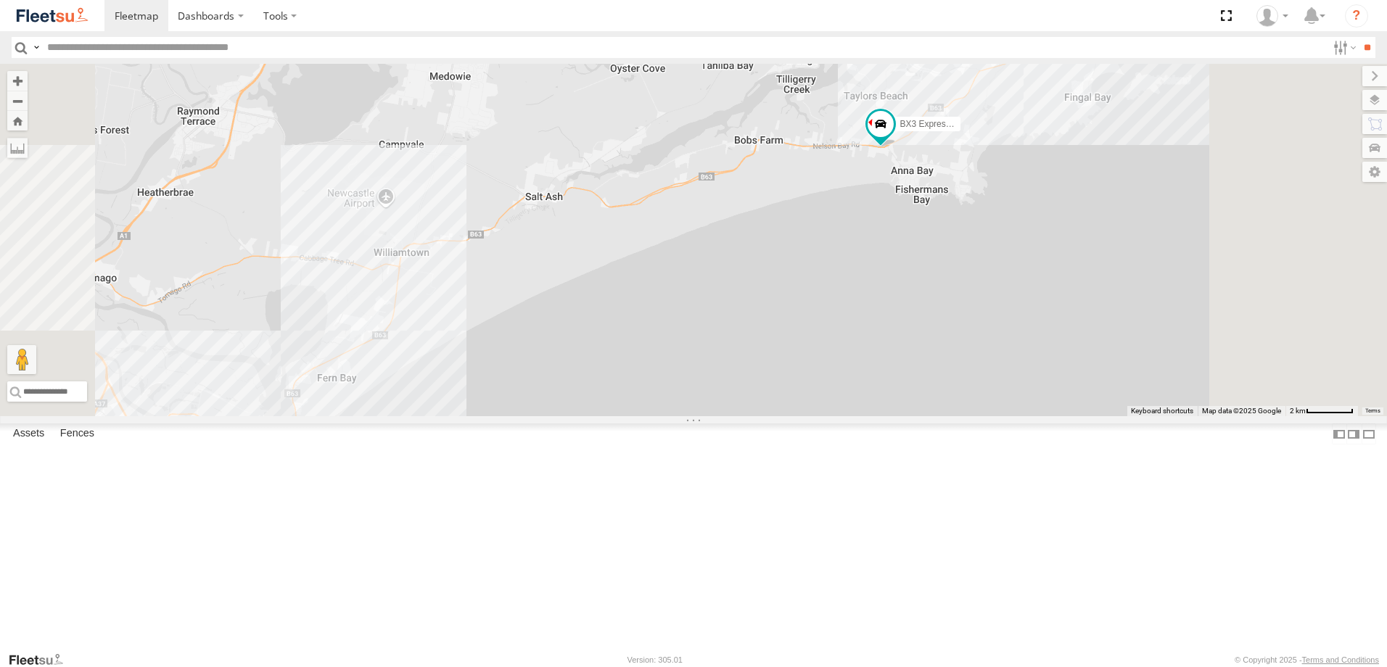
drag, startPoint x: 1224, startPoint y: 176, endPoint x: 1198, endPoint y: 214, distance: 46.1
click at [1217, 211] on div "B2 Timber Truck B5 Timber Truck C4 Timber Truck BX2 Express Ute BX3 Express Ute…" at bounding box center [693, 240] width 1387 height 353
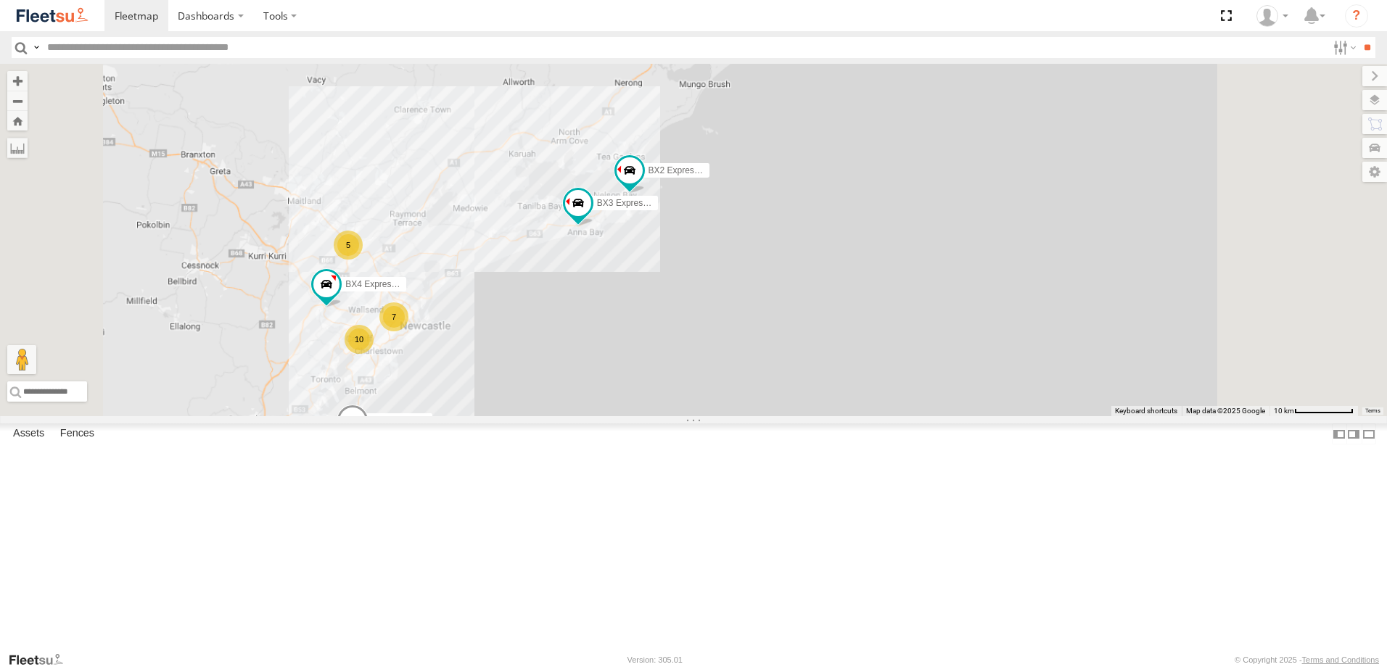
drag, startPoint x: 494, startPoint y: 521, endPoint x: 579, endPoint y: 445, distance: 114.5
click at [579, 416] on div "B2 Timber Truck B5 Timber Truck C4 Timber Truck BX2 Express Ute BX3 Express Ute…" at bounding box center [693, 240] width 1387 height 353
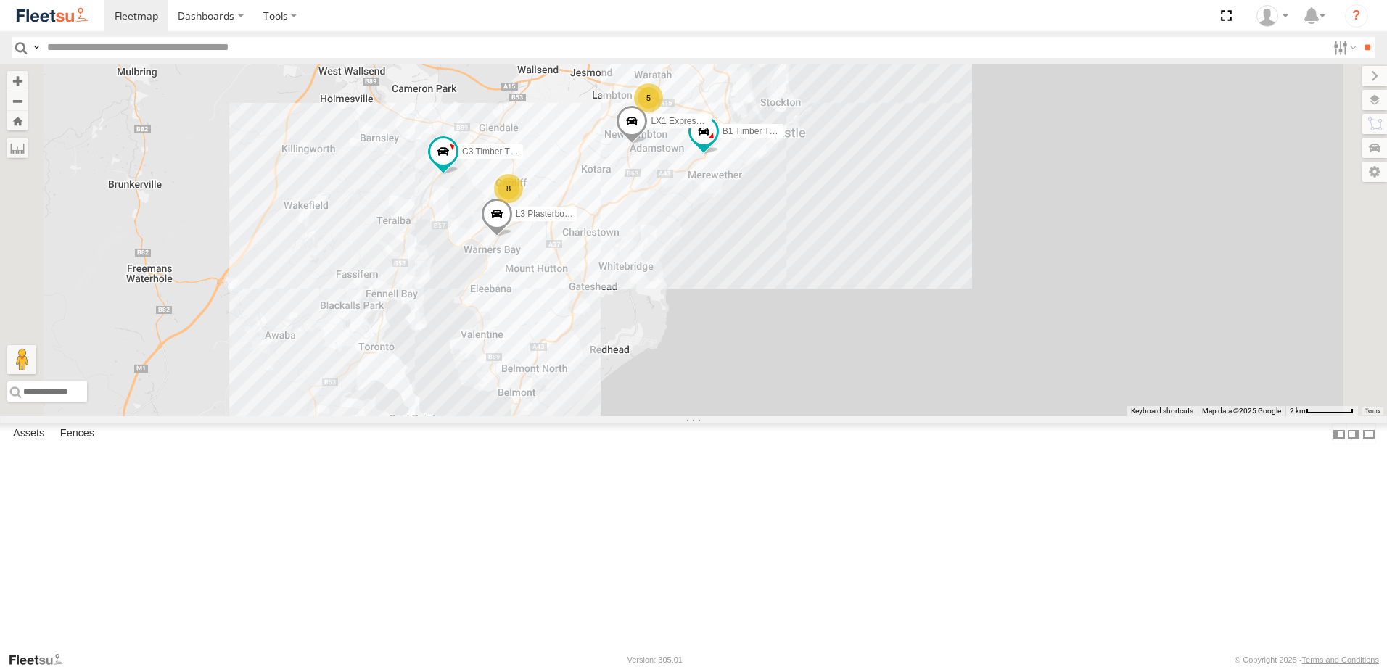
drag, startPoint x: 606, startPoint y: 457, endPoint x: 618, endPoint y: 274, distance: 183.2
click at [618, 274] on div "B2 Timber Truck B5 Timber Truck C4 Timber Truck BX2 Express Ute BX3 Express Ute…" at bounding box center [693, 240] width 1387 height 353
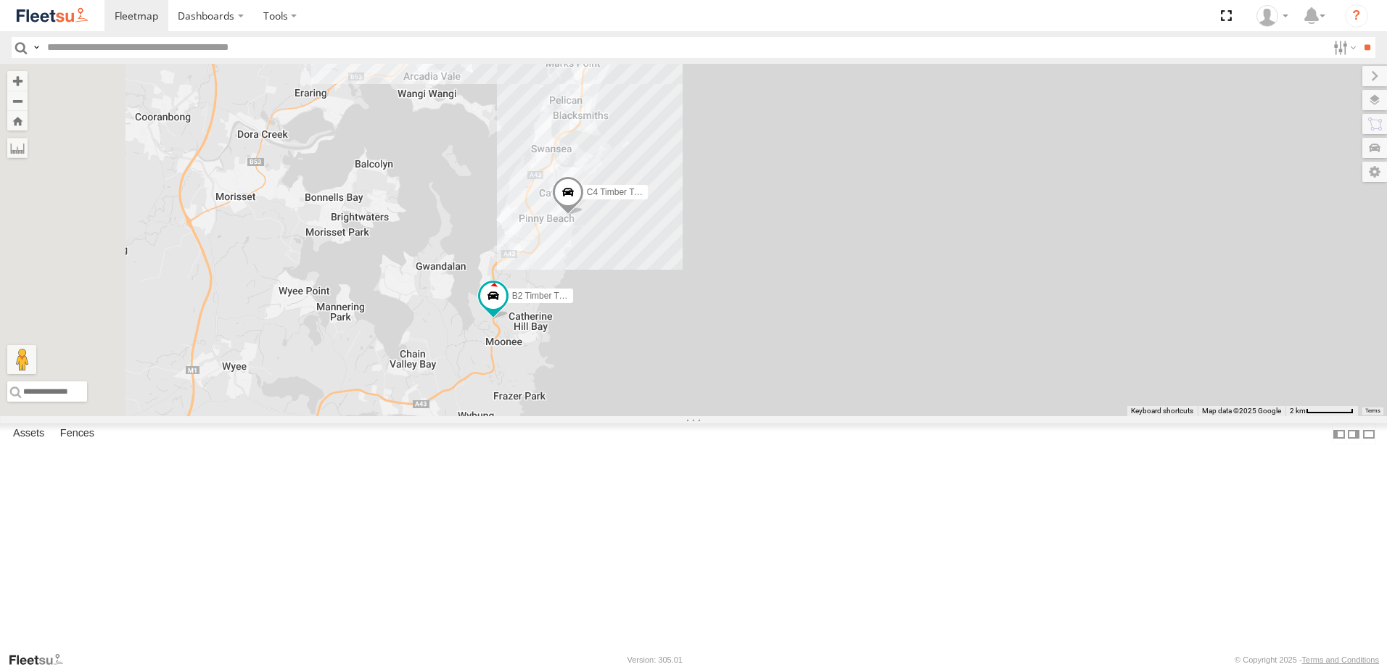
drag, startPoint x: 672, startPoint y: 497, endPoint x: 720, endPoint y: 307, distance: 196.0
click at [720, 307] on div "B2 Timber Truck B5 Timber Truck C4 Timber Truck BX2 Express Ute BX3 Express Ute…" at bounding box center [693, 240] width 1387 height 353
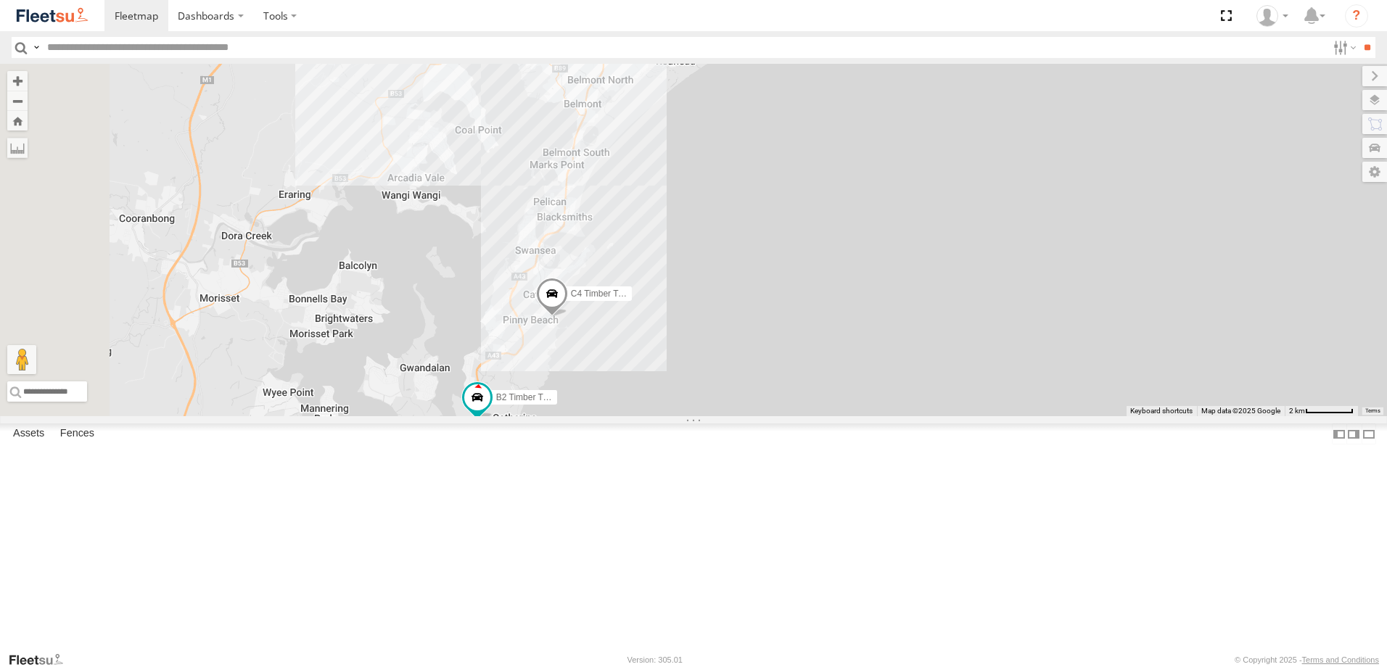
drag, startPoint x: 714, startPoint y: 350, endPoint x: 711, endPoint y: 441, distance: 91.4
click at [711, 416] on div "B2 Timber Truck B5 Timber Truck C4 Timber Truck BX2 Express Ute BX3 Express Ute…" at bounding box center [693, 240] width 1387 height 353
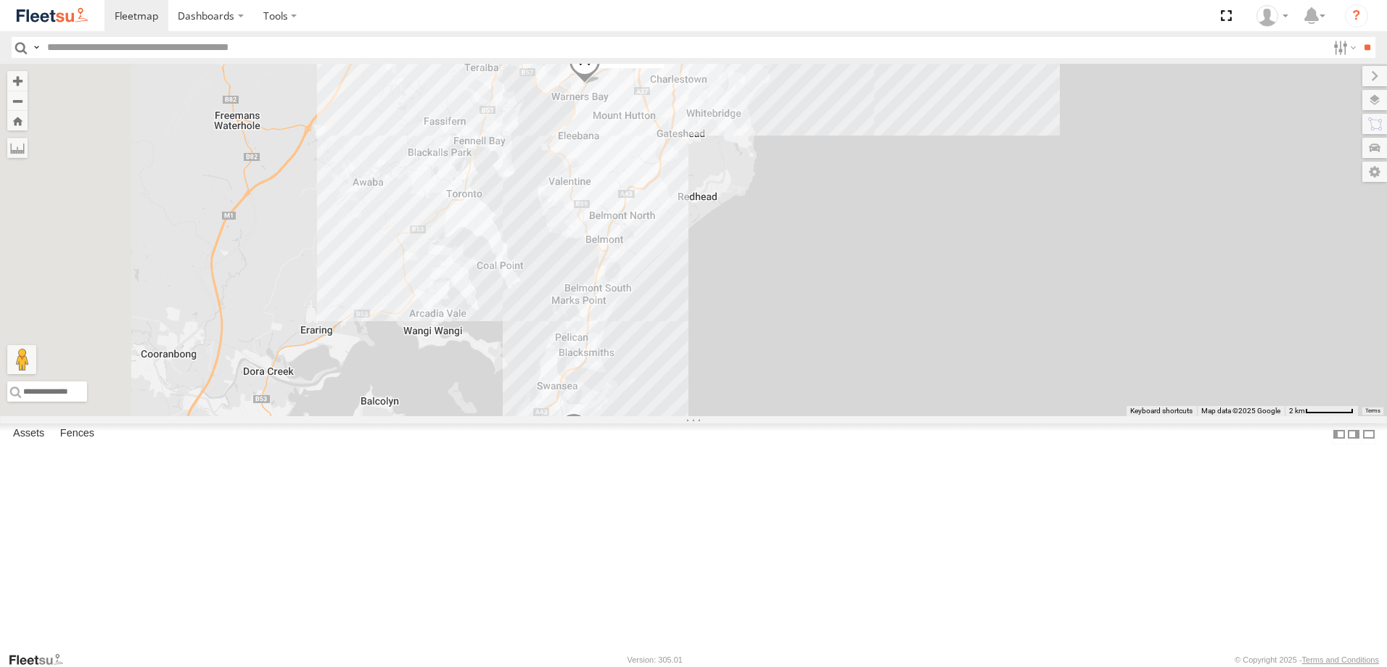
drag, startPoint x: 656, startPoint y: 418, endPoint x: 656, endPoint y: 598, distance: 180.6
click at [662, 416] on div "B2 Timber Truck B5 Timber Truck C4 Timber Truck BX2 Express Ute BX3 Express Ute…" at bounding box center [693, 240] width 1387 height 353
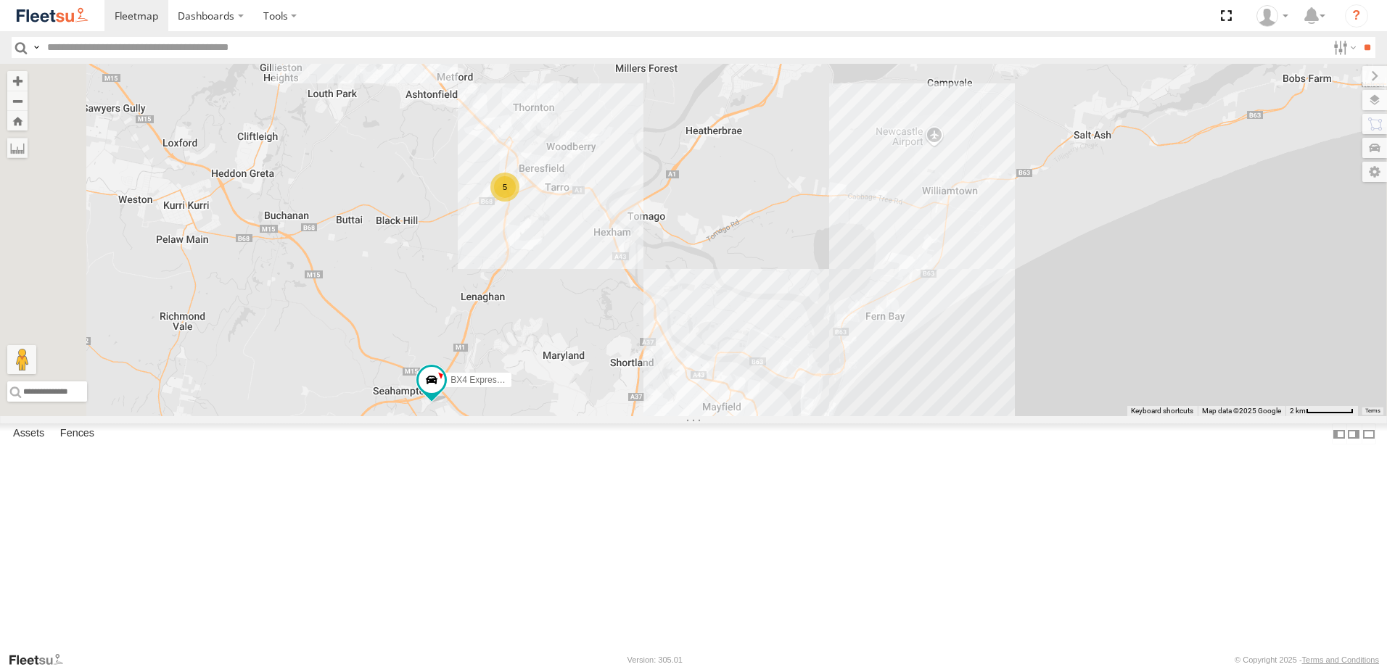
drag, startPoint x: 734, startPoint y: 216, endPoint x: 720, endPoint y: 441, distance: 225.3
click at [721, 416] on div "B2 Timber Truck B5 Timber Truck C4 Timber Truck BX2 Express Ute BX3 Express Ute…" at bounding box center [693, 240] width 1387 height 353
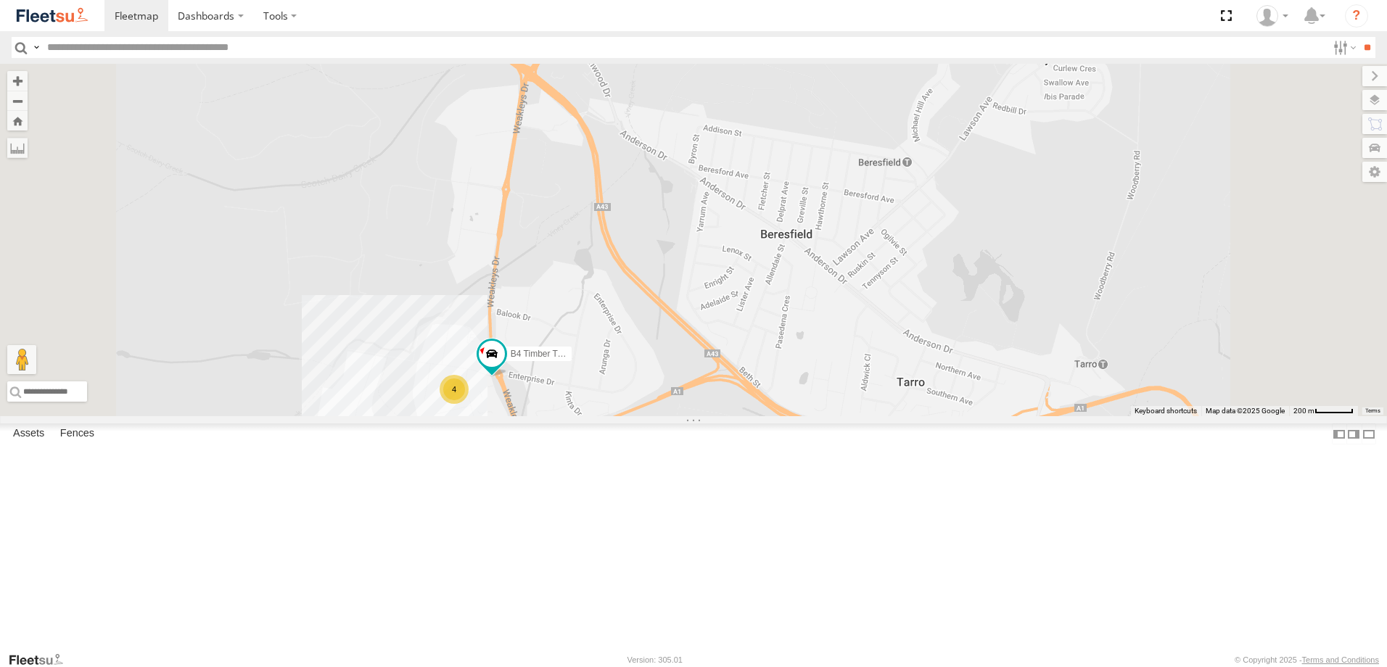
drag, startPoint x: 656, startPoint y: 461, endPoint x: 513, endPoint y: 189, distance: 307.2
click at [669, 358] on div "B2 Timber Truck B5 Timber Truck C4 Timber Truck BX2 Express Ute BX3 Express Ute…" at bounding box center [693, 240] width 1387 height 353
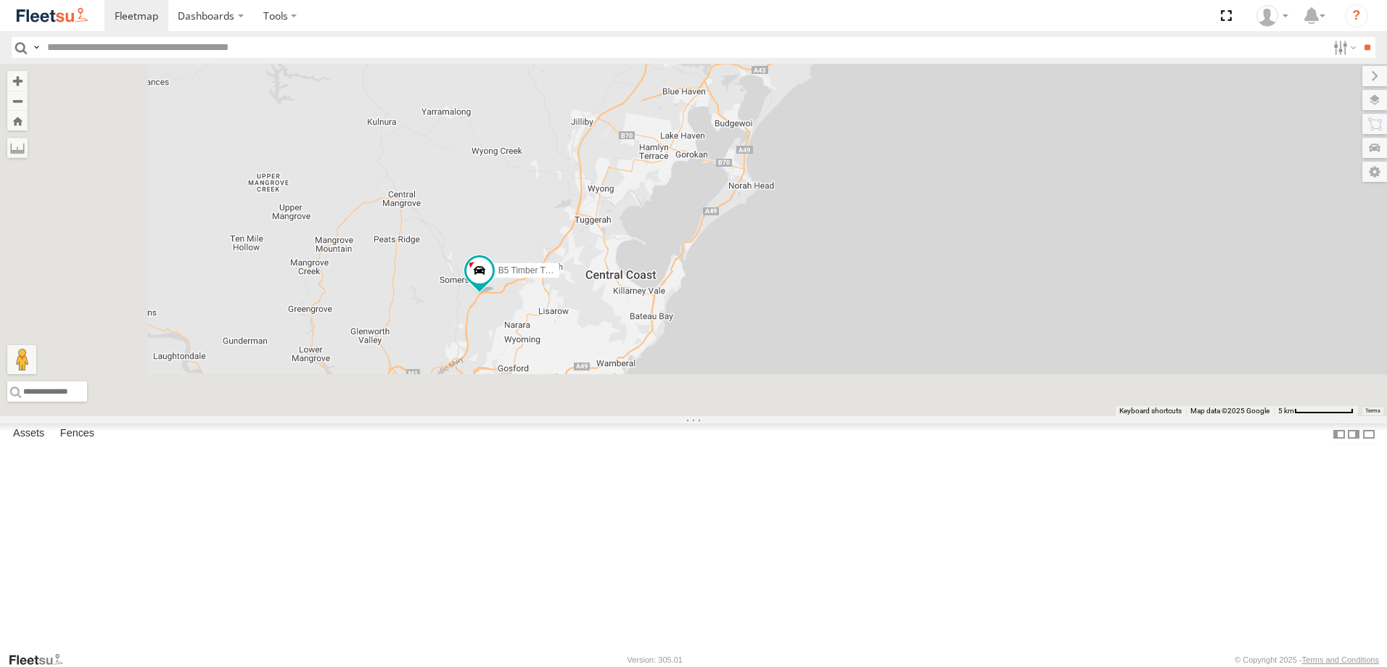
drag, startPoint x: 664, startPoint y: 607, endPoint x: 727, endPoint y: 413, distance: 203.9
click at [727, 413] on div "B5 Timber Truck BX2 Express Ute BX3 Express Ute 7 B2 Timber Truck L3 Plasterboa…" at bounding box center [693, 240] width 1387 height 353
click at [492, 277] on span at bounding box center [479, 264] width 26 height 26
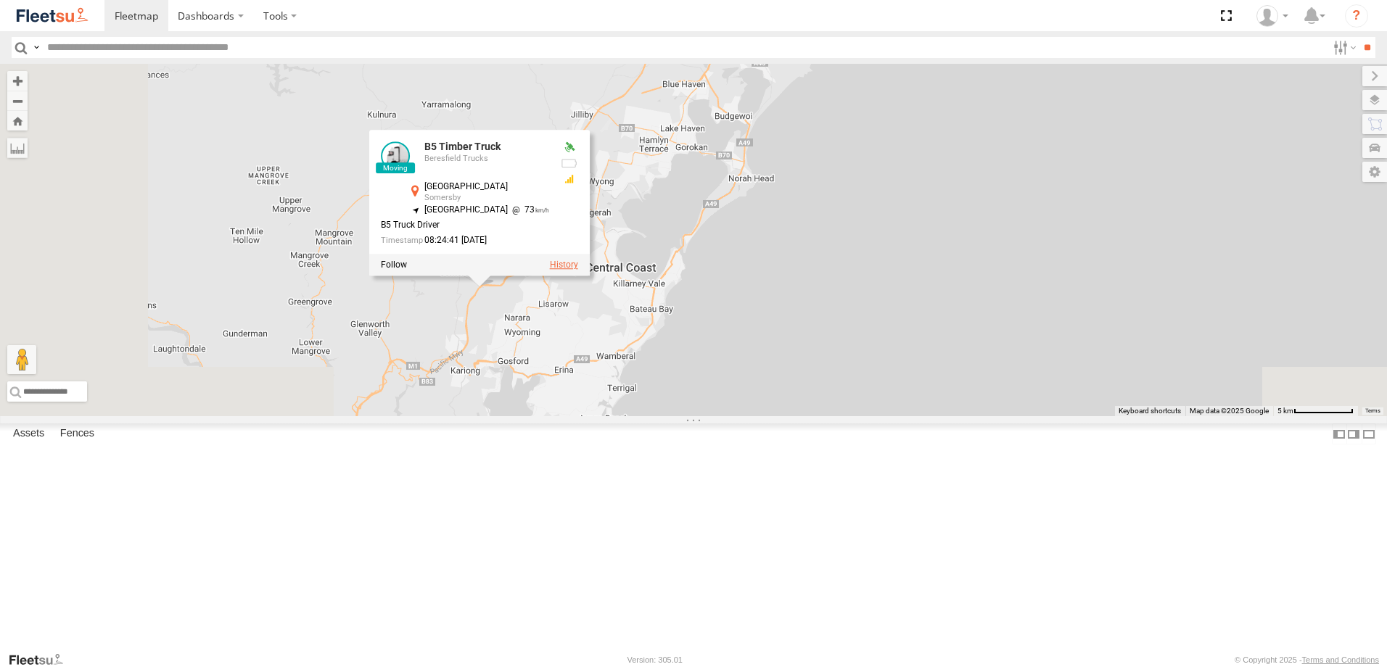
click at [578, 271] on label at bounding box center [564, 265] width 28 height 10
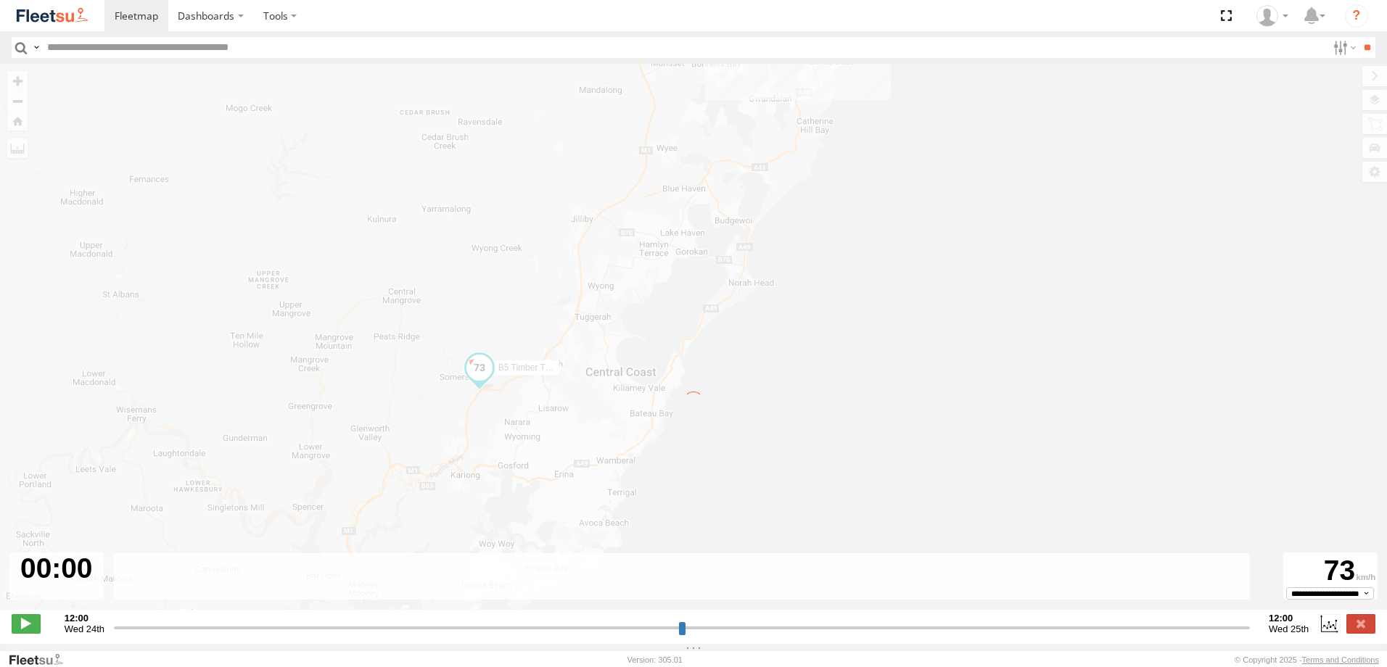
type input "**********"
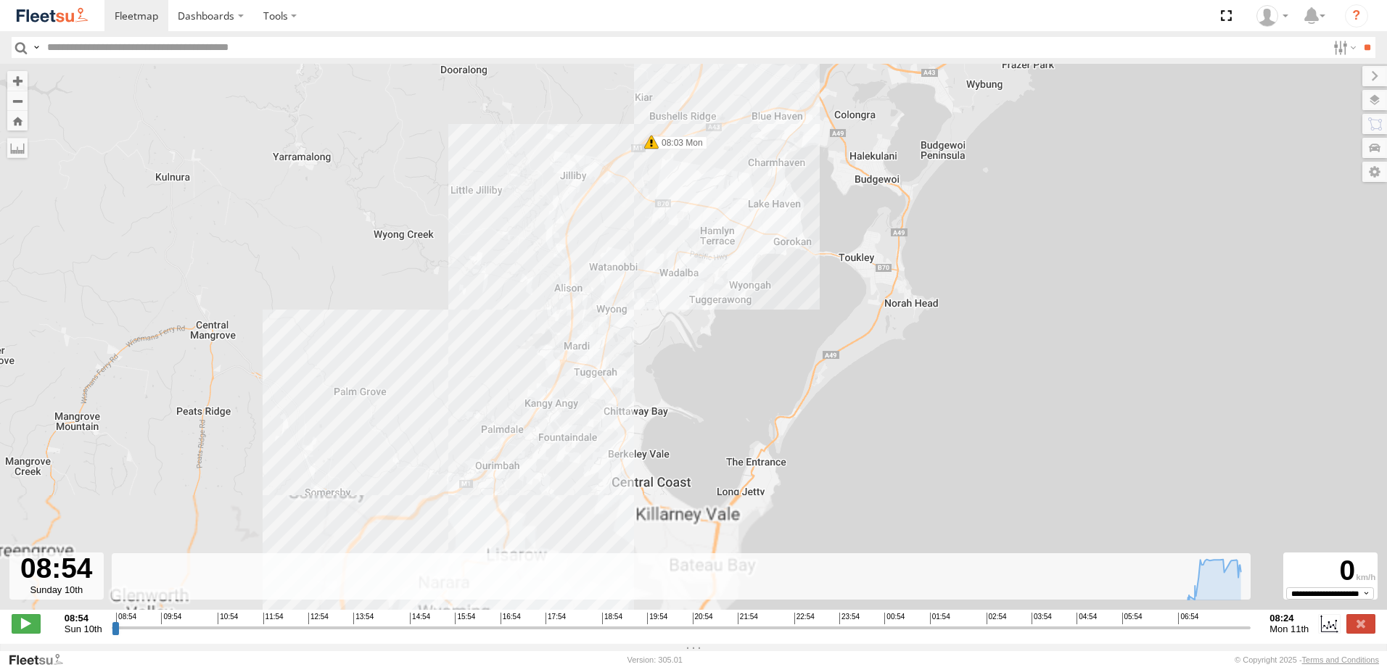
drag, startPoint x: 638, startPoint y: 464, endPoint x: 685, endPoint y: 268, distance: 201.4
click at [685, 268] on div "B5 Timber Truck 06:11 Mon 06:32 Mon 07:21 Mon 08:03 Mon" at bounding box center [693, 344] width 1387 height 561
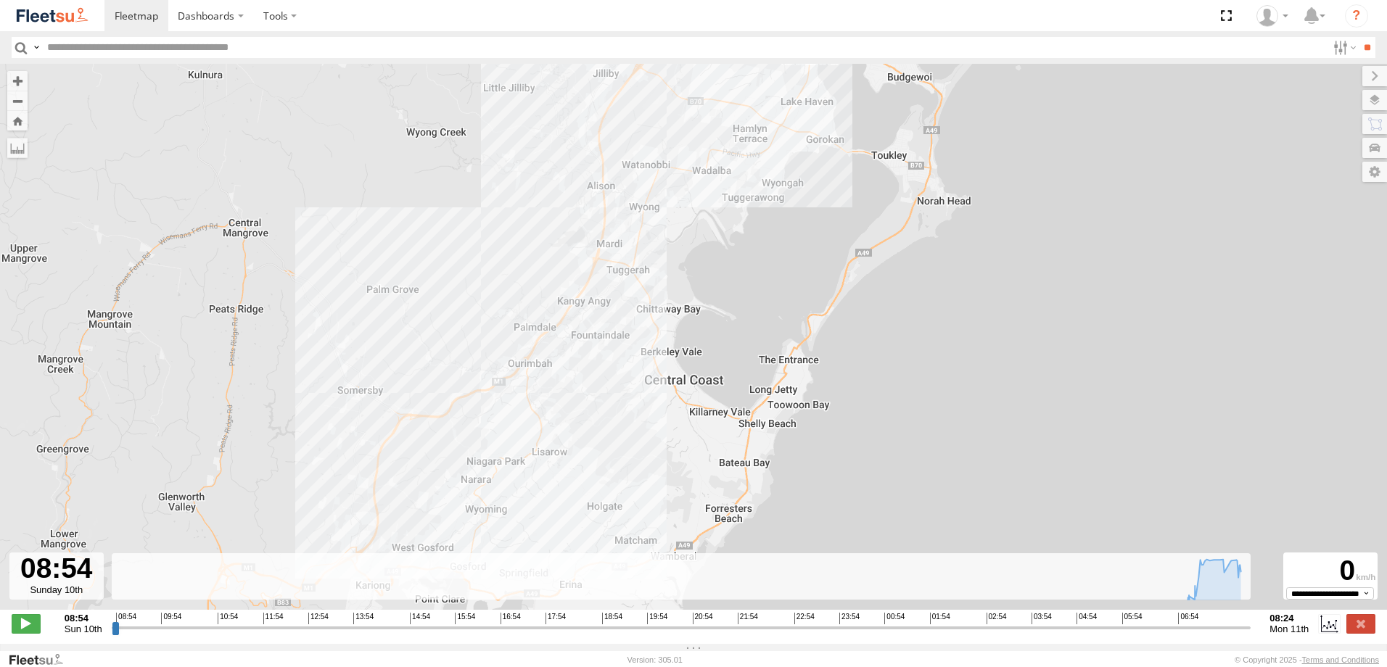
click at [696, 284] on div "B5 Timber Truck 06:11 Mon 06:32 Mon 07:21 Mon 08:03 Mon" at bounding box center [693, 344] width 1387 height 561
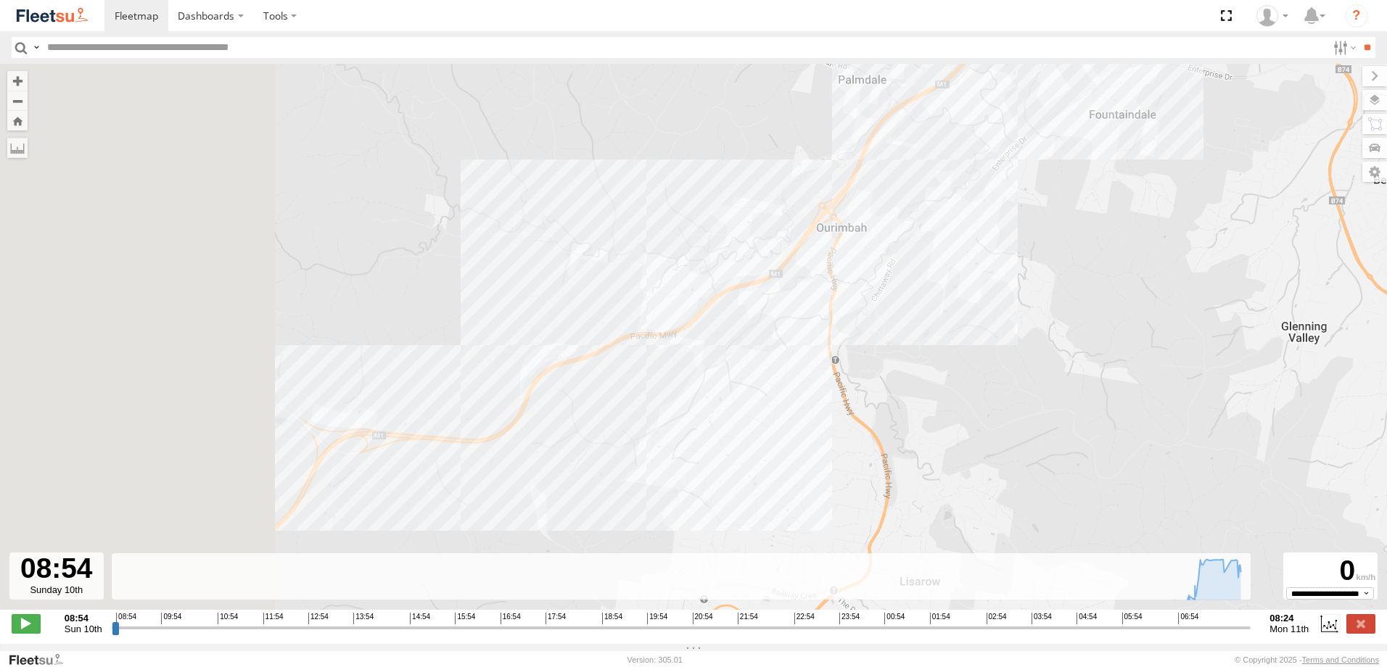
drag, startPoint x: 625, startPoint y: 443, endPoint x: 675, endPoint y: 422, distance: 54.3
click at [675, 422] on div "B5 Timber Truck 06:11 Mon 06:32 Mon 07:21 Mon 08:03 Mon" at bounding box center [693, 344] width 1387 height 561
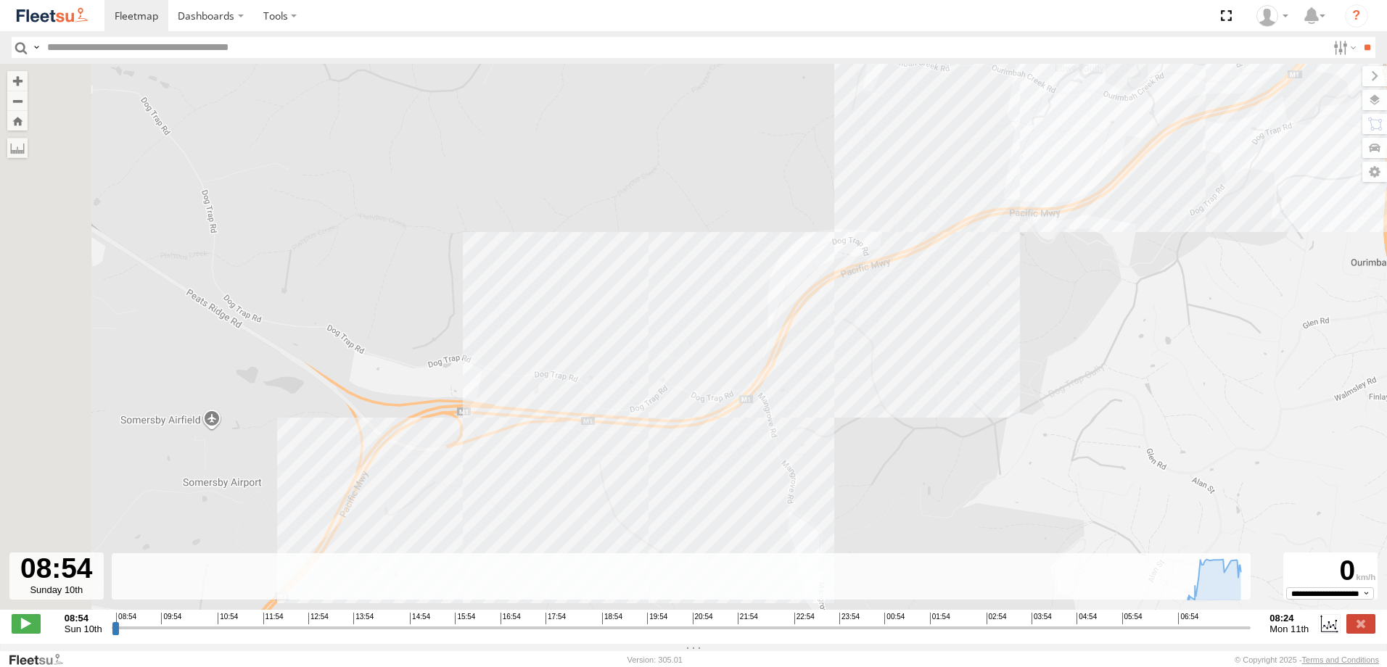
drag, startPoint x: 456, startPoint y: 468, endPoint x: 505, endPoint y: 472, distance: 48.8
click at [505, 472] on div "B5 Timber Truck 06:11 Mon 06:32 Mon 07:21 Mon 08:03 Mon" at bounding box center [693, 344] width 1387 height 561
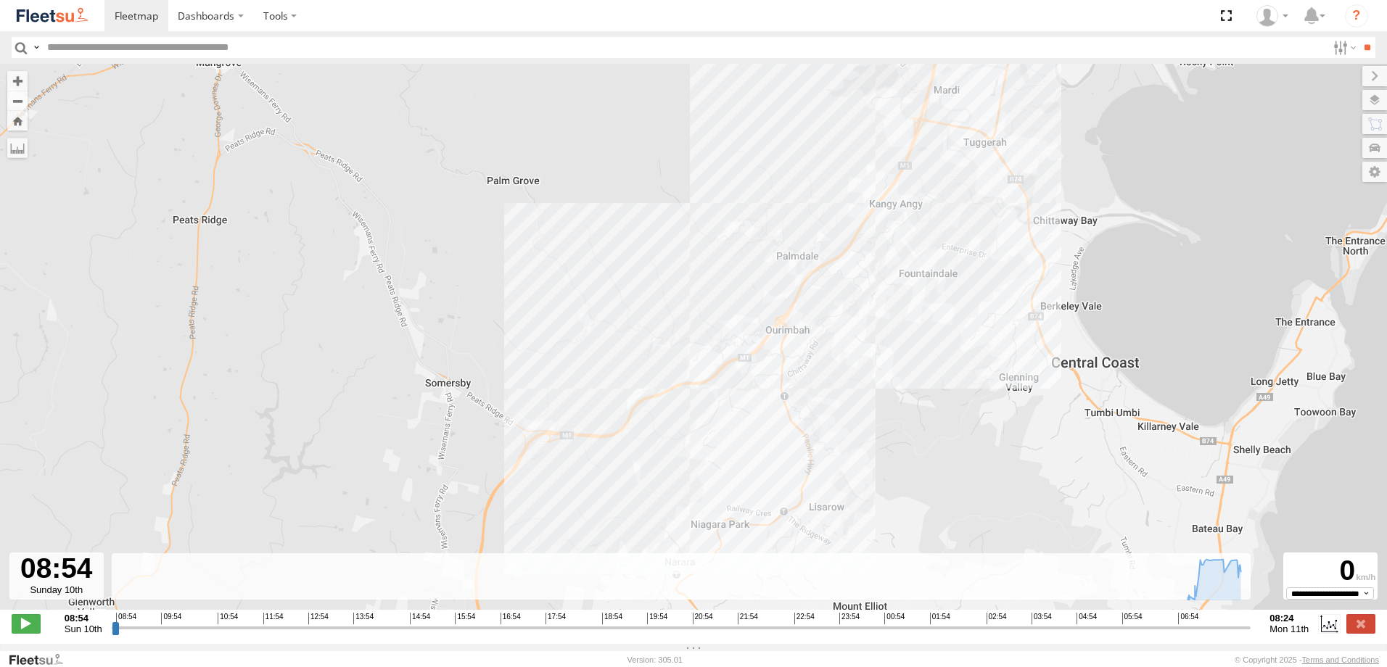
drag, startPoint x: 685, startPoint y: 448, endPoint x: 691, endPoint y: 441, distance: 9.3
click at [691, 441] on div "B5 Timber Truck 06:11 Mon 06:32 Mon 07:21 Mon 08:03 Mon" at bounding box center [693, 344] width 1387 height 561
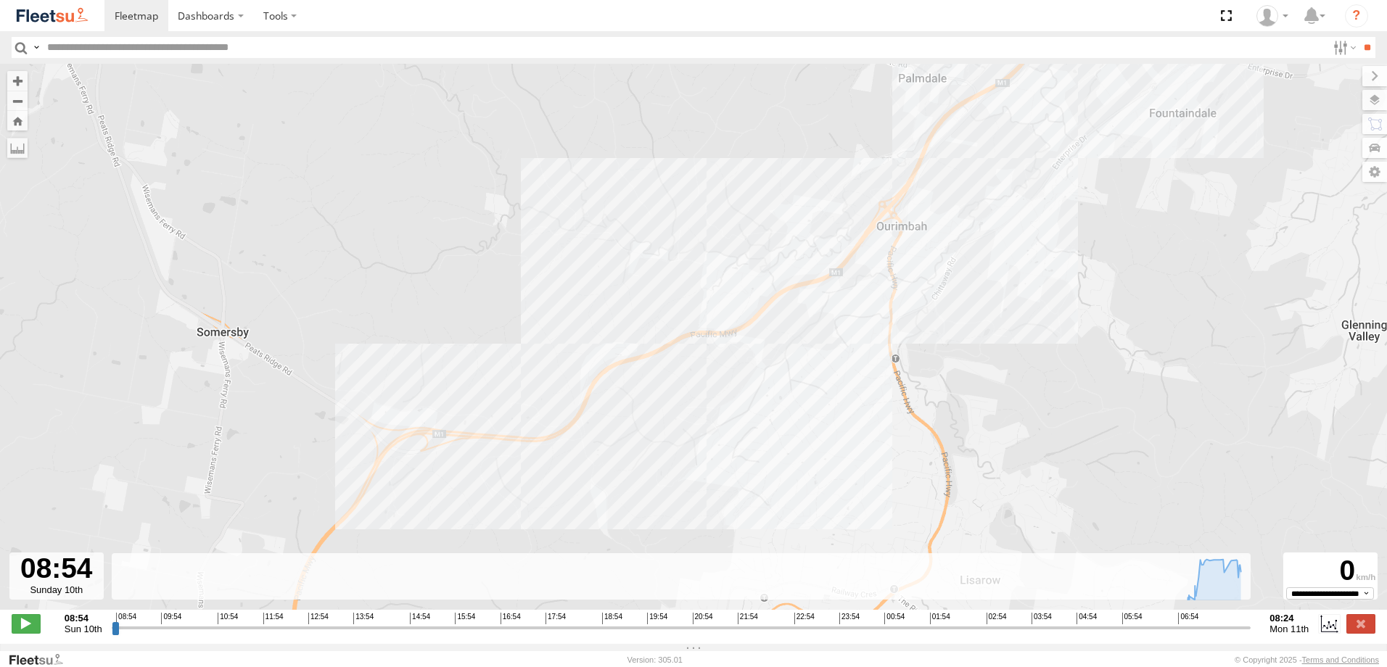
drag, startPoint x: 686, startPoint y: 482, endPoint x: 765, endPoint y: 416, distance: 103.0
click at [764, 419] on div "B5 Timber Truck 06:11 Mon 06:32 Mon 07:21 Mon 08:03 Mon" at bounding box center [693, 344] width 1387 height 561
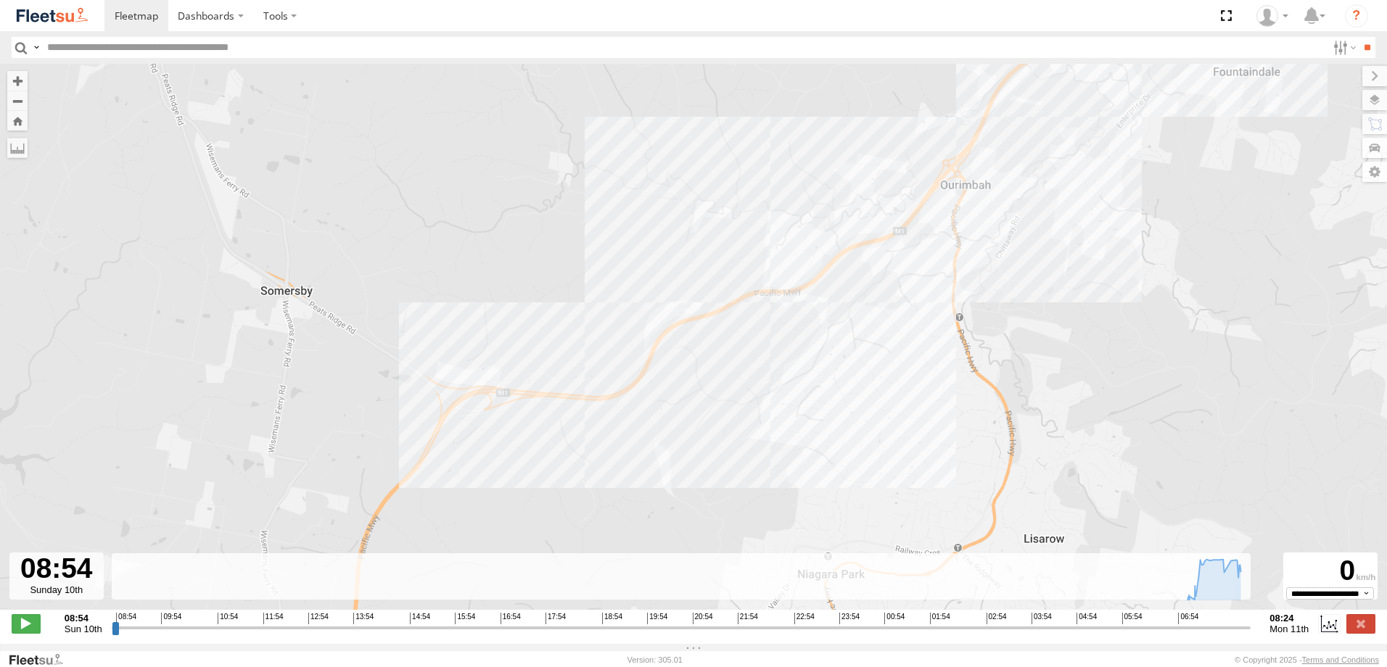
click at [833, 399] on div "B5 Timber Truck 06:11 Mon 06:32 Mon 07:21 Mon 08:03 Mon" at bounding box center [693, 344] width 1387 height 561
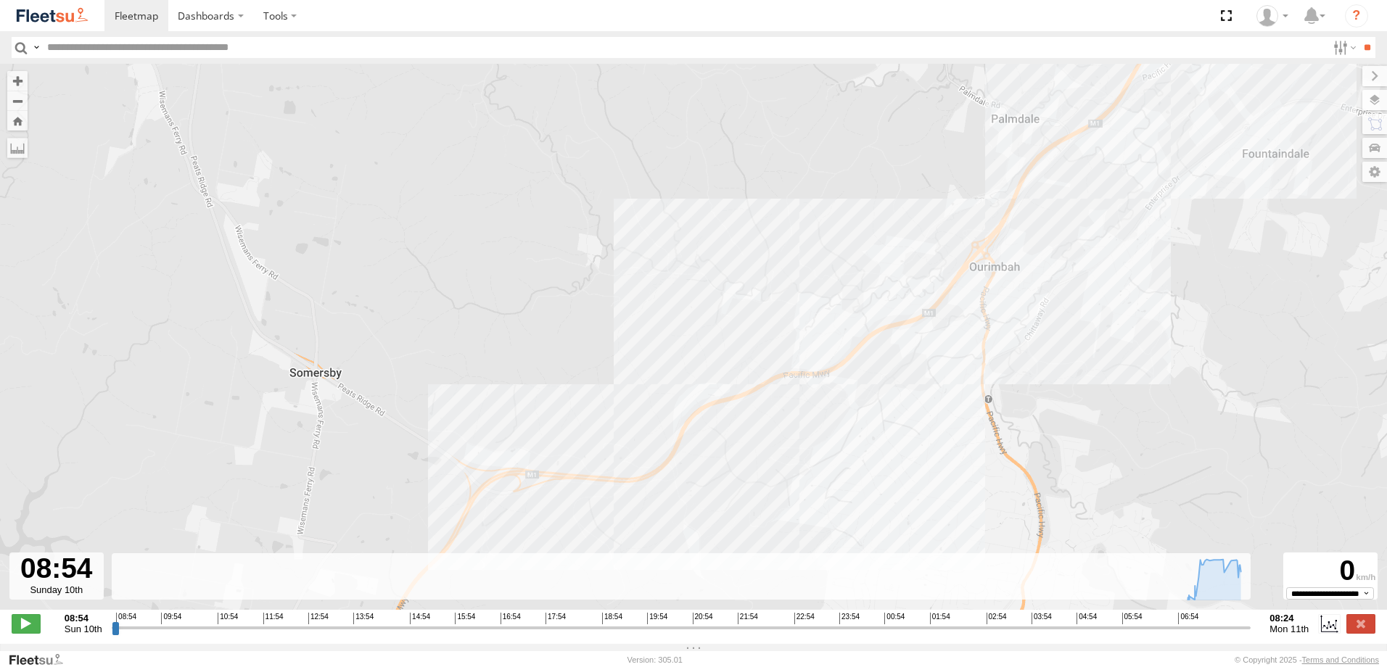
drag, startPoint x: 817, startPoint y: 341, endPoint x: 965, endPoint y: 378, distance: 151.8
click at [850, 443] on div "B5 Timber Truck 06:11 Mon 06:32 Mon 07:21 Mon 08:03 Mon" at bounding box center [693, 344] width 1387 height 561
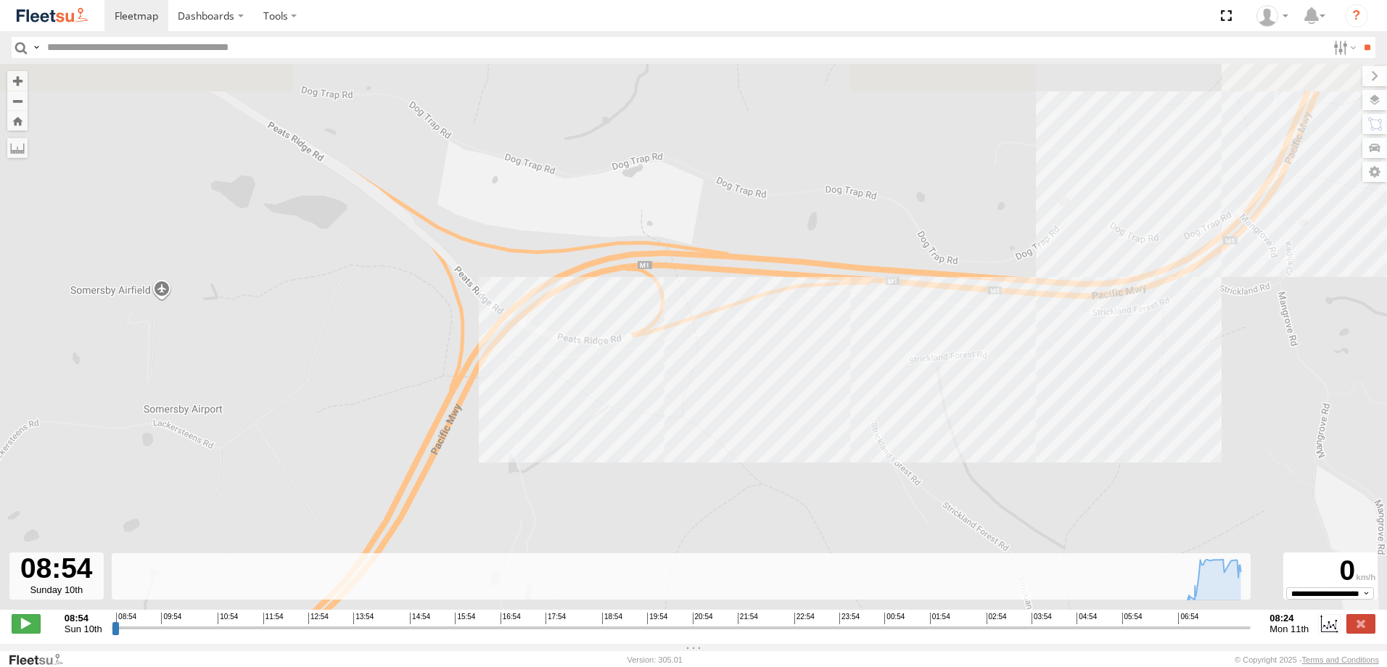
click at [552, 410] on div "B5 Timber Truck 06:11 Mon 06:32 Mon 07:21 Mon 08:03 Mon" at bounding box center [693, 344] width 1387 height 561
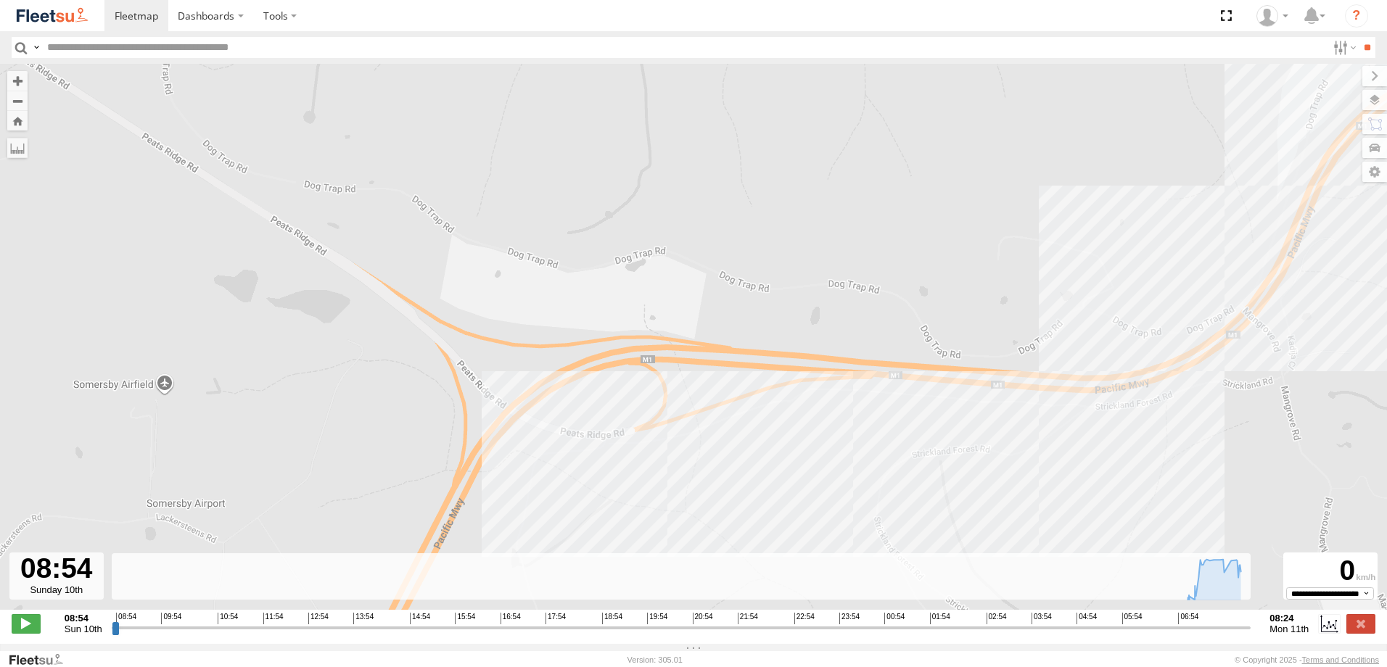
drag, startPoint x: 413, startPoint y: 296, endPoint x: 419, endPoint y: 326, distance: 30.3
click at [414, 331] on div "B5 Timber Truck 06:11 Mon 06:32 Mon 07:21 Mon 08:03 Mon" at bounding box center [693, 344] width 1387 height 561
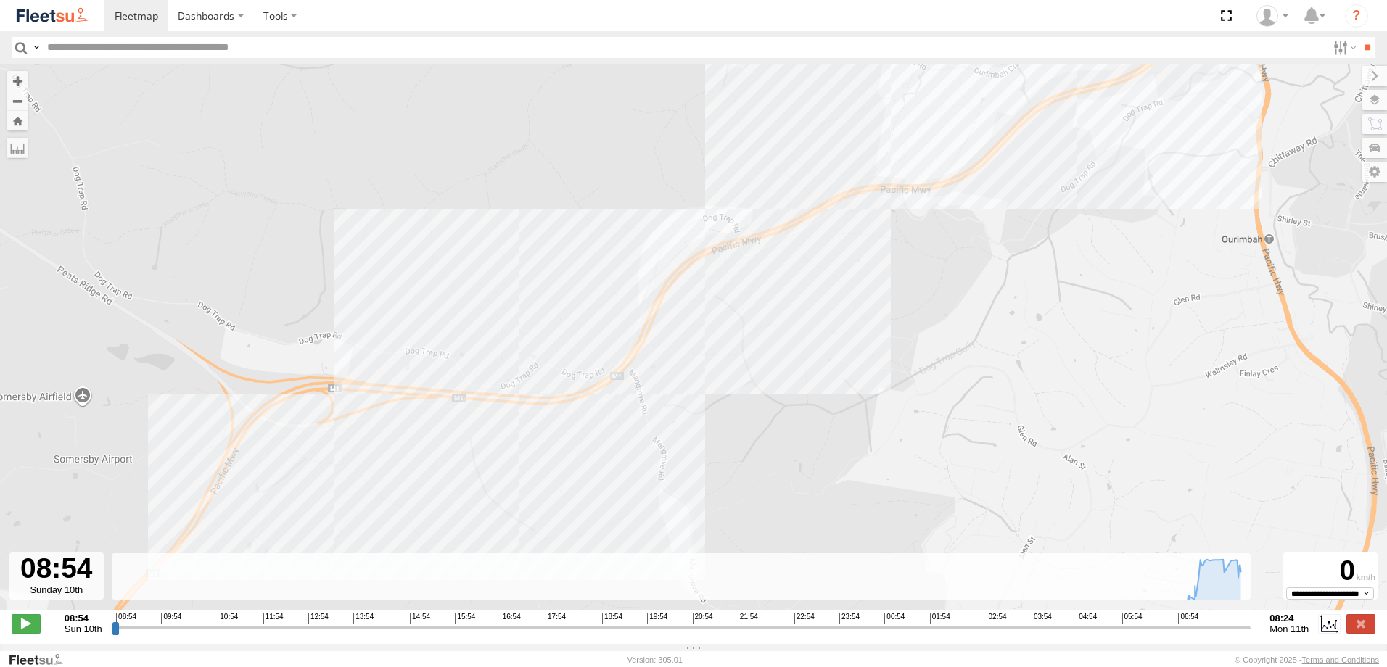
drag, startPoint x: 618, startPoint y: 347, endPoint x: 458, endPoint y: 347, distance: 159.6
click at [458, 347] on div "B5 Timber Truck 06:11 Mon 06:32 Mon 07:21 Mon 08:03 Mon" at bounding box center [693, 344] width 1387 height 561
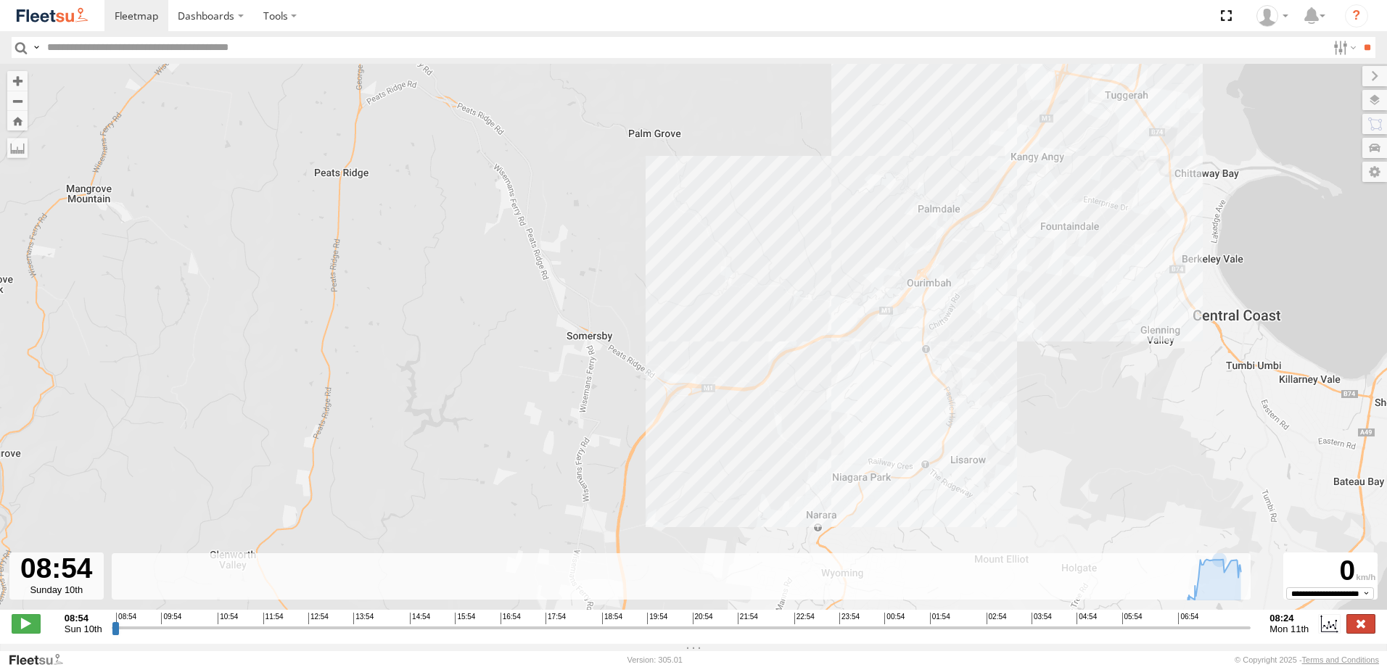
click at [1366, 627] on label at bounding box center [1360, 623] width 29 height 19
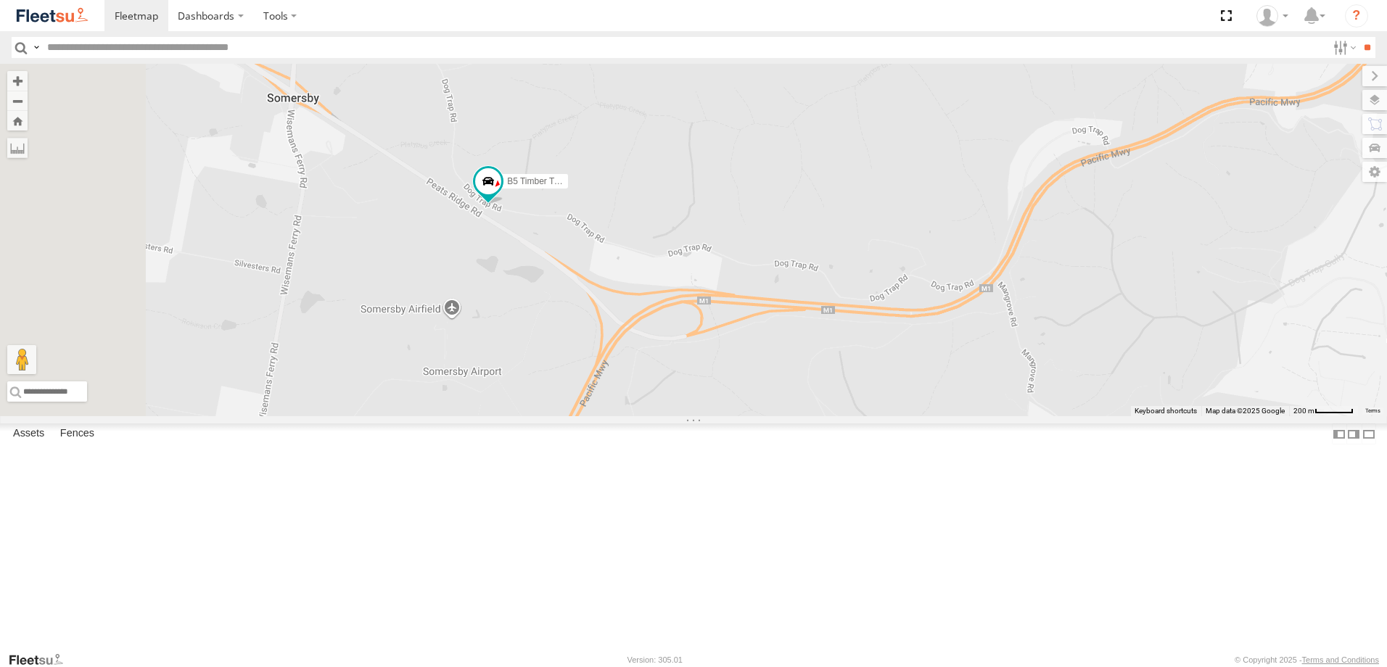
drag, startPoint x: 524, startPoint y: 276, endPoint x: 691, endPoint y: 373, distance: 193.1
click at [691, 373] on div "B5 Timber Truck" at bounding box center [693, 240] width 1387 height 353
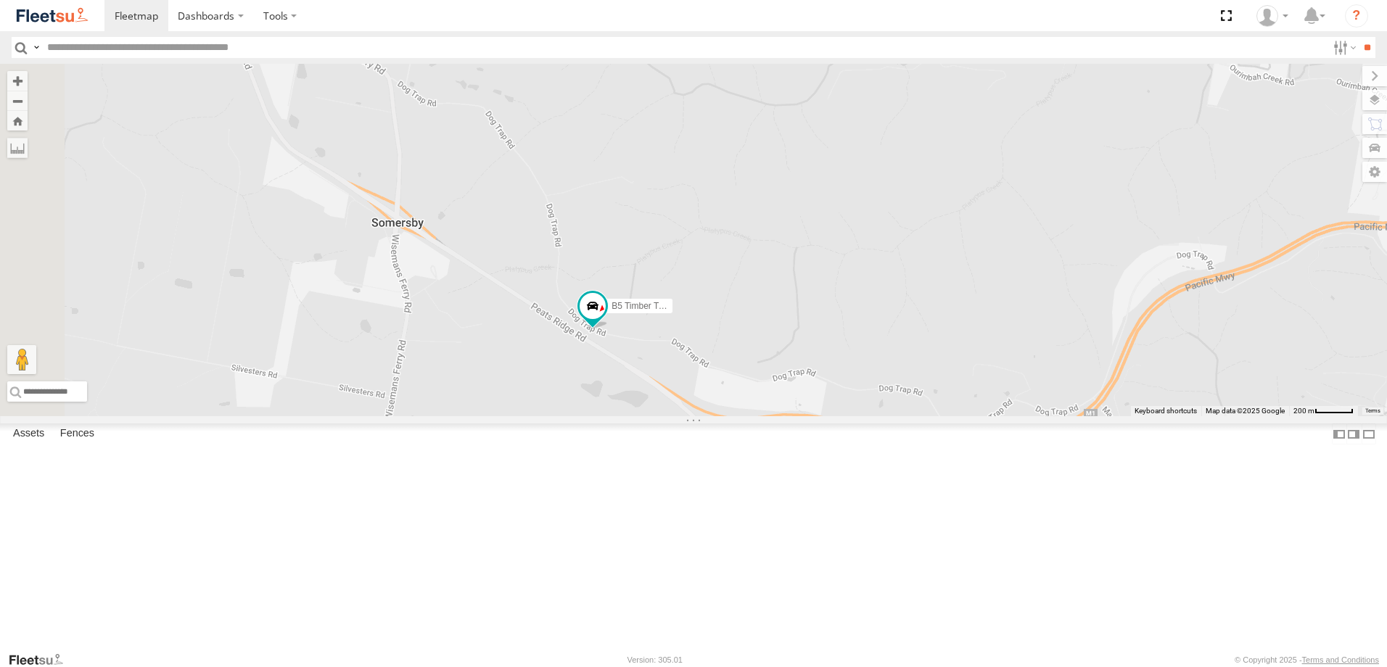
drag, startPoint x: 652, startPoint y: 339, endPoint x: 759, endPoint y: 466, distance: 165.8
click at [759, 416] on div "B5 Timber Truck" at bounding box center [693, 240] width 1387 height 353
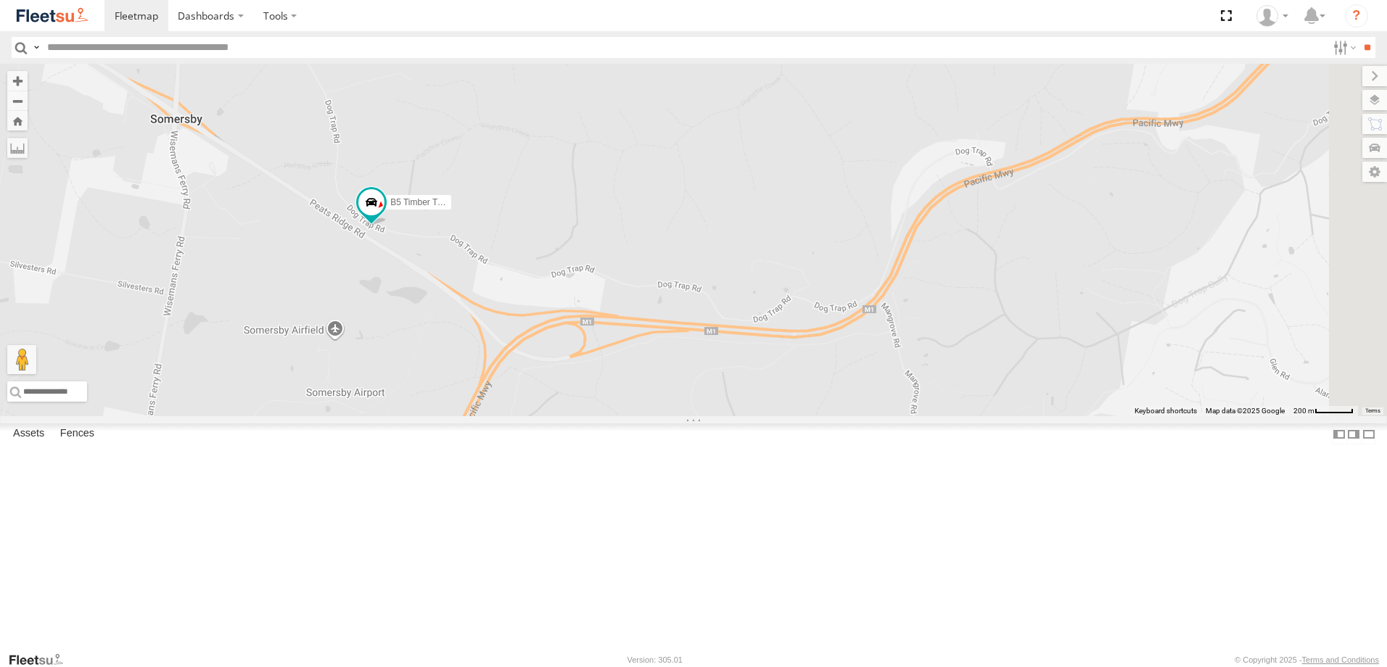
drag, startPoint x: 730, startPoint y: 452, endPoint x: 508, endPoint y: 348, distance: 244.3
click at [508, 348] on div "B5 Timber Truck" at bounding box center [693, 240] width 1387 height 353
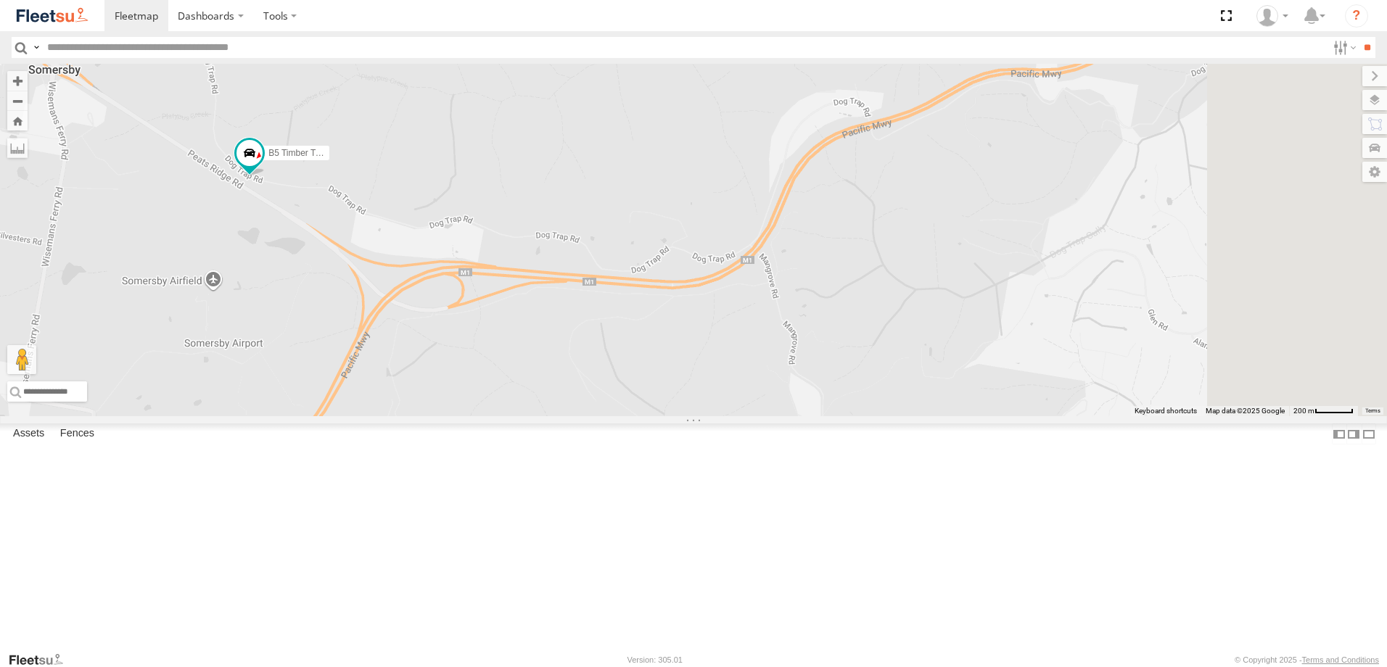
drag, startPoint x: 952, startPoint y: 356, endPoint x: 841, endPoint y: 301, distance: 124.6
click at [841, 301] on div "B5 Timber Truck" at bounding box center [693, 240] width 1387 height 353
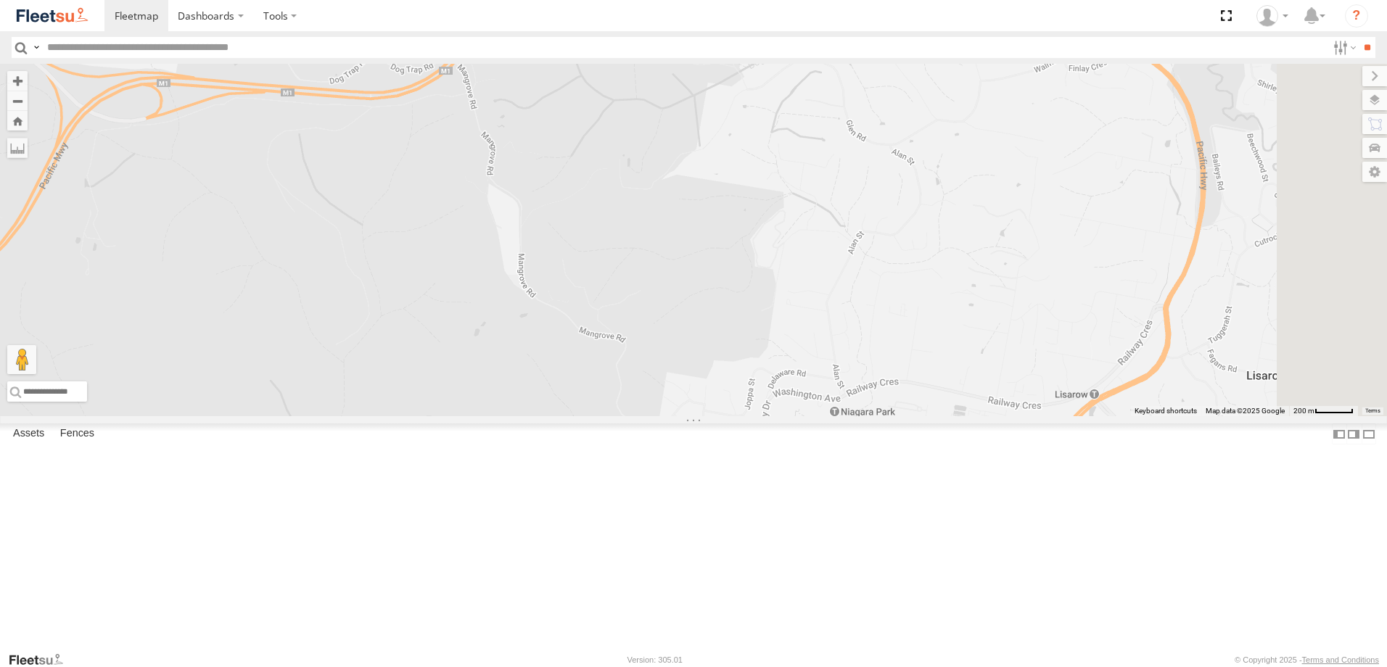
drag, startPoint x: 867, startPoint y: 397, endPoint x: 672, endPoint y: 268, distance: 233.8
click at [672, 268] on div "B5 Timber Truck" at bounding box center [693, 240] width 1387 height 353
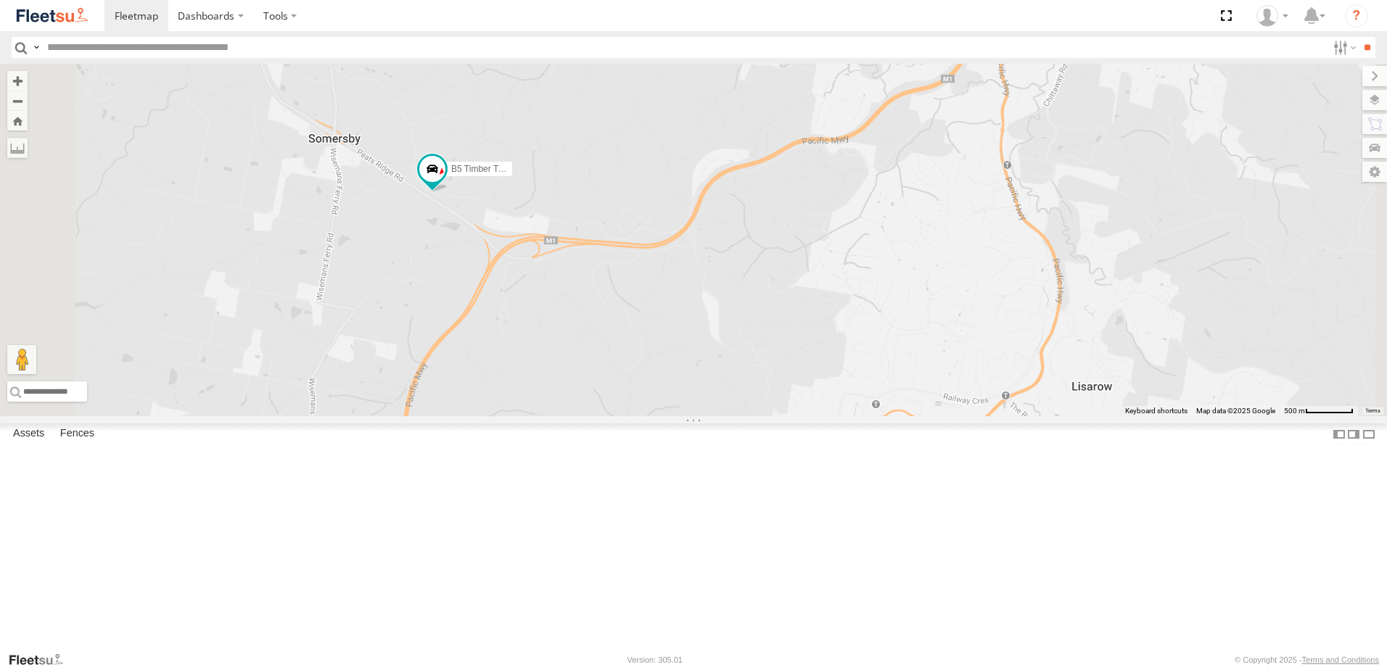
drag, startPoint x: 838, startPoint y: 437, endPoint x: 873, endPoint y: 450, distance: 36.8
click at [872, 416] on div "B5 Timber Truck" at bounding box center [693, 240] width 1387 height 353
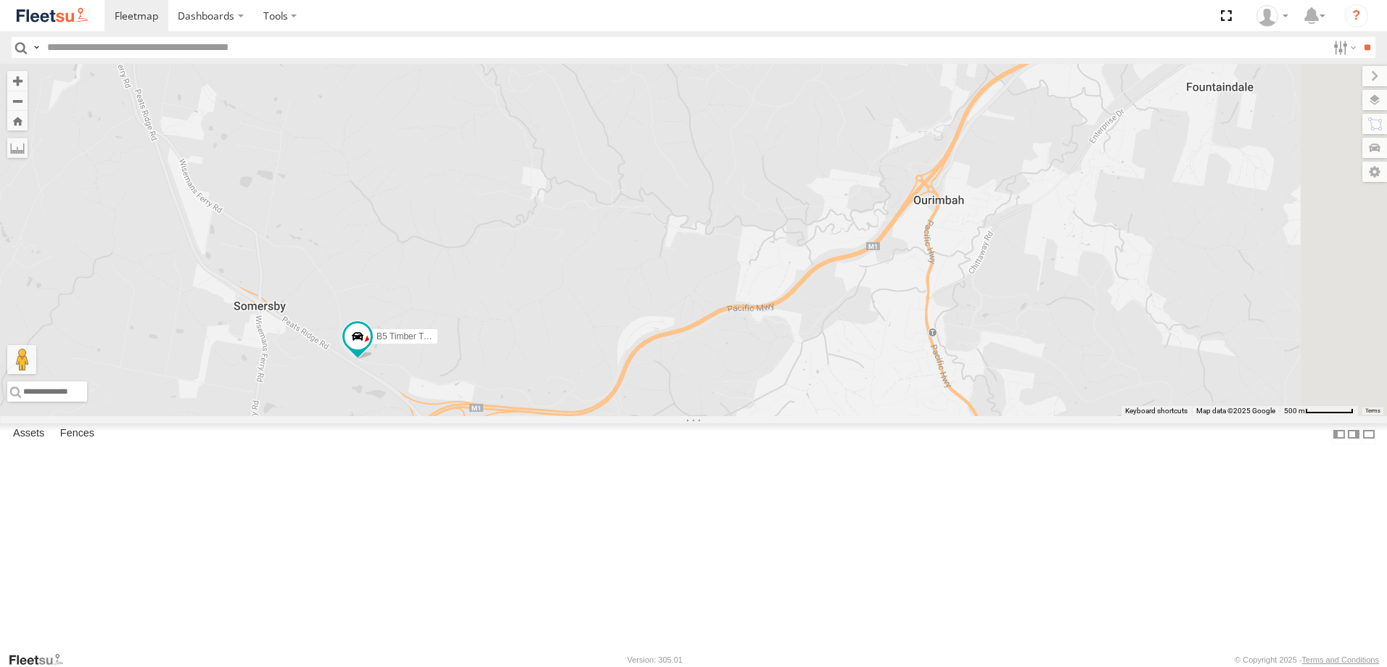
drag, startPoint x: 983, startPoint y: 474, endPoint x: 776, endPoint y: 613, distance: 249.2
click at [776, 416] on div "B5 Timber Truck" at bounding box center [693, 240] width 1387 height 353
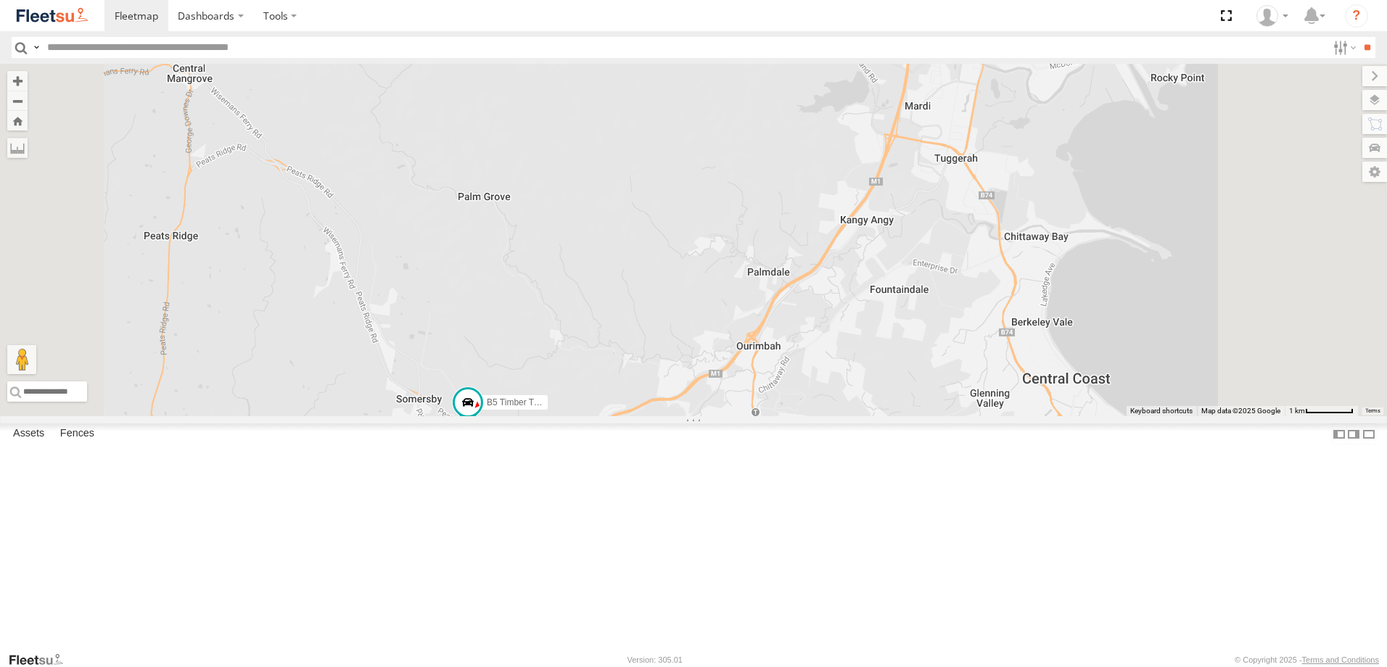
drag, startPoint x: 960, startPoint y: 543, endPoint x: 844, endPoint y: 356, distance: 220.2
click at [846, 359] on div "B5 Timber Truck" at bounding box center [693, 240] width 1387 height 353
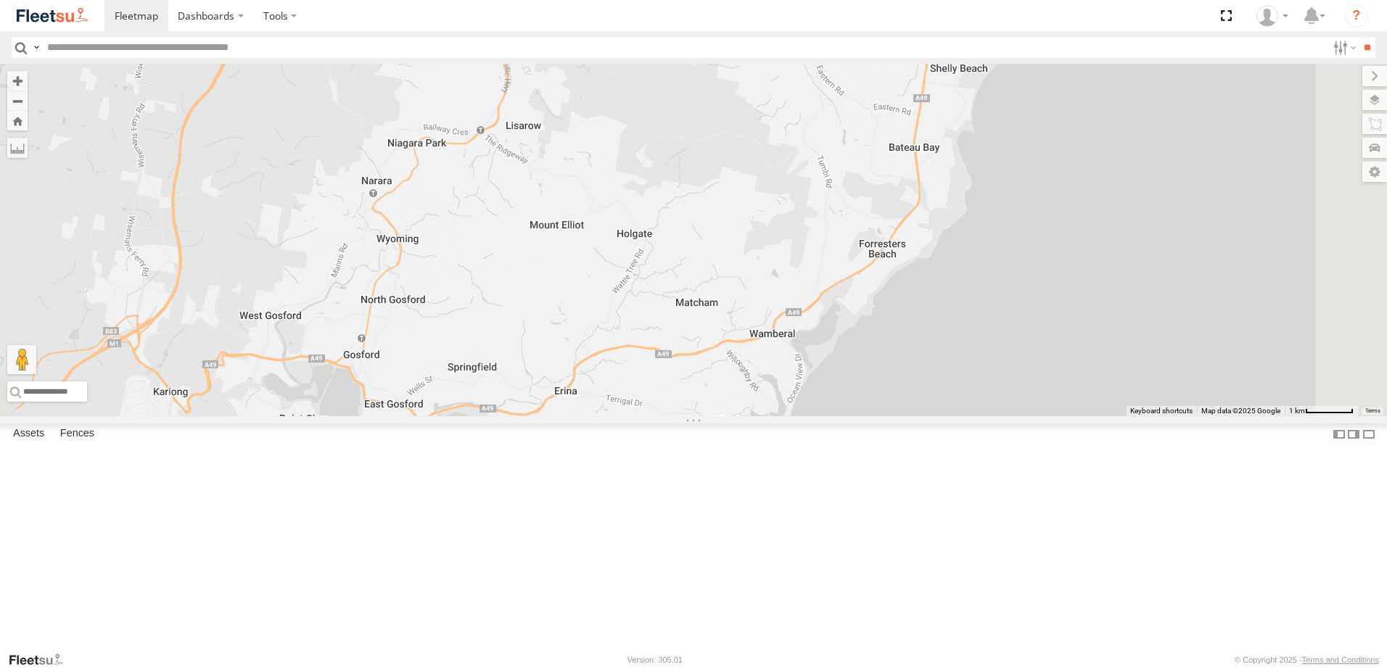
drag, startPoint x: 895, startPoint y: 482, endPoint x: 981, endPoint y: 586, distance: 134.9
click at [977, 416] on div "B5 Timber Truck" at bounding box center [693, 240] width 1387 height 353
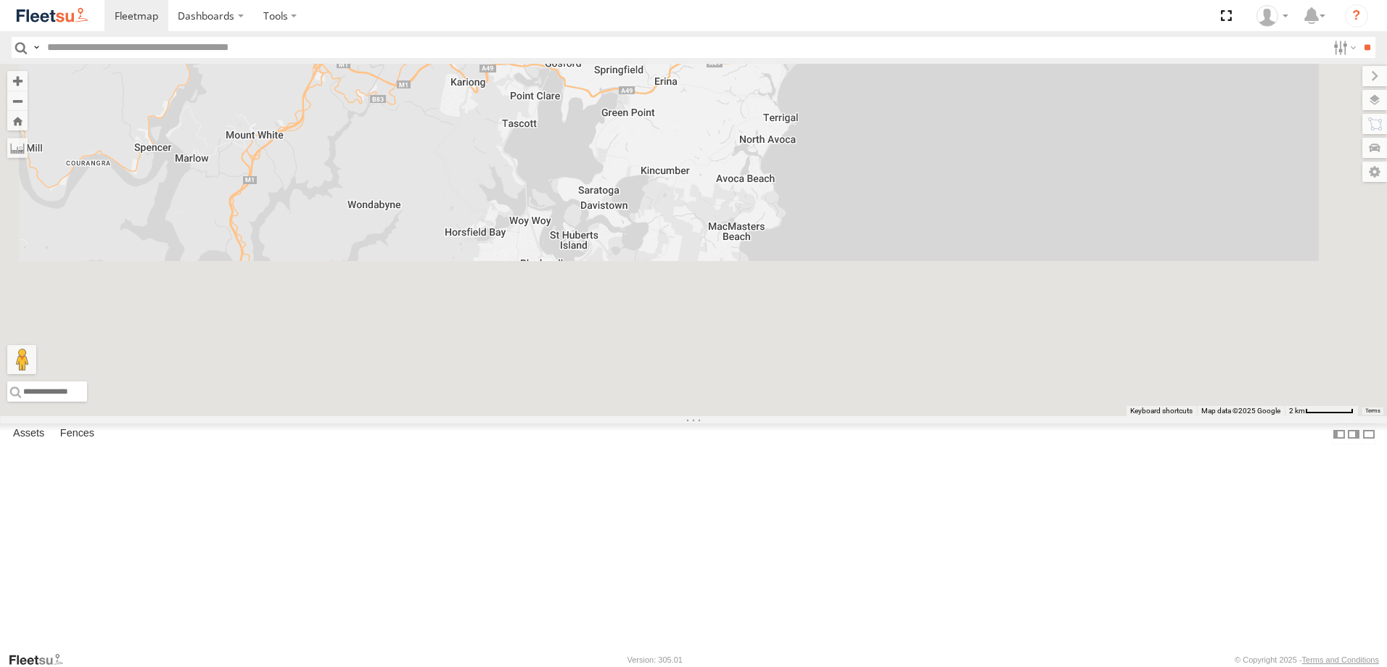
drag, startPoint x: 734, startPoint y: 345, endPoint x: 722, endPoint y: 209, distance: 136.9
click at [722, 209] on div "B5 Timber Truck" at bounding box center [693, 240] width 1387 height 353
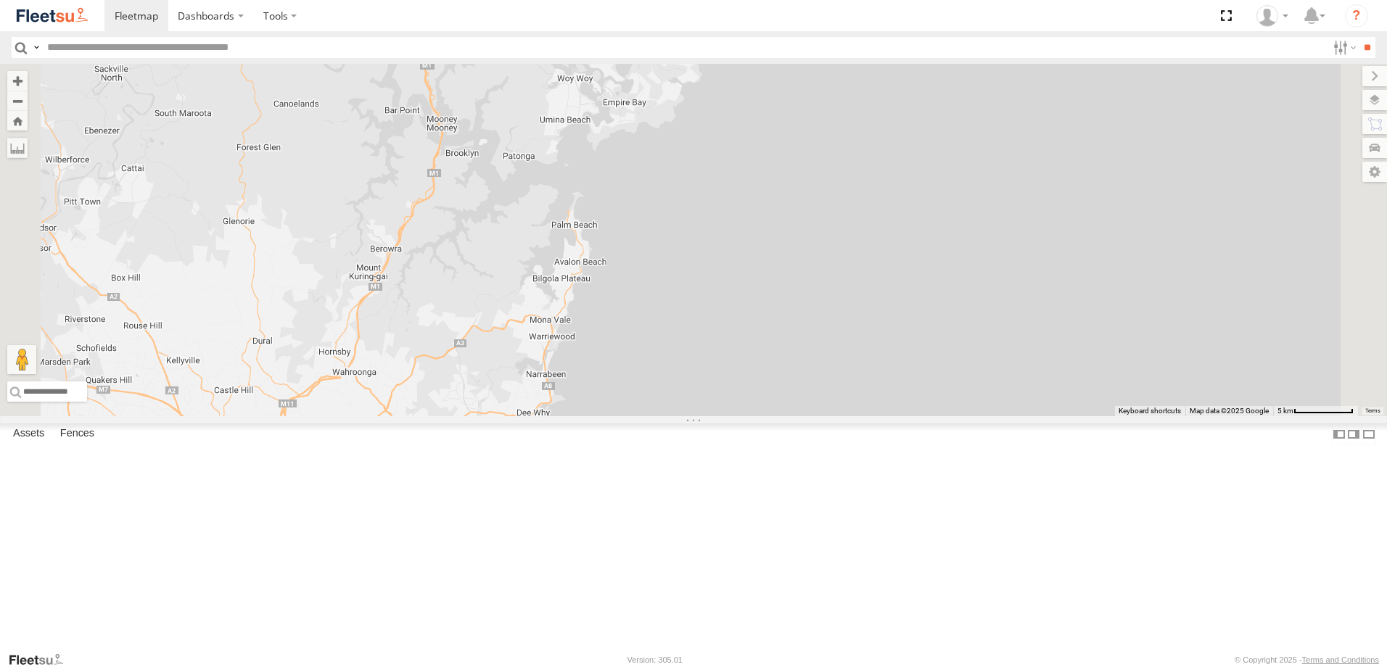
drag, startPoint x: 661, startPoint y: 320, endPoint x: 711, endPoint y: 177, distance: 151.2
click at [712, 181] on div "B5 Timber Truck" at bounding box center [693, 240] width 1387 height 353
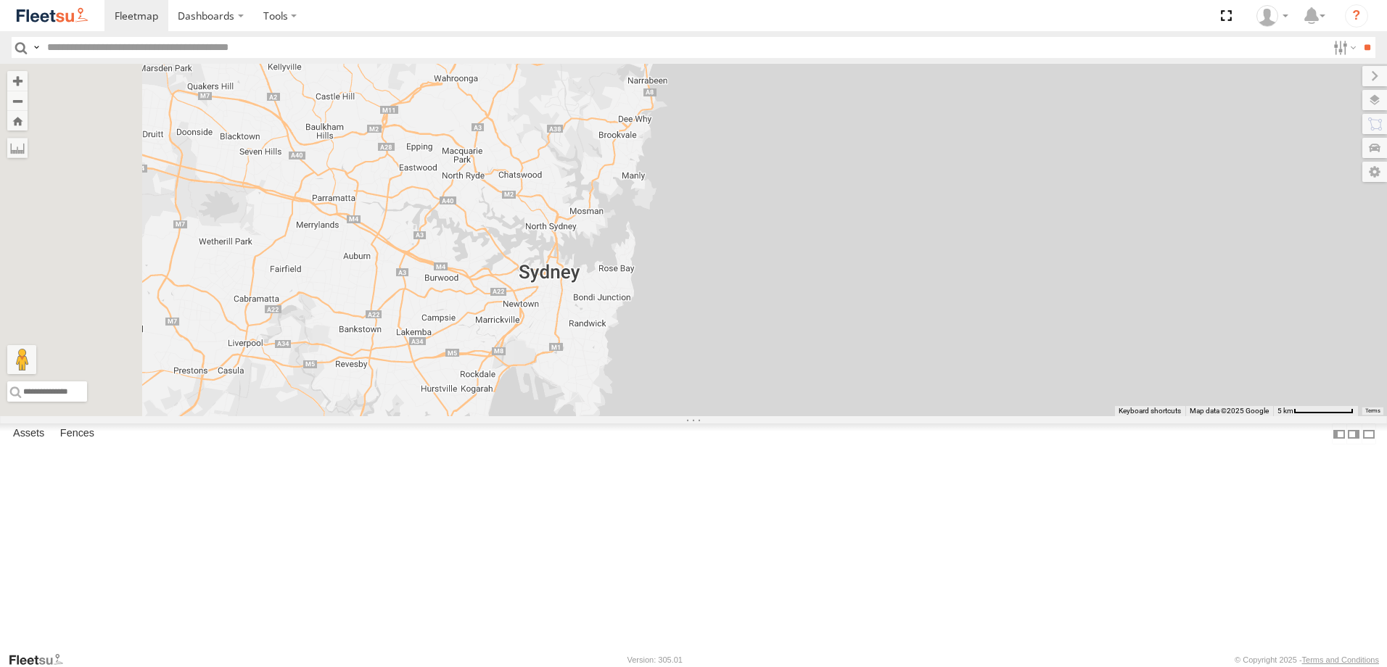
drag, startPoint x: 857, startPoint y: 167, endPoint x: 707, endPoint y: 513, distance: 376.9
click at [707, 416] on div "B5 Timber Truck" at bounding box center [693, 240] width 1387 height 353
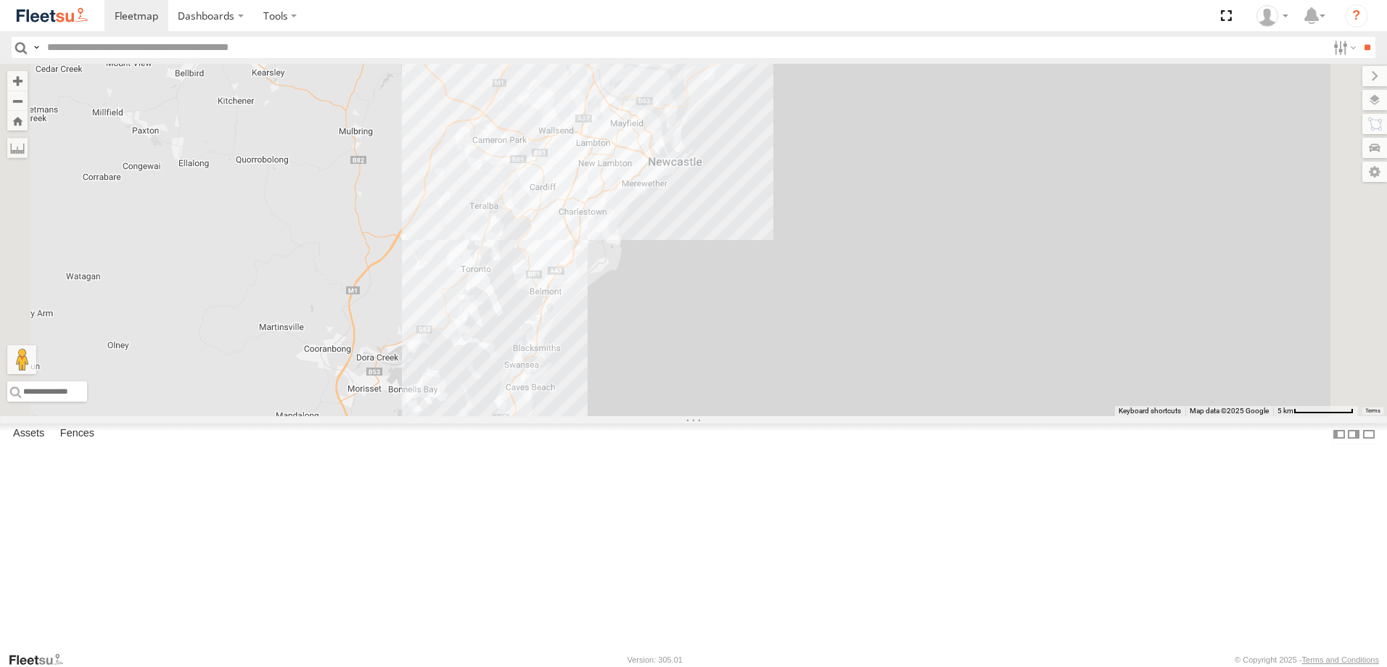
drag, startPoint x: 801, startPoint y: 236, endPoint x: 805, endPoint y: 133, distance: 103.1
click at [815, 128] on div "B5 Timber Truck" at bounding box center [693, 240] width 1387 height 353
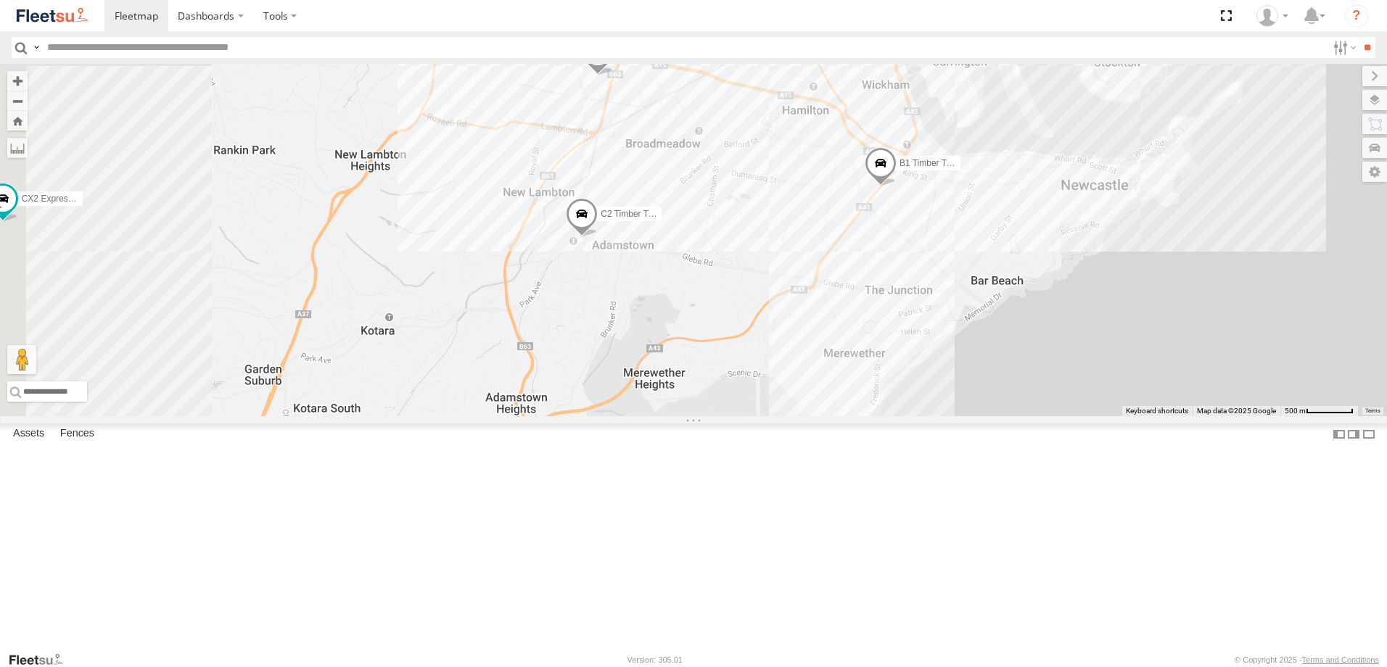
drag, startPoint x: 608, startPoint y: 284, endPoint x: 820, endPoint y: 340, distance: 219.9
click at [823, 339] on div "B5 Timber Truck B2 Timber Truck L3 Plasterboard Truck CX2 Express Ute C4 Timber…" at bounding box center [693, 240] width 1387 height 353
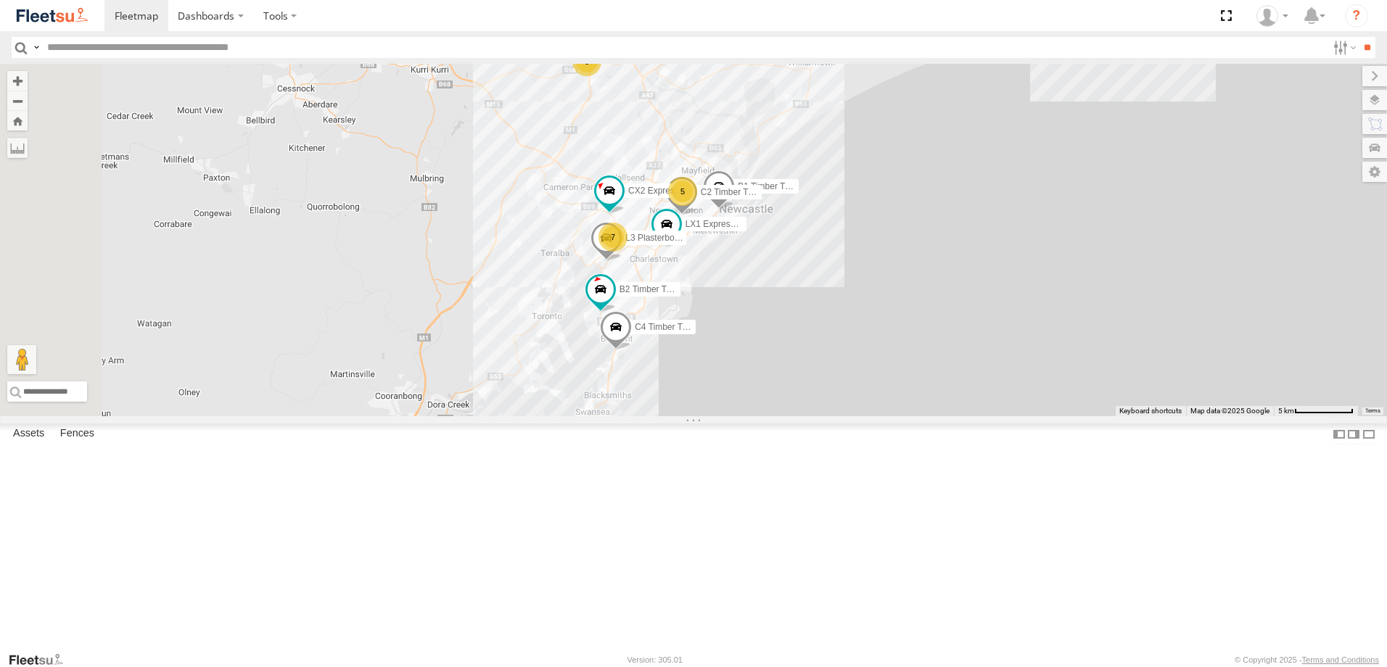
drag, startPoint x: 562, startPoint y: 524, endPoint x: 713, endPoint y: 412, distance: 188.1
click at [712, 414] on div "B5 Timber Truck B2 Timber Truck L3 Plasterboard Truck CX2 Express Ute C4 Timber…" at bounding box center [693, 240] width 1387 height 353
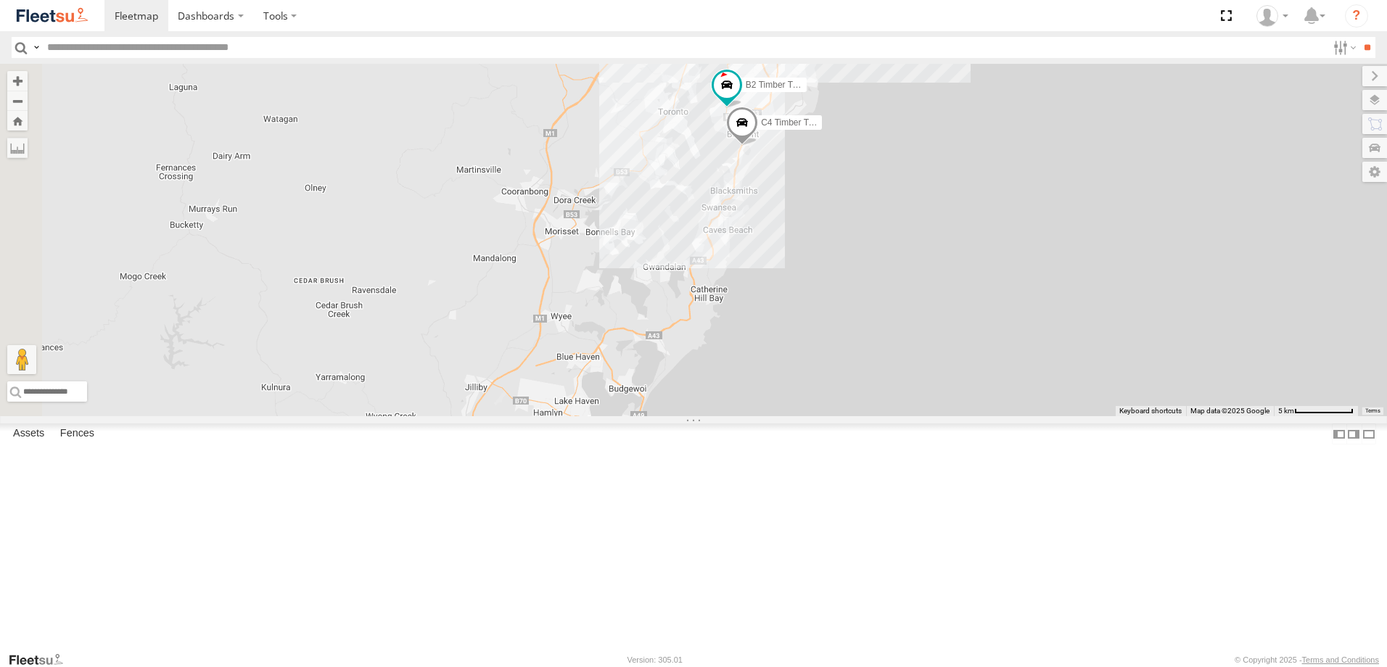
drag, startPoint x: 730, startPoint y: 352, endPoint x: 772, endPoint y: 239, distance: 119.8
click at [772, 239] on div "B5 Timber Truck B2 Timber Truck L3 Plasterboard Truck CX2 Express Ute C4 Timber…" at bounding box center [693, 240] width 1387 height 353
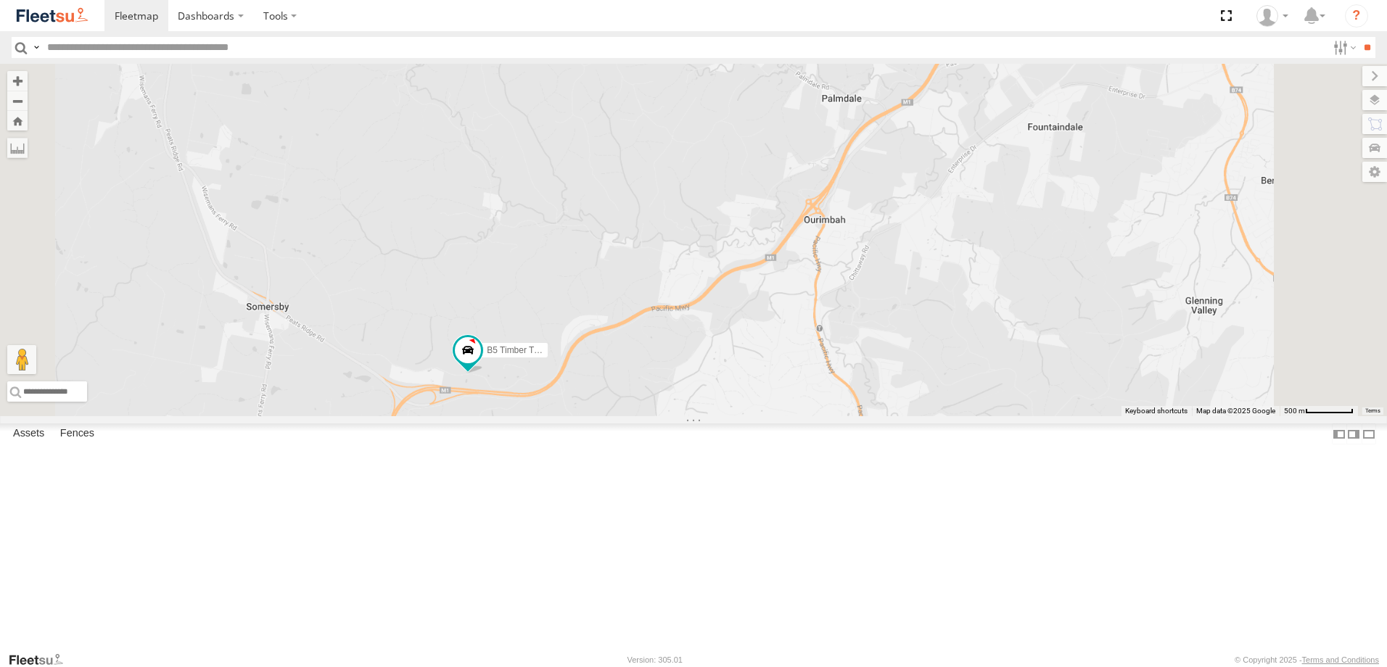
drag, startPoint x: 688, startPoint y: 506, endPoint x: 708, endPoint y: 427, distance: 81.6
click at [708, 416] on div "B5 Timber Truck B2 Timber Truck L3 Plasterboard Truck CX2 Express Ute C4 Timber…" at bounding box center [693, 240] width 1387 height 353
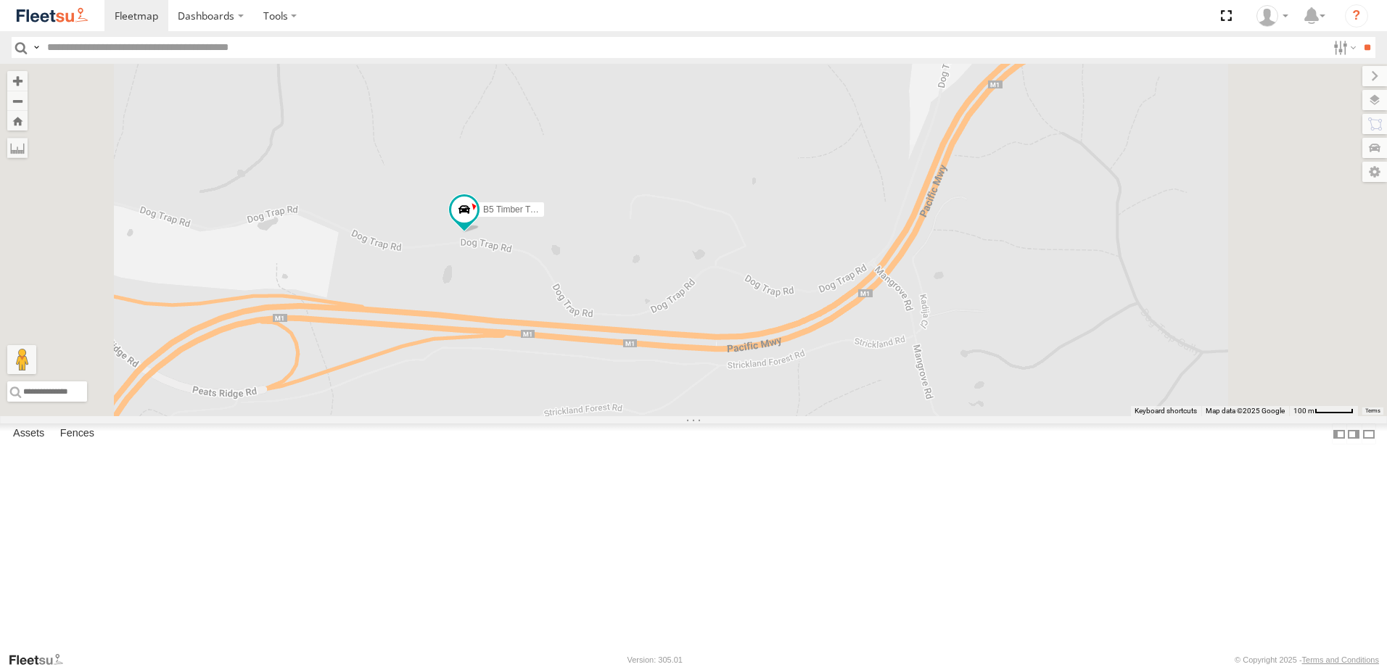
drag, startPoint x: 682, startPoint y: 389, endPoint x: 681, endPoint y: 339, distance: 49.3
click at [660, 341] on div "B5 Timber Truck" at bounding box center [693, 240] width 1387 height 353
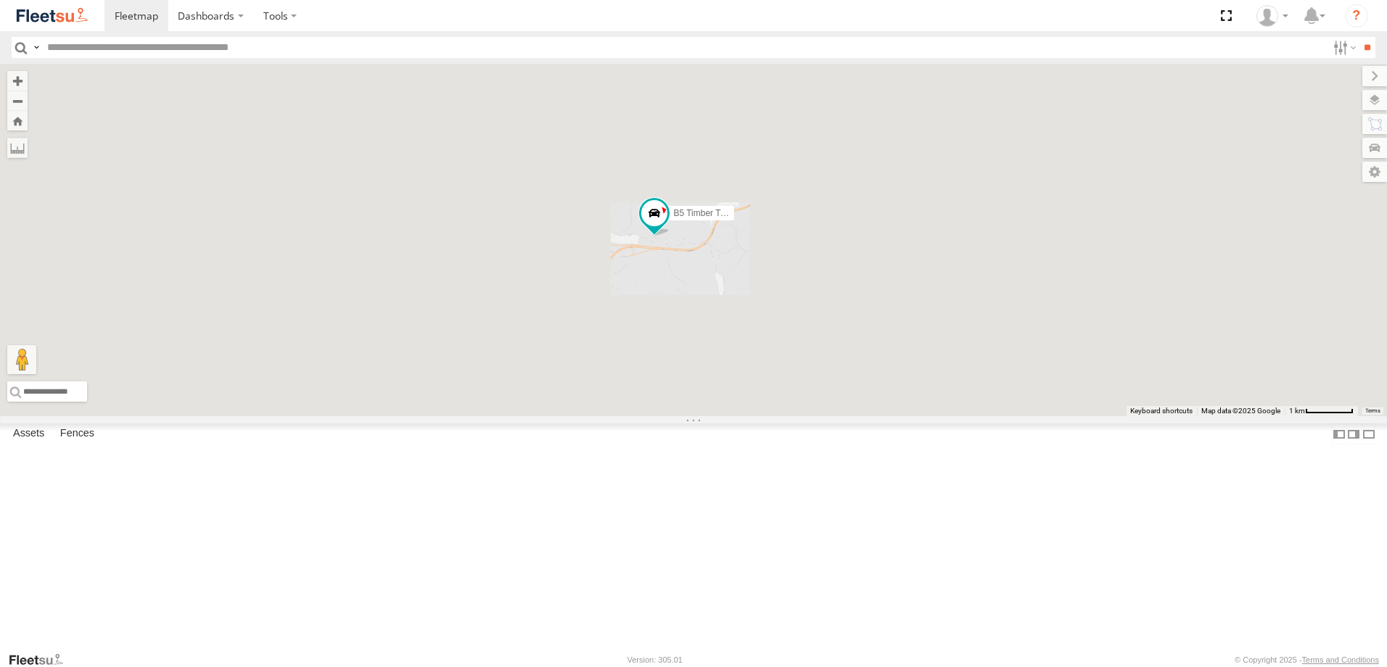
drag, startPoint x: 1019, startPoint y: 250, endPoint x: 976, endPoint y: 286, distance: 56.6
click at [976, 286] on div "B5 Timber Truck" at bounding box center [693, 240] width 1387 height 353
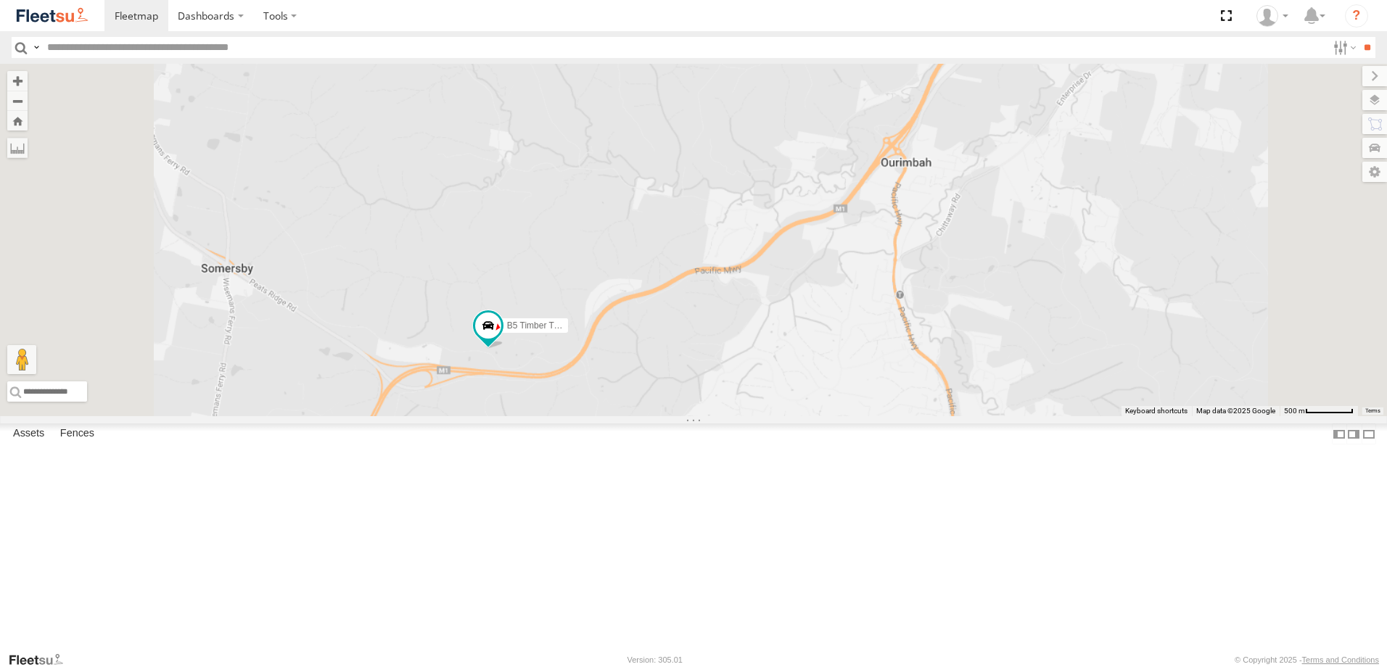
drag, startPoint x: 498, startPoint y: 448, endPoint x: 613, endPoint y: 450, distance: 114.6
click at [618, 416] on div "B5 Timber Truck" at bounding box center [693, 240] width 1387 height 353
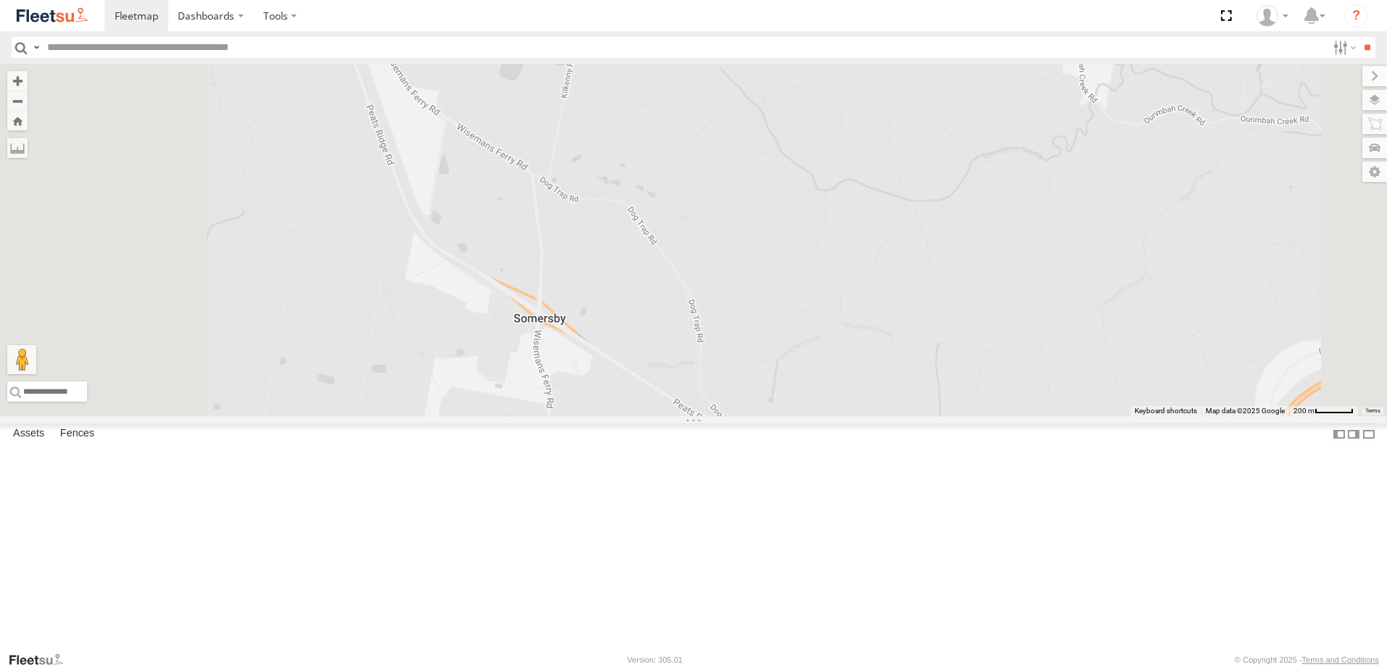
drag, startPoint x: 719, startPoint y: 326, endPoint x: 772, endPoint y: 395, distance: 86.8
click at [784, 411] on div "B5 Timber Truck" at bounding box center [693, 240] width 1387 height 353
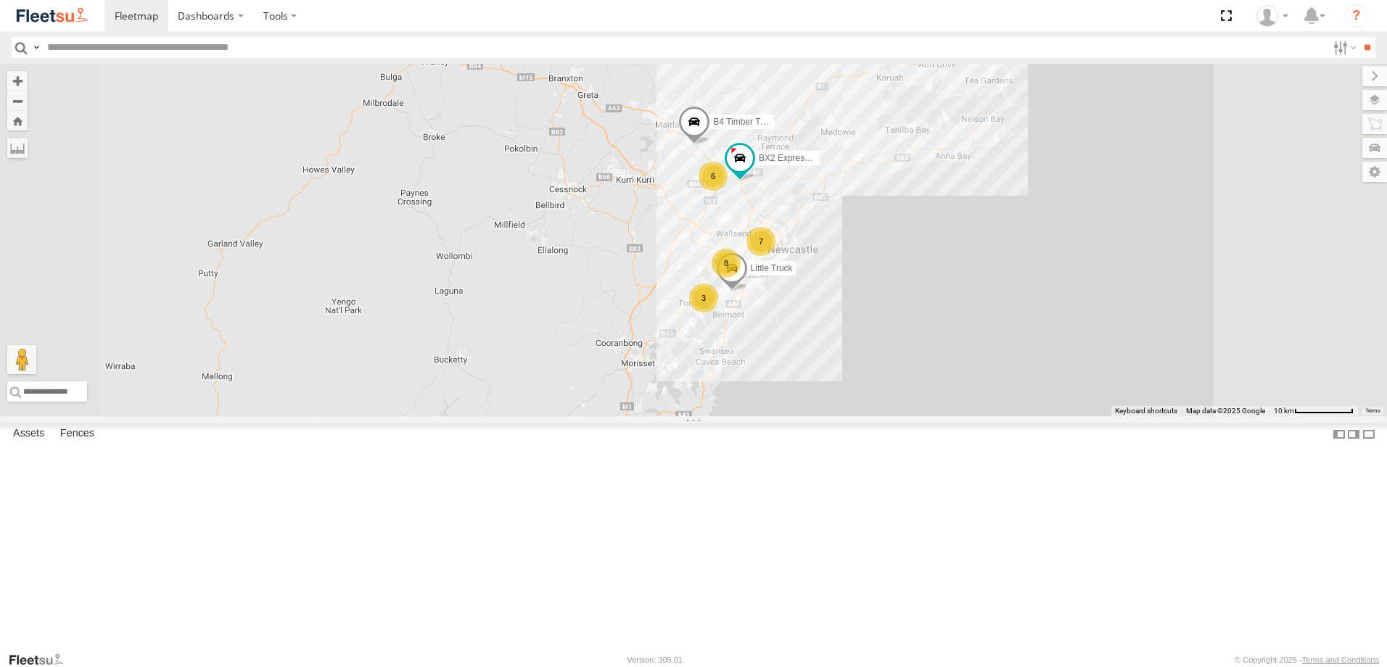
drag, startPoint x: 814, startPoint y: 252, endPoint x: 794, endPoint y: 335, distance: 85.7
click at [794, 335] on div "B4 Timber Truck B5 Timber Truck BX2 Express Ute Little Truck 6 7 8 3" at bounding box center [693, 240] width 1387 height 353
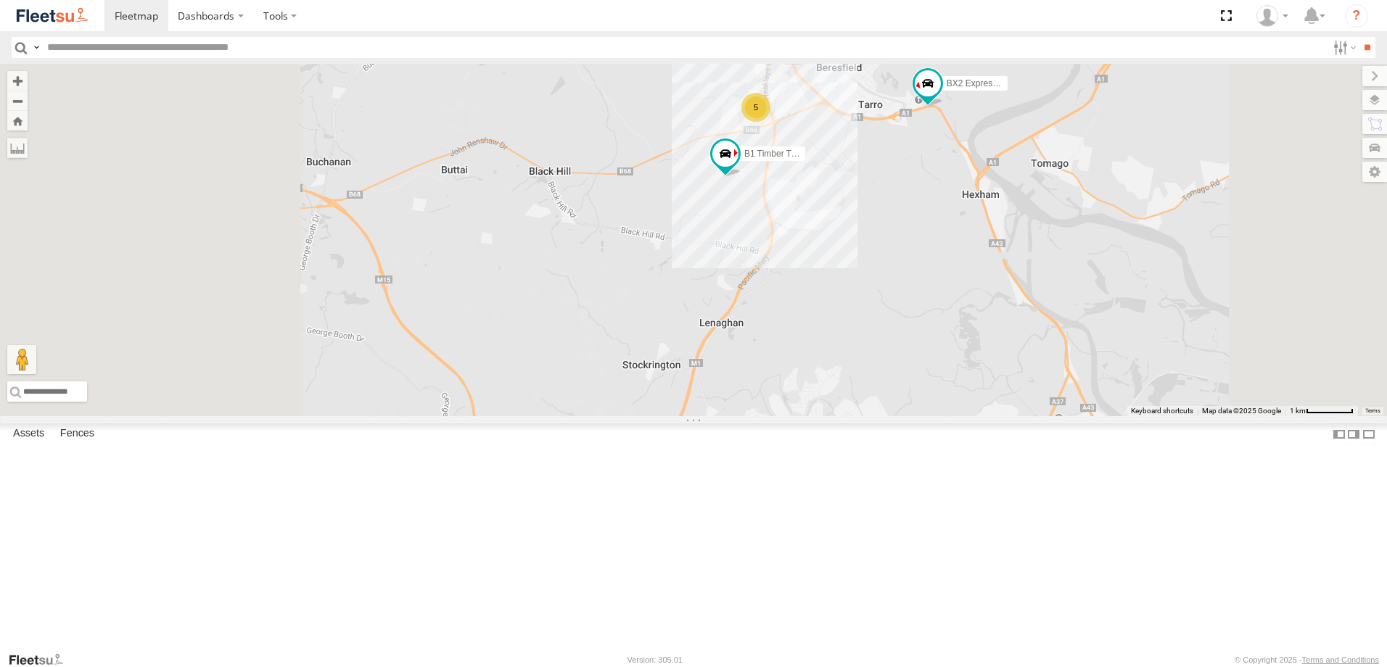
drag, startPoint x: 1154, startPoint y: 304, endPoint x: 925, endPoint y: 227, distance: 241.7
click at [925, 227] on div "B4 Timber Truck B5 Timber Truck BX2 Express Ute Little Truck CX4 Express Ute B2…" at bounding box center [693, 240] width 1387 height 353
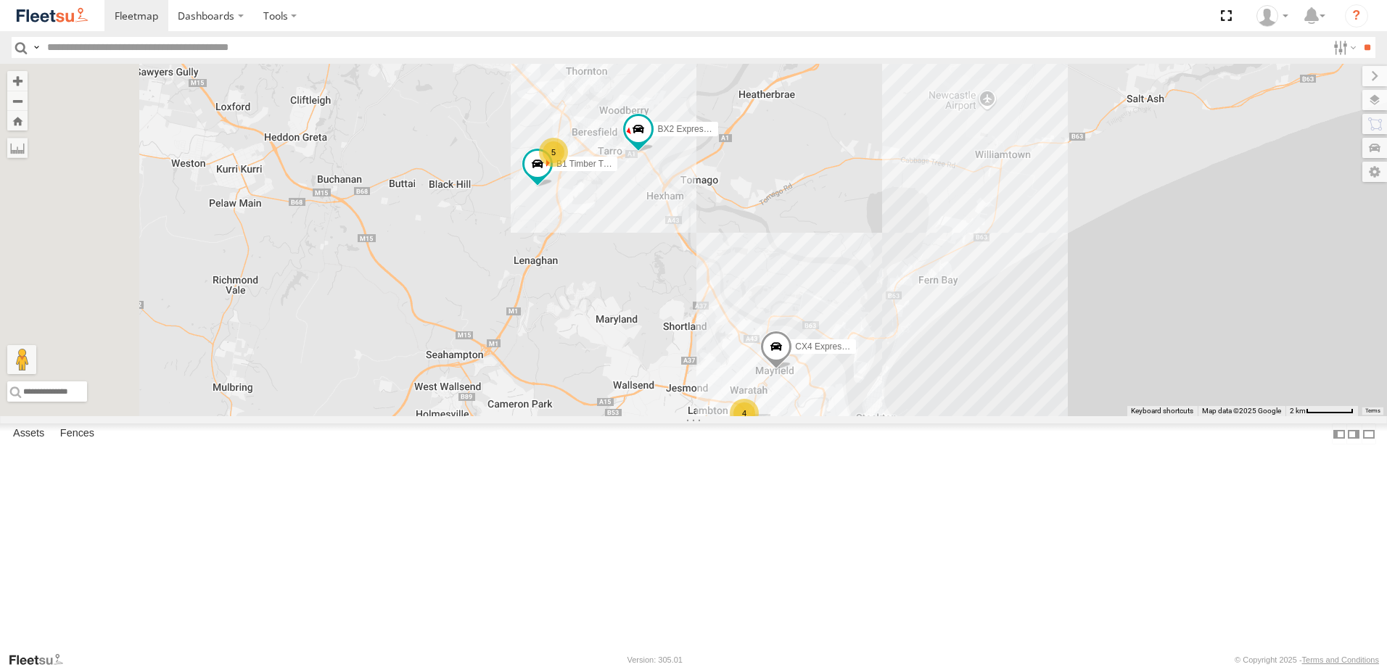
drag, startPoint x: 912, startPoint y: 281, endPoint x: 994, endPoint y: 387, distance: 134.0
click at [994, 387] on div "B4 Timber Truck B5 Timber Truck BX2 Express Ute Little Truck CX4 Express Ute B2…" at bounding box center [693, 240] width 1387 height 353
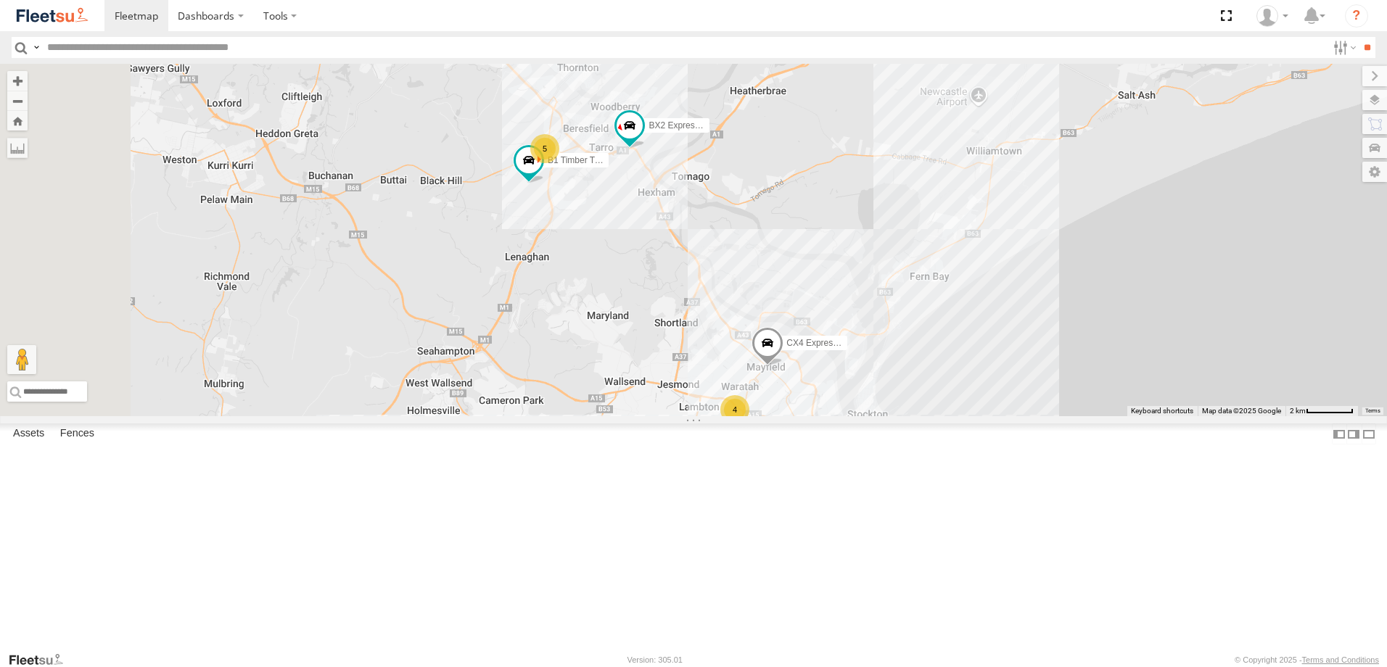
drag, startPoint x: 809, startPoint y: 331, endPoint x: 710, endPoint y: 226, distance: 144.2
click at [711, 226] on div "B4 Timber Truck B5 Timber Truck BX2 Express Ute Little Truck CX4 Express Ute B2…" at bounding box center [693, 240] width 1387 height 353
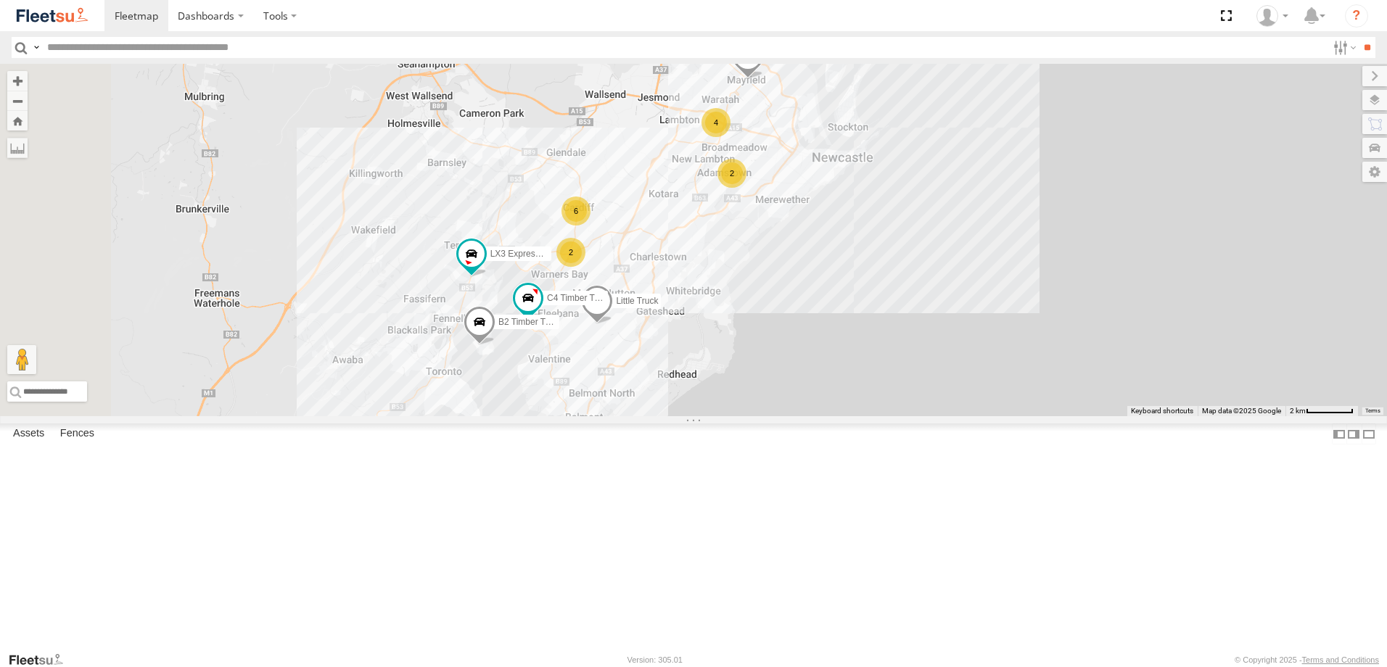
drag, startPoint x: 711, startPoint y: 358, endPoint x: 770, endPoint y: 244, distance: 128.1
click at [770, 244] on div "B4 Timber Truck B5 Timber Truck BX2 Express Ute Little Truck CX4 Express Ute B2…" at bounding box center [693, 240] width 1387 height 353
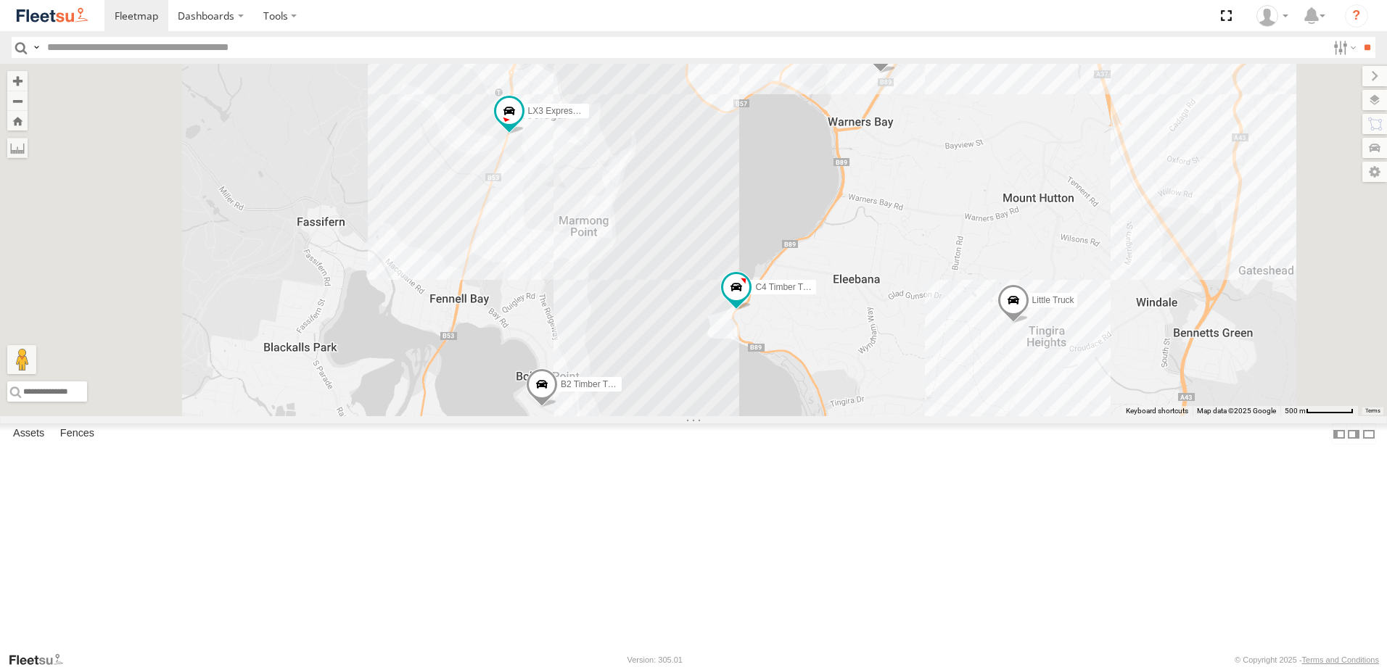
click at [770, 382] on div "B4 Timber Truck B5 Timber Truck BX2 Express Ute Little Truck CX4 Express Ute B2…" at bounding box center [693, 240] width 1387 height 353
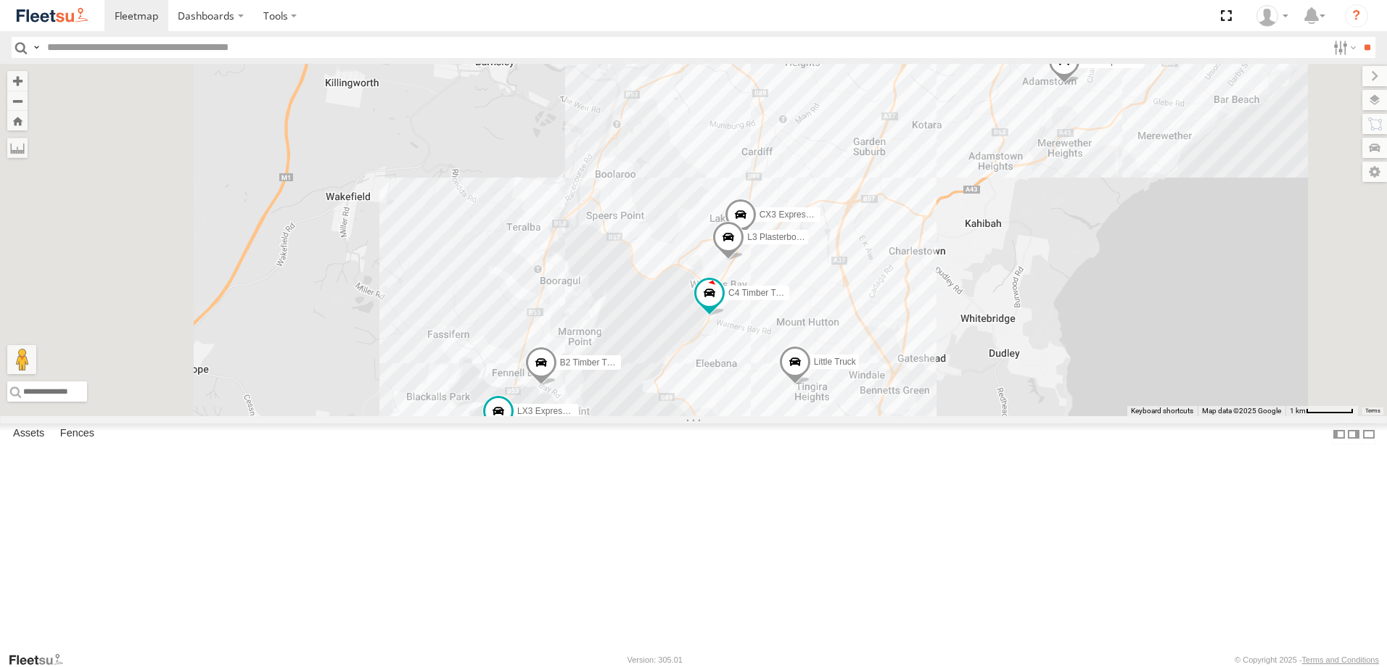
drag, startPoint x: 622, startPoint y: 529, endPoint x: 693, endPoint y: 315, distance: 226.2
click at [693, 315] on div "B4 Timber Truck B5 Timber Truck BX2 Express Ute Little Truck CX4 Express Ute B2…" at bounding box center [693, 240] width 1387 height 353
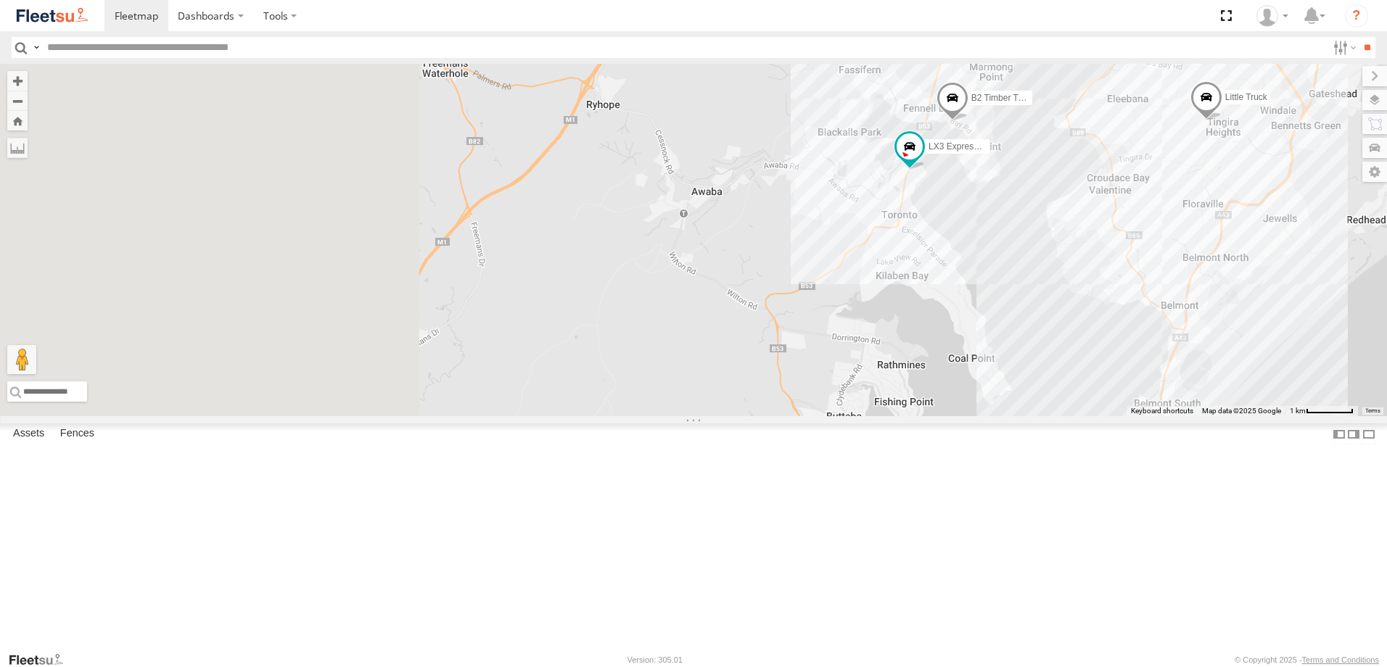
drag, startPoint x: 910, startPoint y: 474, endPoint x: 918, endPoint y: 493, distance: 21.1
click at [930, 416] on div "B4 Timber Truck B5 Timber Truck BX2 Express Ute Little Truck CX4 Express Ute B2…" at bounding box center [693, 240] width 1387 height 353
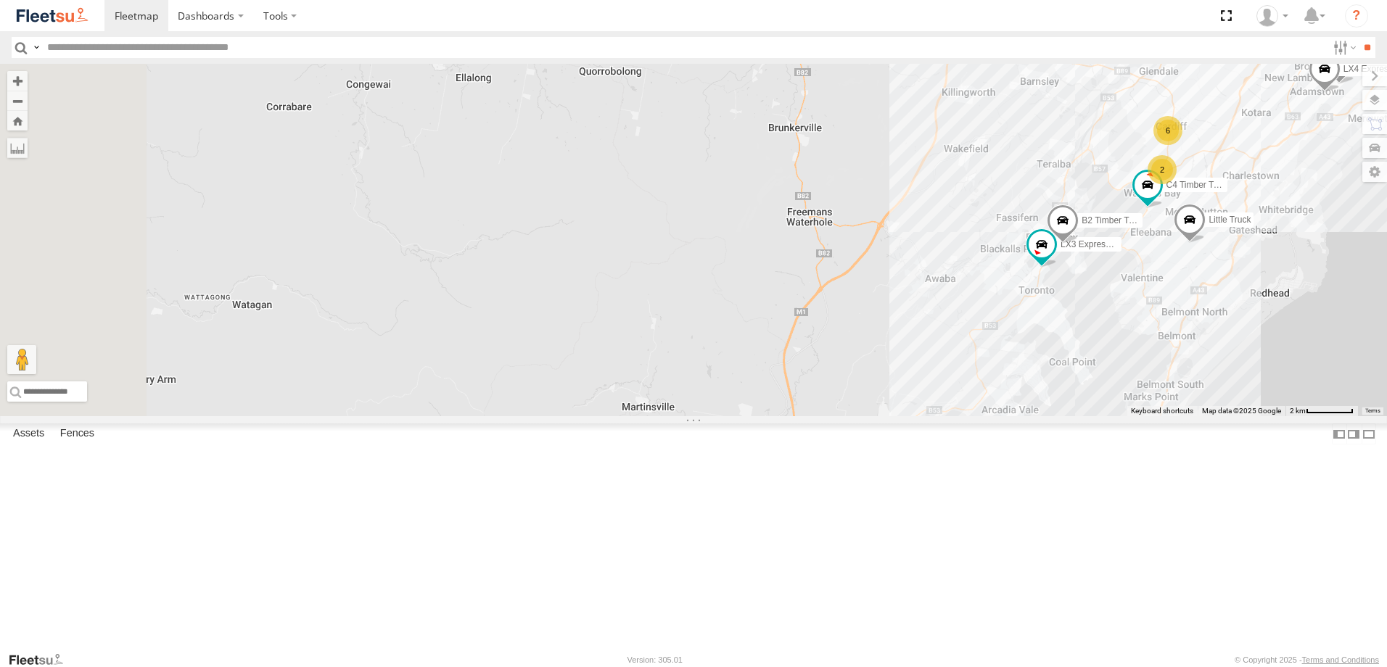
drag, startPoint x: 970, startPoint y: 418, endPoint x: 921, endPoint y: 305, distance: 123.1
click at [937, 329] on div "B4 Timber Truck B5 Timber Truck BX2 Express Ute Little Truck CX4 Express Ute B2…" at bounding box center [693, 240] width 1387 height 353
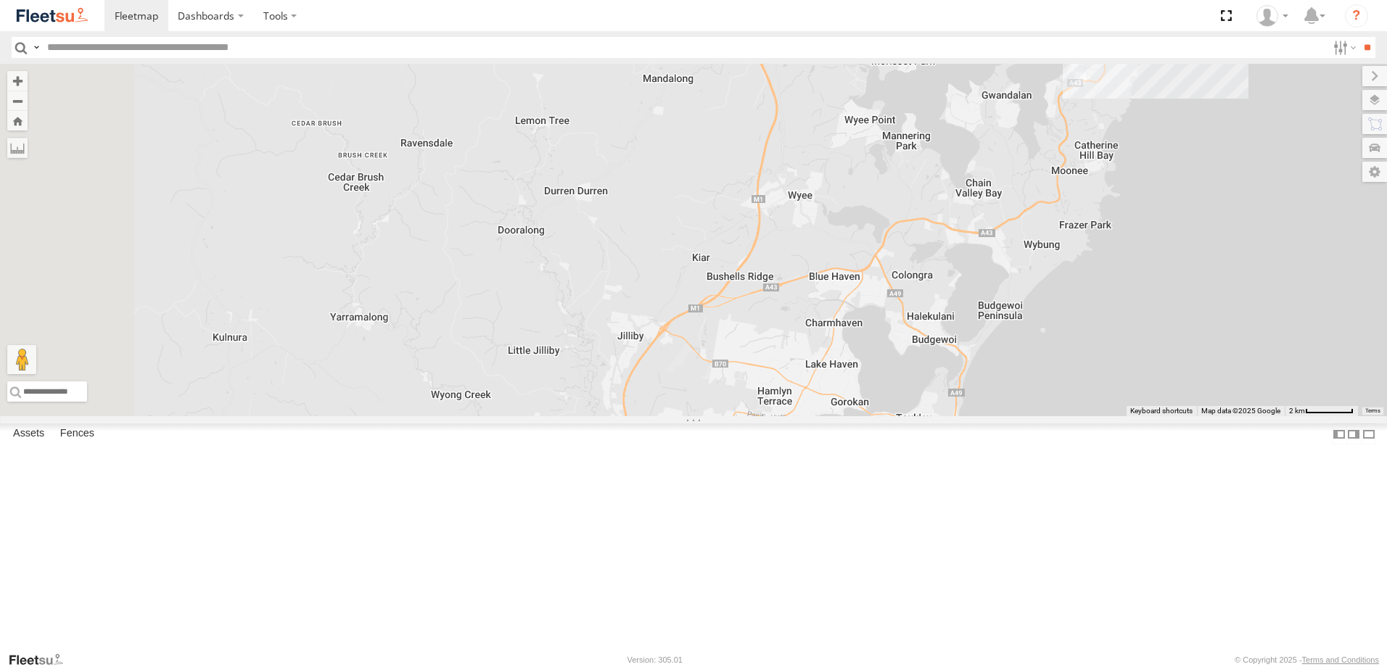
drag, startPoint x: 865, startPoint y: 494, endPoint x: 887, endPoint y: 338, distance: 157.6
click at [887, 338] on div "B4 Timber Truck B5 Timber Truck BX2 Express Ute Little Truck CX4 Express Ute B2…" at bounding box center [693, 240] width 1387 height 353
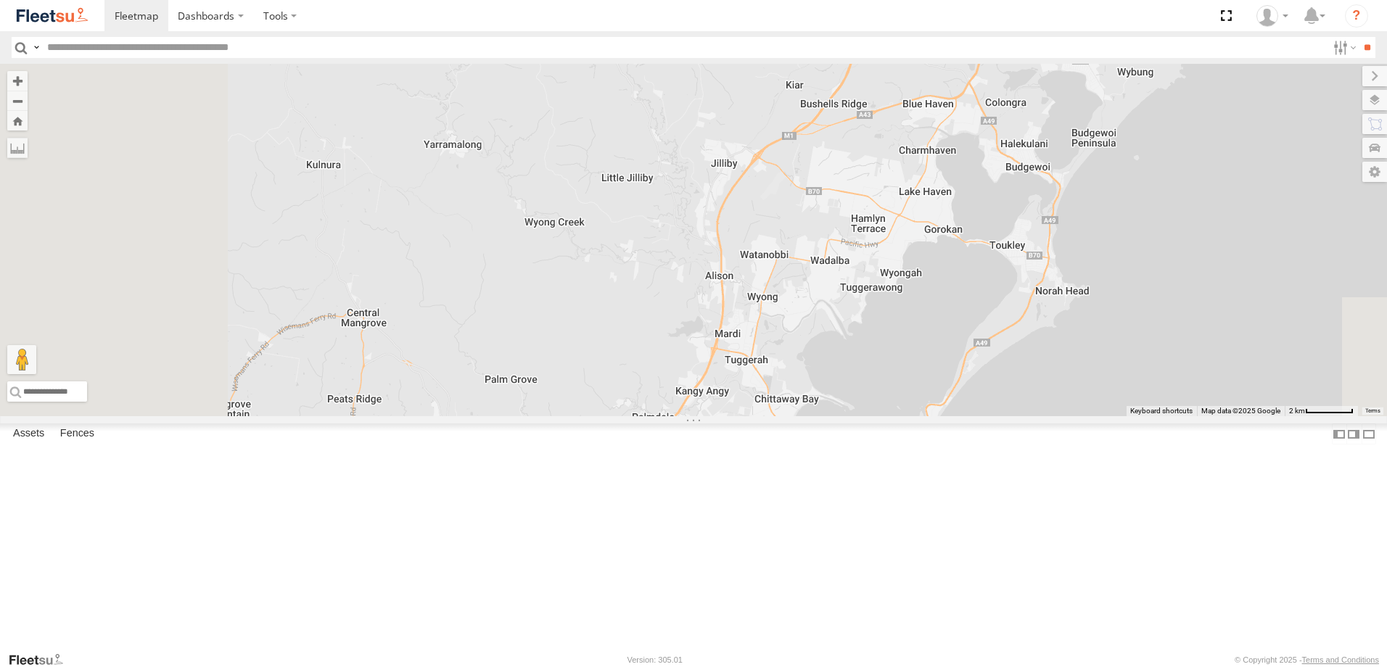
drag, startPoint x: 786, startPoint y: 453, endPoint x: 886, endPoint y: 329, distance: 159.5
click at [889, 328] on div "B4 Timber Truck B5 Timber Truck BX2 Express Ute Little Truck CX4 Express Ute B2…" at bounding box center [693, 240] width 1387 height 353
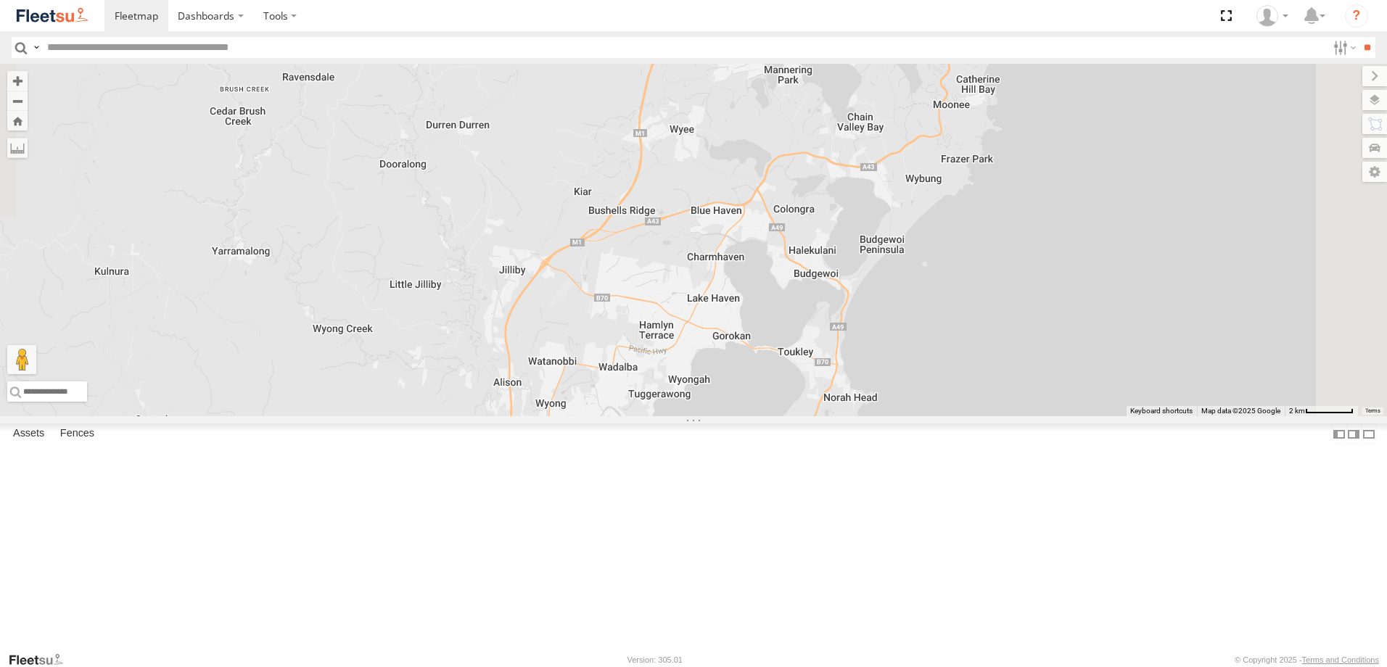
drag, startPoint x: 1042, startPoint y: 324, endPoint x: 685, endPoint y: 627, distance: 468.3
click at [685, 416] on div "B5 Timber Truck" at bounding box center [693, 240] width 1387 height 353
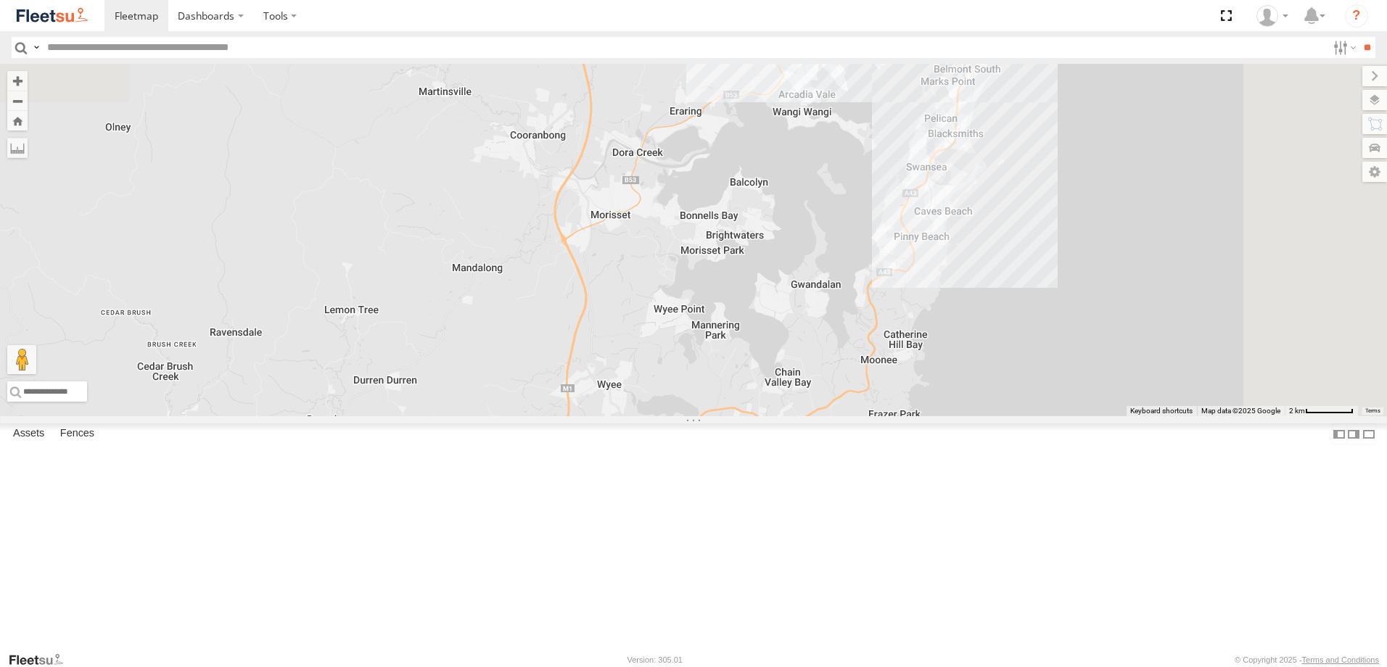
drag, startPoint x: 776, startPoint y: 329, endPoint x: 743, endPoint y: 476, distance: 150.3
click at [743, 416] on div "B5 Timber Truck" at bounding box center [693, 240] width 1387 height 353
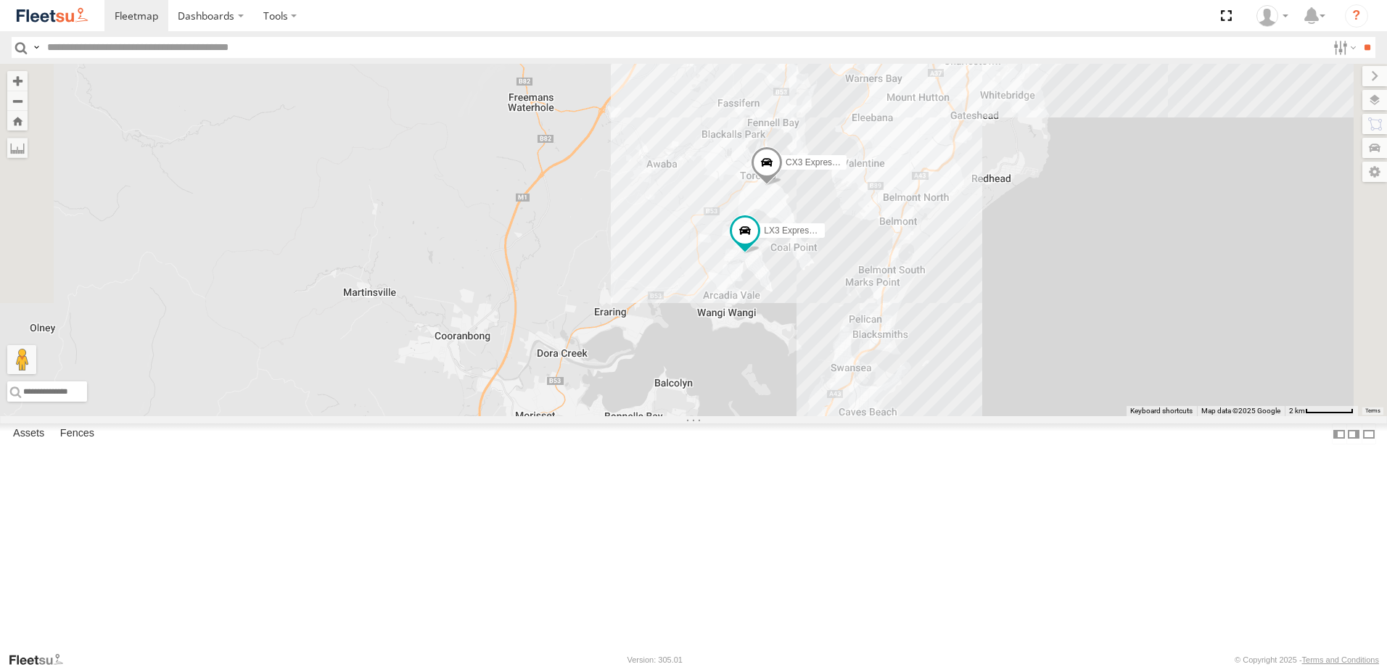
drag, startPoint x: 896, startPoint y: 180, endPoint x: 822, endPoint y: 339, distance: 175.9
click at [822, 339] on div "B5 Timber Truck CX3 Express Ute LX3 Express Ute" at bounding box center [693, 240] width 1387 height 353
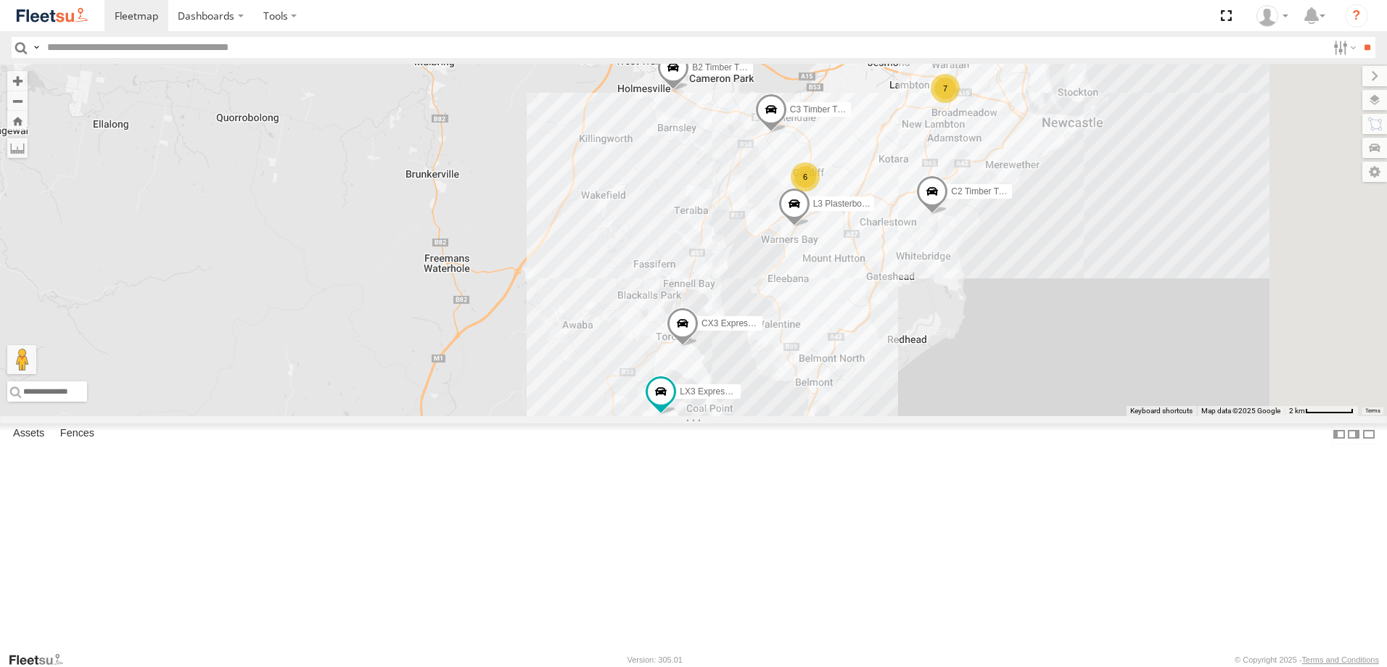
drag, startPoint x: 940, startPoint y: 118, endPoint x: 871, endPoint y: 254, distance: 152.1
click at [871, 254] on div "B5 Timber Truck CX3 Express Ute LX3 Express Ute 7 6 B2 Timber Truck C3 Timber T…" at bounding box center [693, 240] width 1387 height 353
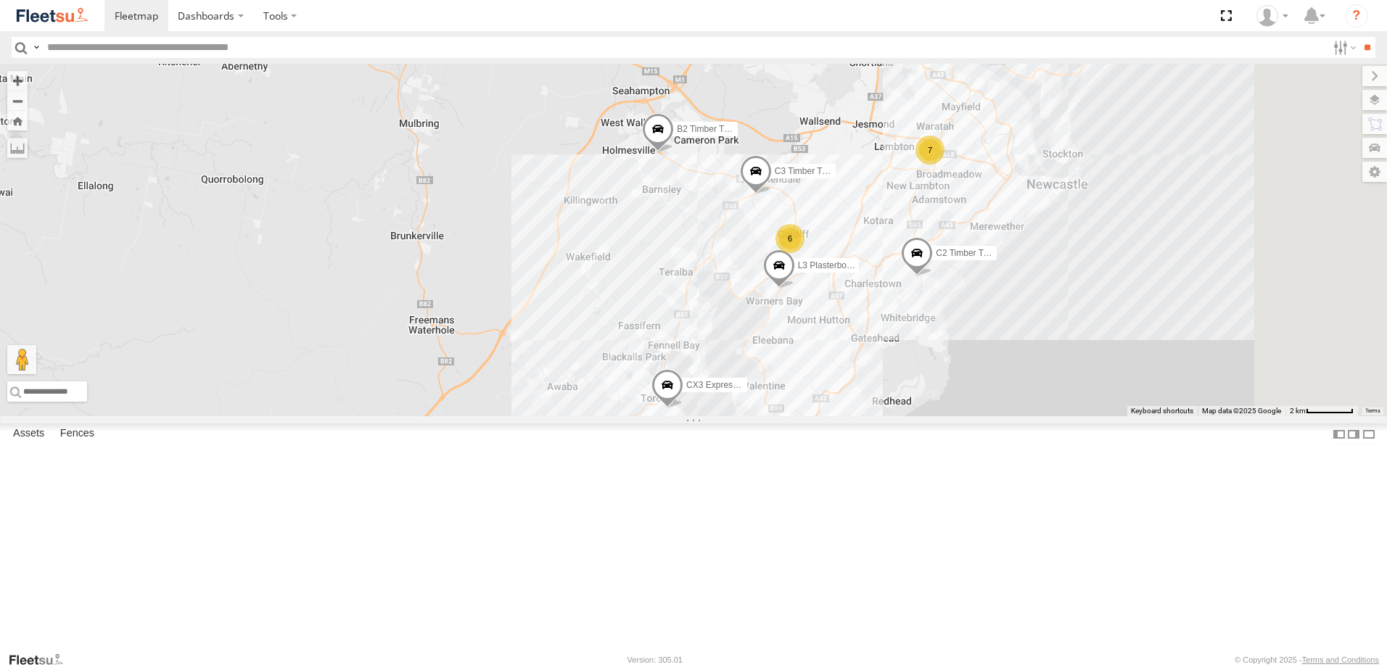
drag, startPoint x: 901, startPoint y: 155, endPoint x: 882, endPoint y: 237, distance: 84.1
click at [882, 236] on div "B5 Timber Truck CX3 Express Ute LX3 Express Ute 7 6 B2 Timber Truck C3 Timber T…" at bounding box center [693, 240] width 1387 height 353
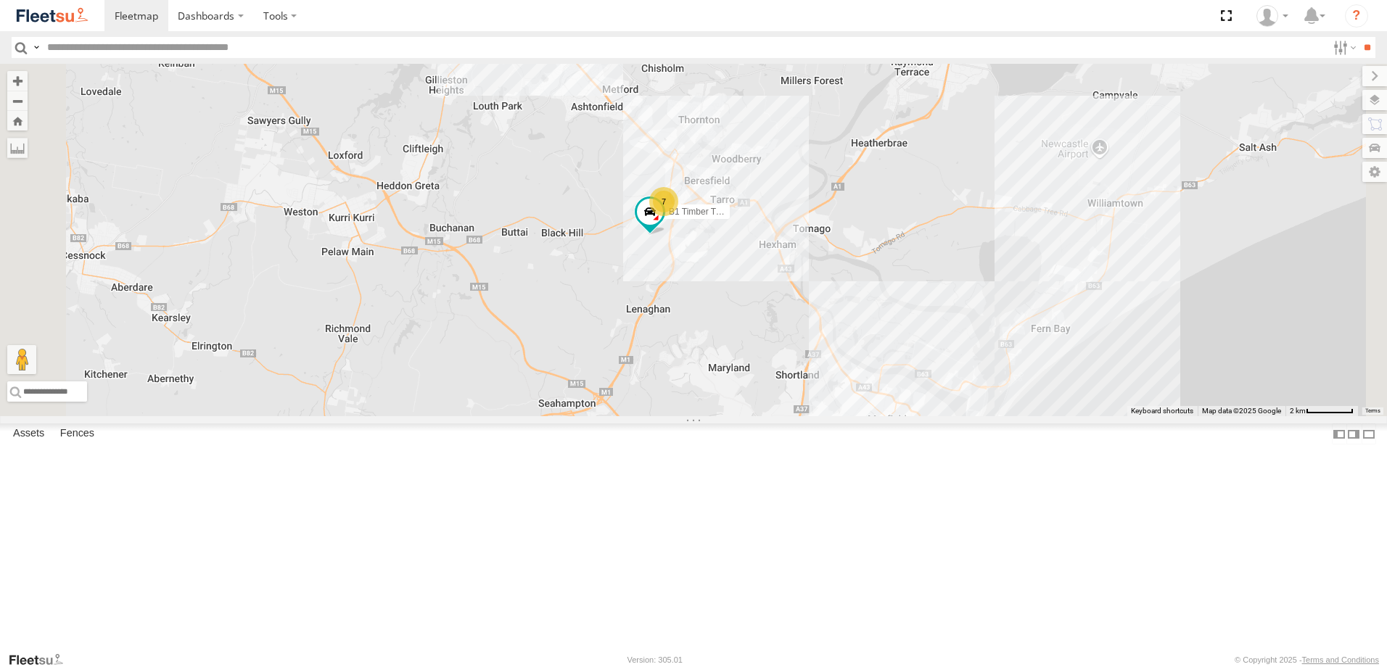
drag, startPoint x: 1054, startPoint y: 152, endPoint x: 949, endPoint y: 423, distance: 290.3
click at [970, 416] on div "B5 Timber Truck CX3 Express Ute LX3 Express Ute B2 Timber Truck C3 Timber Truck…" at bounding box center [693, 240] width 1387 height 353
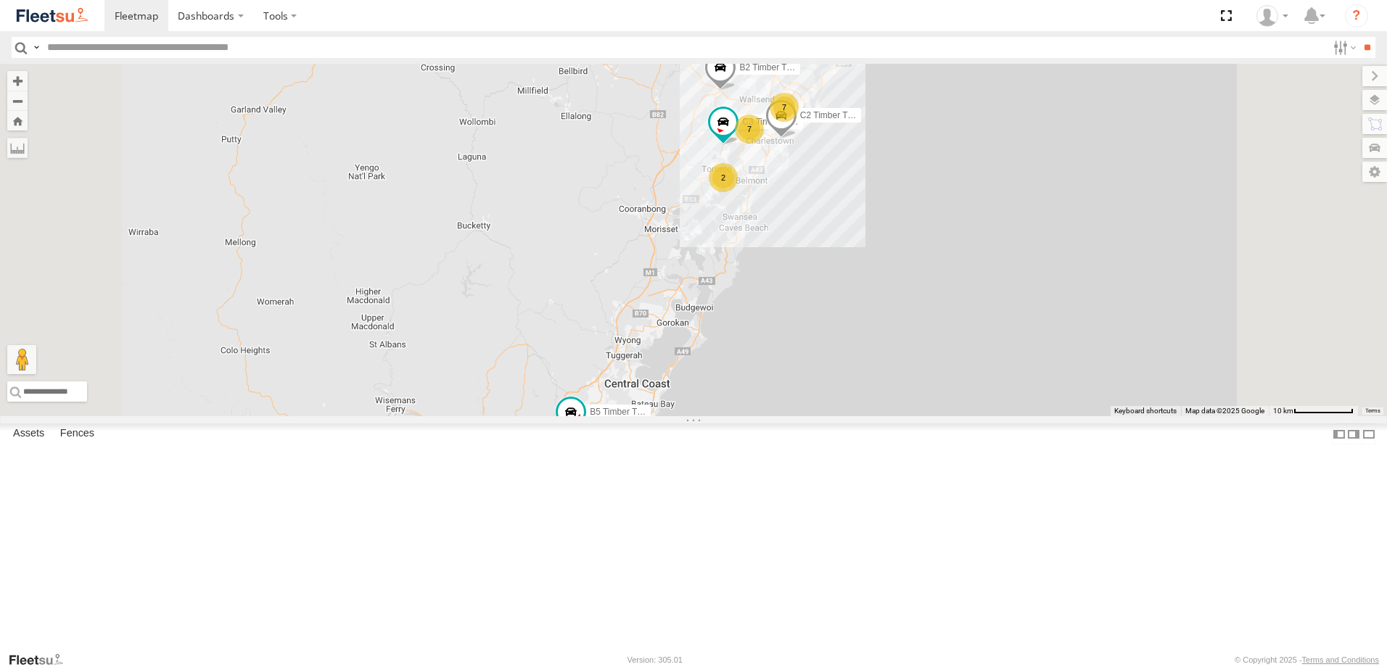
drag, startPoint x: 816, startPoint y: 518, endPoint x: 741, endPoint y: 424, distance: 120.3
click at [741, 416] on div "B2 Timber Truck C3 Timber Truck B5 Timber Truck C2 Timber Truck 8 7 7 2" at bounding box center [693, 240] width 1387 height 353
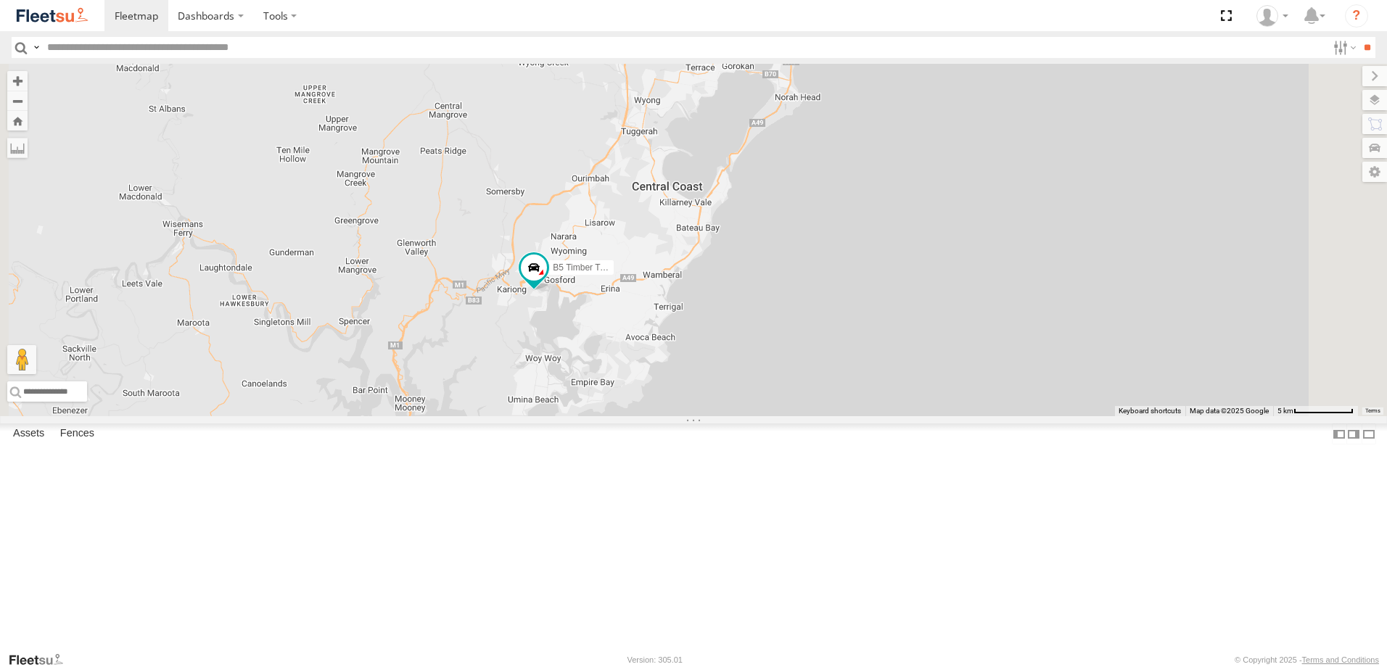
drag, startPoint x: 693, startPoint y: 152, endPoint x: 548, endPoint y: 434, distance: 317.6
click at [546, 416] on div "B2 Timber Truck C3 Timber Truck B5 Timber Truck C2 Timber Truck" at bounding box center [693, 240] width 1387 height 353
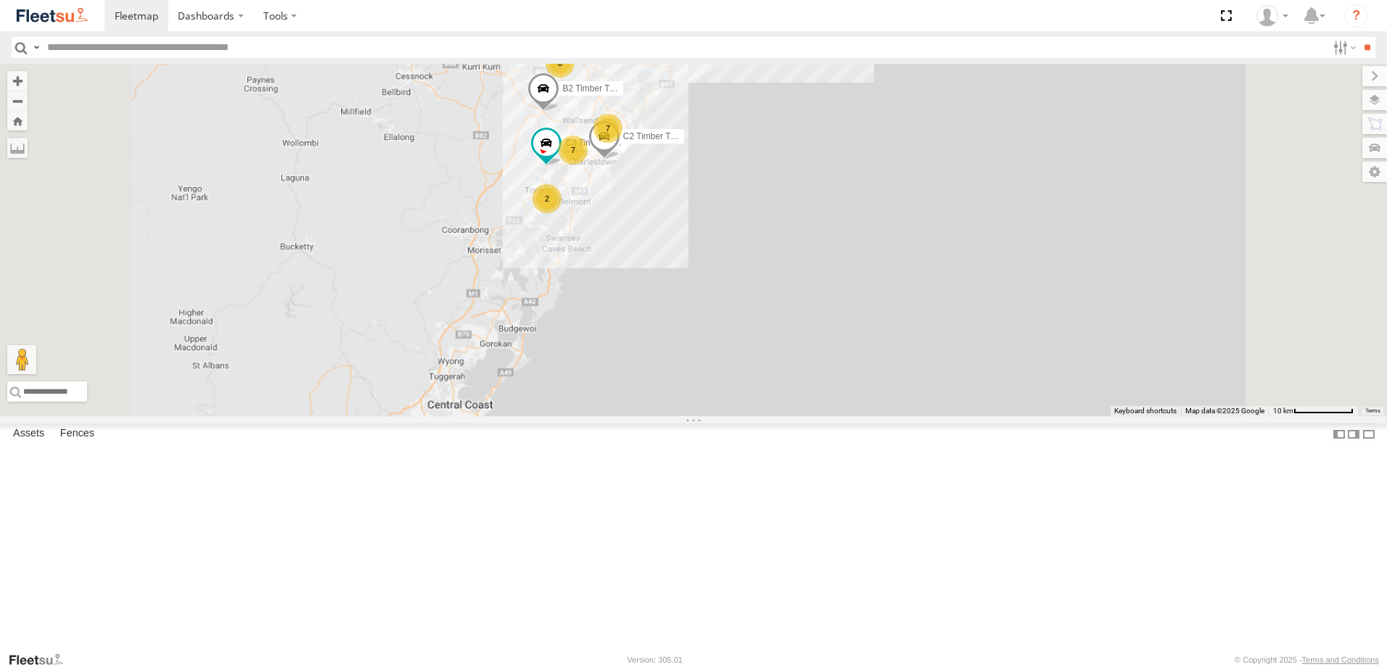
drag, startPoint x: 663, startPoint y: 251, endPoint x: 595, endPoint y: 413, distance: 175.5
click at [595, 411] on div "B2 Timber Truck C3 Timber Truck B5 Timber Truck C2 Timber Truck 8 7 7 2" at bounding box center [693, 240] width 1387 height 353
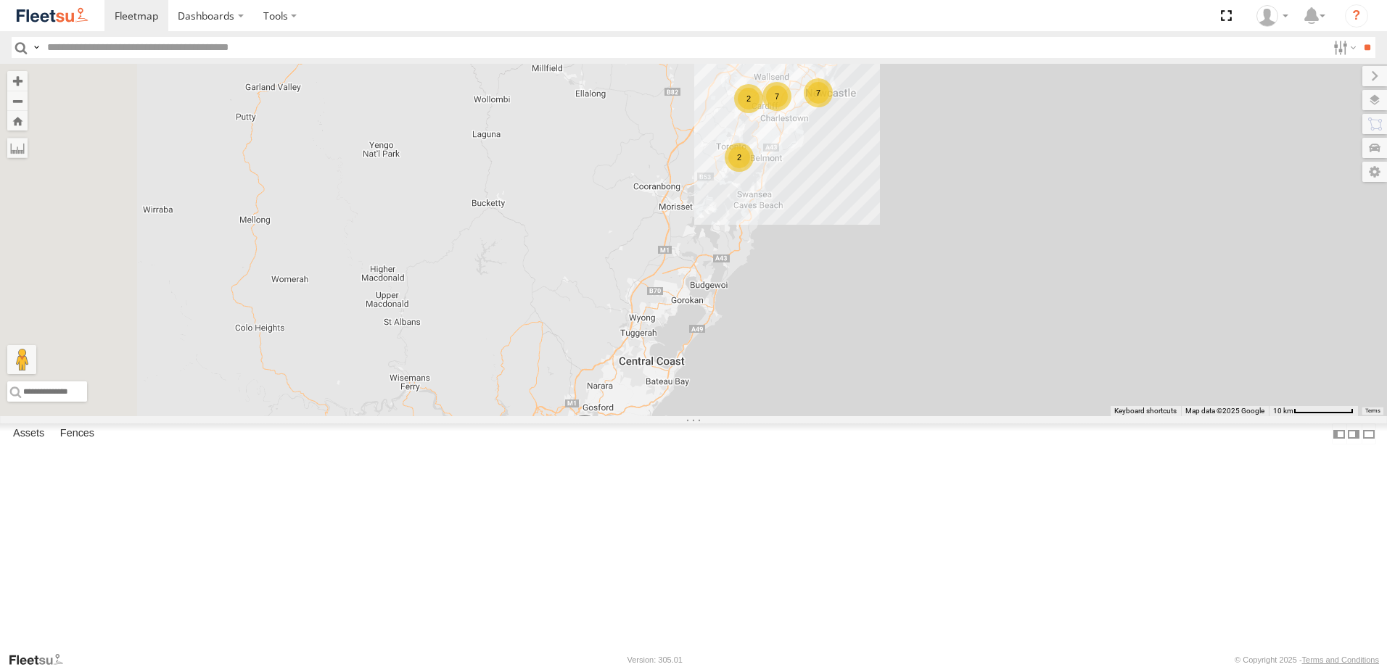
drag, startPoint x: 674, startPoint y: 558, endPoint x: 722, endPoint y: 484, distance: 88.7
click at [722, 416] on div "8 BX1 Express Ute 7 7 2 B5 Timber Truck 2" at bounding box center [693, 240] width 1387 height 353
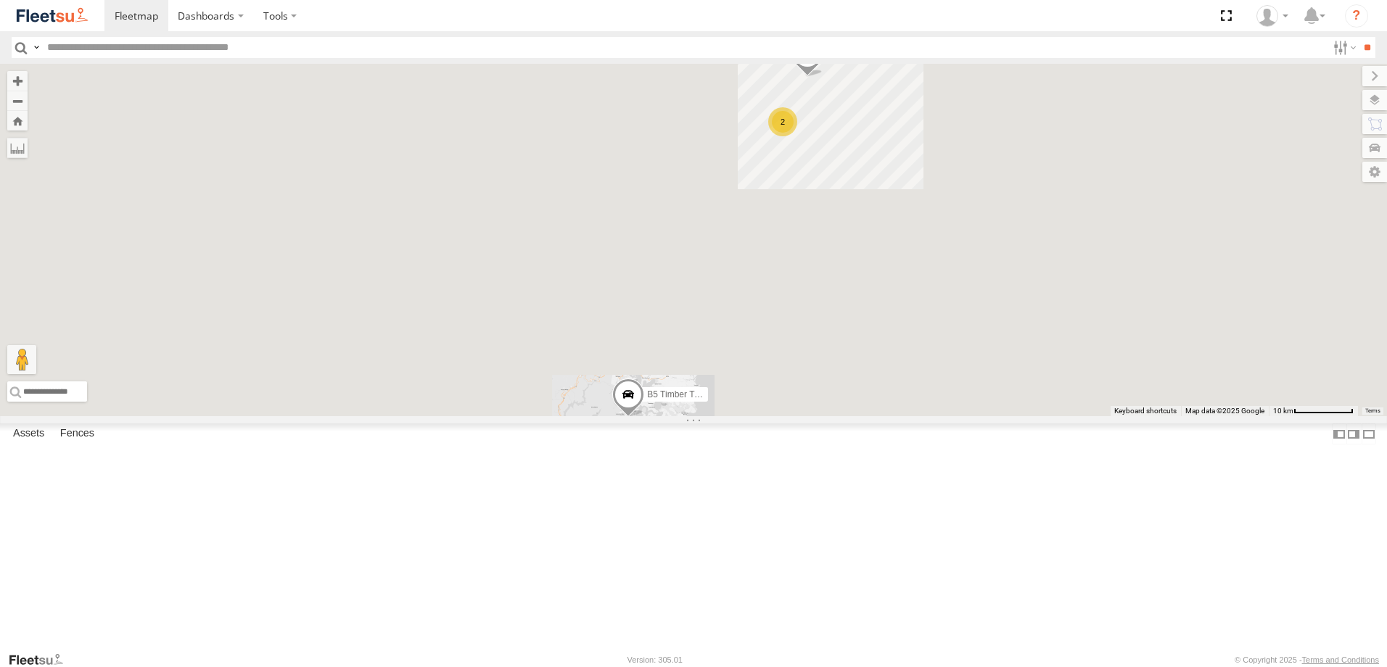
drag, startPoint x: 1042, startPoint y: 184, endPoint x: 954, endPoint y: 308, distance: 152.4
click at [952, 310] on div "B5 Timber Truck 2 C2 Timber Truck" at bounding box center [693, 240] width 1387 height 353
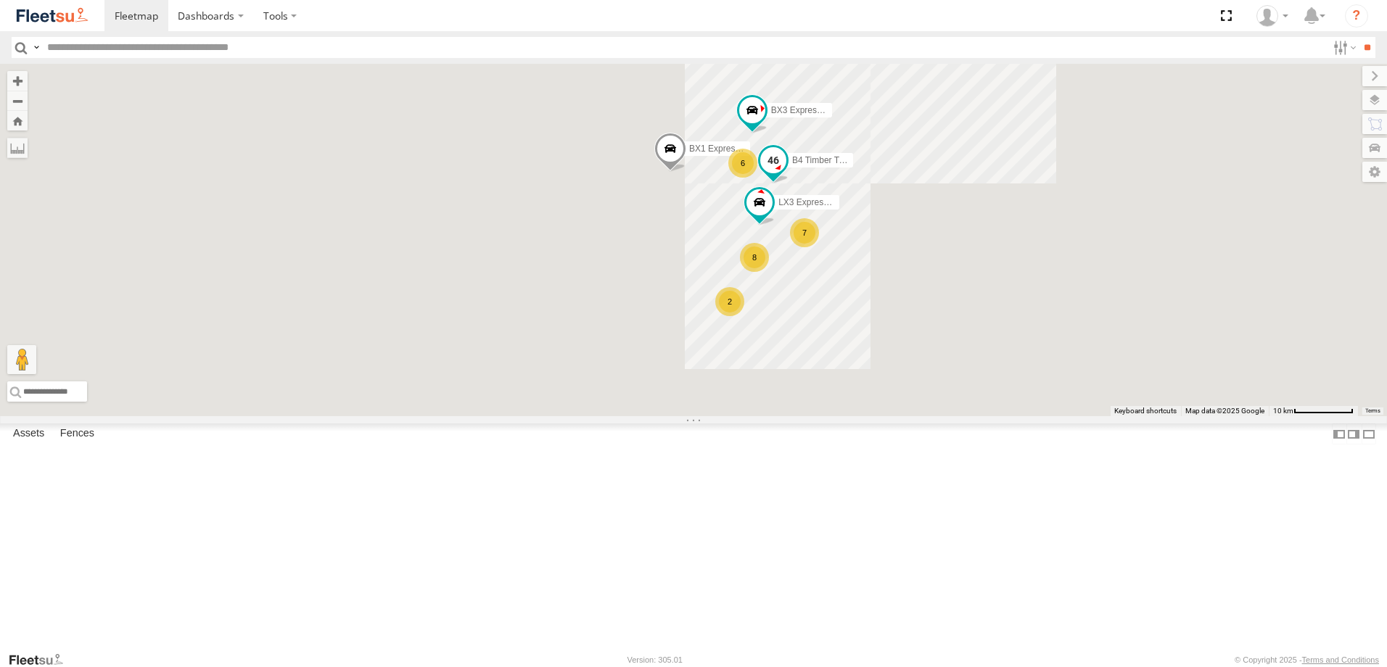
drag, startPoint x: 1063, startPoint y: 142, endPoint x: 1021, endPoint y: 325, distance: 187.6
click at [853, 168] on label "B4 Timber Truck" at bounding box center [816, 160] width 73 height 15
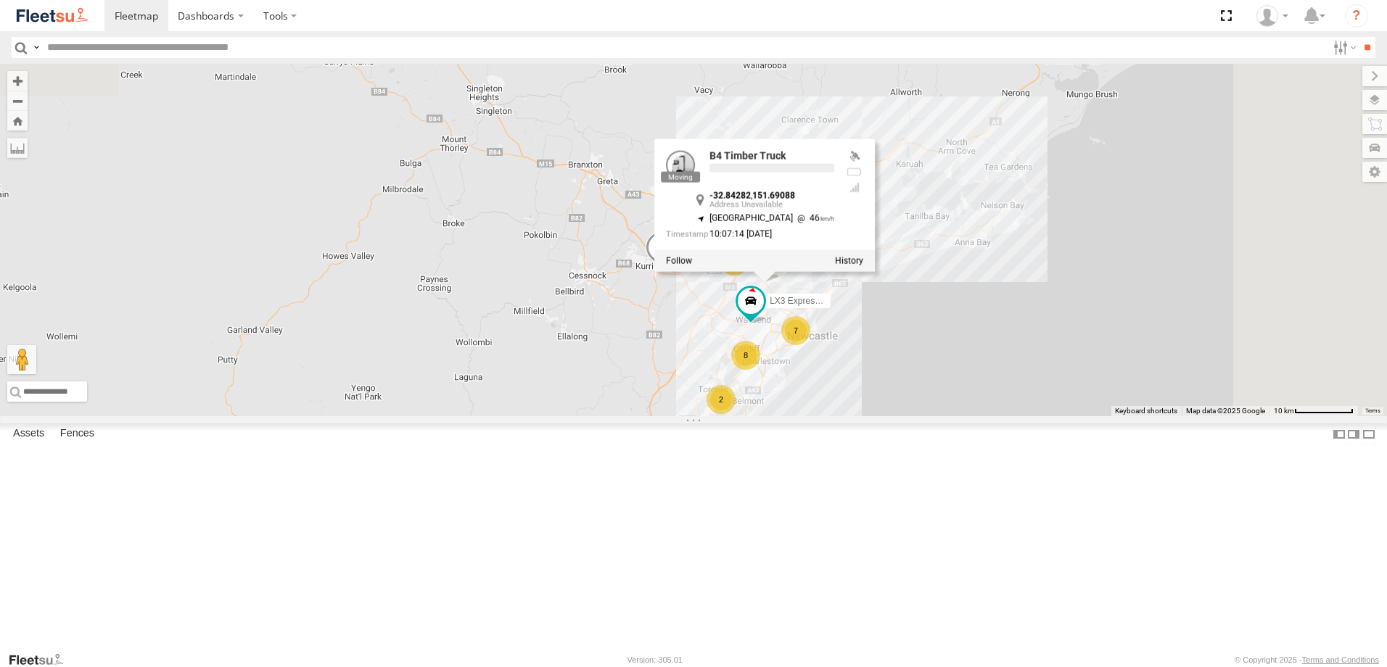
click at [1102, 291] on div "B5 Timber Truck 2 8 B4 Timber Truck BX1 Express Ute 7 6 LX3 Express Ute BX3 Exp…" at bounding box center [693, 240] width 1387 height 353
click at [1057, 416] on div "B5 Timber Truck 2 8 B4 Timber Truck BX1 Express Ute 7 6 LX3 Express Ute BX3 Exp…" at bounding box center [693, 240] width 1387 height 353
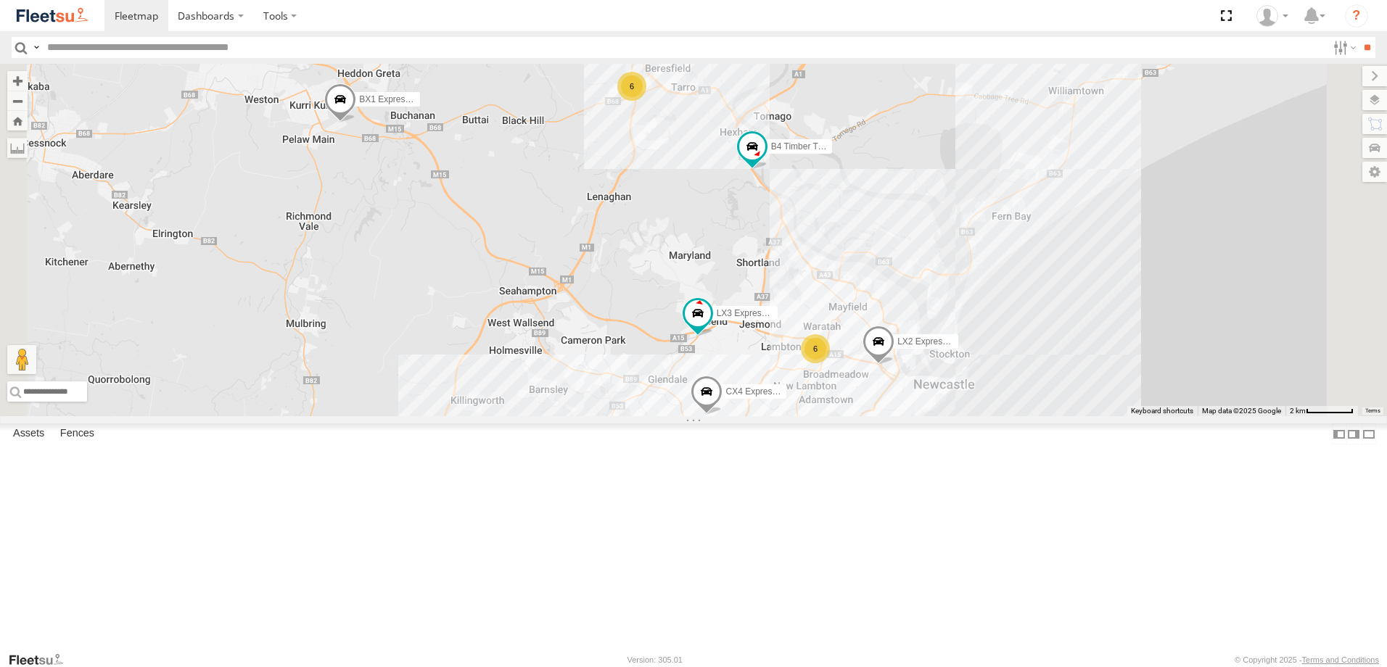
drag, startPoint x: 830, startPoint y: 345, endPoint x: 834, endPoint y: 268, distance: 76.2
click at [834, 268] on div "B5 Timber Truck B4 Timber Truck BX1 Express Ute LX3 Express Ute BX3 Express Ute…" at bounding box center [693, 240] width 1387 height 353
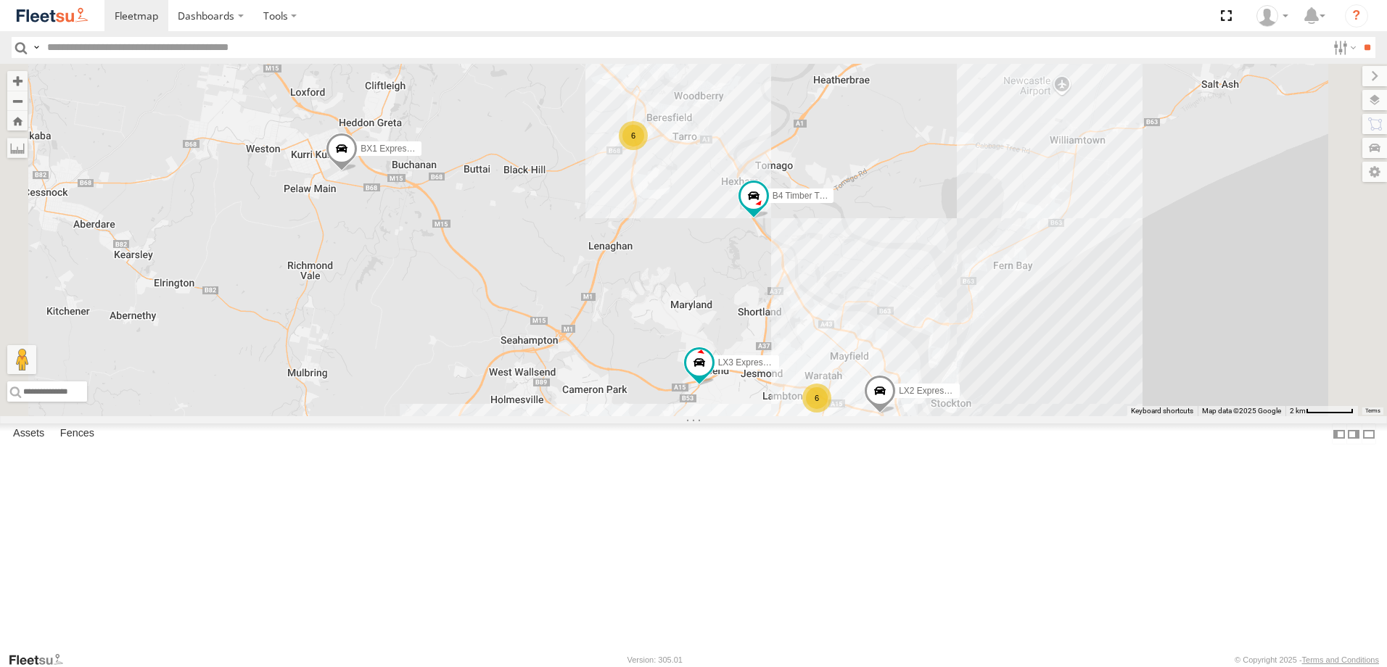
drag, startPoint x: 829, startPoint y: 308, endPoint x: 834, endPoint y: 368, distance: 61.1
click at [827, 387] on div "B5 Timber Truck B4 Timber Truck BX1 Express Ute LX3 Express Ute BX3 Express Ute…" at bounding box center [693, 240] width 1387 height 353
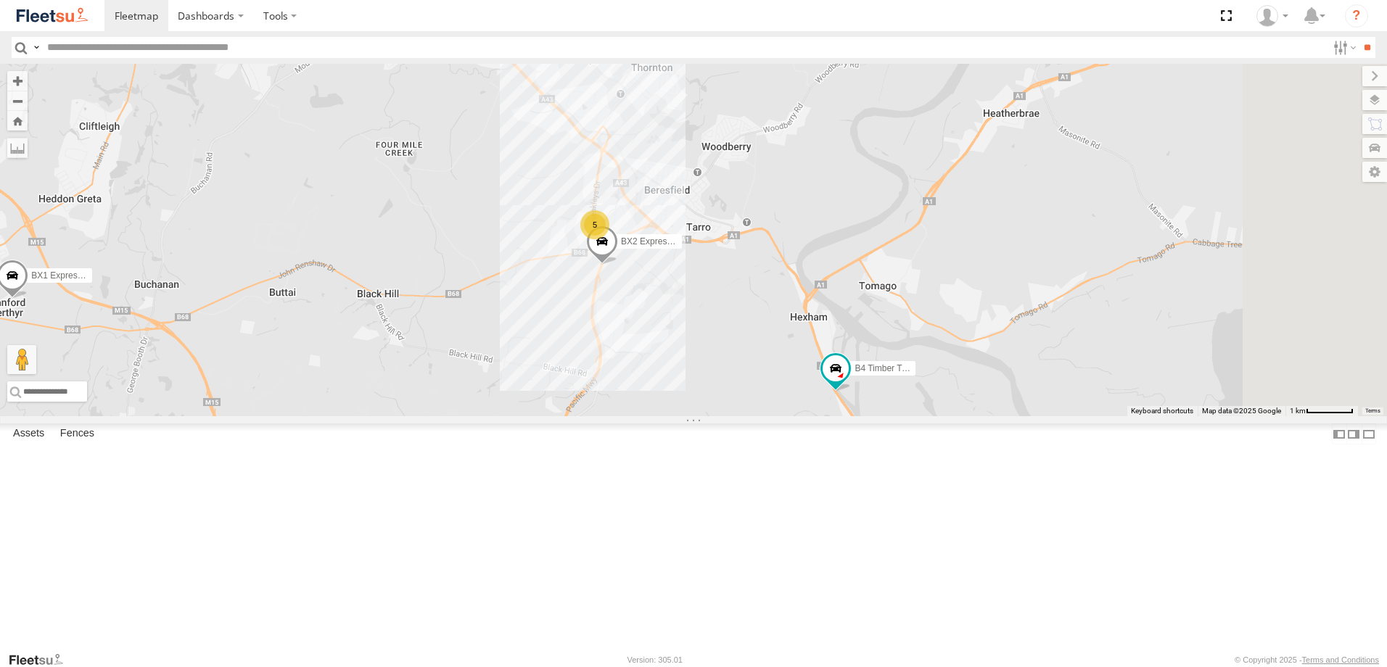
drag, startPoint x: 915, startPoint y: 447, endPoint x: 768, endPoint y: 336, distance: 183.8
click at [768, 336] on div "B5 Timber Truck B4 Timber Truck BX1 Express Ute LX3 Express Ute BX3 Express Ute…" at bounding box center [693, 240] width 1387 height 353
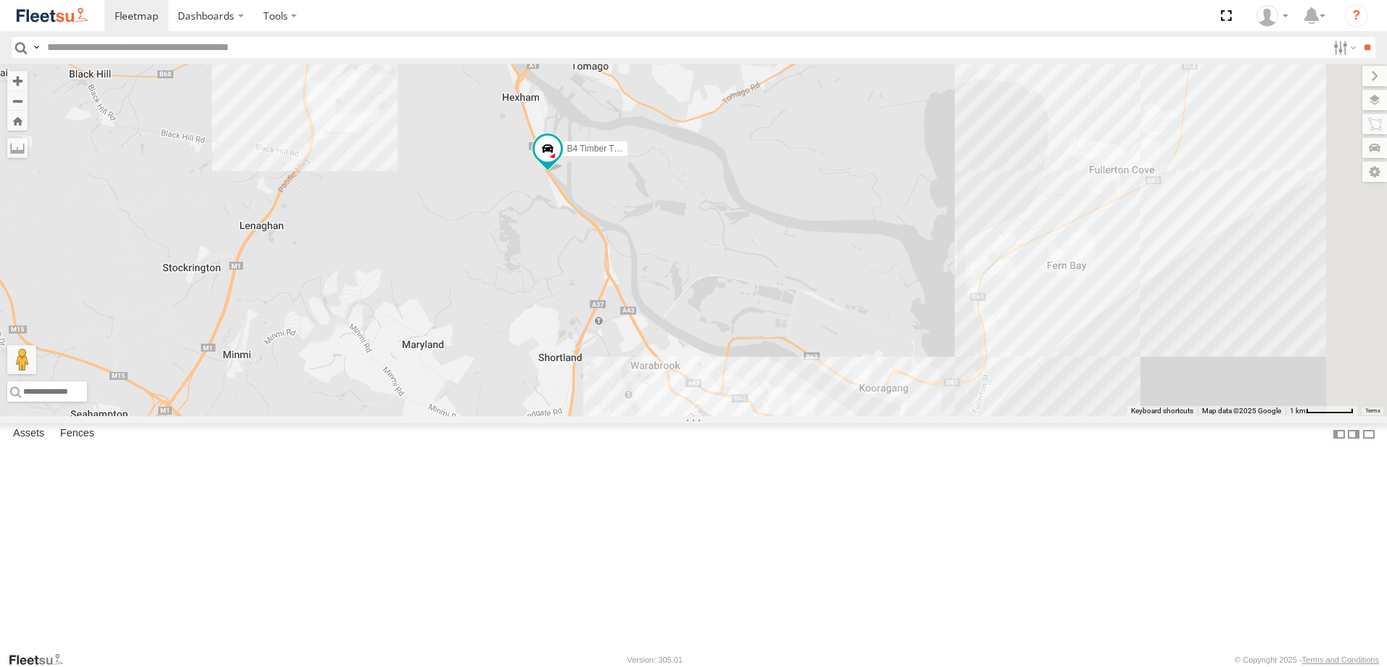
drag, startPoint x: 897, startPoint y: 400, endPoint x: 841, endPoint y: 276, distance: 136.3
click at [841, 276] on div "B5 Timber Truck B4 Timber Truck BX1 Express Ute LX3 Express Ute BX3 Express Ute…" at bounding box center [693, 240] width 1387 height 353
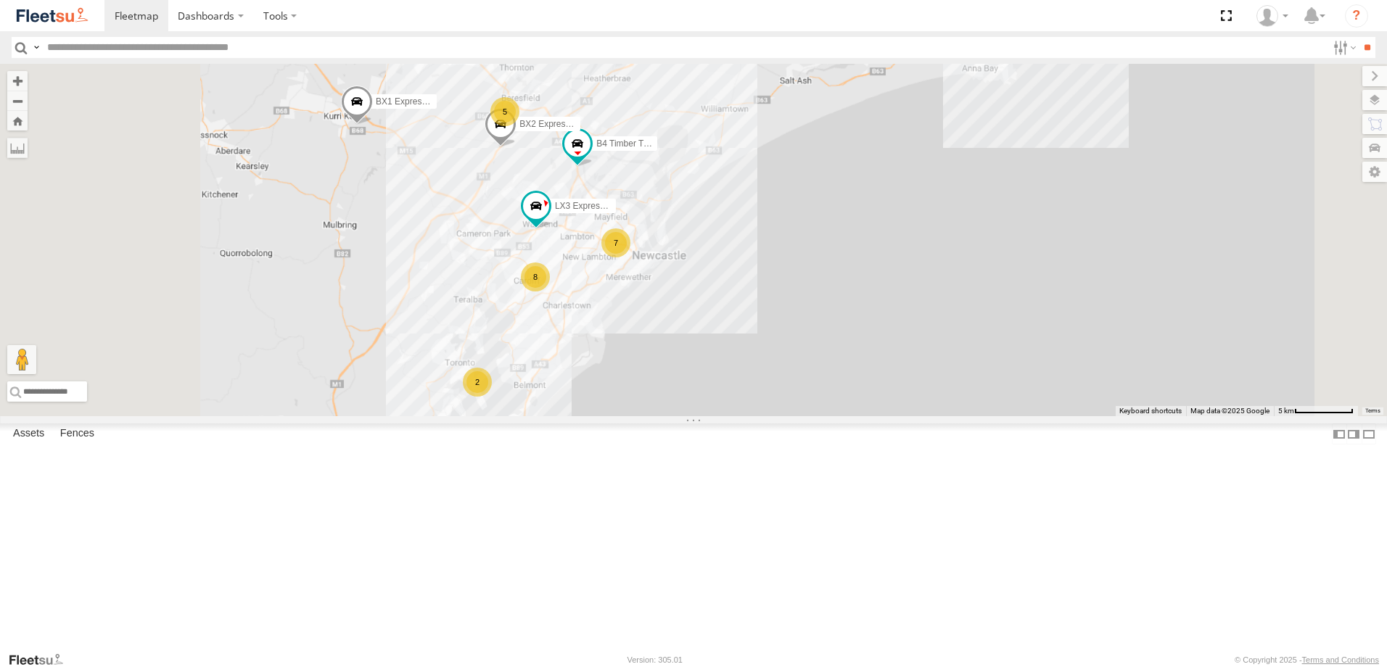
drag, startPoint x: 651, startPoint y: 437, endPoint x: 770, endPoint y: 186, distance: 276.8
click at [764, 195] on div "B4 Timber Truck BX1 Express Ute BX2 Express Ute LX3 Express Ute BX3 Express Ute…" at bounding box center [693, 240] width 1387 height 353
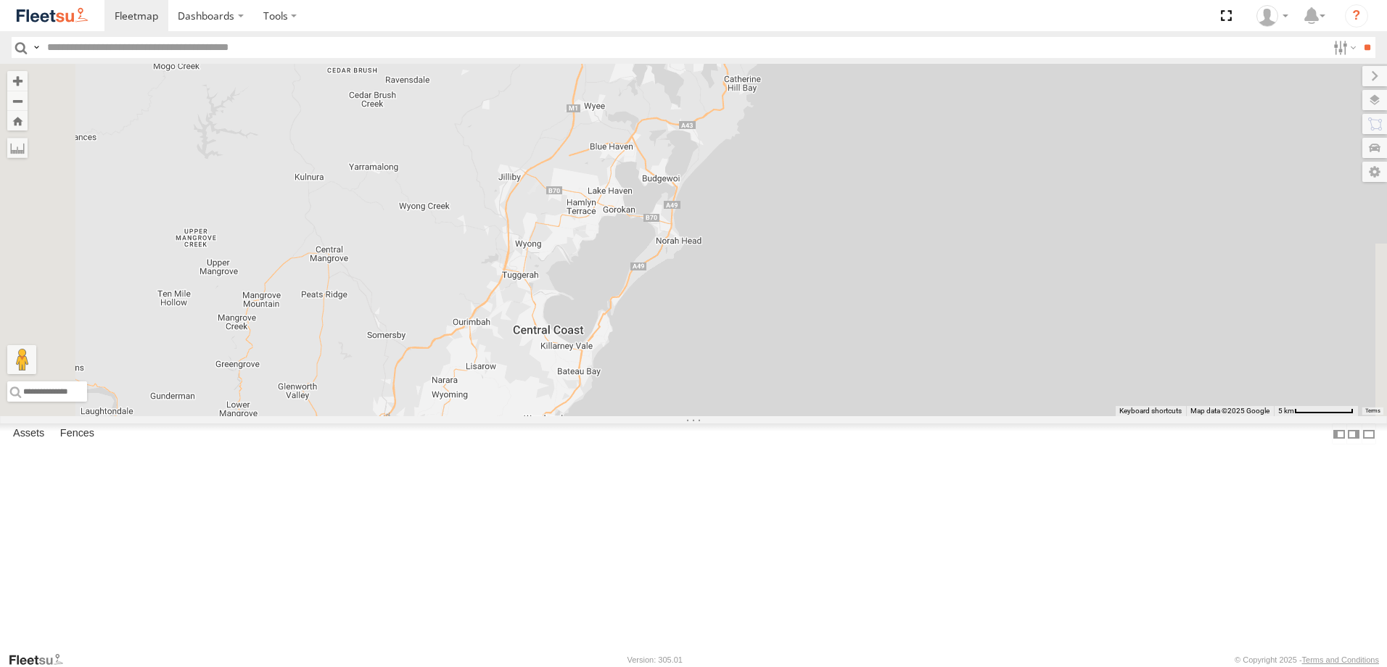
drag, startPoint x: 720, startPoint y: 372, endPoint x: 788, endPoint y: 268, distance: 124.7
click at [788, 273] on div "B4 Timber Truck BX1 Express Ute BX2 Express Ute LX3 Express Ute BX3 Express Ute…" at bounding box center [693, 240] width 1387 height 353
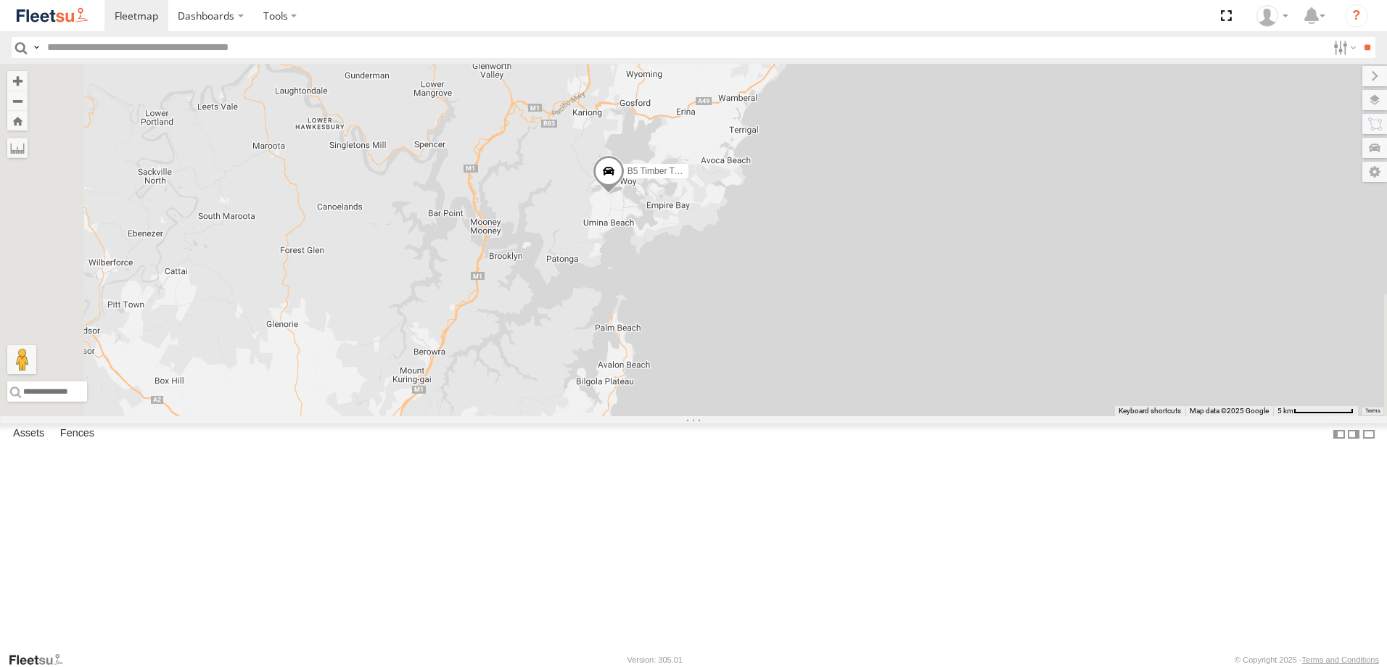
drag, startPoint x: 691, startPoint y: 514, endPoint x: 720, endPoint y: 432, distance: 86.7
click at [720, 416] on div "B4 Timber Truck BX1 Express Ute BX2 Express Ute LX3 Express Ute BX3 Express Ute…" at bounding box center [693, 240] width 1387 height 353
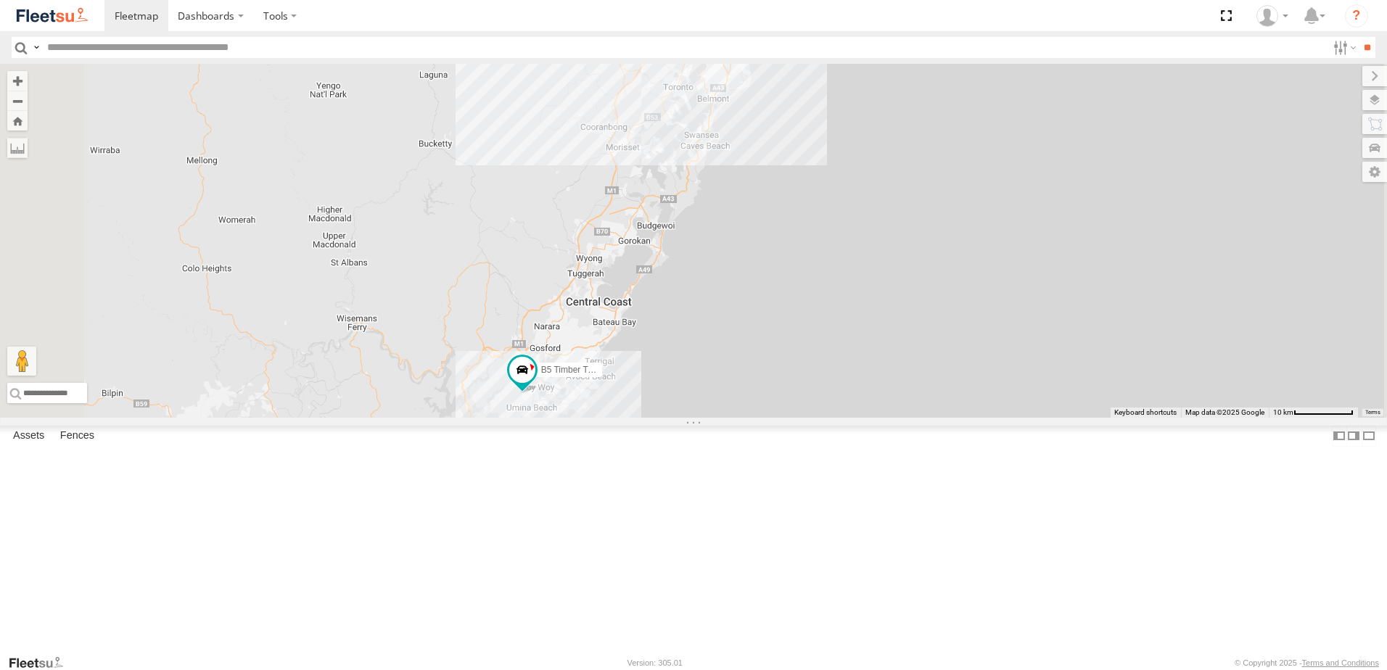
drag, startPoint x: 757, startPoint y: 352, endPoint x: 734, endPoint y: 491, distance: 141.2
click at [734, 418] on div "BX1 Express Ute B2 Timber Truck B5 Timber Truck BX3 Express Ute BX4 Express Ute…" at bounding box center [693, 241] width 1387 height 354
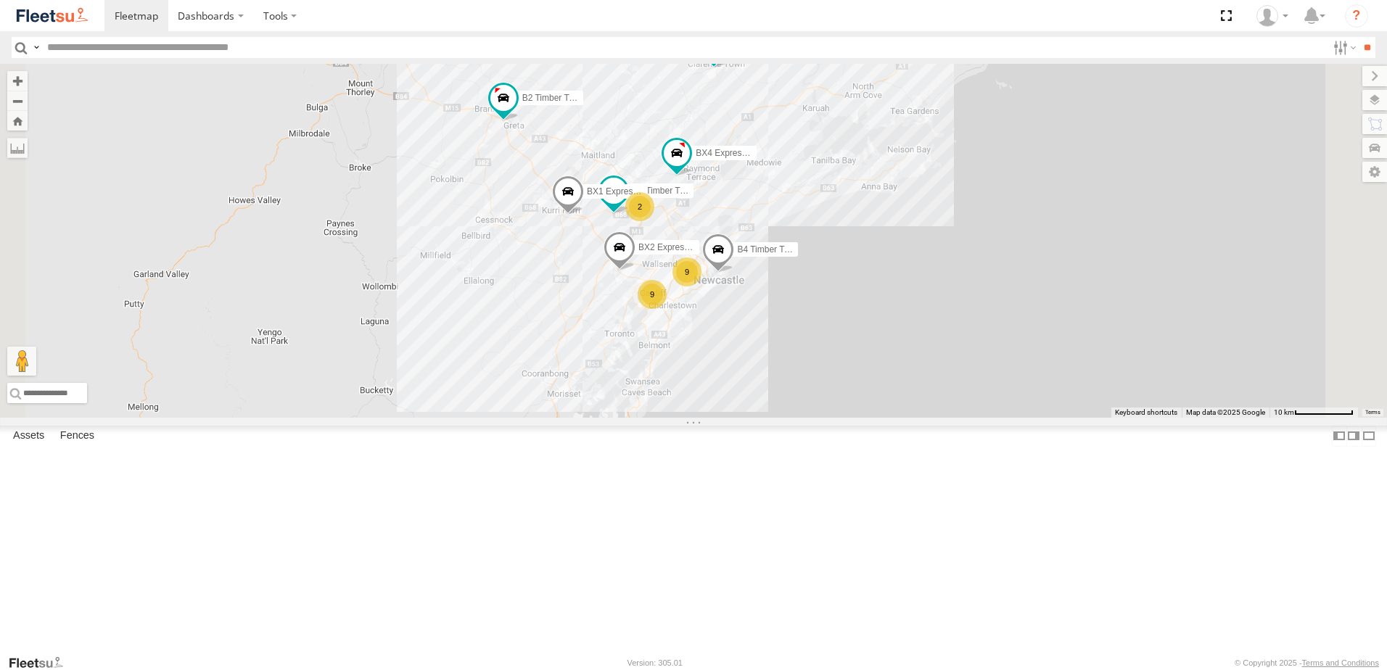
drag, startPoint x: 788, startPoint y: 337, endPoint x: 716, endPoint y: 453, distance: 135.9
click at [717, 418] on div "BX1 Express Ute B2 Timber Truck B5 Timber Truck BX3 Express Ute BX4 Express Ute…" at bounding box center [693, 241] width 1387 height 354
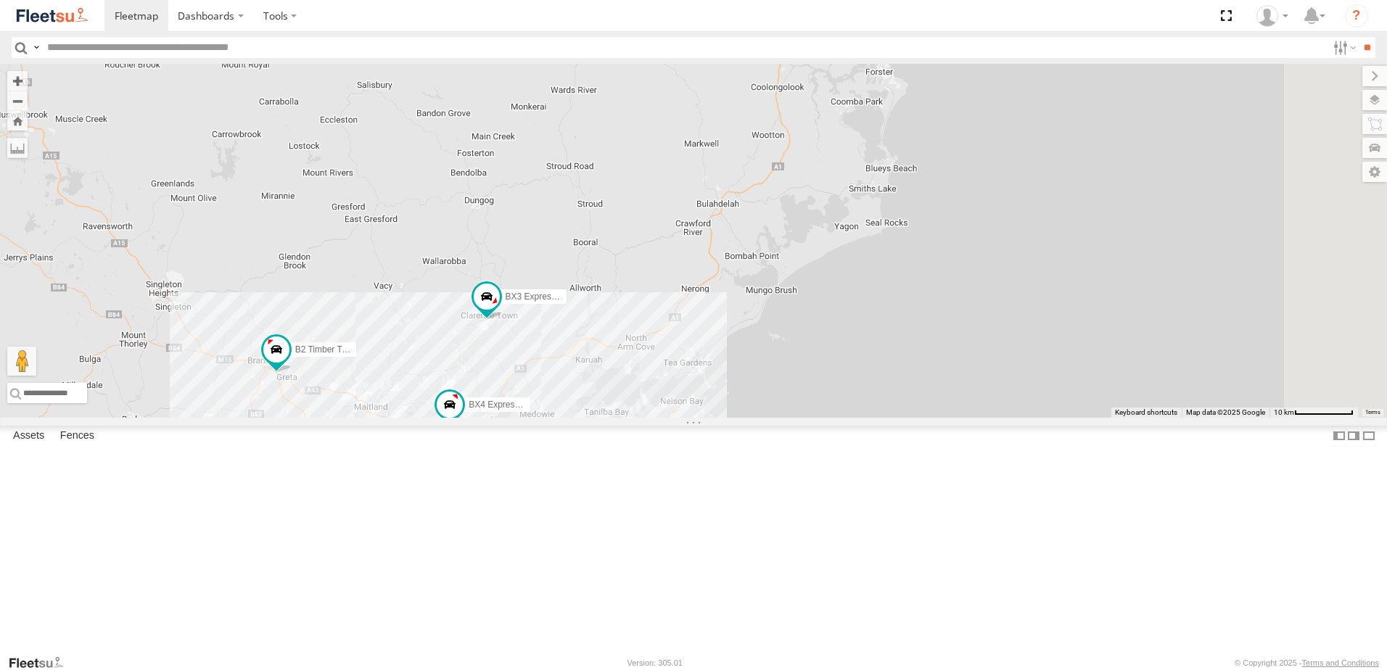
drag, startPoint x: 832, startPoint y: 419, endPoint x: 714, endPoint y: 527, distance: 160.2
click at [714, 418] on div "BX1 Express Ute B2 Timber Truck B5 Timber Truck BX3 Express Ute BX4 Express Ute…" at bounding box center [693, 241] width 1387 height 354
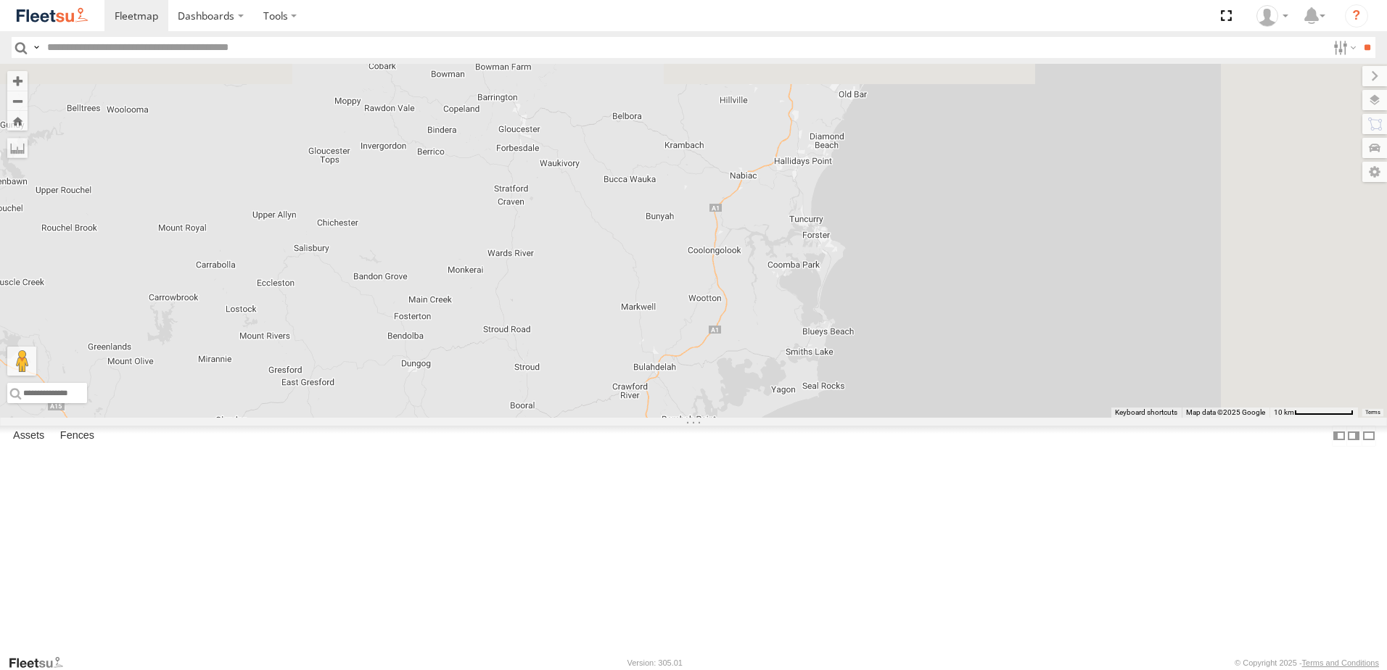
drag, startPoint x: 883, startPoint y: 328, endPoint x: 877, endPoint y: 374, distance: 46.1
click at [877, 374] on div "BX1 Express Ute B2 Timber Truck B5 Timber Truck BX3 Express Ute BX4 Express Ute…" at bounding box center [693, 241] width 1387 height 354
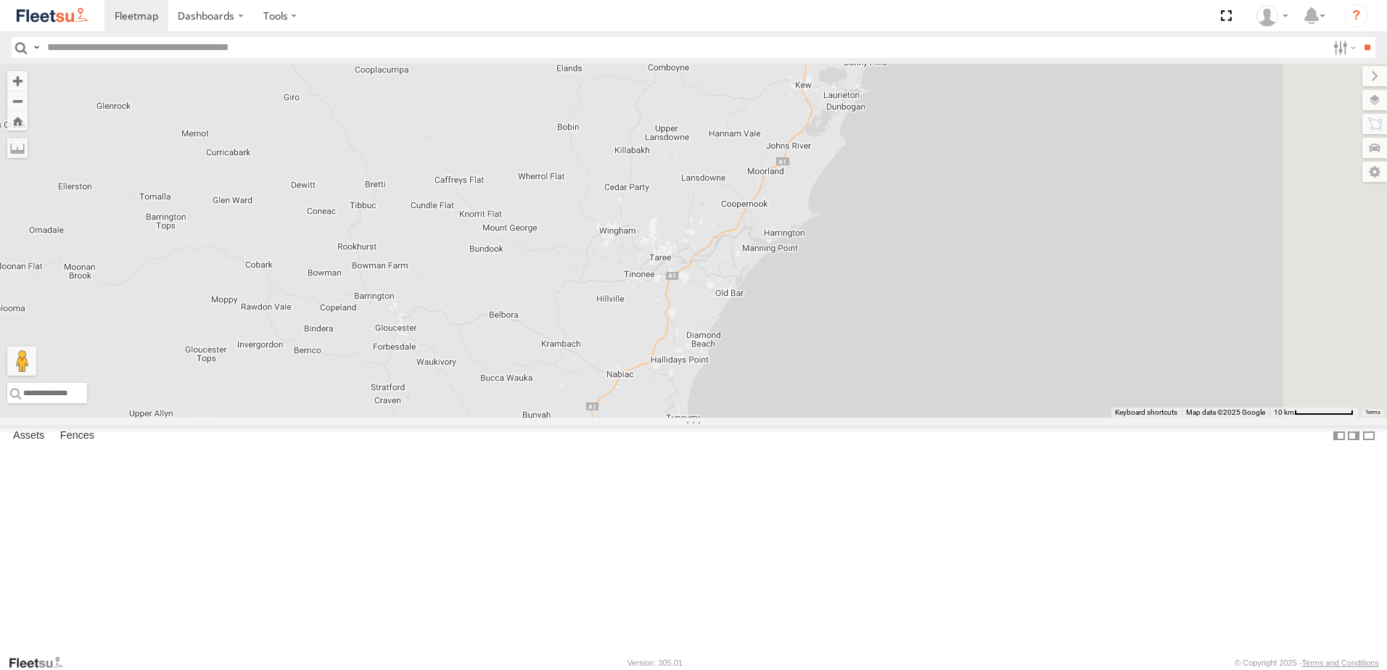
drag, startPoint x: 952, startPoint y: 286, endPoint x: 880, endPoint y: 402, distance: 136.9
click at [880, 402] on div "BX1 Express Ute B2 Timber Truck B5 Timber Truck BX3 Express Ute BX4 Express Ute…" at bounding box center [693, 241] width 1387 height 354
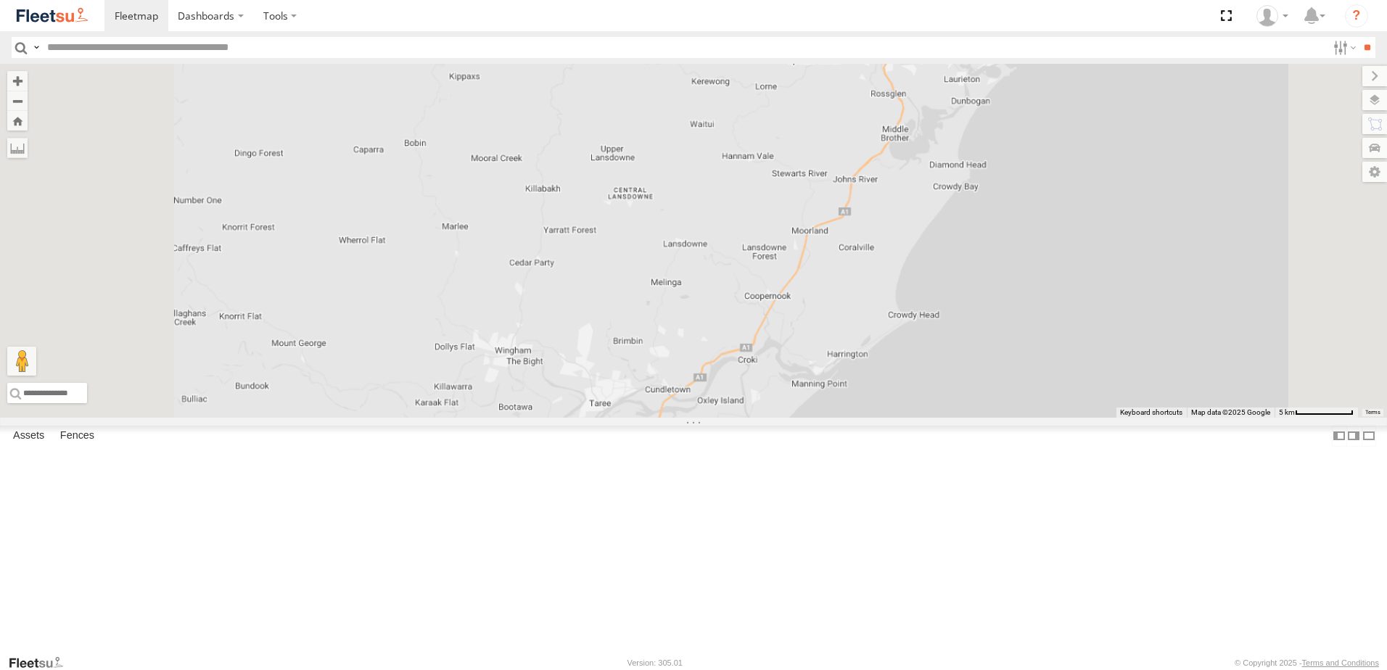
drag, startPoint x: 846, startPoint y: 393, endPoint x: 906, endPoint y: 213, distance: 190.4
click at [904, 216] on div "BX1 Express Ute B2 Timber Truck B5 Timber Truck BX3 Express Ute BX4 Express Ute…" at bounding box center [693, 241] width 1387 height 354
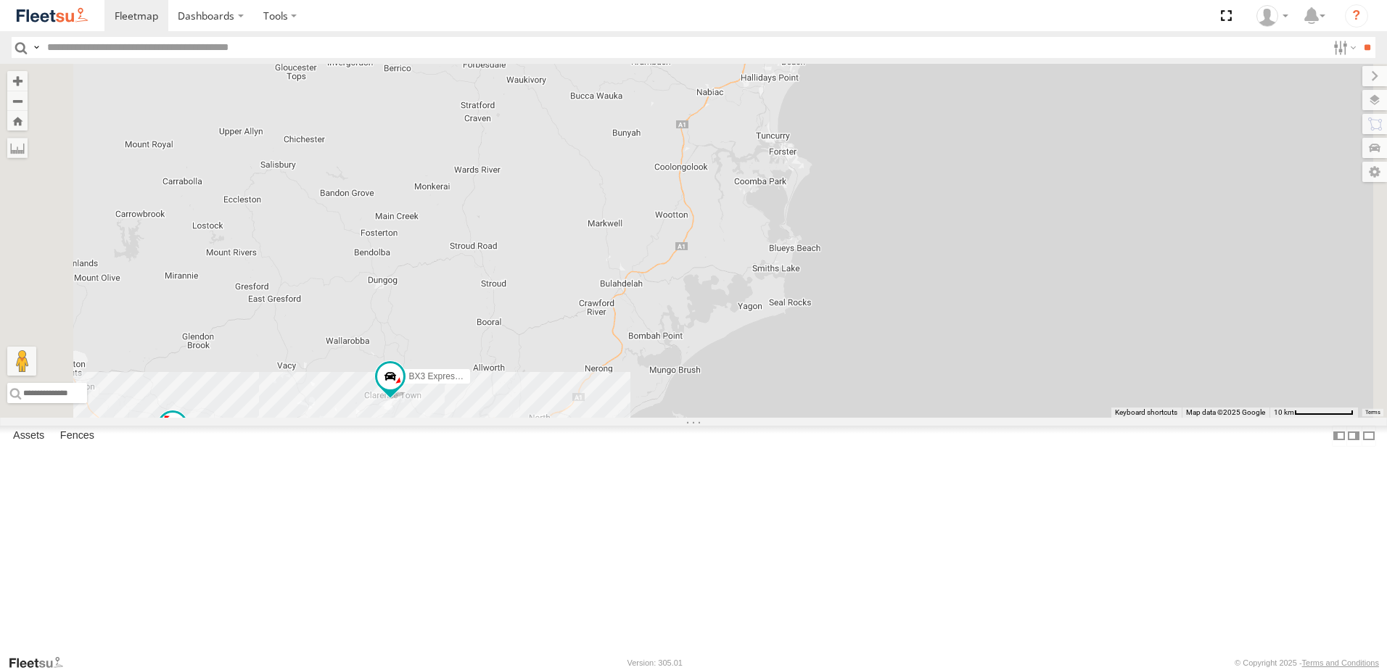
drag, startPoint x: 906, startPoint y: 280, endPoint x: 946, endPoint y: 207, distance: 82.8
click at [942, 213] on div "BX1 Express Ute B2 Timber Truck B5 Timber Truck BX3 Express Ute BX4 Express Ute…" at bounding box center [693, 241] width 1387 height 354
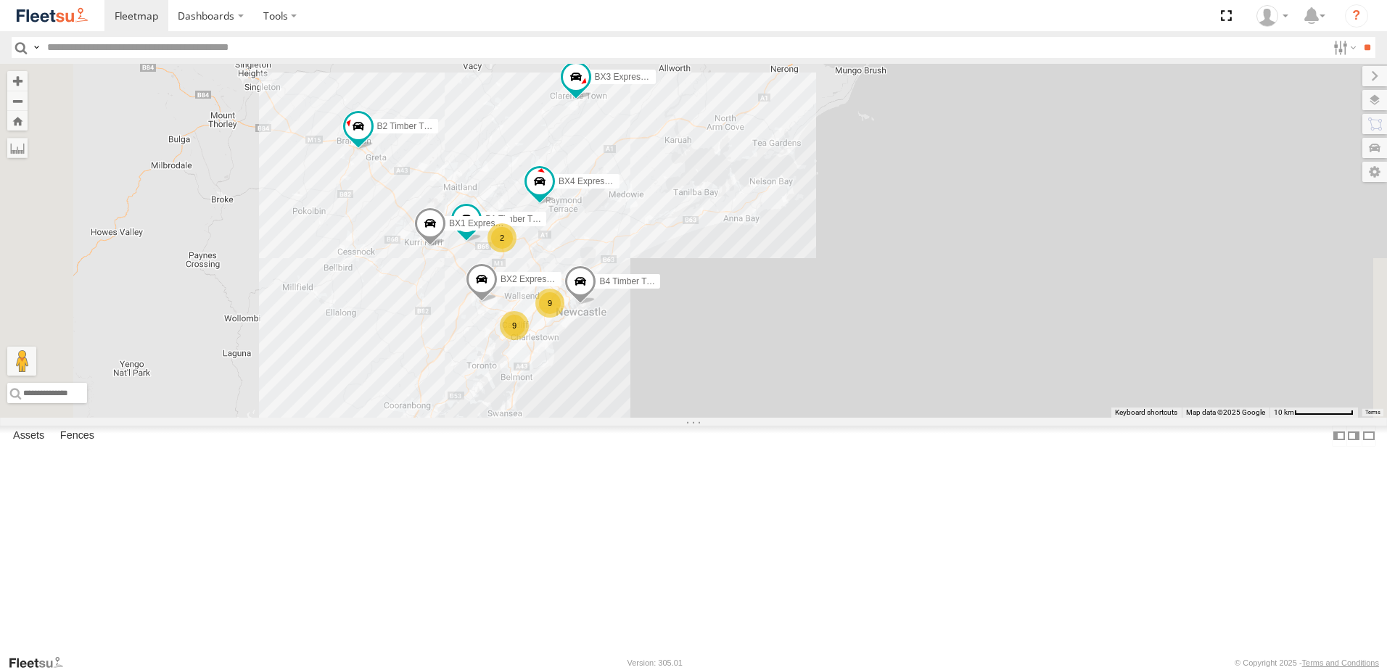
click at [576, 418] on div "BX1 Express Ute B2 Timber Truck B5 Timber Truck BX3 Express Ute BX4 Express Ute…" at bounding box center [693, 241] width 1387 height 354
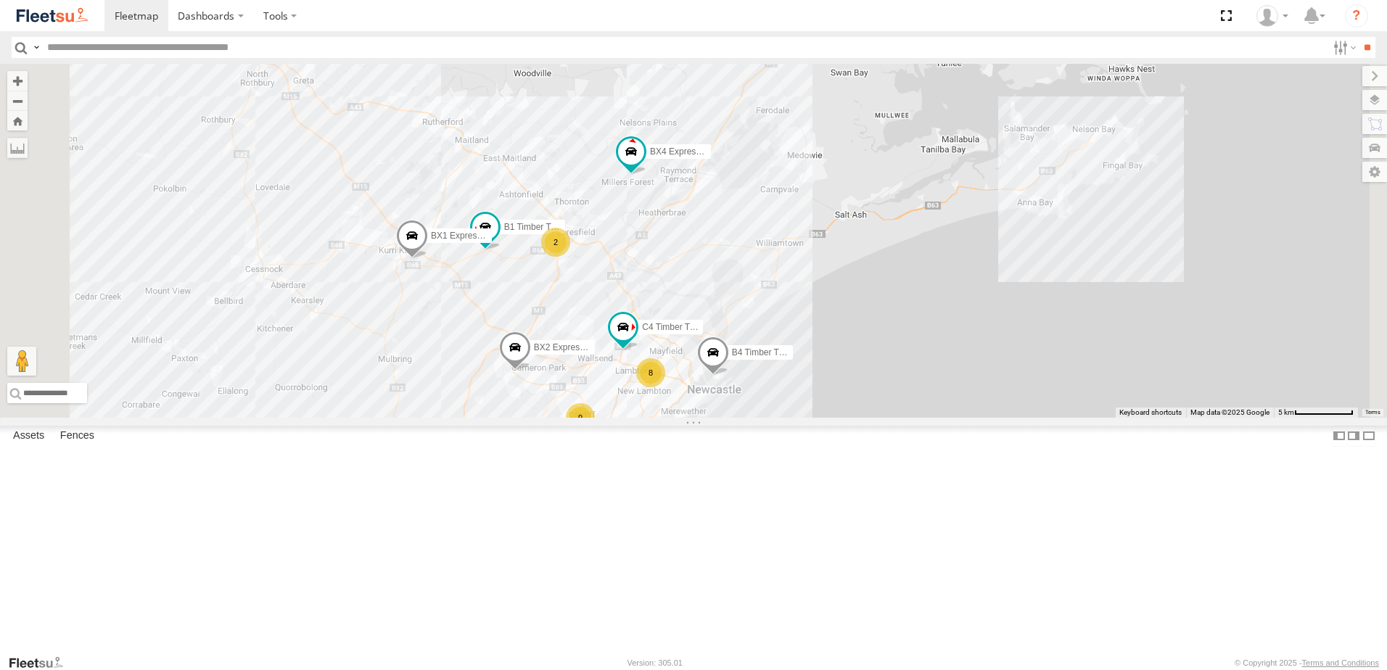
drag, startPoint x: 665, startPoint y: 414, endPoint x: 628, endPoint y: 426, distance: 38.8
click at [627, 418] on div "BX1 Express Ute B2 Timber Truck B5 Timber Truck BX3 Express Ute BX4 Express Ute…" at bounding box center [693, 241] width 1387 height 354
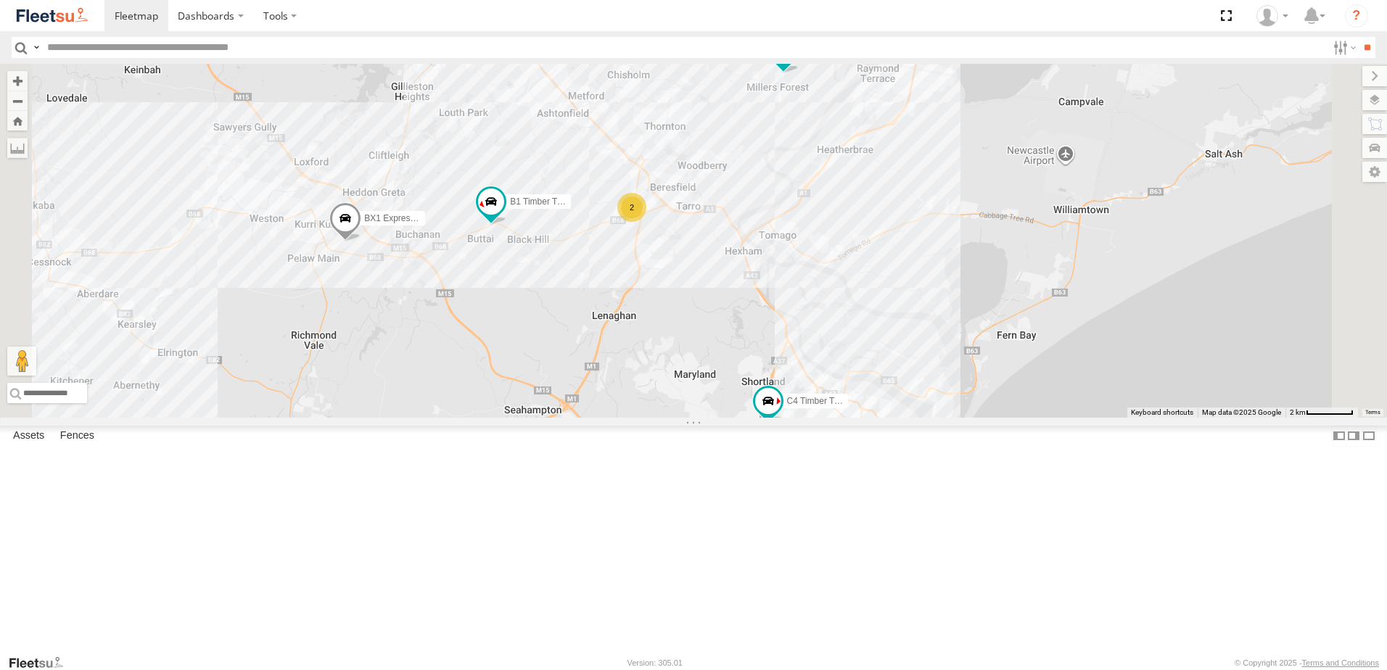
drag, startPoint x: 649, startPoint y: 431, endPoint x: 667, endPoint y: 453, distance: 28.3
click at [667, 418] on div "BX1 Express Ute B2 Timber Truck B5 Timber Truck BX3 Express Ute BX4 Express Ute…" at bounding box center [693, 241] width 1387 height 354
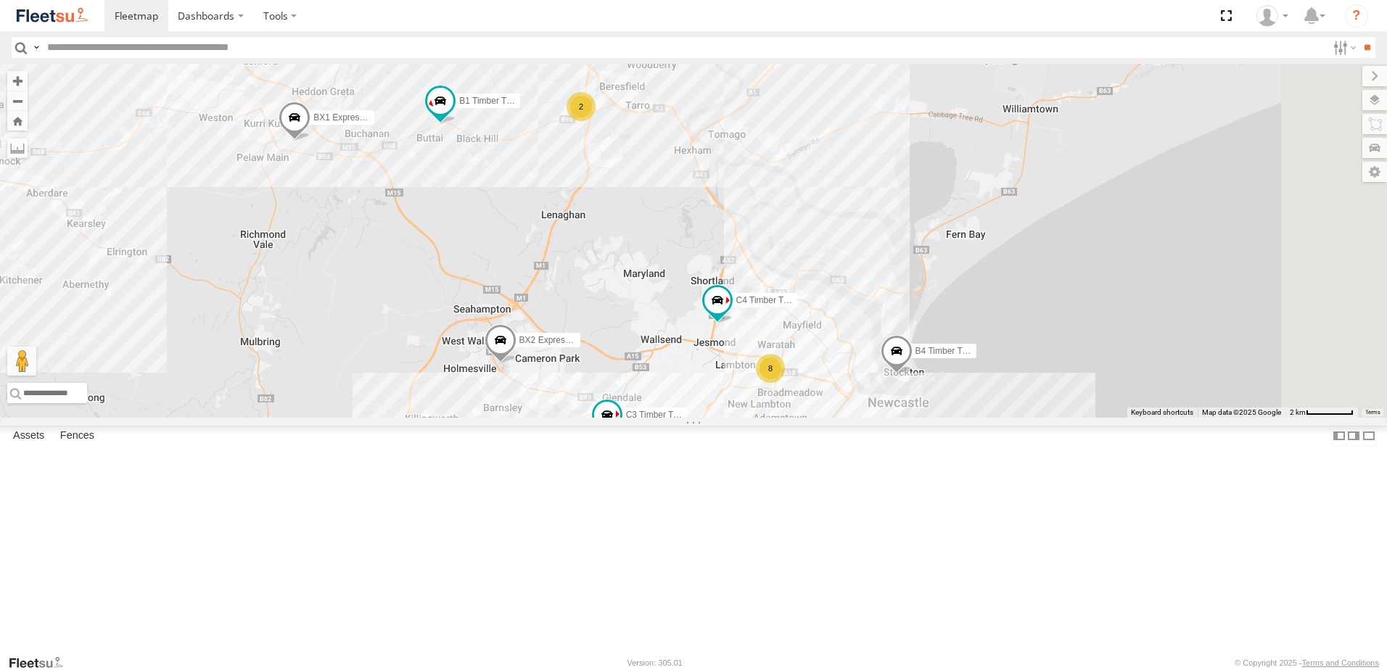
drag, startPoint x: 667, startPoint y: 453, endPoint x: 592, endPoint y: 320, distance: 152.7
click at [594, 323] on div "BX1 Express Ute B2 Timber Truck B5 Timber Truck BX3 Express Ute BX4 Express Ute…" at bounding box center [693, 241] width 1387 height 354
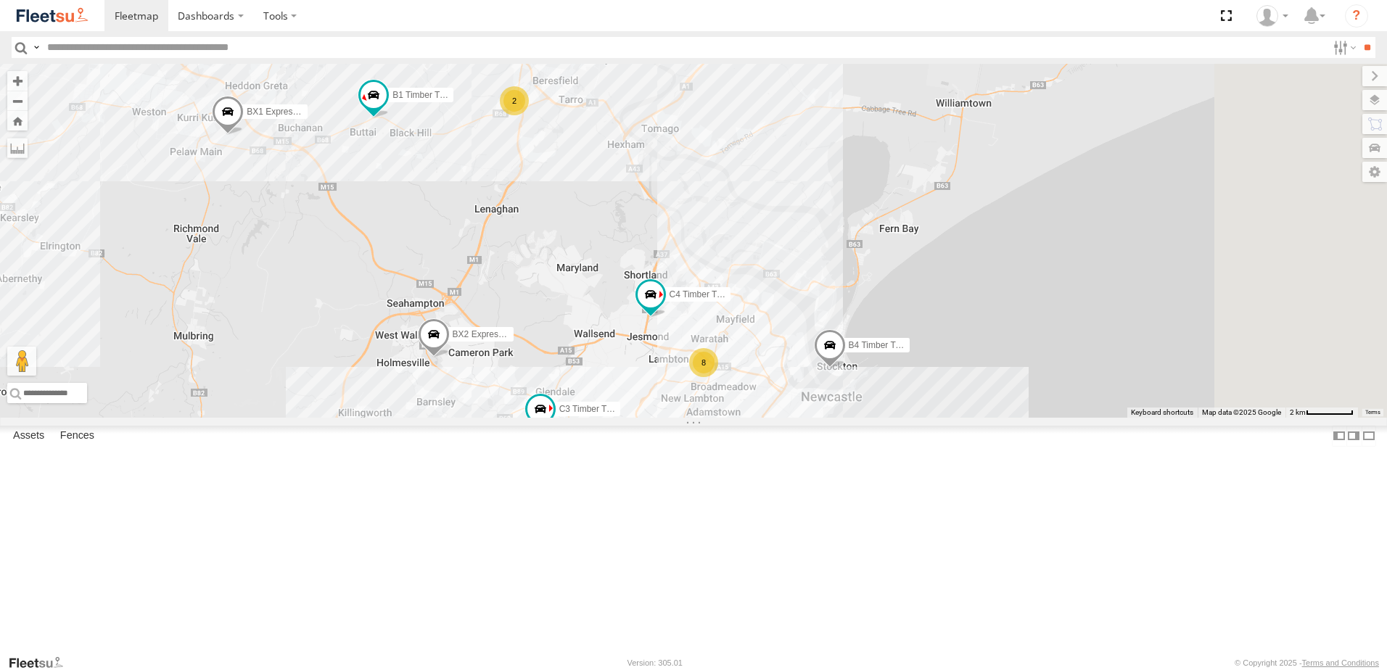
drag, startPoint x: 600, startPoint y: 370, endPoint x: 542, endPoint y: 377, distance: 58.5
click at [540, 368] on div "BX1 Express Ute B2 Timber Truck B5 Timber Truck BX3 Express Ute BX4 Express Ute…" at bounding box center [693, 241] width 1387 height 354
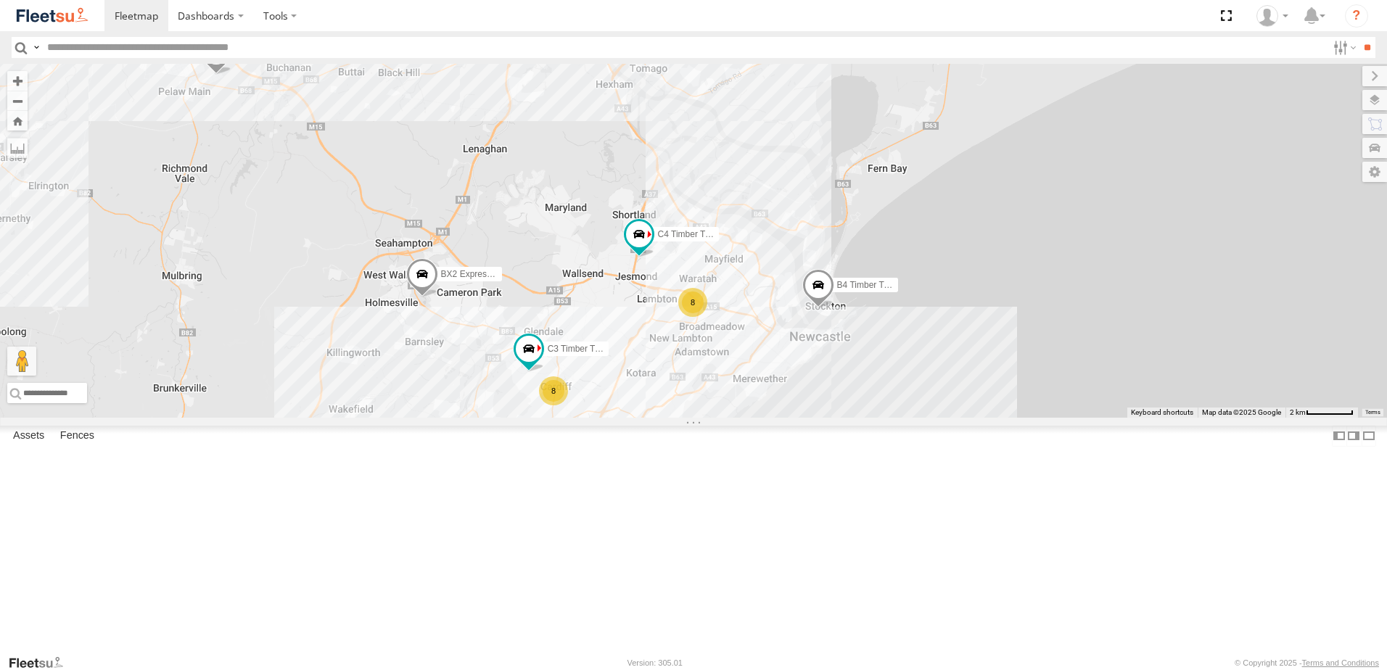
drag, startPoint x: 544, startPoint y: 382, endPoint x: 532, endPoint y: 320, distance: 63.4
click at [532, 320] on div "BX1 Express Ute B2 Timber Truck B5 Timber Truck BX3 Express Ute BX4 Express Ute…" at bounding box center [693, 241] width 1387 height 354
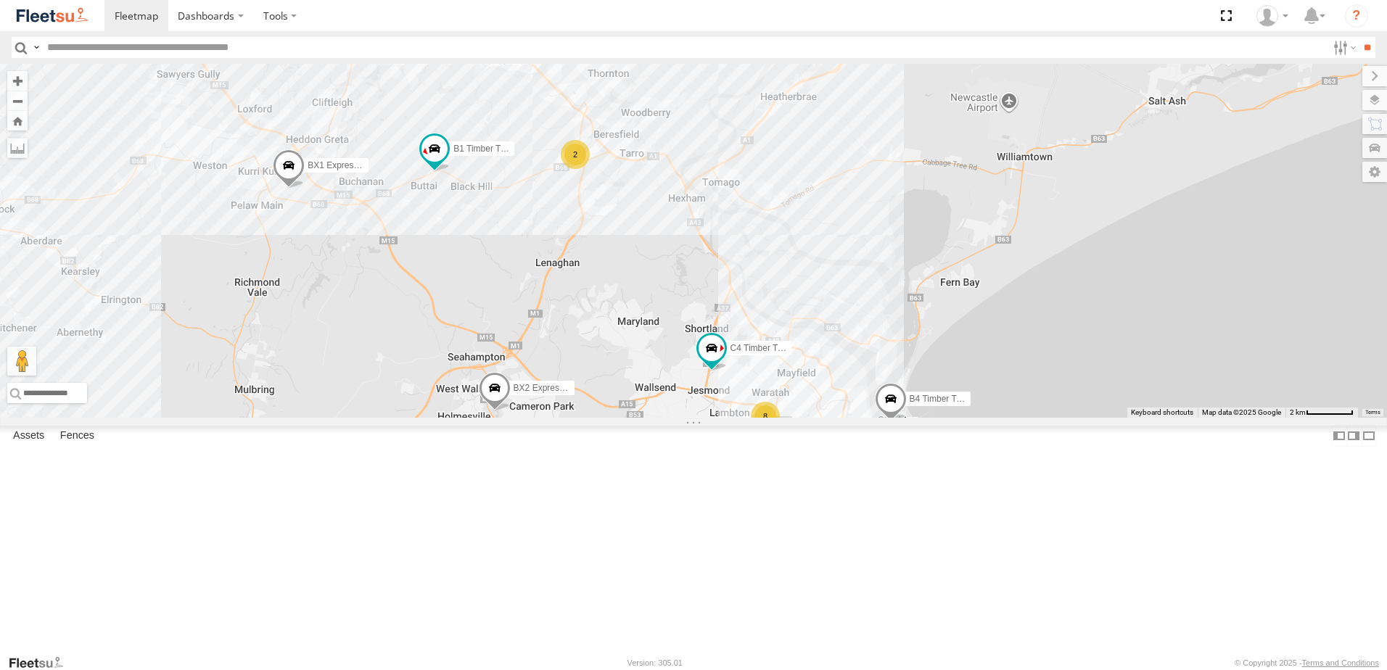
drag, startPoint x: 529, startPoint y: 323, endPoint x: 606, endPoint y: 448, distance: 147.2
click at [606, 418] on div "BX1 Express Ute B2 Timber Truck B5 Timber Truck BX3 Express Ute BX4 Express Ute…" at bounding box center [693, 241] width 1387 height 354
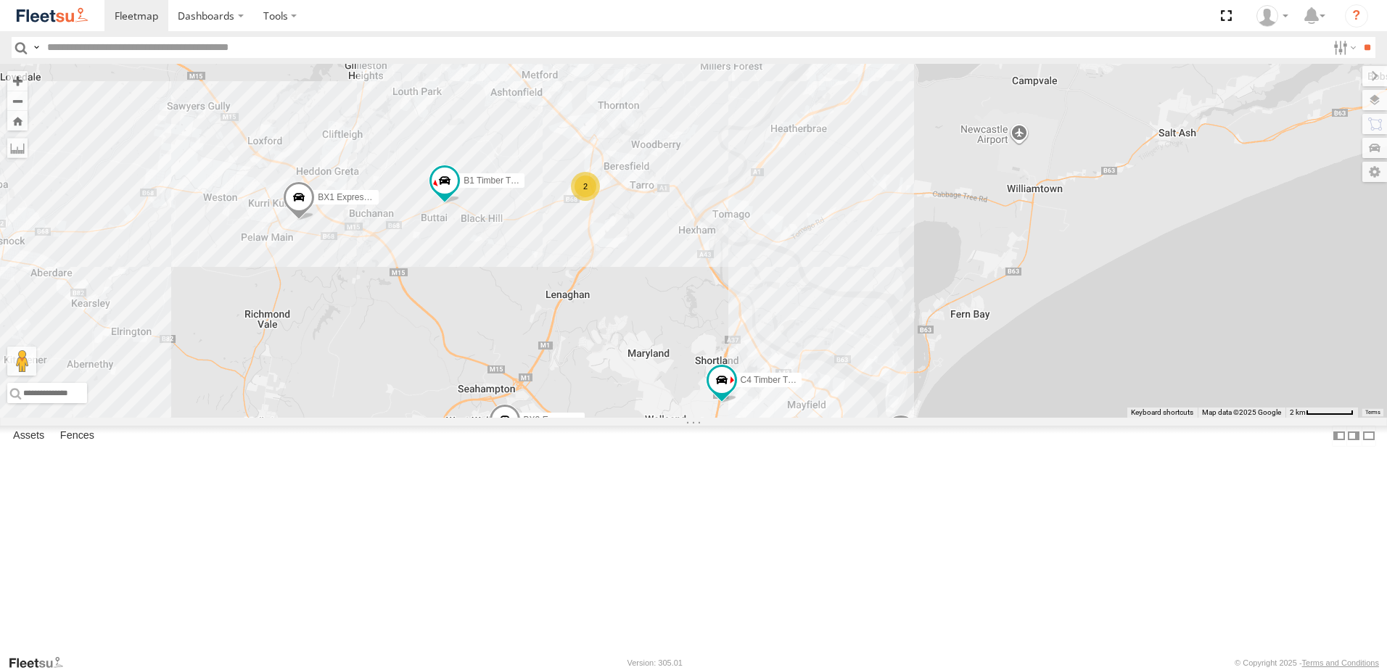
drag, startPoint x: 945, startPoint y: 279, endPoint x: 909, endPoint y: 434, distance: 158.7
click at [909, 418] on div "BX1 Express Ute B2 Timber Truck B5 Timber Truck BX3 Express Ute BX4 Express Ute…" at bounding box center [693, 241] width 1387 height 354
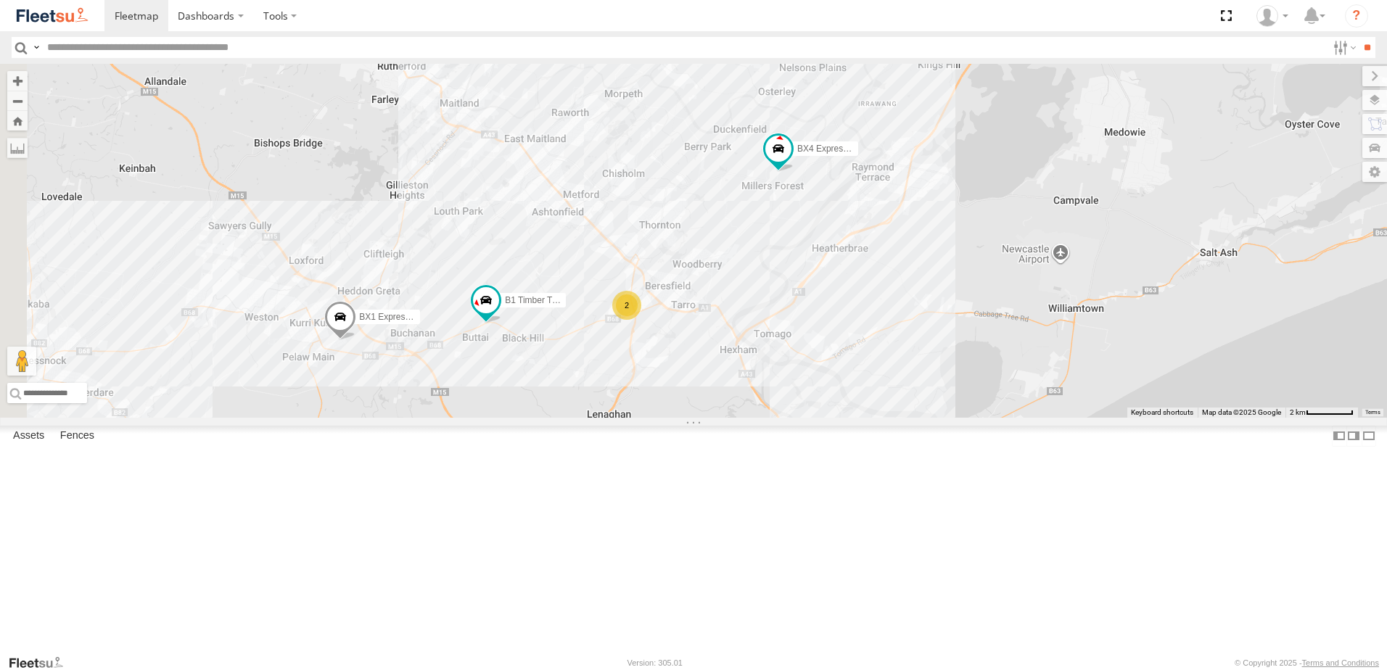
drag, startPoint x: 693, startPoint y: 411, endPoint x: 855, endPoint y: 292, distance: 201.2
click at [859, 290] on div "BX1 Express Ute B2 Timber Truck B5 Timber Truck BX3 Express Ute BX4 Express Ute…" at bounding box center [693, 241] width 1387 height 354
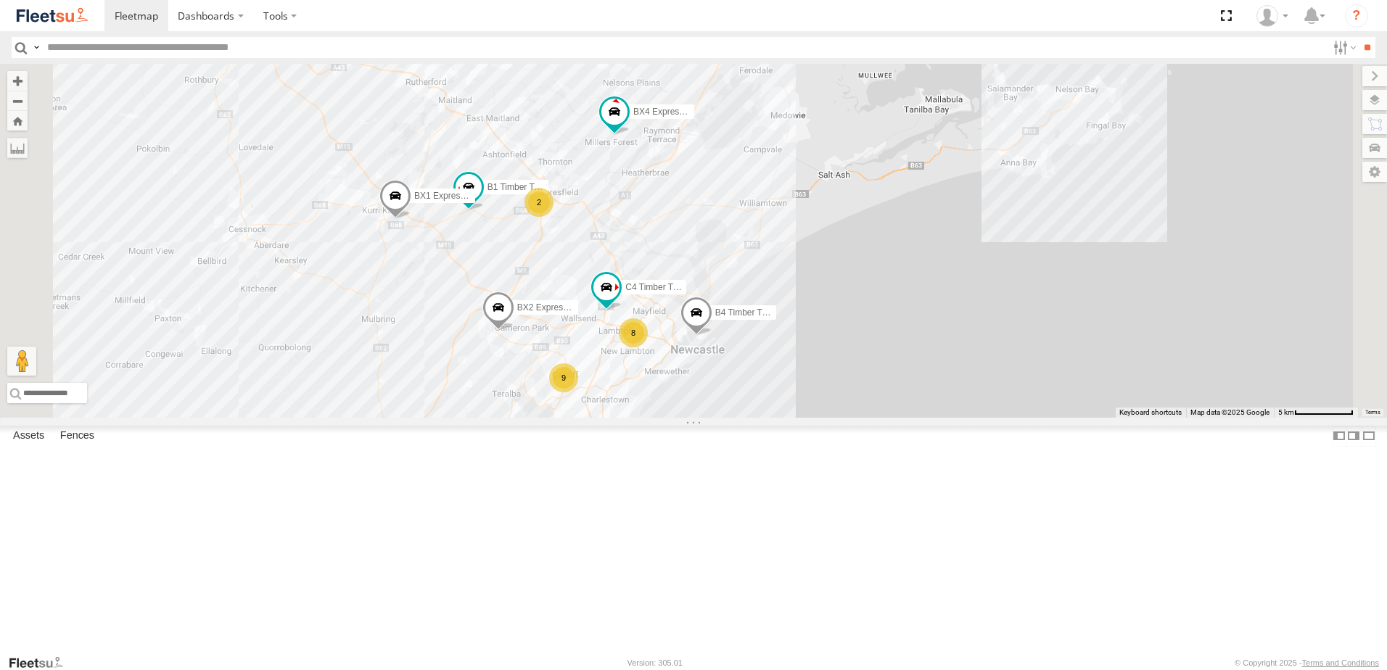
drag, startPoint x: 650, startPoint y: 425, endPoint x: 556, endPoint y: 369, distance: 109.0
click at [556, 370] on div "BX1 Express Ute B2 Timber Truck B5 Timber Truck BX3 Express Ute BX4 Express Ute…" at bounding box center [693, 241] width 1387 height 354
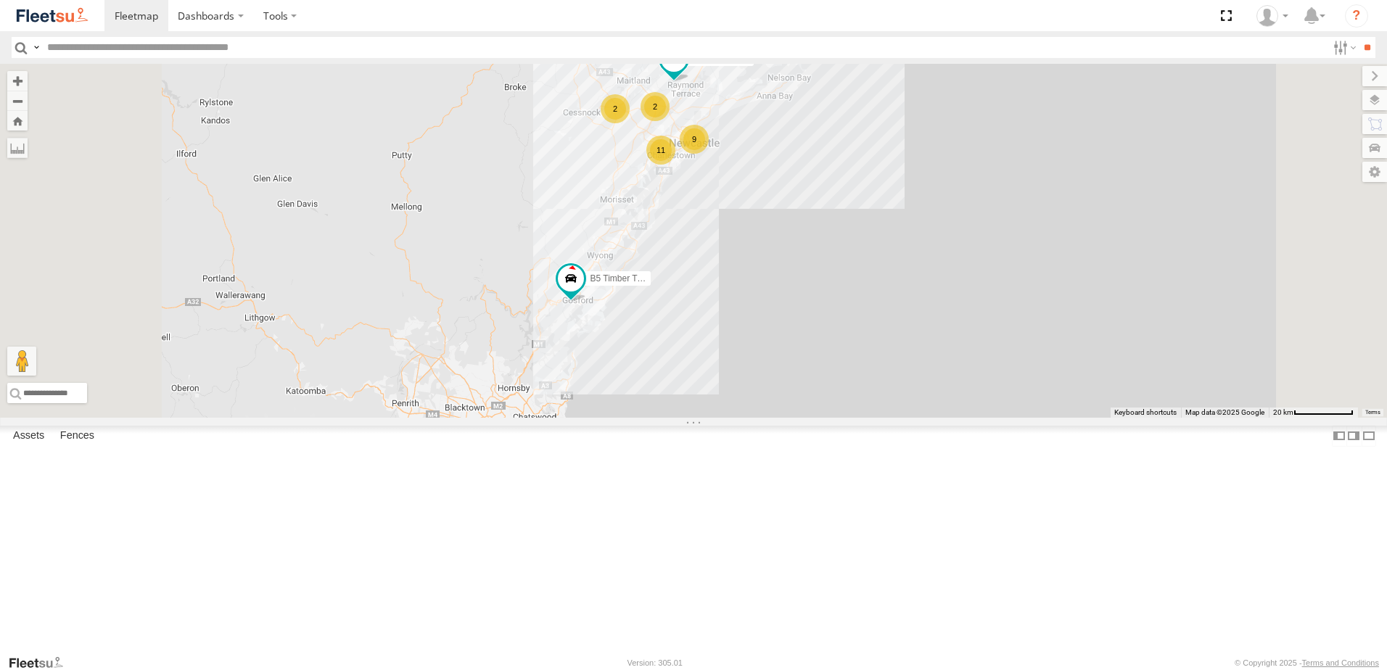
drag, startPoint x: 758, startPoint y: 308, endPoint x: 733, endPoint y: 364, distance: 61.7
click at [733, 363] on div "B2 Timber Truck BX3 Express Ute BX4 Express Ute B5 Timber Truck 9 2 11 2" at bounding box center [693, 241] width 1387 height 354
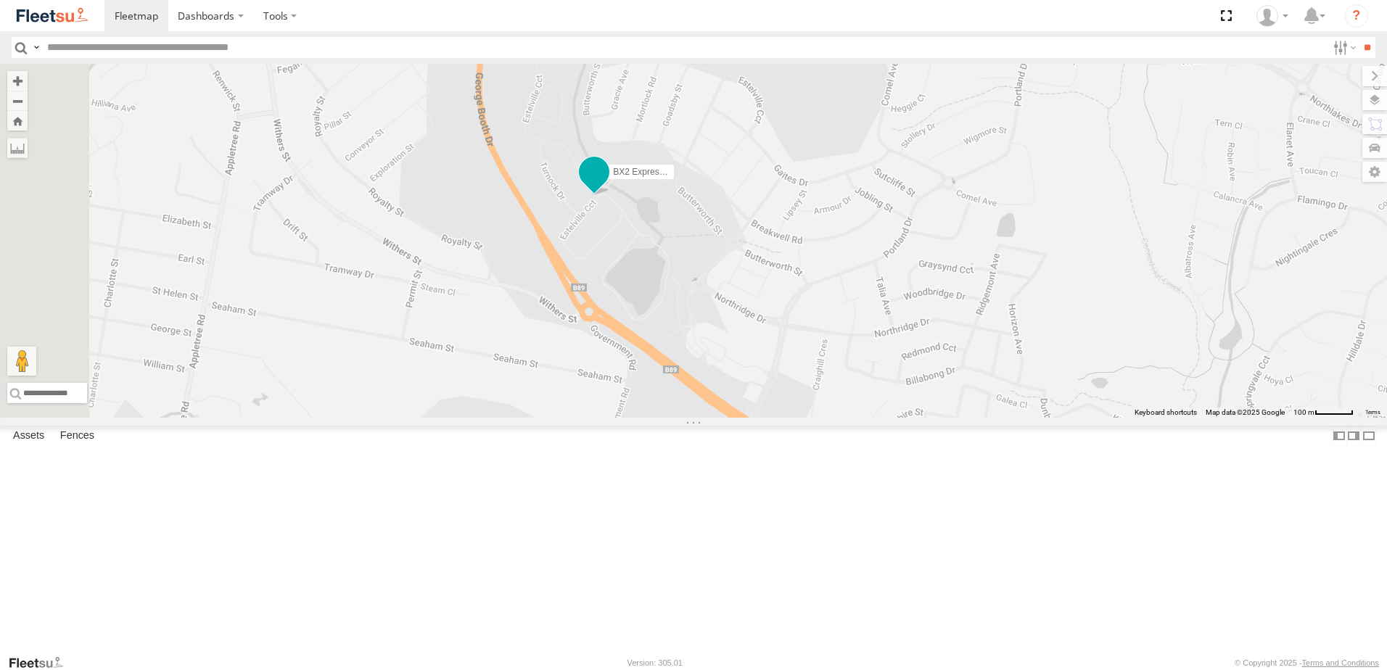
click at [607, 186] on span at bounding box center [594, 173] width 26 height 26
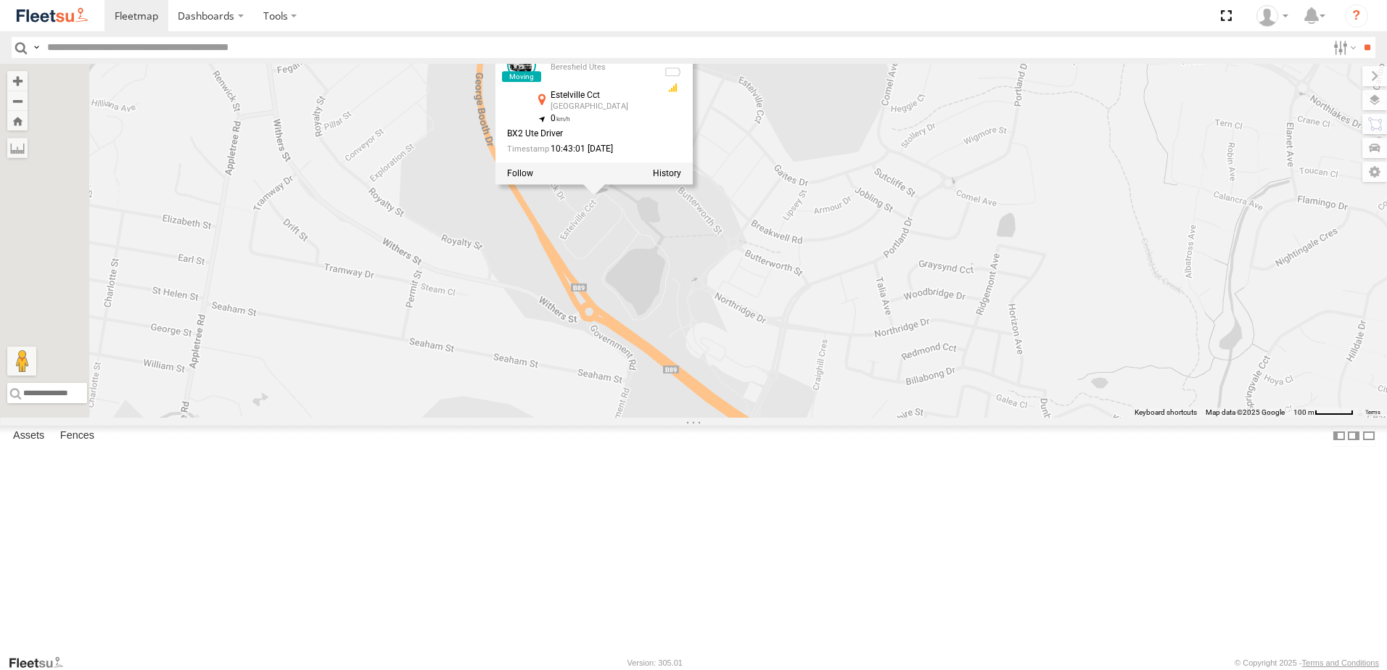
click at [693, 185] on div at bounding box center [593, 174] width 197 height 22
click at [837, 355] on div "B2 Timber Truck BX3 Express Ute BX4 Express Ute B5 Timber Truck B4 Timber Truck…" at bounding box center [693, 241] width 1387 height 354
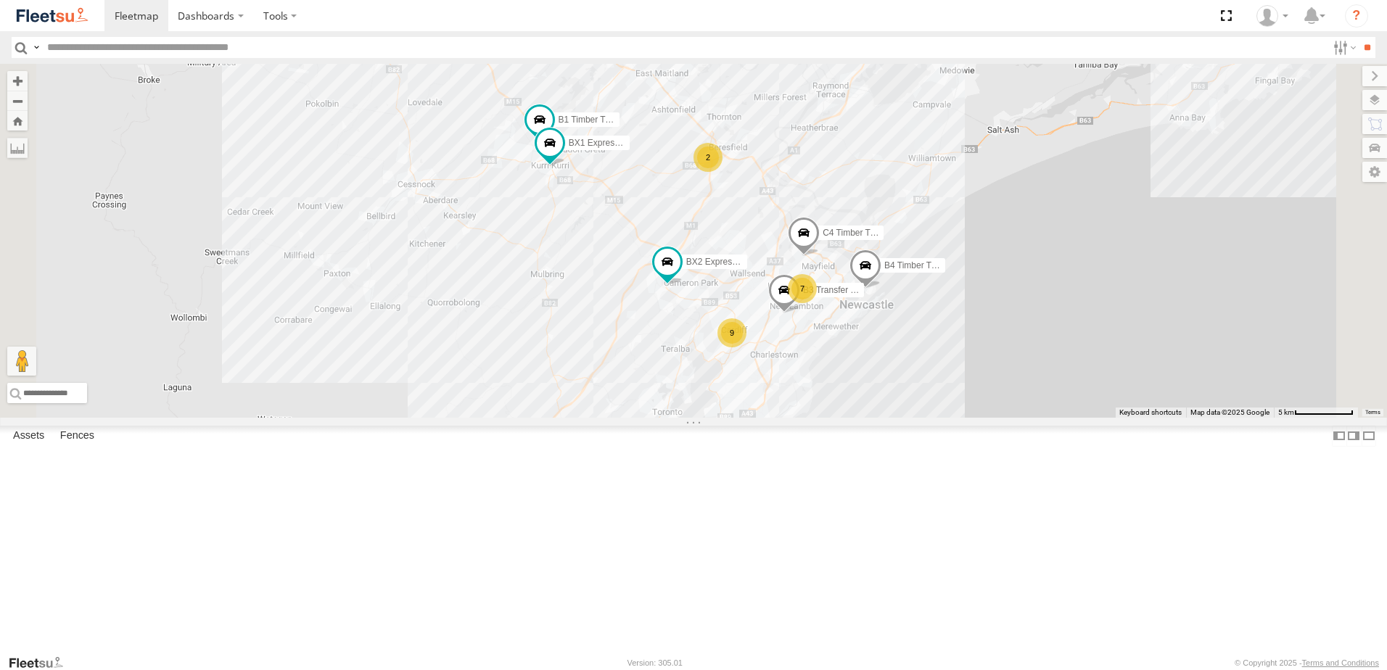
drag, startPoint x: 753, startPoint y: 359, endPoint x: 754, endPoint y: 371, distance: 11.7
click at [754, 371] on div "B2 Timber Truck BX3 Express Ute BX4 Express Ute B5 Timber Truck B4 Timber Truck…" at bounding box center [693, 241] width 1387 height 354
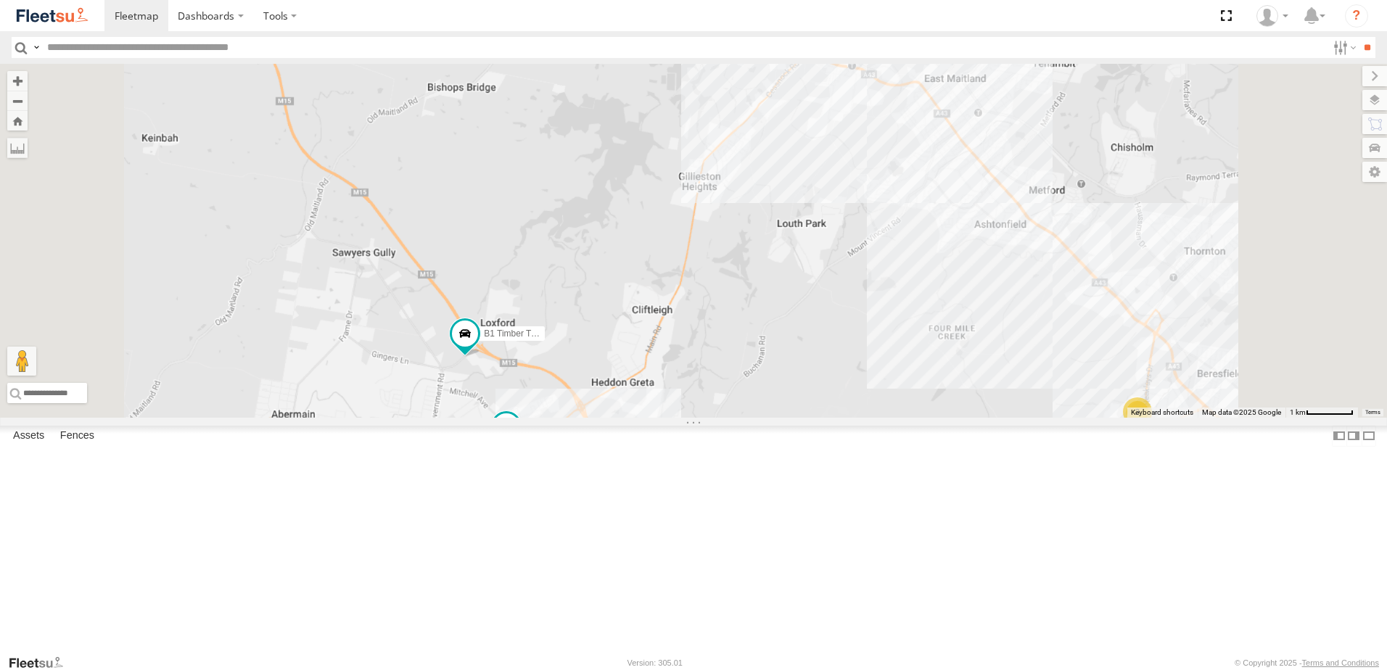
drag, startPoint x: 593, startPoint y: 392, endPoint x: 709, endPoint y: 582, distance: 222.7
click at [698, 418] on div "B2 Timber Truck BX3 Express Ute BX4 Express Ute B5 Timber Truck B4 Timber Truck…" at bounding box center [693, 241] width 1387 height 354
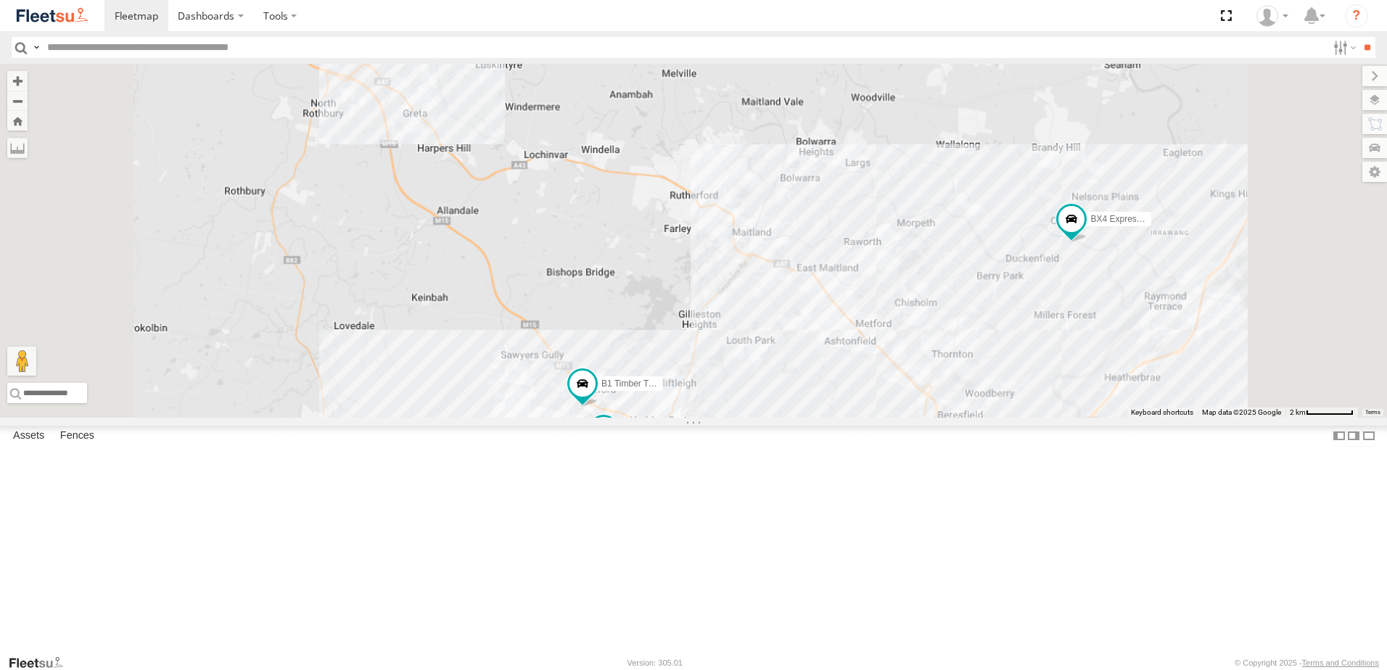
drag, startPoint x: 637, startPoint y: 381, endPoint x: 679, endPoint y: 404, distance: 48.0
click at [675, 402] on div "B2 Timber Truck BX3 Express Ute BX4 Express Ute B5 Timber Truck B4 Timber Truck…" at bounding box center [693, 241] width 1387 height 354
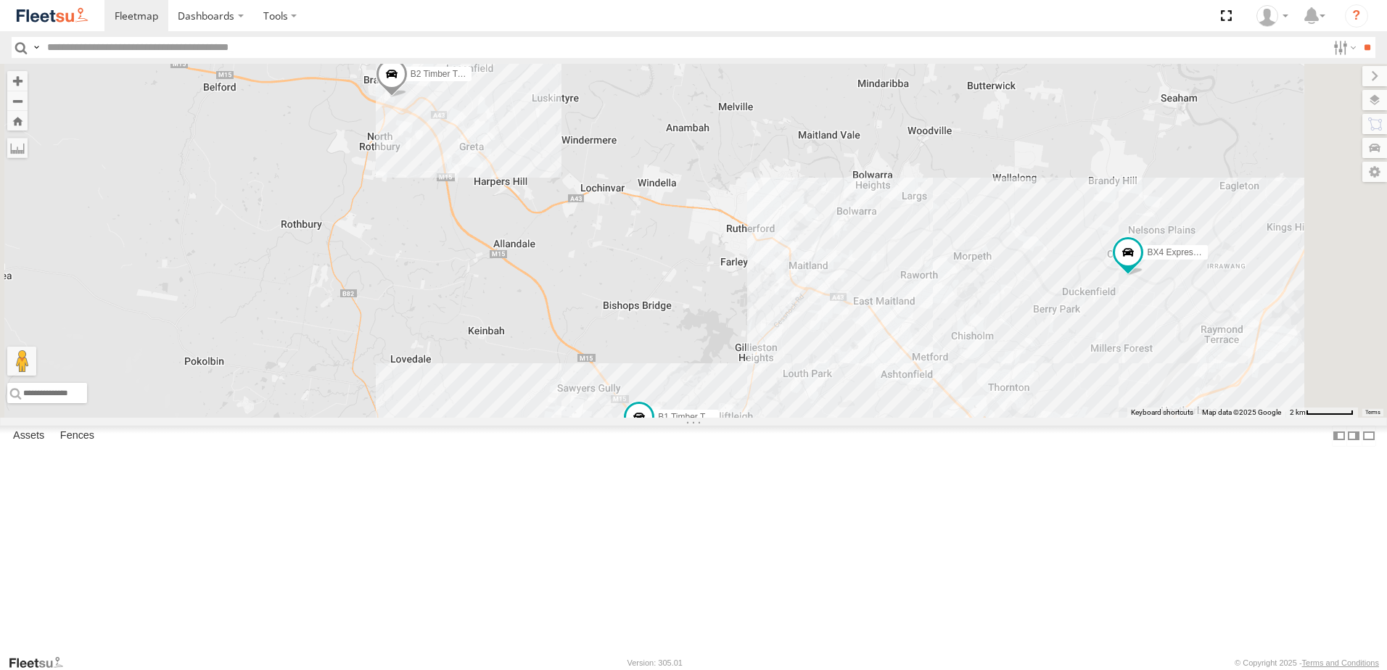
drag, startPoint x: 836, startPoint y: 409, endPoint x: 601, endPoint y: 305, distance: 256.9
click at [603, 307] on div "B2 Timber Truck BX3 Express Ute BX4 Express Ute B5 Timber Truck B4 Timber Truck…" at bounding box center [693, 241] width 1387 height 354
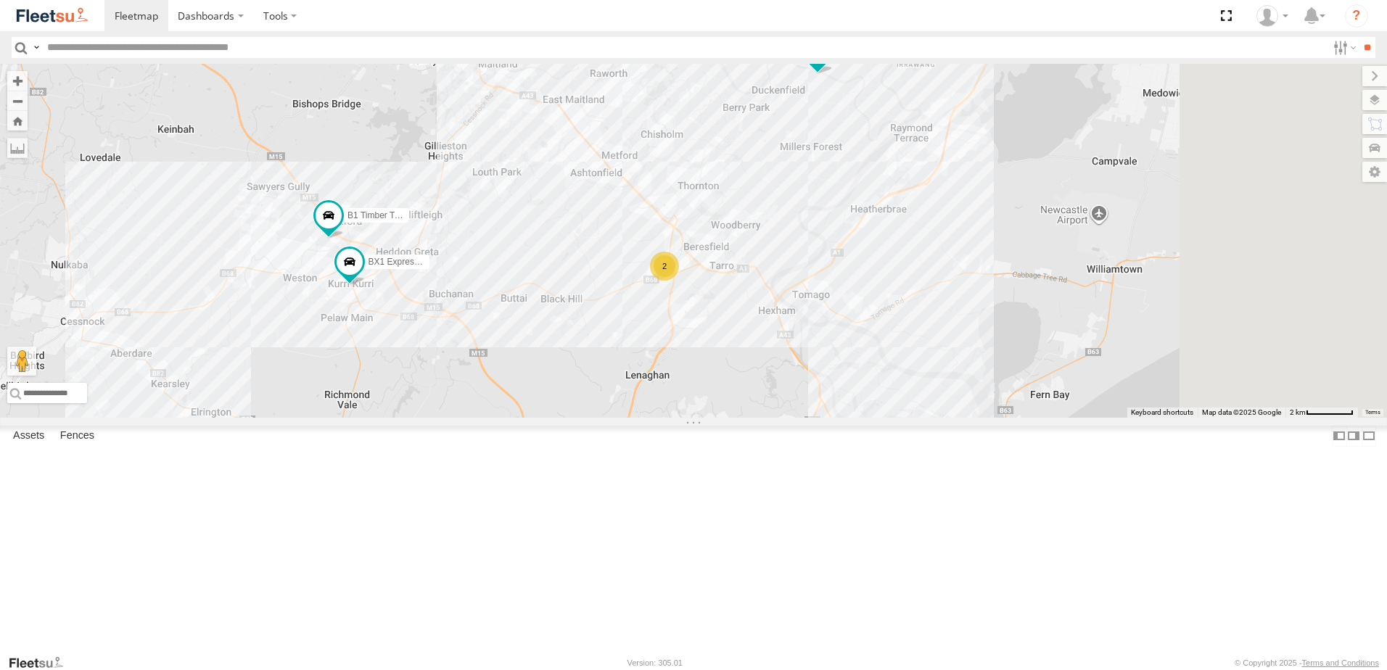
drag, startPoint x: 838, startPoint y: 413, endPoint x: 740, endPoint y: 252, distance: 187.8
click at [743, 260] on div "B2 Timber Truck BX3 Express Ute BX4 Express Ute B5 Timber Truck B4 Timber Truck…" at bounding box center [693, 241] width 1387 height 354
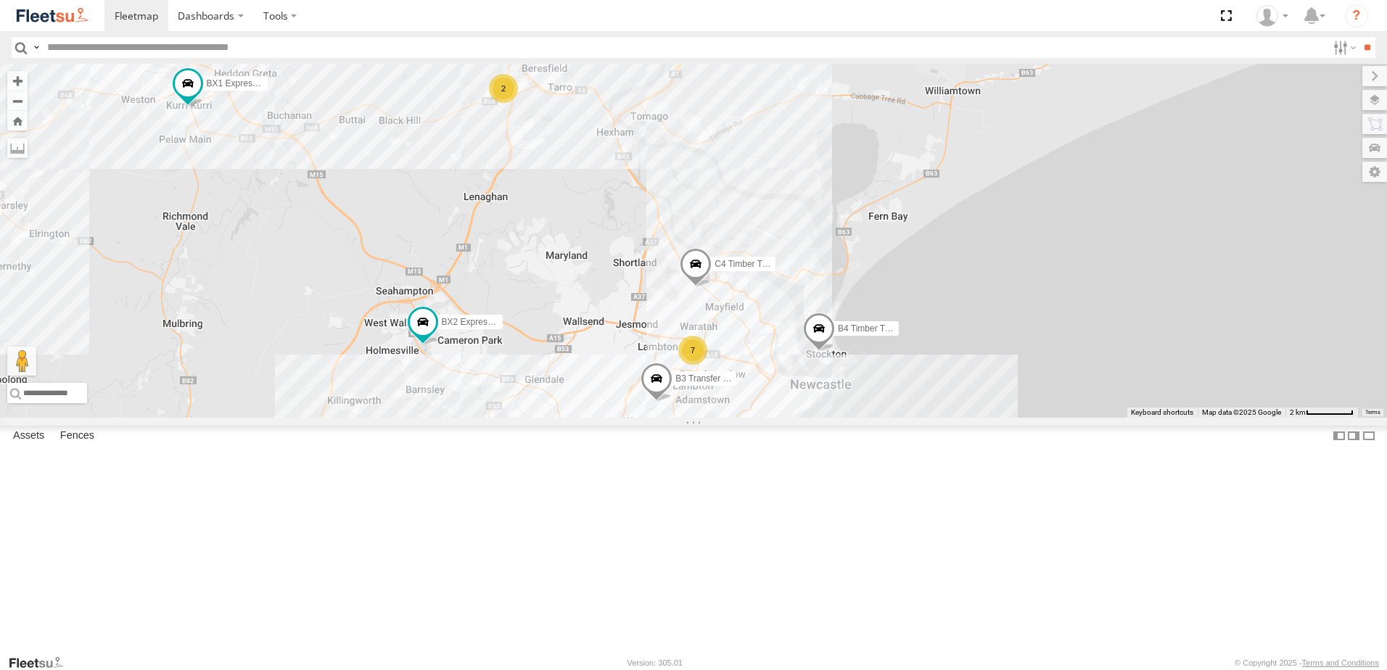
drag, startPoint x: 799, startPoint y: 371, endPoint x: 775, endPoint y: 411, distance: 46.2
click at [775, 411] on div "B2 Timber Truck BX3 Express Ute BX4 Express Ute B5 Timber Truck B4 Timber Truck…" at bounding box center [693, 241] width 1387 height 354
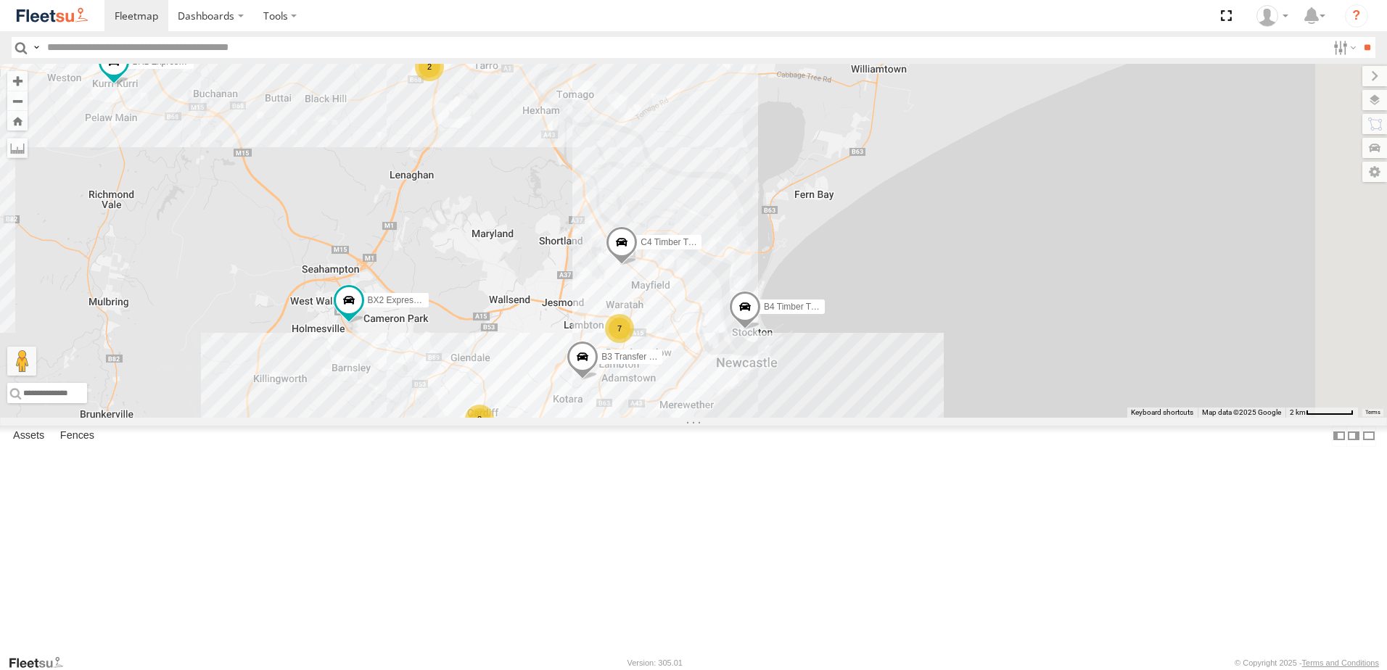
drag, startPoint x: 883, startPoint y: 393, endPoint x: 852, endPoint y: 303, distance: 95.2
click at [852, 303] on div "B2 Timber Truck BX3 Express Ute BX4 Express Ute B5 Timber Truck B4 Timber Truck…" at bounding box center [693, 241] width 1387 height 354
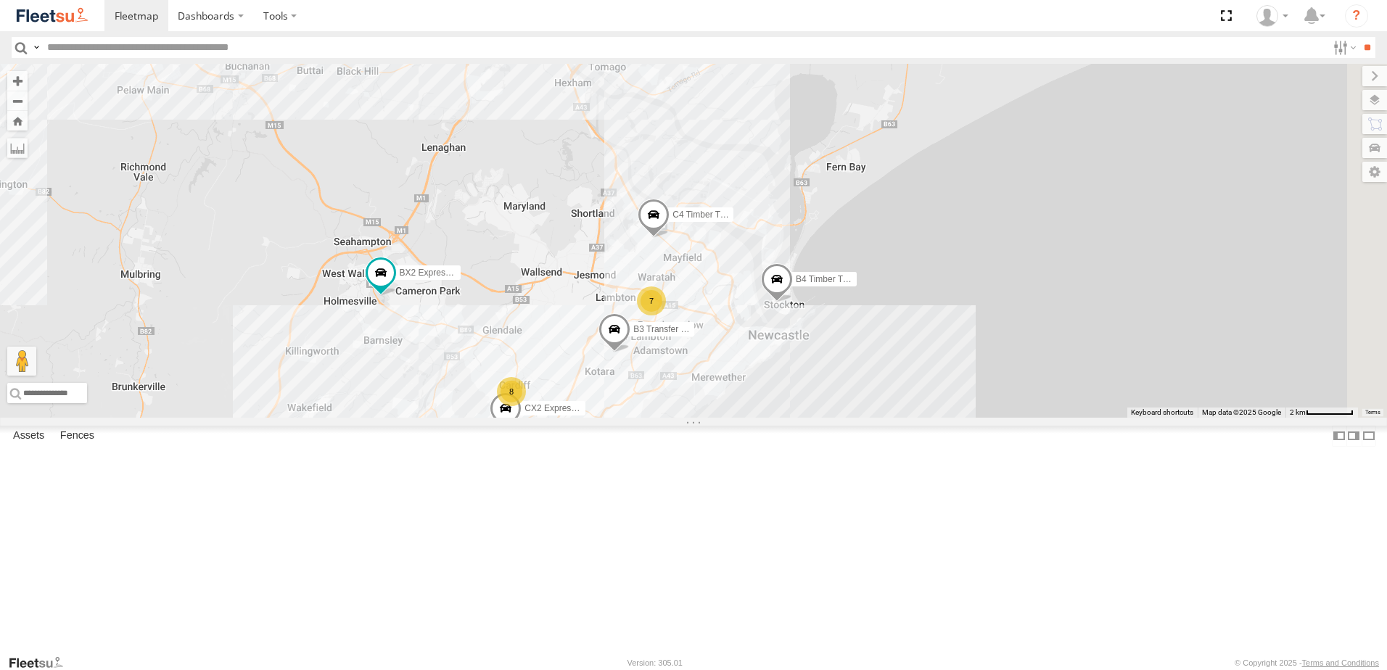
click at [791, 294] on div "B2 Timber Truck BX3 Express Ute BX4 Express Ute B5 Timber Truck B4 Timber Truck…" at bounding box center [693, 241] width 1387 height 354
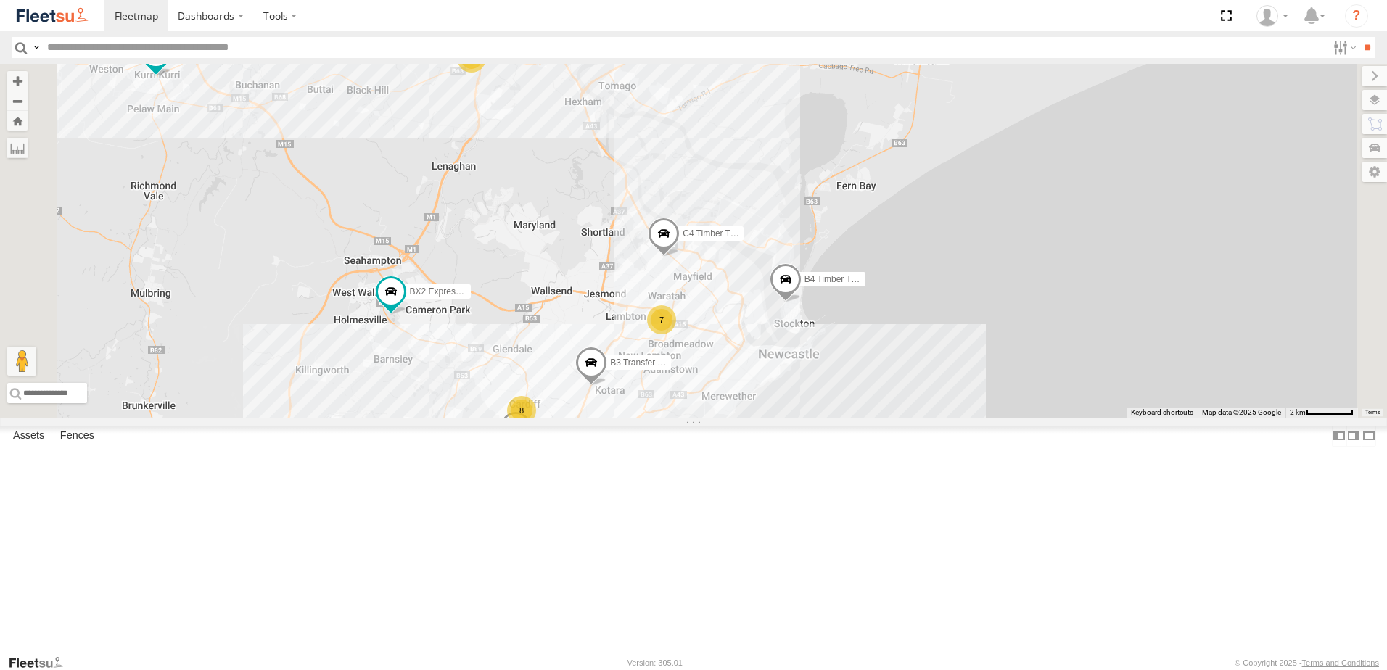
drag, startPoint x: 970, startPoint y: 424, endPoint x: 925, endPoint y: 470, distance: 64.6
click at [925, 418] on div "B2 Timber Truck BX3 Express Ute BX4 Express Ute B5 Timber Truck B4 Timber Truck…" at bounding box center [693, 241] width 1387 height 354
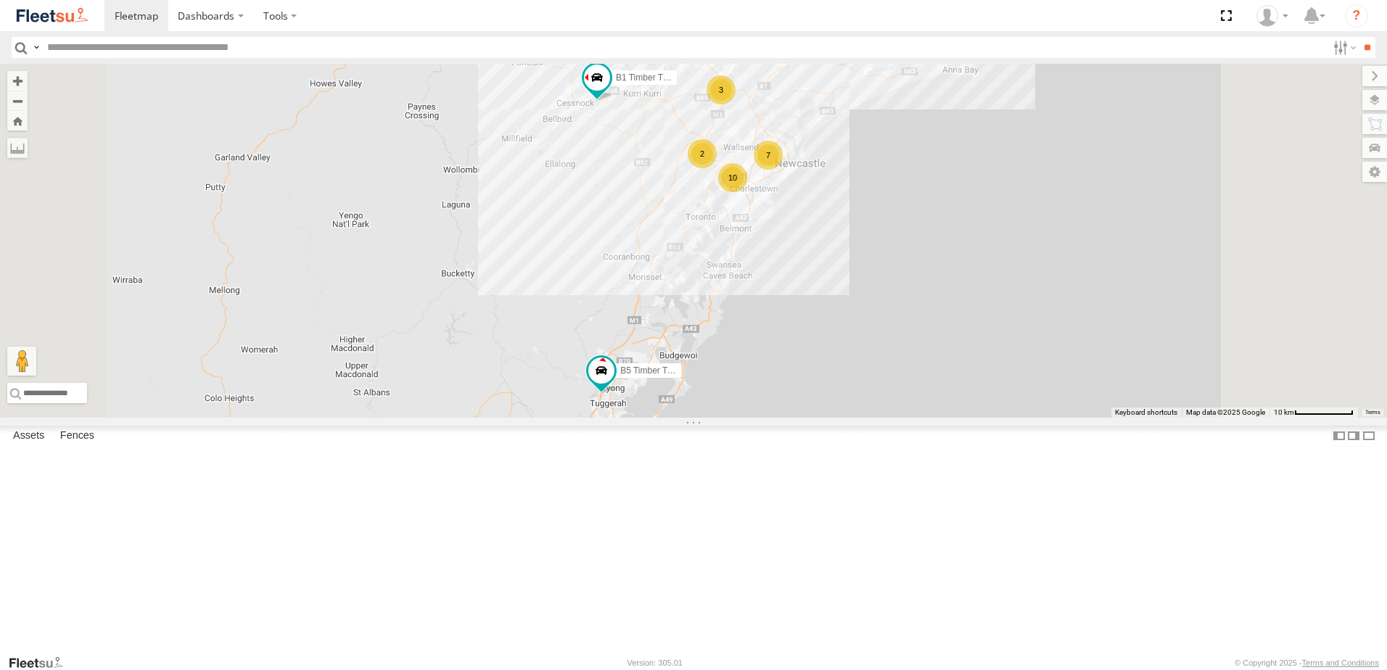
click at [659, 418] on div "B4 Timber Truck 3 7 10 B2 Timber Truck B5 Timber Truck 2 BX3 Express Ute B1 Tim…" at bounding box center [693, 241] width 1387 height 354
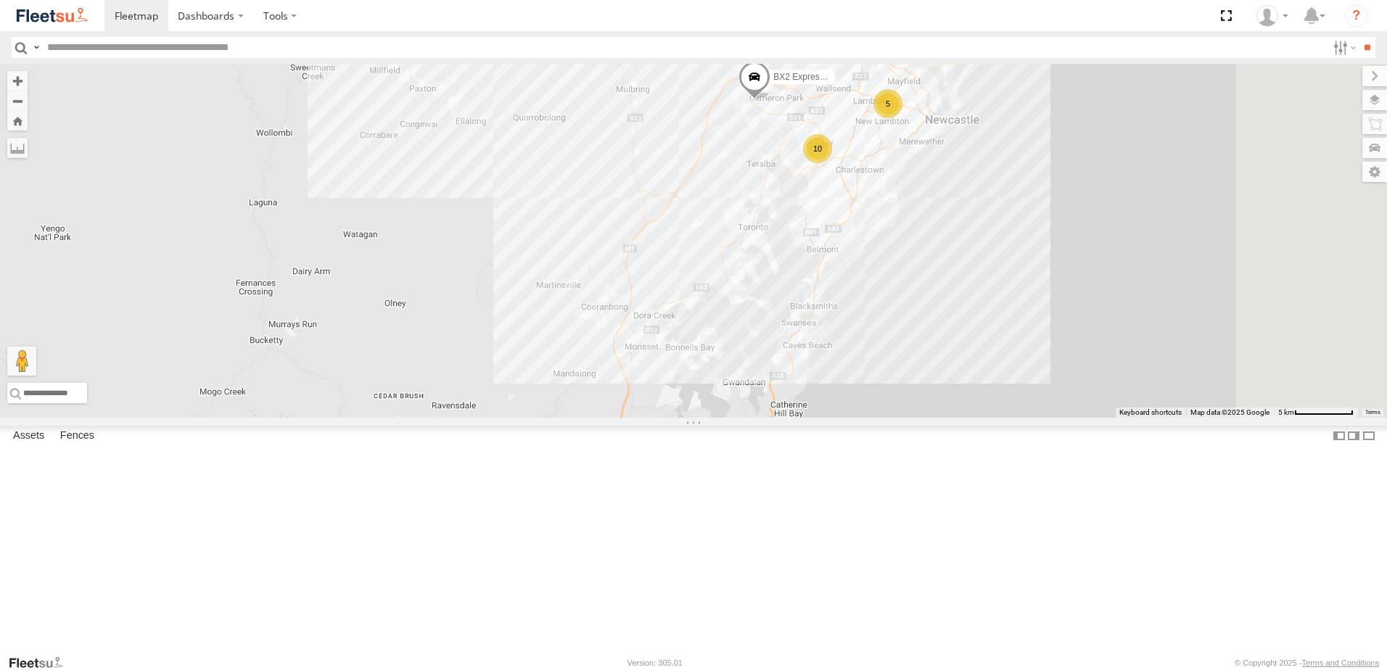
drag, startPoint x: 844, startPoint y: 448, endPoint x: 813, endPoint y: 518, distance: 76.3
click at [810, 418] on div "B4 Timber Truck B2 Timber Truck B5 Timber Truck BX3 Express Ute B1 Timber Truck…" at bounding box center [693, 241] width 1387 height 354
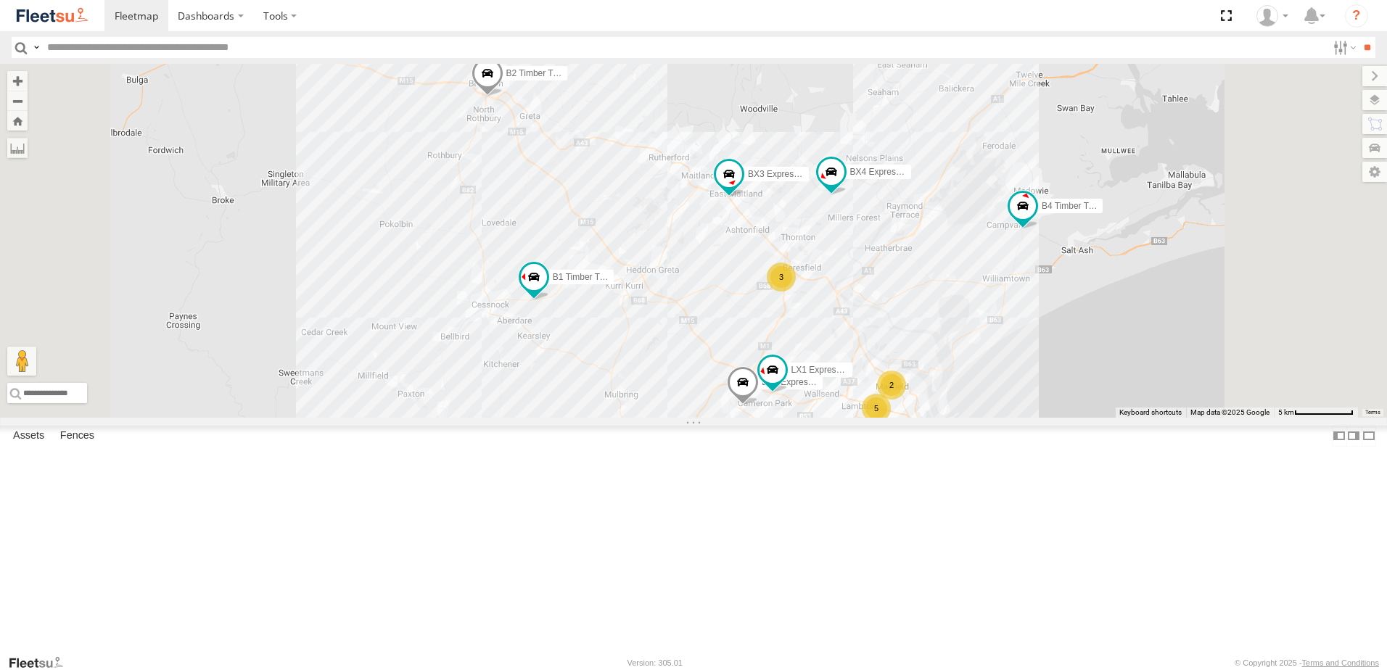
drag, startPoint x: 766, startPoint y: 334, endPoint x: 645, endPoint y: 359, distance: 123.8
click at [645, 359] on div "B4 Timber Truck B2 Timber Truck B5 Timber Truck BX3 Express Ute B1 Timber Truck…" at bounding box center [693, 241] width 1387 height 354
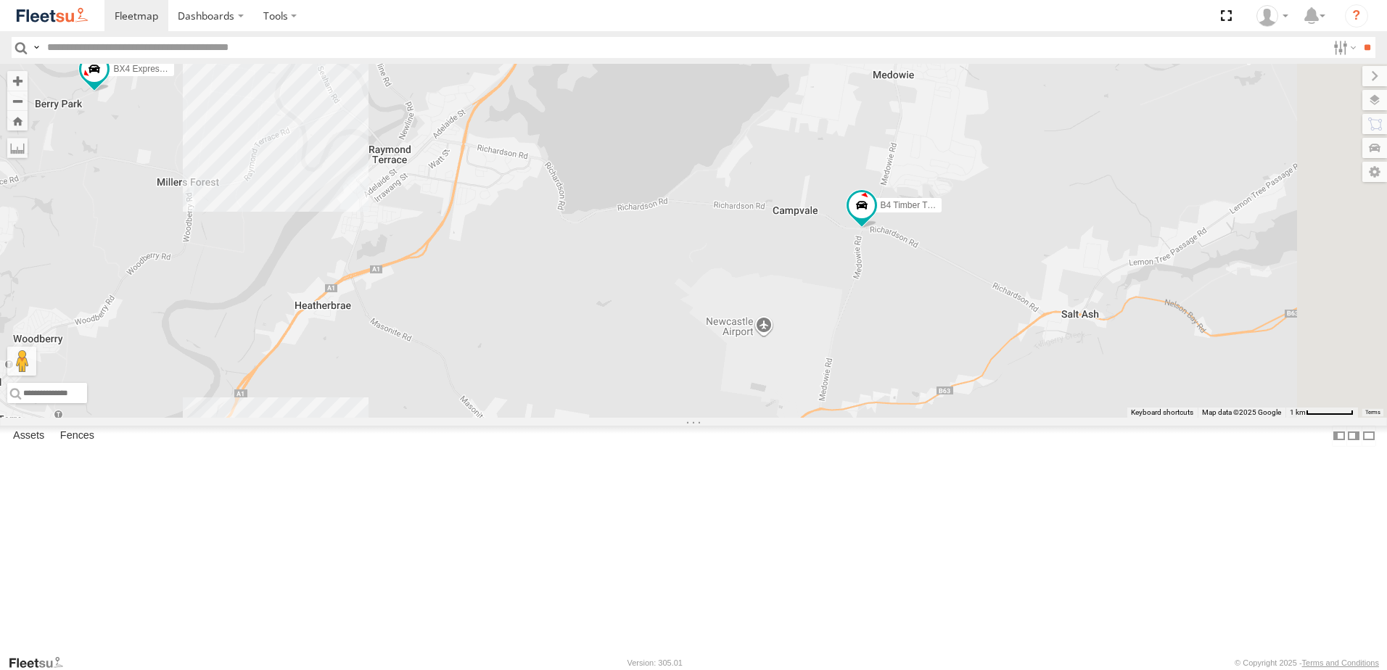
drag, startPoint x: 1047, startPoint y: 421, endPoint x: 1048, endPoint y: 388, distance: 33.4
click at [1048, 388] on div "B4 Timber Truck B2 Timber Truck B5 Timber Truck BX3 Express Ute B1 Timber Truck…" at bounding box center [693, 241] width 1387 height 354
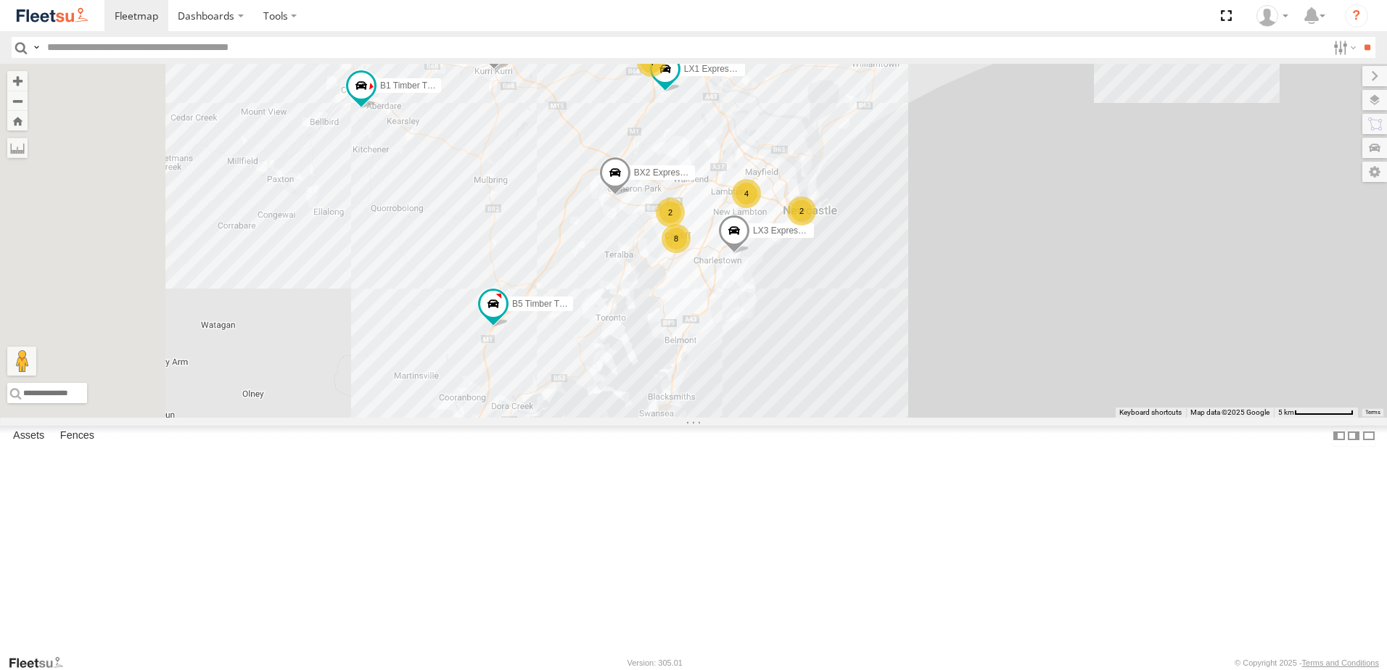
drag, startPoint x: 712, startPoint y: 297, endPoint x: 726, endPoint y: 224, distance: 74.7
click at [726, 224] on div "B4 Timber Truck LX1 Express Ute BX3 Express Ute 4 4 8 B2 Timber Truck 2 B5 Timb…" at bounding box center [693, 241] width 1387 height 354
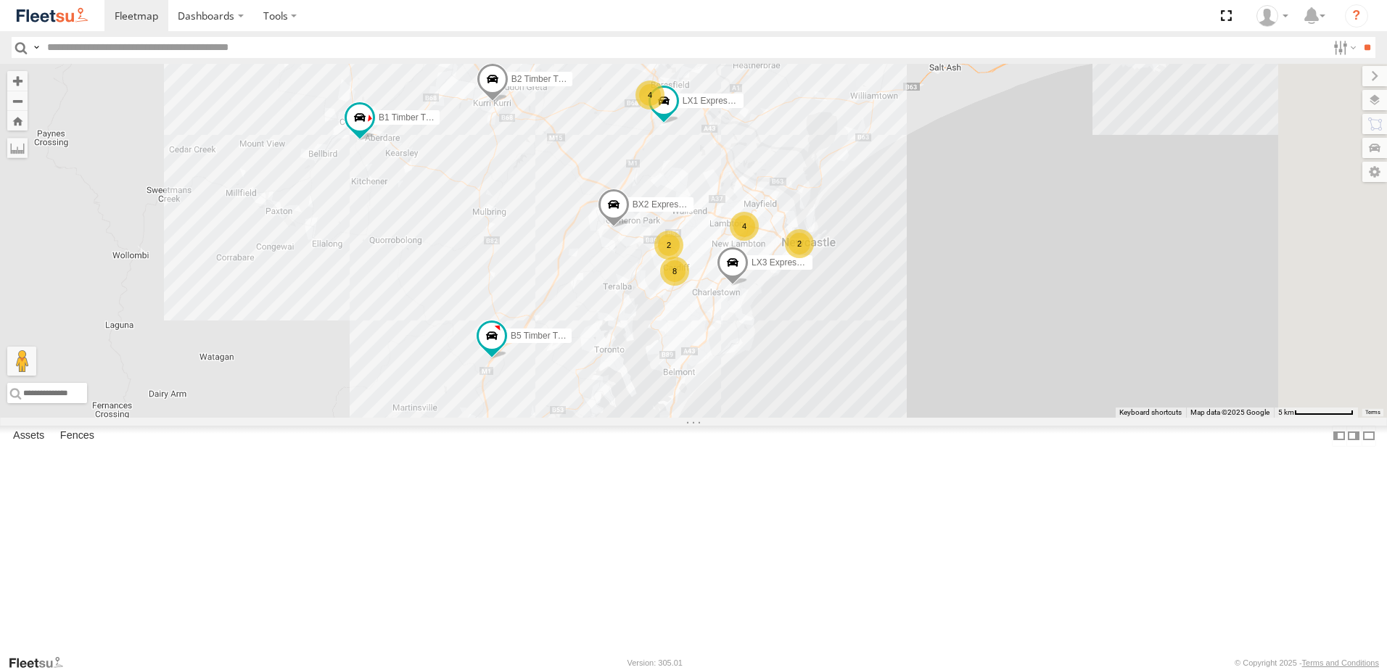
drag, startPoint x: 774, startPoint y: 223, endPoint x: 746, endPoint y: 379, distance: 157.6
click at [751, 376] on div "B4 Timber Truck LX1 Express Ute BX3 Express Ute B2 Timber Truck B5 Timber Truck…" at bounding box center [693, 241] width 1387 height 354
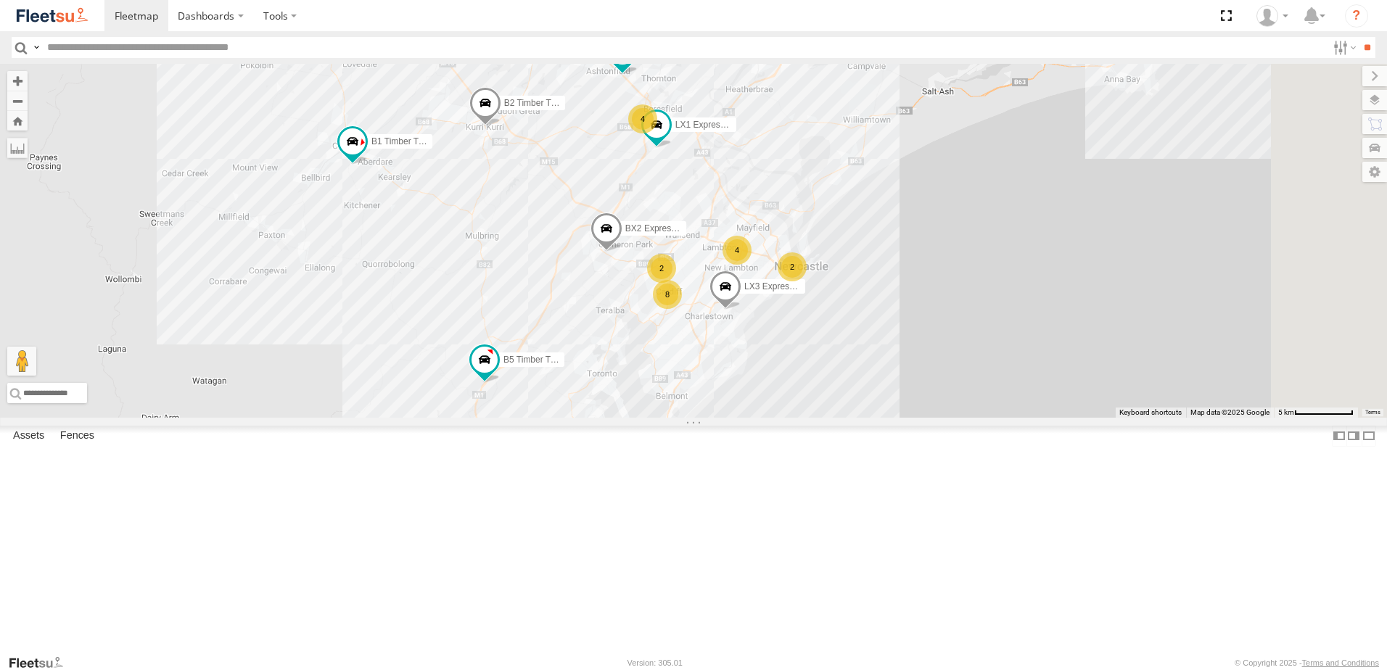
drag, startPoint x: 730, startPoint y: 281, endPoint x: 680, endPoint y: 297, distance: 52.3
click at [721, 320] on div "B4 Timber Truck LX1 Express Ute BX3 Express Ute B2 Timber Truck B5 Timber Truck…" at bounding box center [693, 241] width 1387 height 354
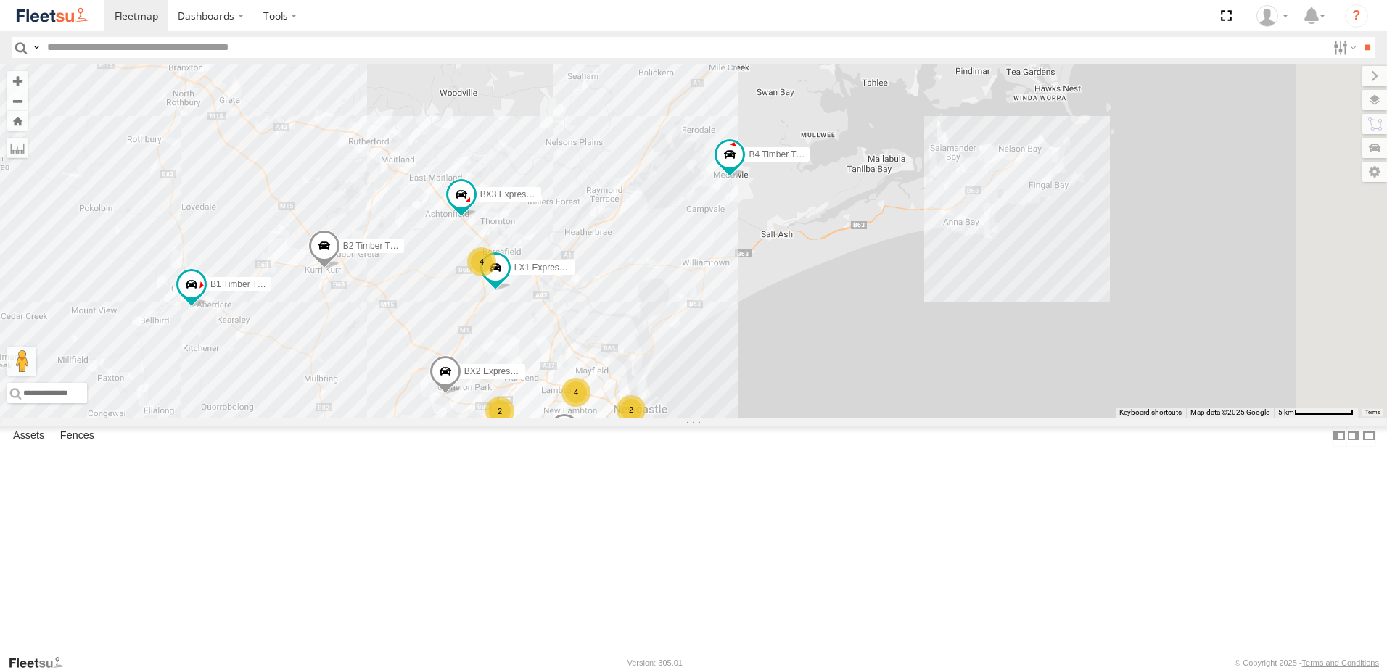
drag, startPoint x: 848, startPoint y: 342, endPoint x: 825, endPoint y: 369, distance: 35.6
click at [827, 368] on div "B4 Timber Truck LX1 Express Ute BX3 Express Ute B2 Timber Truck B5 Timber Truck…" at bounding box center [693, 241] width 1387 height 354
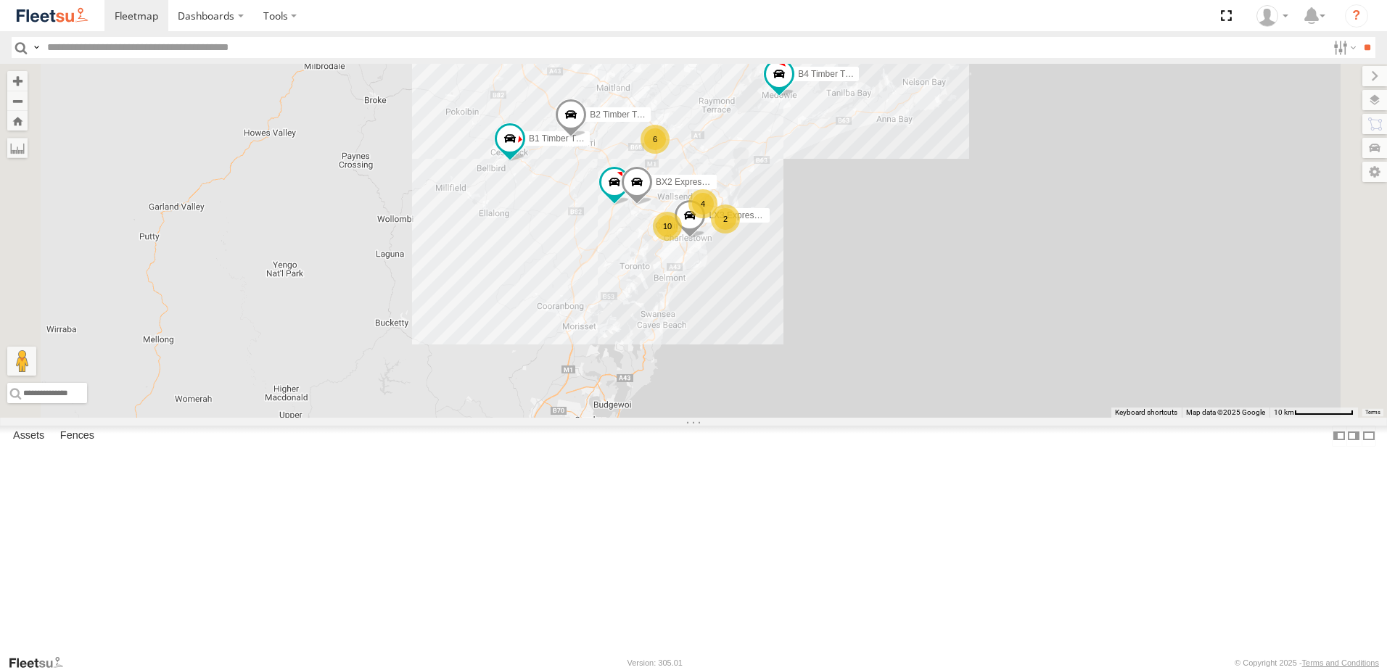
drag, startPoint x: 617, startPoint y: 368, endPoint x: 653, endPoint y: 327, distance: 54.5
click at [643, 329] on div "B4 Timber Truck B2 Timber Truck B5 Timber Truck BX2 Express Ute LX3 Express Ute…" at bounding box center [693, 241] width 1387 height 354
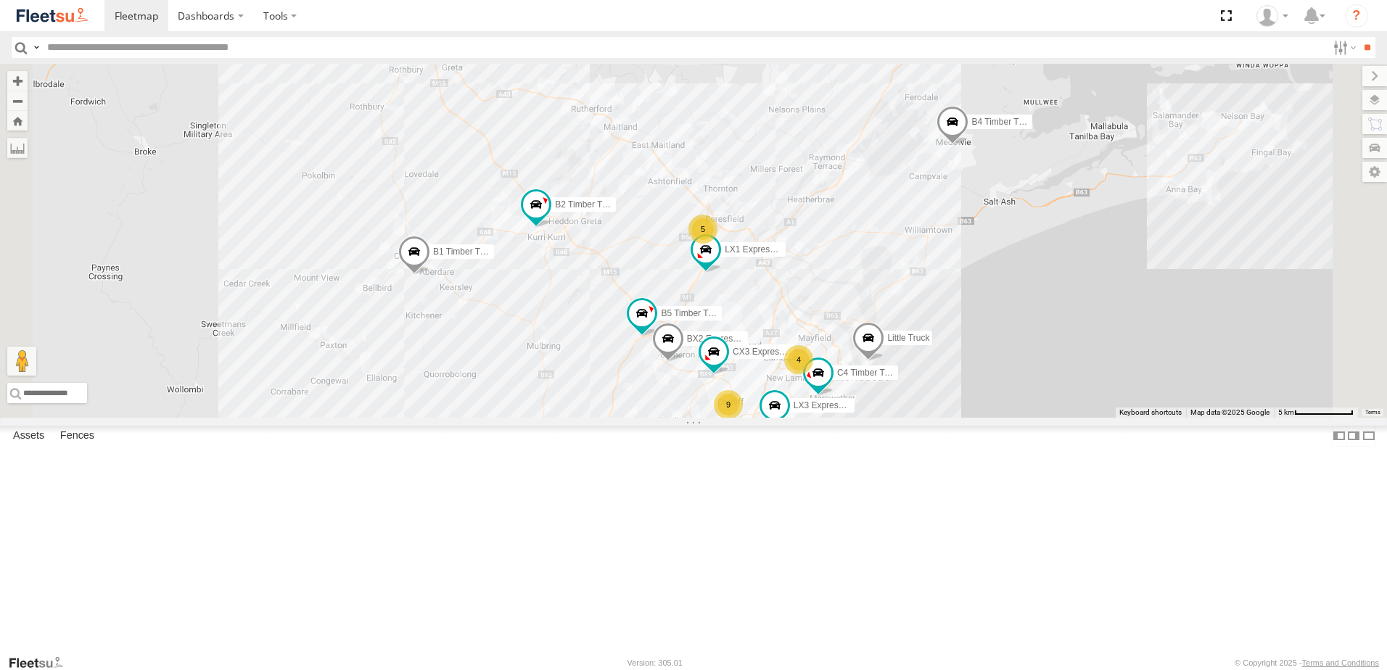
drag, startPoint x: 770, startPoint y: 292, endPoint x: 768, endPoint y: 309, distance: 17.5
click at [768, 309] on div "B4 Timber Truck B2 Timber Truck B5 Timber Truck BX2 Express Ute LX3 Express Ute…" at bounding box center [693, 241] width 1387 height 354
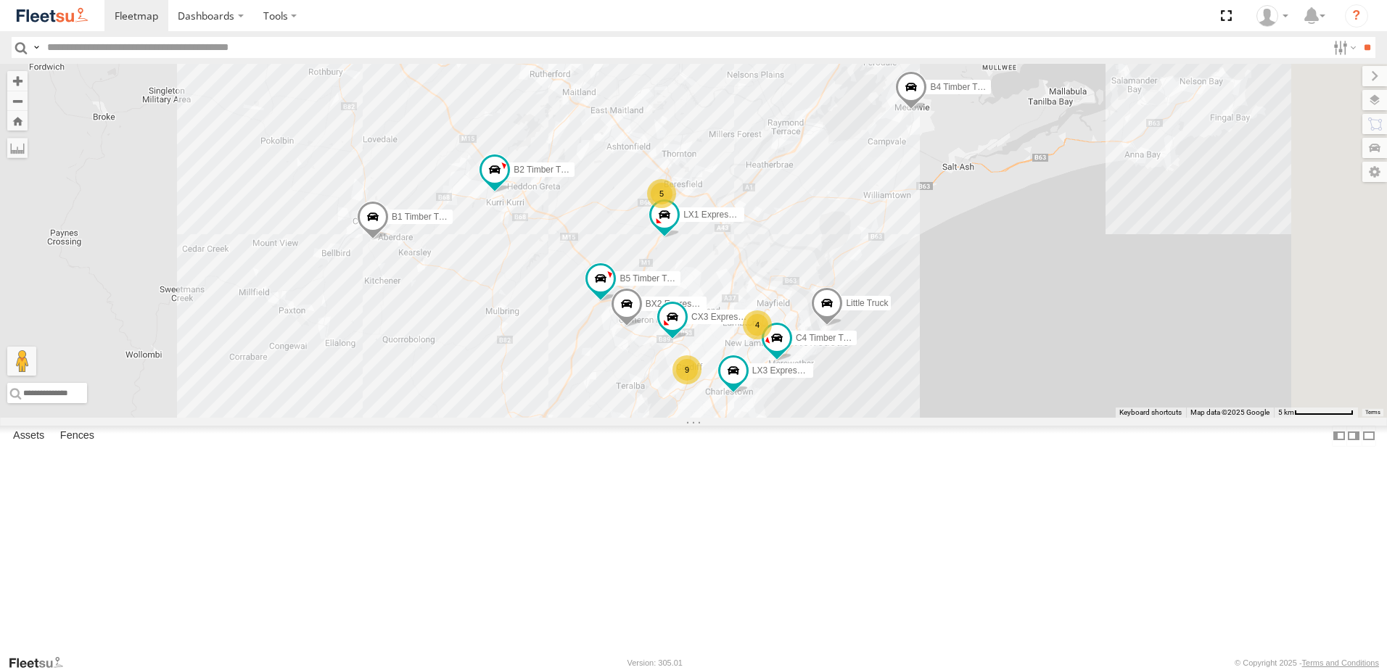
drag, startPoint x: 959, startPoint y: 434, endPoint x: 826, endPoint y: 352, distance: 156.4
click at [825, 355] on div "B4 Timber Truck B2 Timber Truck B5 Timber Truck BX2 Express Ute LX3 Express Ute…" at bounding box center [693, 241] width 1387 height 354
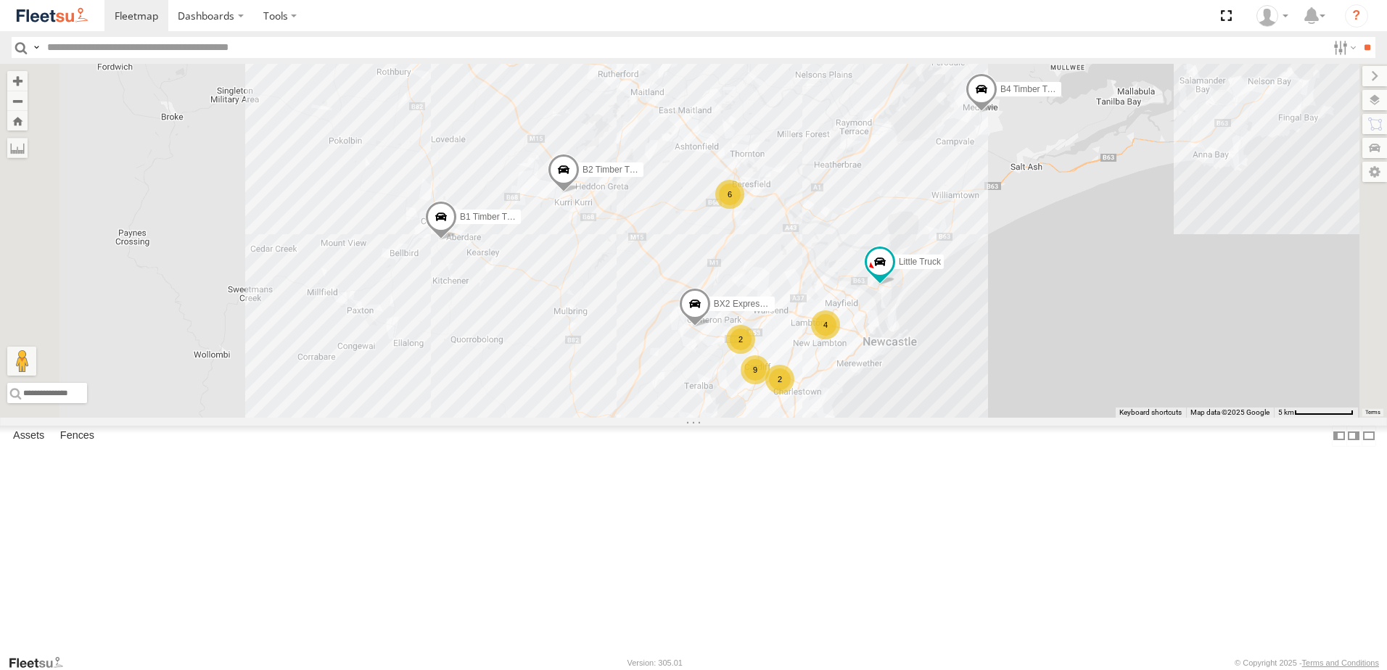
drag, startPoint x: 703, startPoint y: 375, endPoint x: 735, endPoint y: 399, distance: 39.9
click at [735, 395] on div "B4 Timber Truck B2 Timber Truck BX2 Express Ute B1 Timber Truck Little Truck 6 …" at bounding box center [693, 241] width 1387 height 354
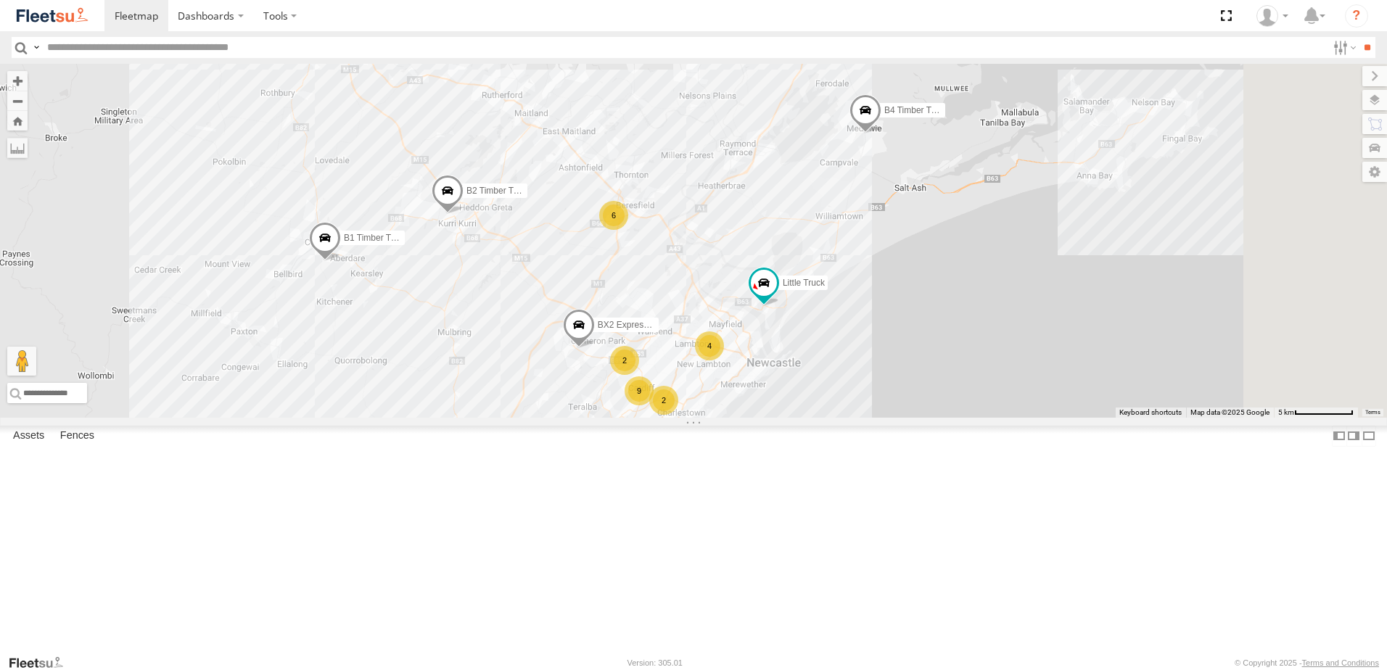
drag, startPoint x: 963, startPoint y: 329, endPoint x: 845, endPoint y: 331, distance: 118.2
click at [845, 331] on div "B4 Timber Truck B2 Timber Truck BX2 Express Ute B1 Timber Truck Little Truck 6 …" at bounding box center [693, 241] width 1387 height 354
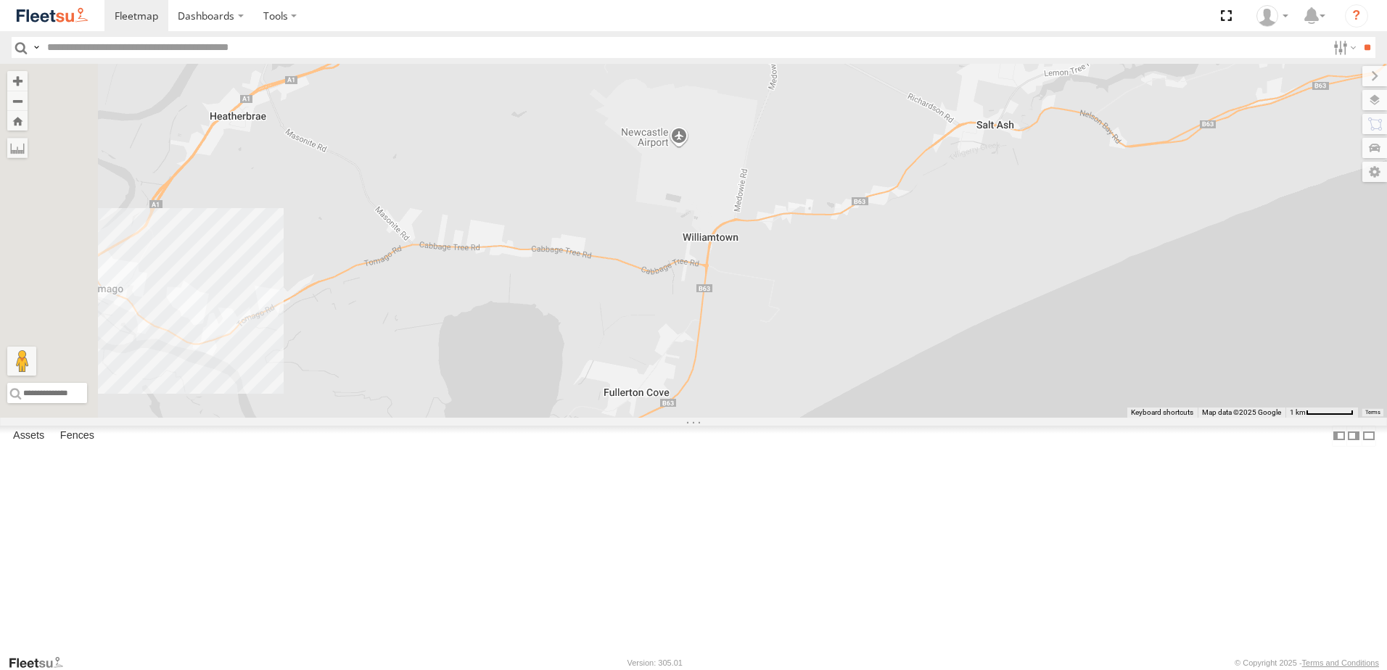
drag, startPoint x: 844, startPoint y: 563, endPoint x: 917, endPoint y: 376, distance: 201.0
click at [917, 381] on div "B4 Timber Truck B2 Timber Truck BX2 Express Ute B1 Timber Truck Little Truck LX…" at bounding box center [693, 241] width 1387 height 354
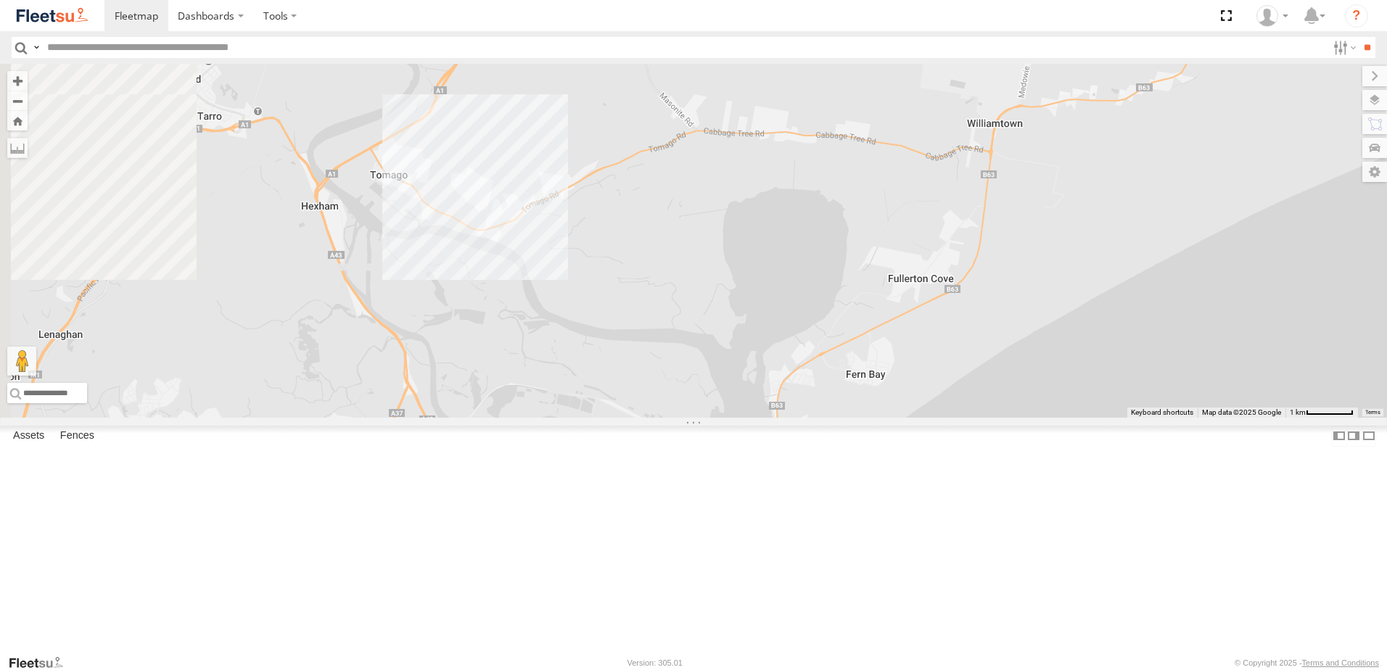
drag, startPoint x: 572, startPoint y: 326, endPoint x: 825, endPoint y: 284, distance: 257.4
click at [825, 281] on div "B4 Timber Truck B2 Timber Truck BX2 Express Ute B1 Timber Truck Little Truck LX…" at bounding box center [693, 241] width 1387 height 354
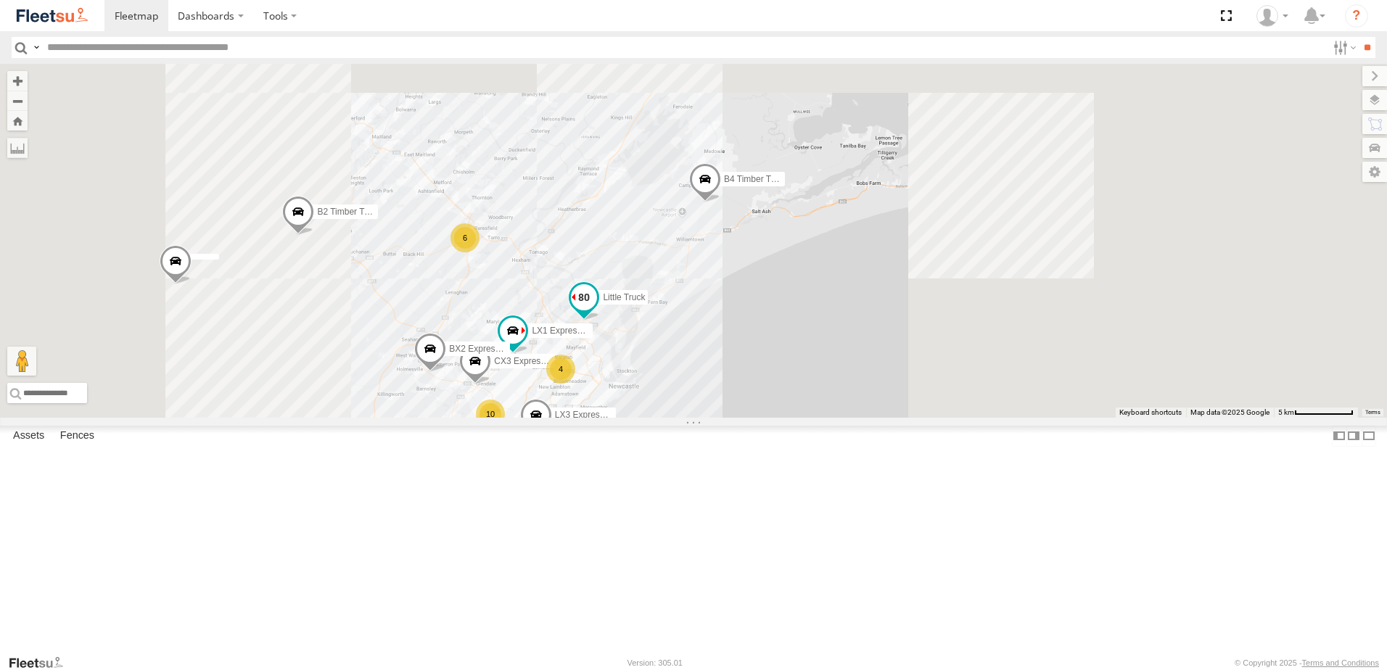
drag, startPoint x: 749, startPoint y: 440, endPoint x: 751, endPoint y: 413, distance: 26.9
click at [751, 413] on div "B4 Timber Truck LX1 Express Ute Little Truck CX3 Express Ute BX2 Express Ute 6 …" at bounding box center [693, 241] width 1387 height 354
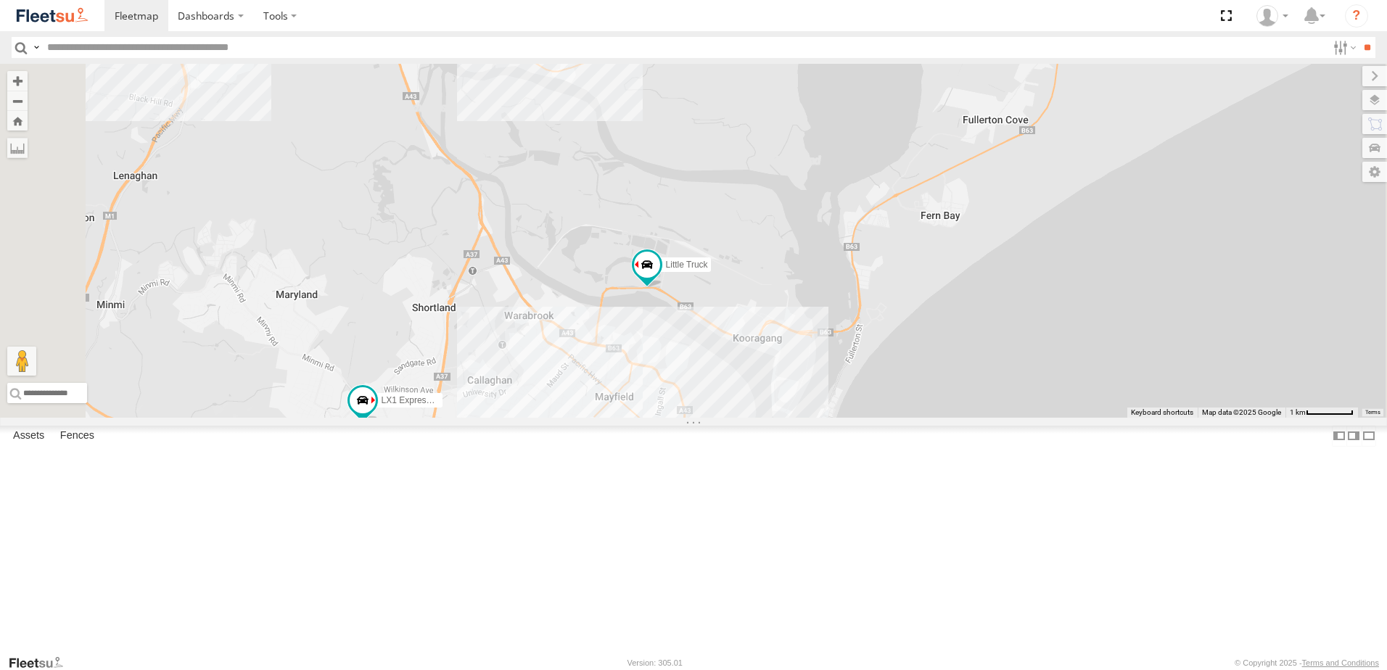
drag, startPoint x: 786, startPoint y: 426, endPoint x: 821, endPoint y: 382, distance: 56.8
click at [817, 386] on div "B4 Timber Truck LX1 Express Ute Little Truck CX3 Express Ute BX2 Express Ute B2…" at bounding box center [693, 241] width 1387 height 354
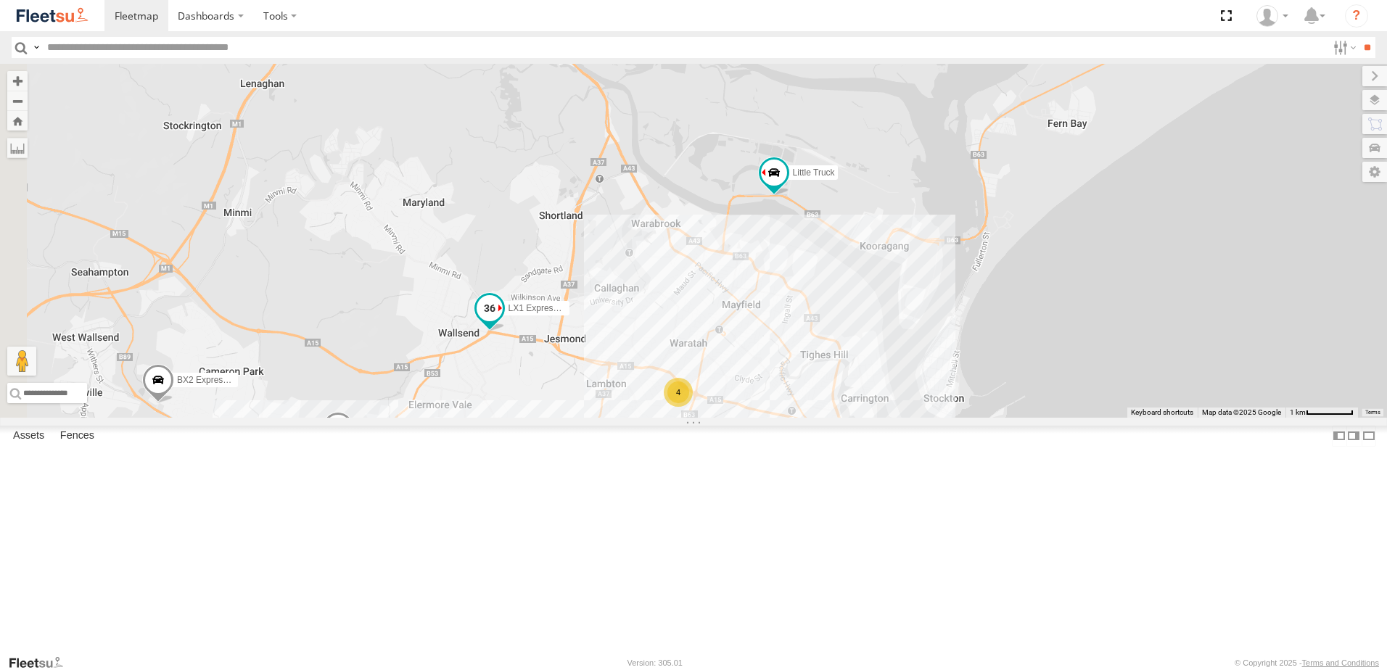
drag, startPoint x: 669, startPoint y: 446, endPoint x: 749, endPoint y: 408, distance: 88.2
click at [574, 313] on span "LX1 Express Ute" at bounding box center [540, 308] width 65 height 10
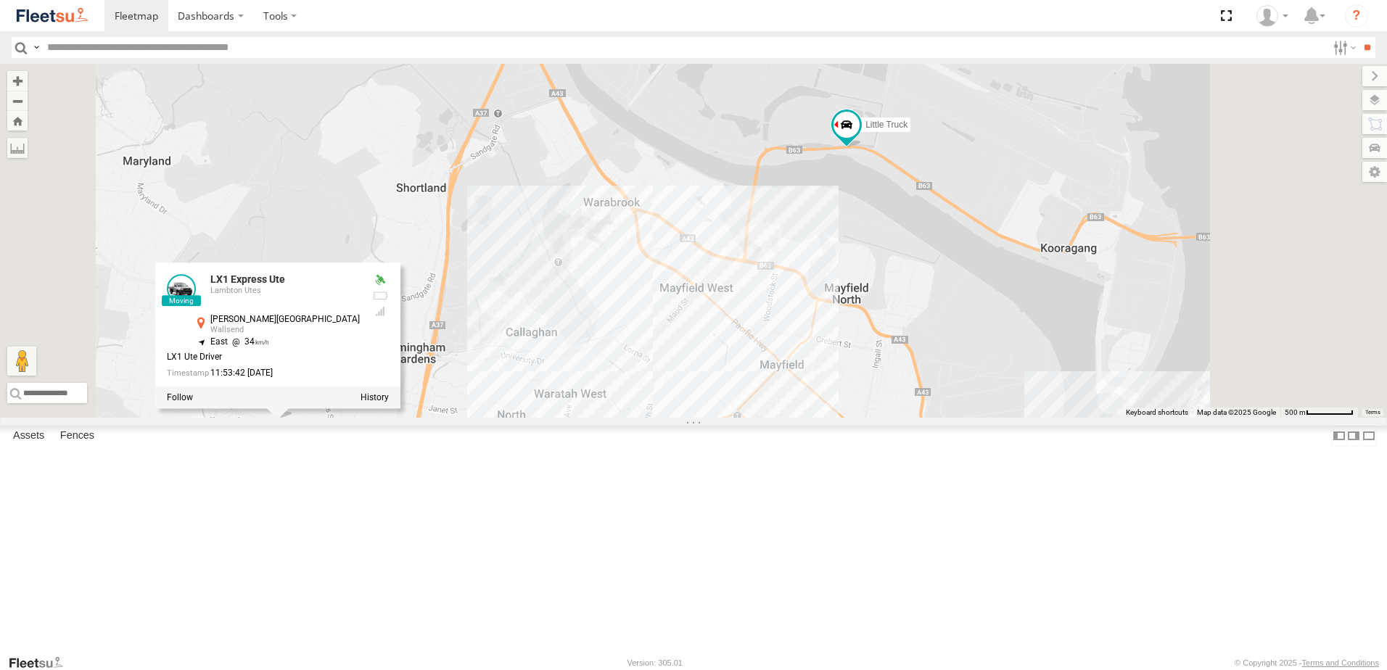
click at [991, 347] on div "B4 Timber Truck LX1 Express Ute Little Truck CX3 Express Ute BX2 Express Ute B2…" at bounding box center [693, 241] width 1387 height 354
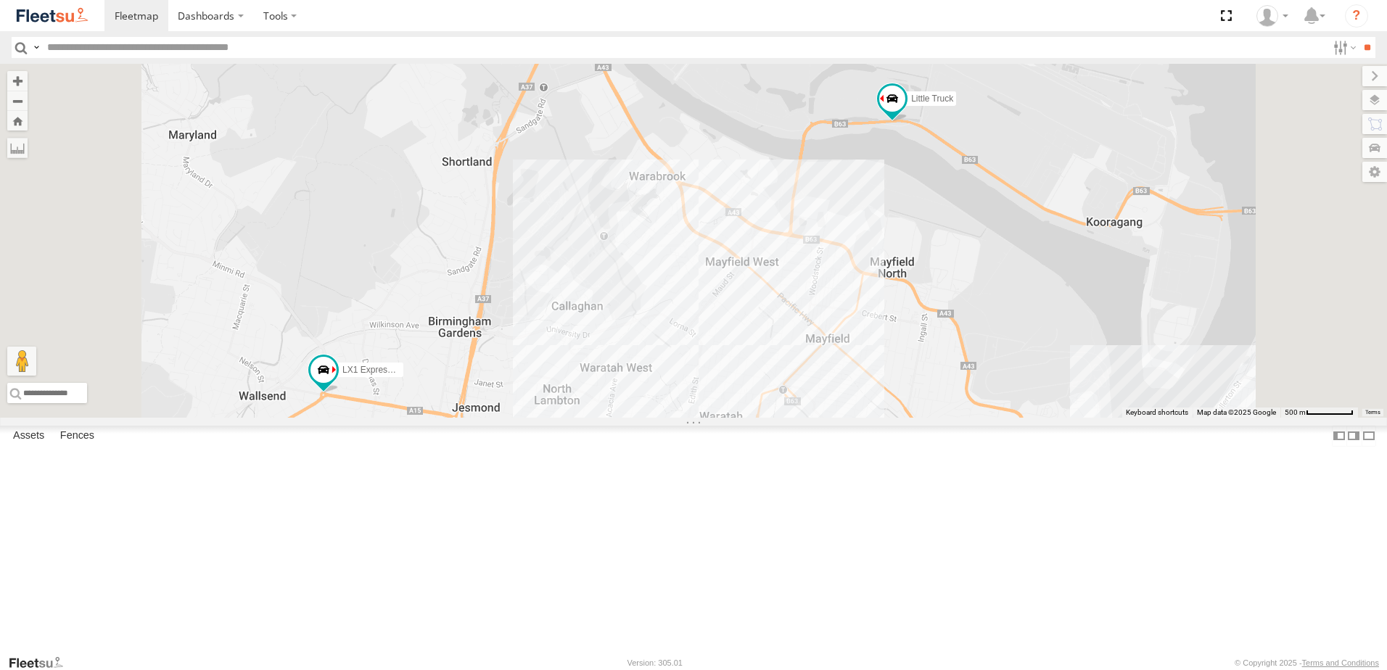
drag, startPoint x: 504, startPoint y: 398, endPoint x: 541, endPoint y: 408, distance: 38.4
click at [541, 408] on div "B4 Timber Truck LX1 Express Ute Little Truck CX3 Express Ute BX2 Express Ute B2…" at bounding box center [693, 241] width 1387 height 354
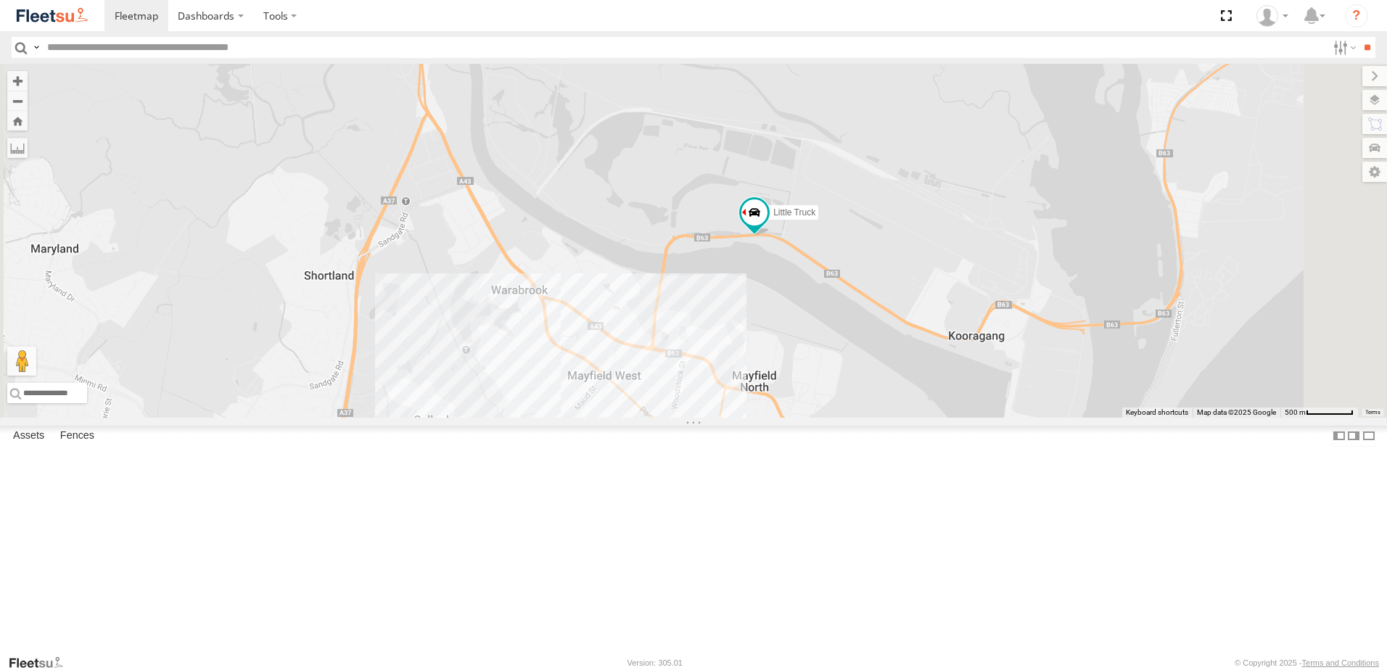
drag, startPoint x: 952, startPoint y: 329, endPoint x: 849, endPoint y: 385, distance: 117.8
click at [849, 385] on div "B4 Timber Truck LX1 Express Ute Little Truck CX3 Express Ute BX2 Express Ute B2…" at bounding box center [693, 241] width 1387 height 354
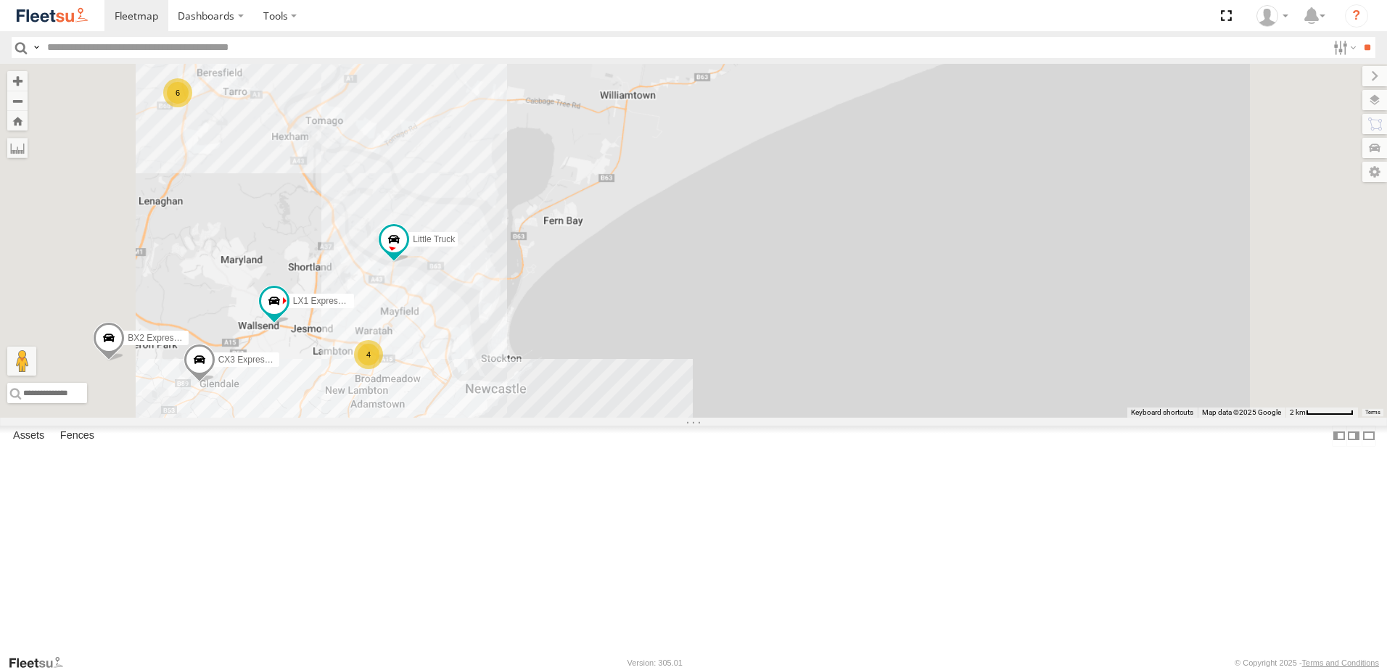
drag, startPoint x: 518, startPoint y: 475, endPoint x: 606, endPoint y: 461, distance: 89.0
click at [606, 418] on div "B4 Timber Truck LX1 Express Ute Little Truck CX3 Express Ute BX2 Express Ute B2…" at bounding box center [693, 241] width 1387 height 354
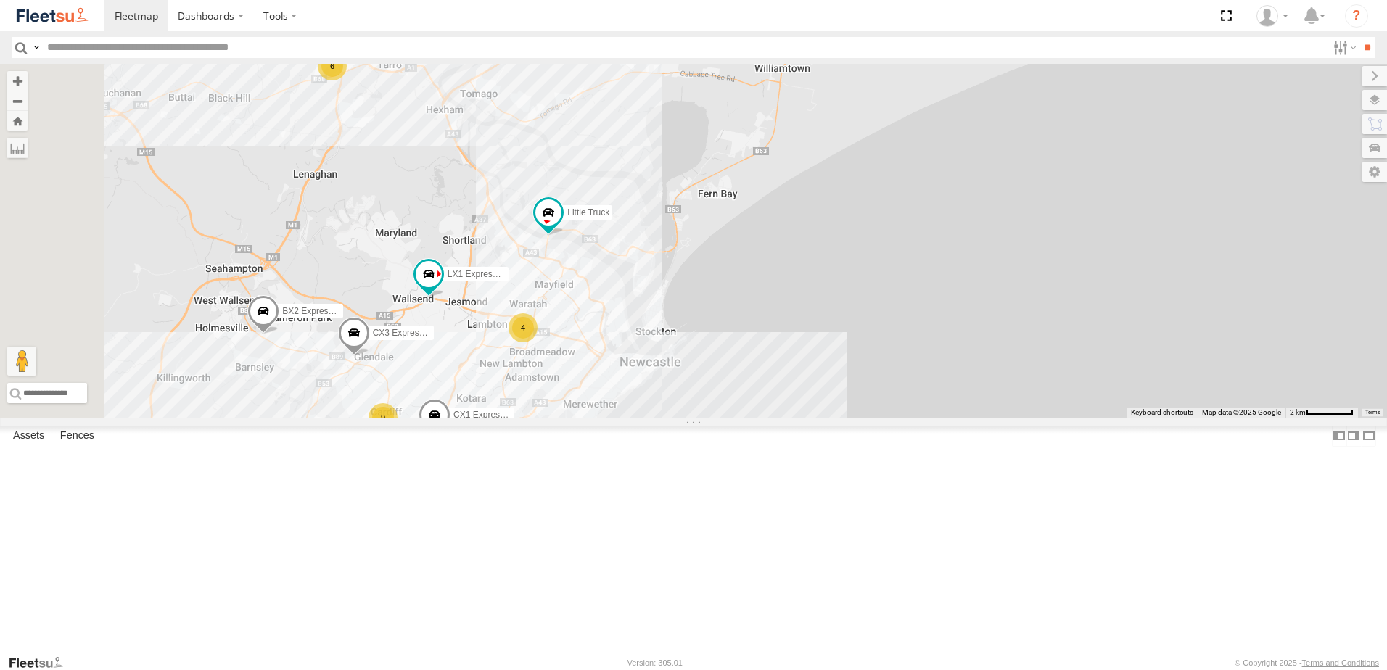
drag, startPoint x: 480, startPoint y: 466, endPoint x: 504, endPoint y: 477, distance: 26.6
click at [504, 418] on div "B4 Timber Truck LX1 Express Ute Little Truck CX3 Express Ute BX2 Express Ute B2…" at bounding box center [693, 241] width 1387 height 354
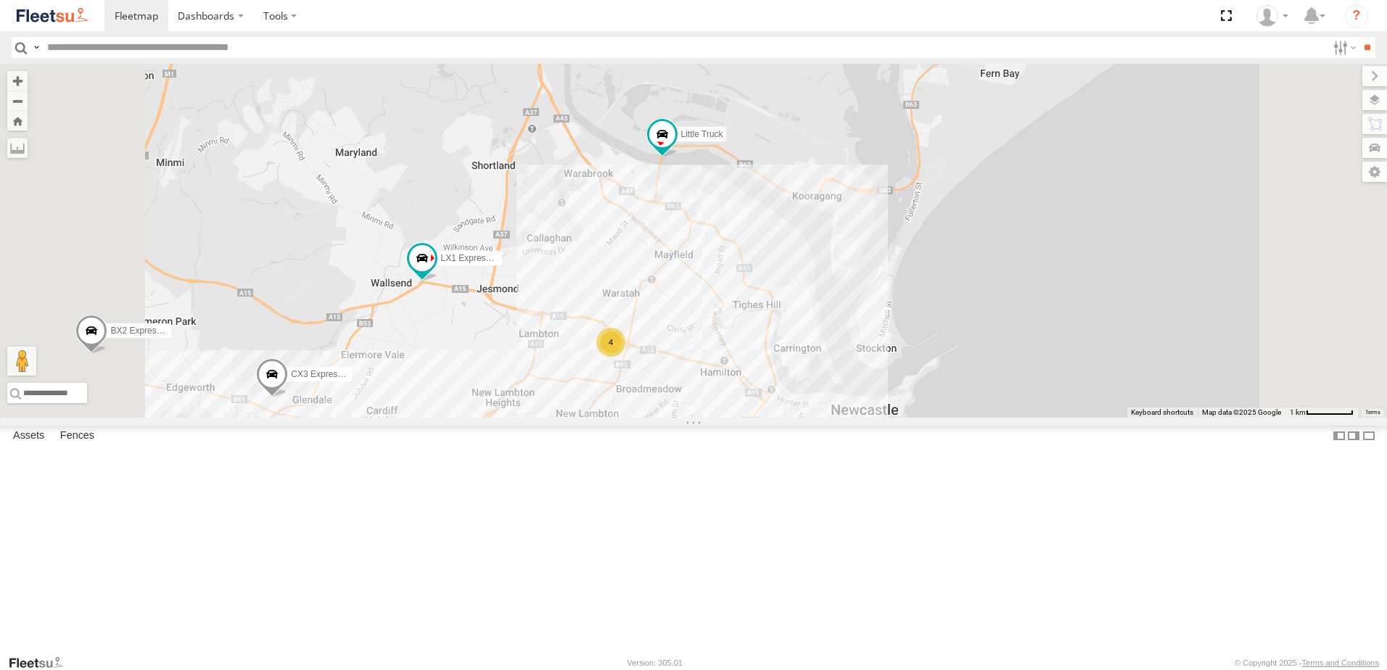
drag, startPoint x: 614, startPoint y: 438, endPoint x: 778, endPoint y: 486, distance: 170.8
click at [775, 418] on div "B4 Timber Truck LX1 Express Ute Little Truck CX3 Express Ute BX2 Express Ute B2…" at bounding box center [693, 241] width 1387 height 354
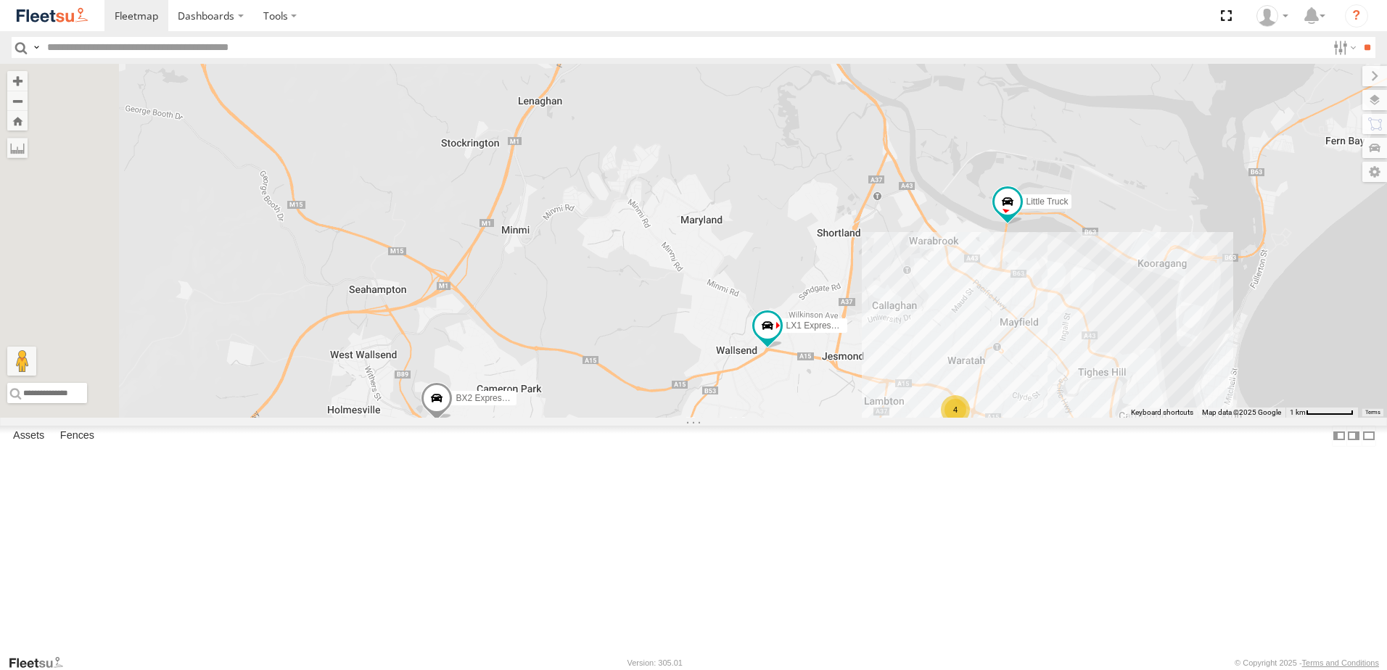
drag, startPoint x: 709, startPoint y: 435, endPoint x: 711, endPoint y: 405, distance: 30.5
click at [711, 405] on div "B4 Timber Truck LX1 Express Ute Little Truck CX3 Express Ute BX2 Express Ute B2…" at bounding box center [693, 241] width 1387 height 354
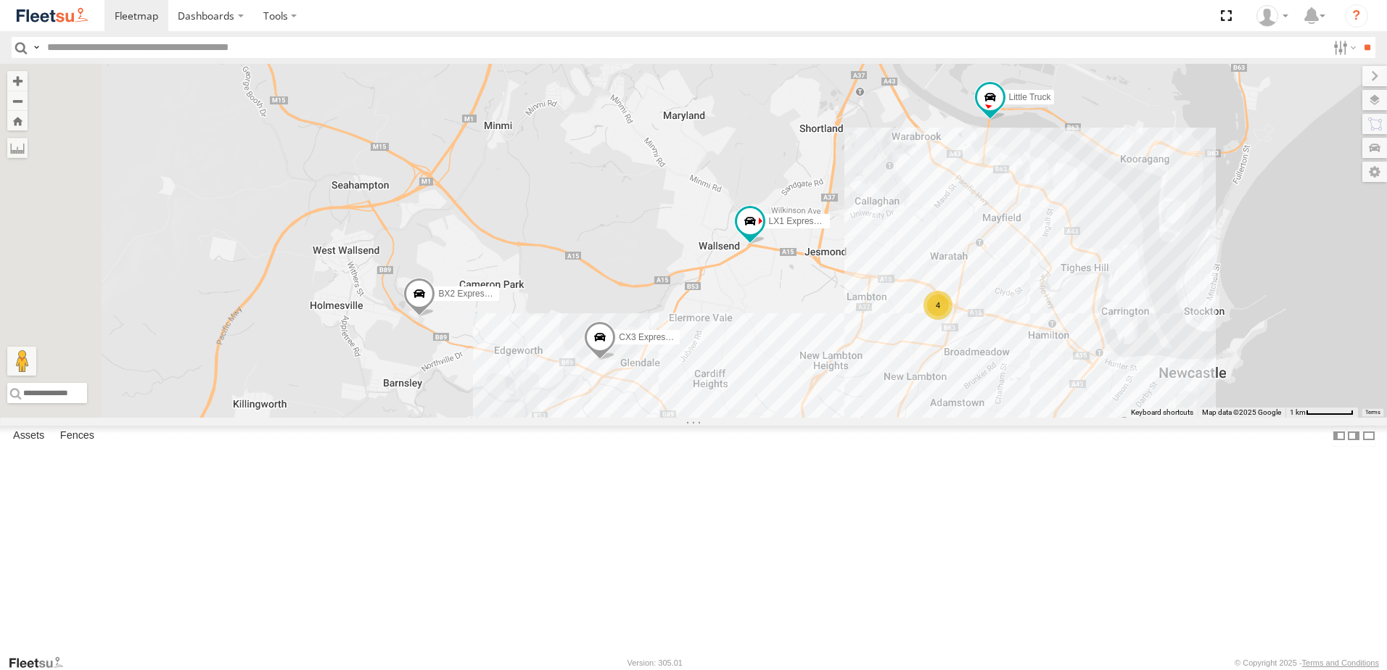
drag, startPoint x: 720, startPoint y: 480, endPoint x: 661, endPoint y: 366, distance: 128.8
click at [661, 366] on div "B4 Timber Truck LX1 Express Ute Little Truck CX3 Express Ute BX2 Express Ute B2…" at bounding box center [693, 241] width 1387 height 354
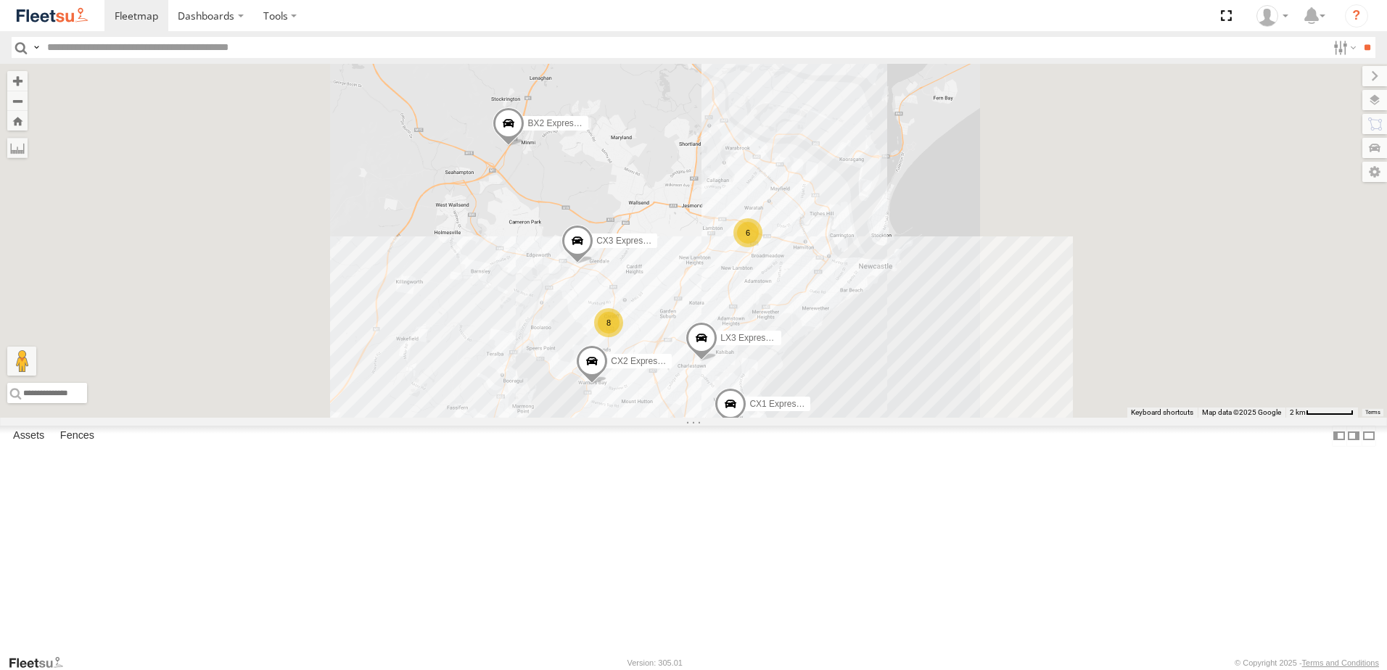
drag, startPoint x: 654, startPoint y: 281, endPoint x: 736, endPoint y: 395, distance: 139.7
click at [736, 395] on div "CX3 Express Ute LX3 Express Ute CX2 Express Ute BX2 Express Ute CX1 Express Ute…" at bounding box center [693, 241] width 1387 height 354
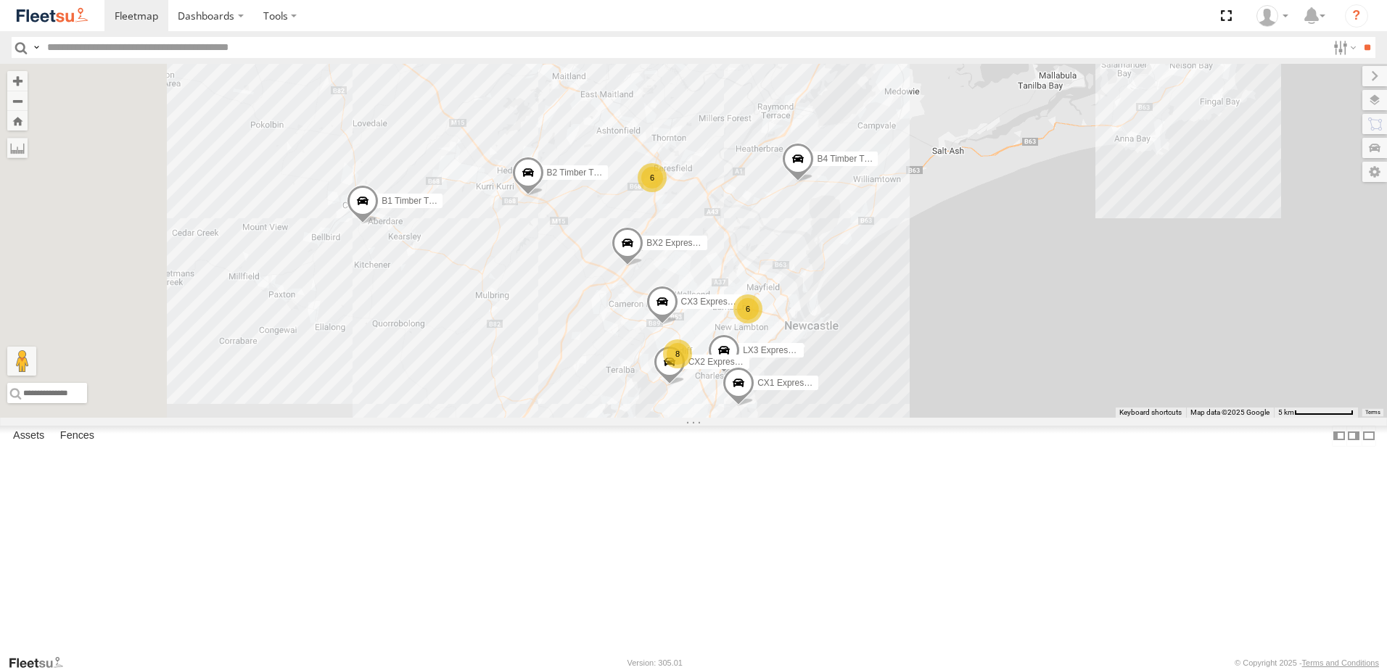
drag, startPoint x: 591, startPoint y: 488, endPoint x: 733, endPoint y: 398, distance: 167.6
click at [733, 398] on div "CX3 Express Ute LX3 Express Ute CX2 Express Ute BX2 Express Ute CX1 Express Ute…" at bounding box center [693, 241] width 1387 height 354
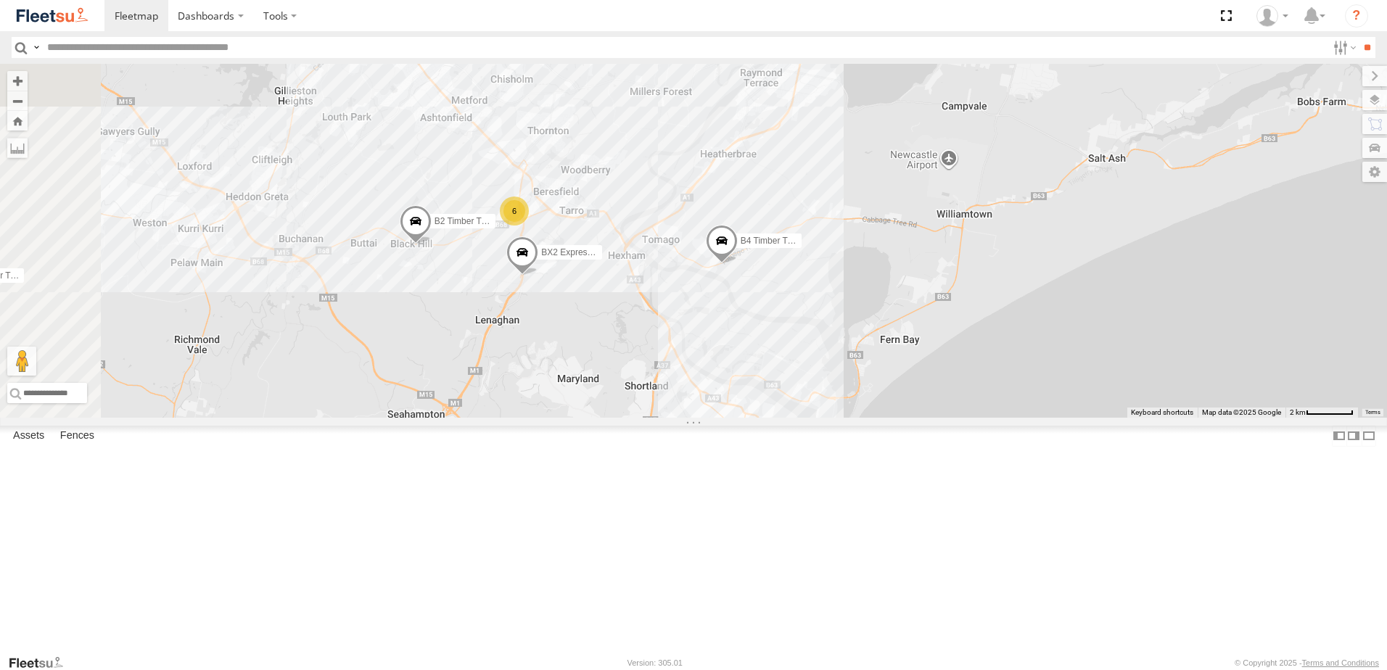
drag, startPoint x: 860, startPoint y: 400, endPoint x: 901, endPoint y: 345, distance: 67.9
click at [901, 345] on div "CX1 Express Ute B4 Timber Truck B1 Timber Truck B2 Timber Truck CX2 Express Ute…" at bounding box center [693, 241] width 1387 height 354
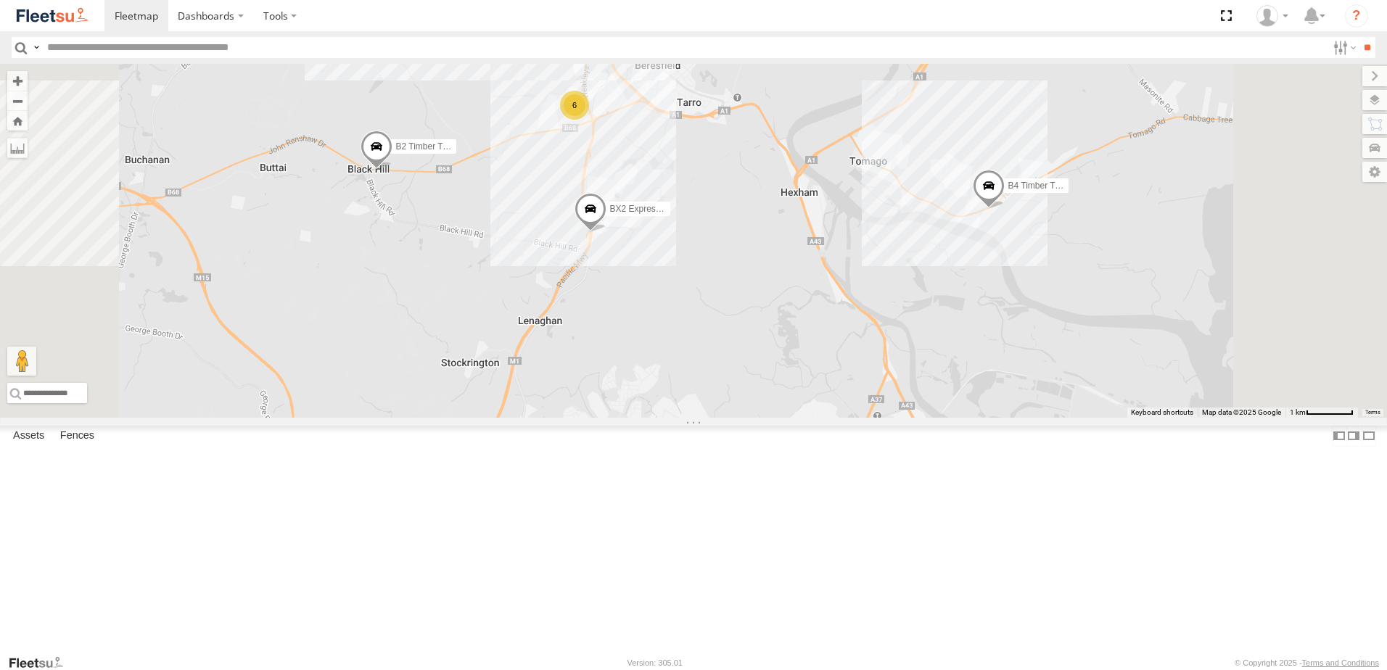
drag, startPoint x: 675, startPoint y: 308, endPoint x: 804, endPoint y: 337, distance: 131.6
click at [803, 336] on div "CX1 Express Ute B4 Timber Truck B1 Timber Truck B2 Timber Truck CX2 Express Ute…" at bounding box center [693, 241] width 1387 height 354
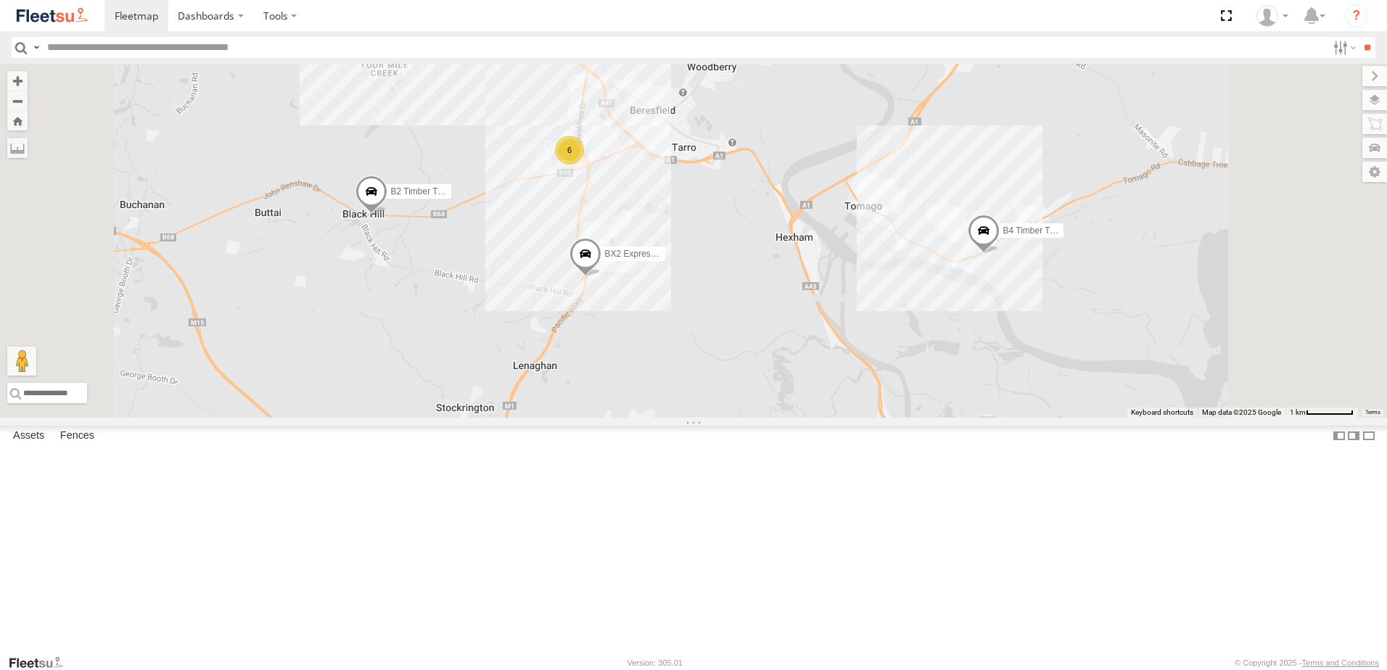
click at [678, 346] on div "CX1 Express Ute B4 Timber Truck B1 Timber Truck B2 Timber Truck CX2 Express Ute…" at bounding box center [693, 241] width 1387 height 354
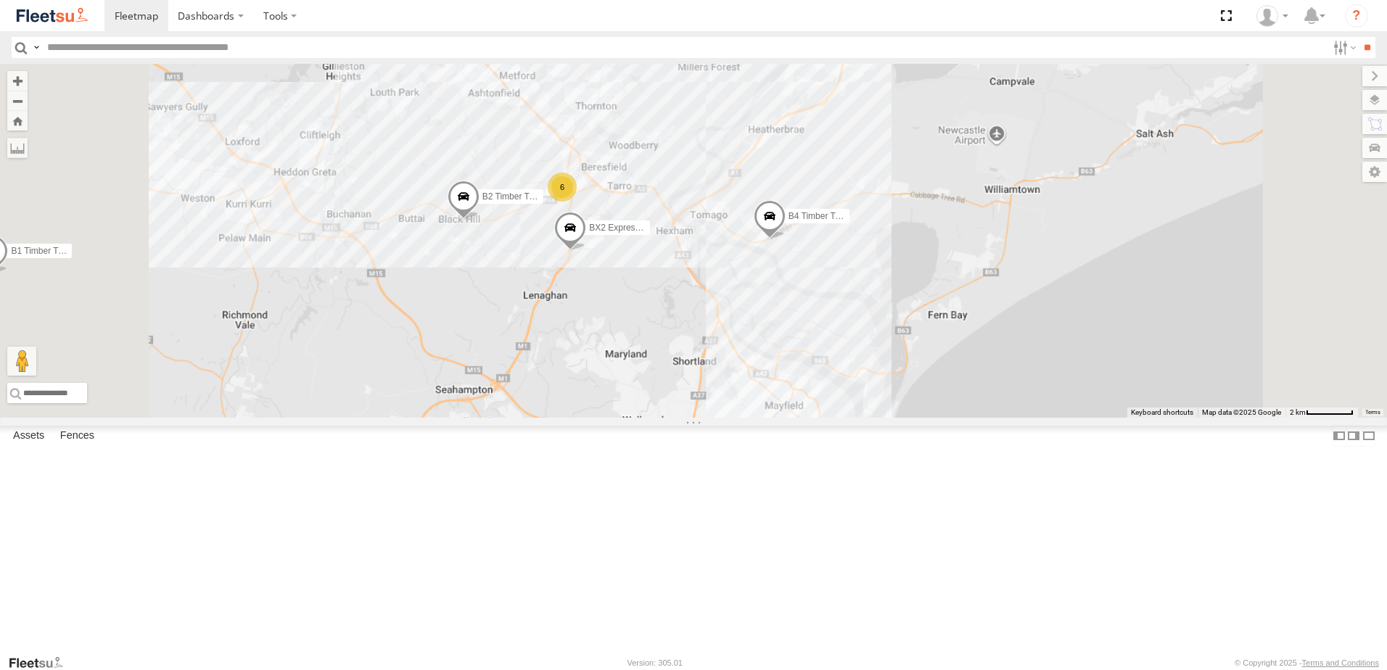
drag, startPoint x: 658, startPoint y: 406, endPoint x: 897, endPoint y: 323, distance: 253.2
click at [897, 323] on div "CX1 Express Ute B4 Timber Truck B1 Timber Truck B2 Timber Truck CX2 Express Ute…" at bounding box center [693, 241] width 1387 height 354
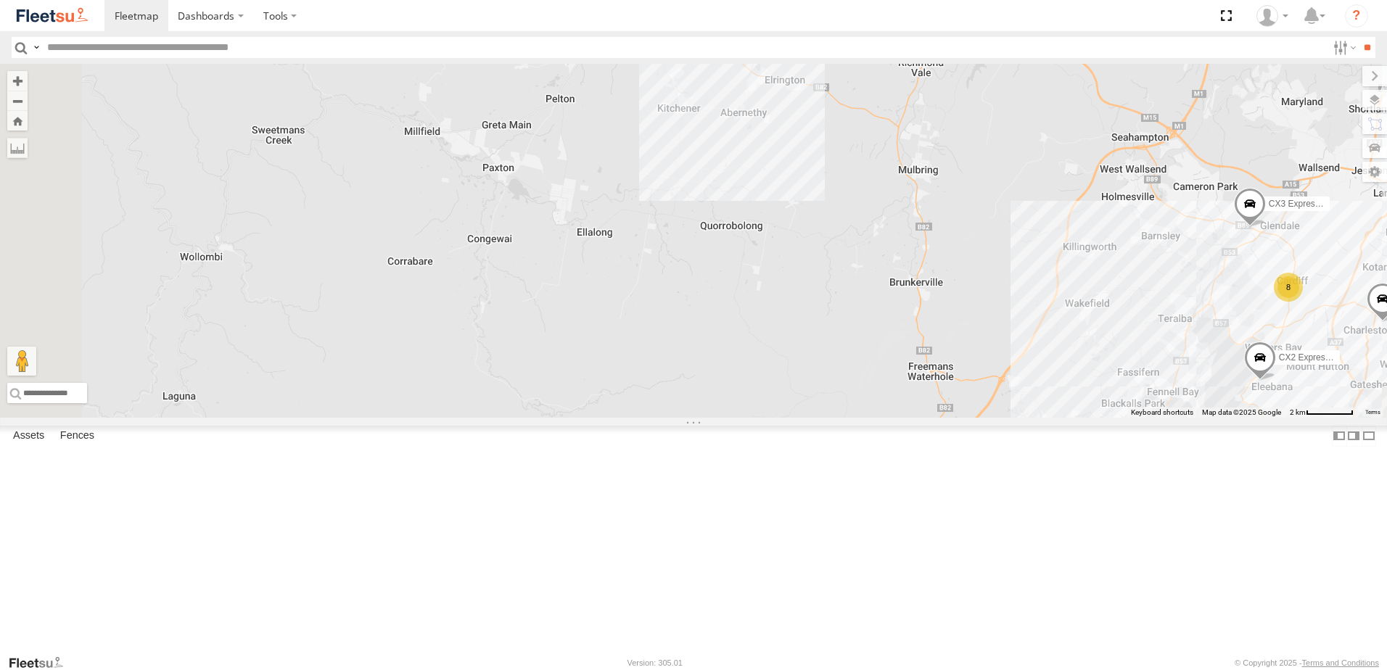
drag, startPoint x: 860, startPoint y: 369, endPoint x: 852, endPoint y: 382, distance: 14.7
click at [856, 380] on div "CX1 Express Ute B4 Timber Truck B1 Timber Truck B2 Timber Truck CX2 Express Ute…" at bounding box center [693, 241] width 1387 height 354
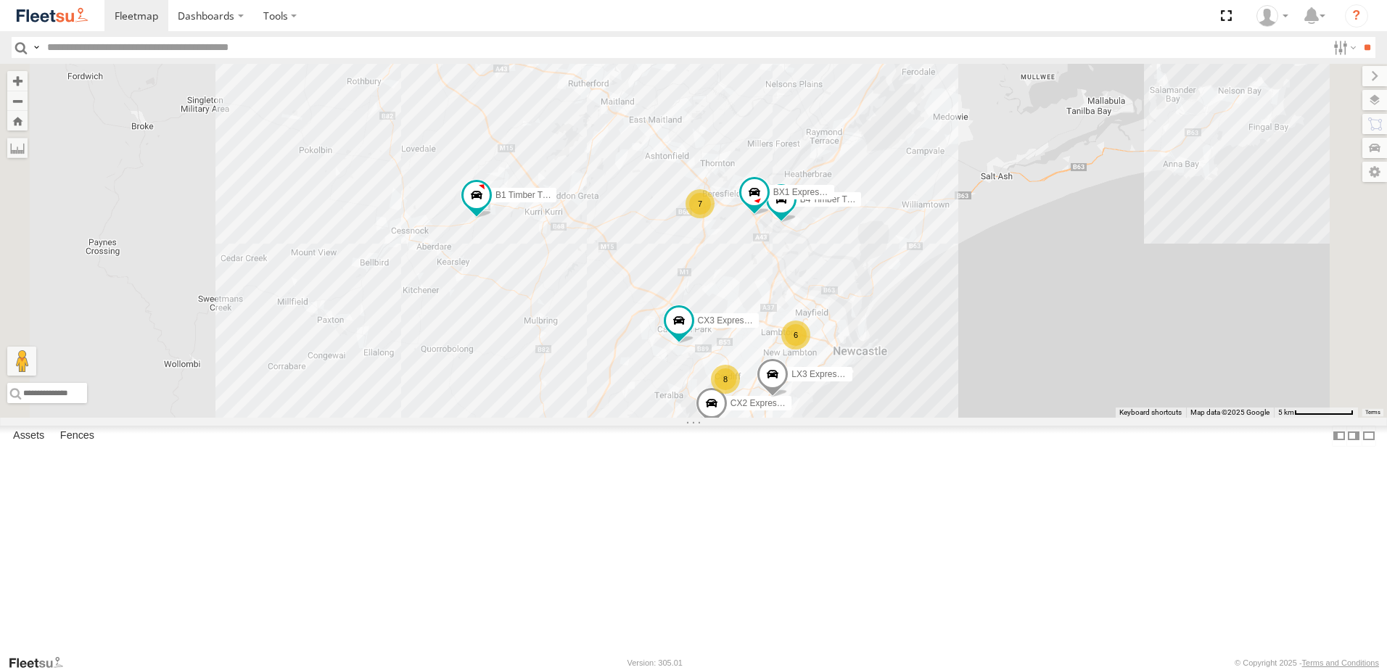
drag, startPoint x: 833, startPoint y: 310, endPoint x: 763, endPoint y: 403, distance: 116.0
click at [767, 399] on div "B4 Timber Truck BX1 Express Ute 6 8 7 CX3 Express Ute CX2 Express Ute LX3 Expre…" at bounding box center [693, 241] width 1387 height 354
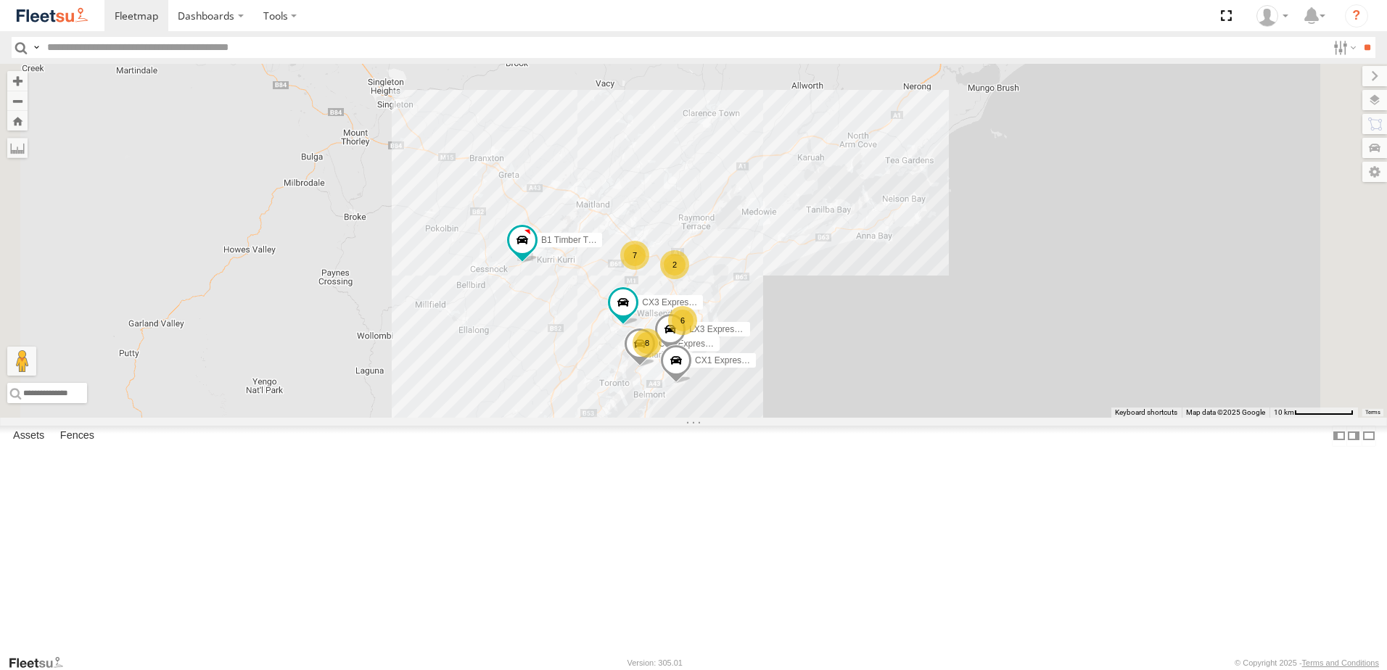
drag, startPoint x: 729, startPoint y: 509, endPoint x: 648, endPoint y: 477, distance: 86.9
click at [648, 418] on div "CX3 Express Ute CX2 Express Ute LX3 Express Ute B1 Timber Truck CX1 Express Ute…" at bounding box center [693, 241] width 1387 height 354
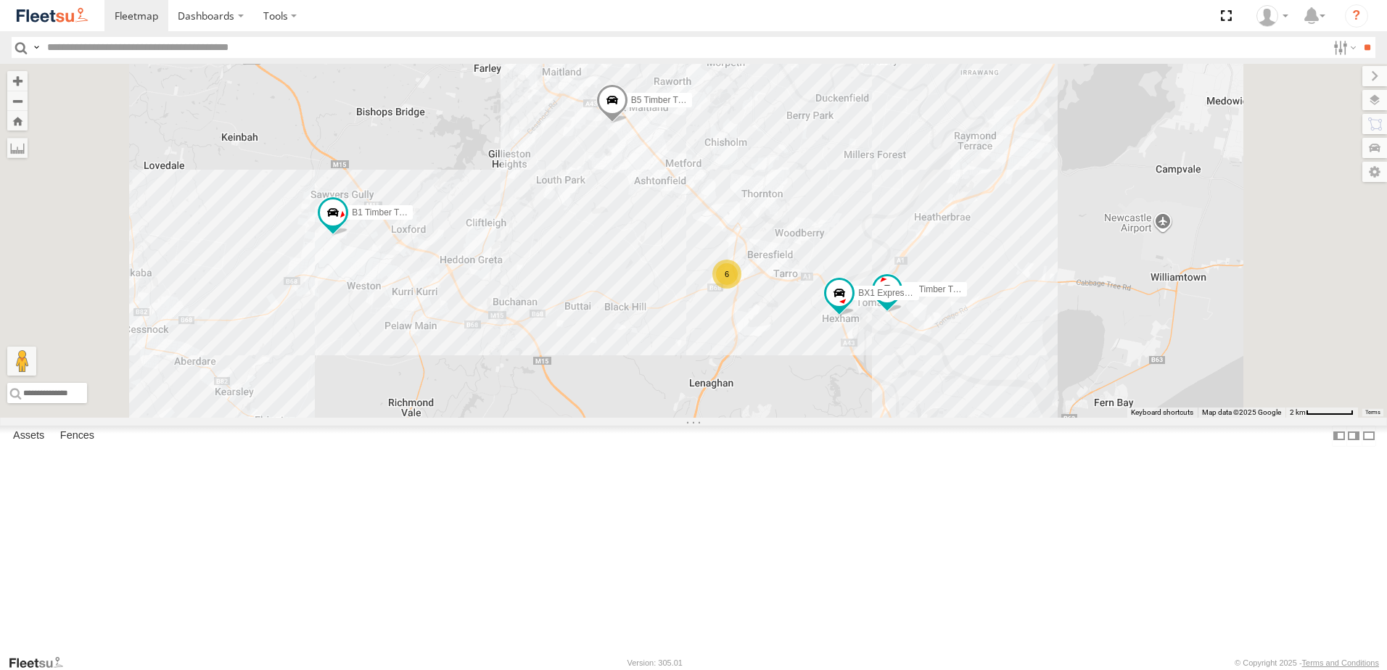
drag, startPoint x: 791, startPoint y: 379, endPoint x: 786, endPoint y: 356, distance: 23.9
click at [786, 356] on div "CX3 Express Ute B5 Timber Truck CX2 Express Ute LX3 Express Ute B1 Timber Truck…" at bounding box center [693, 241] width 1387 height 354
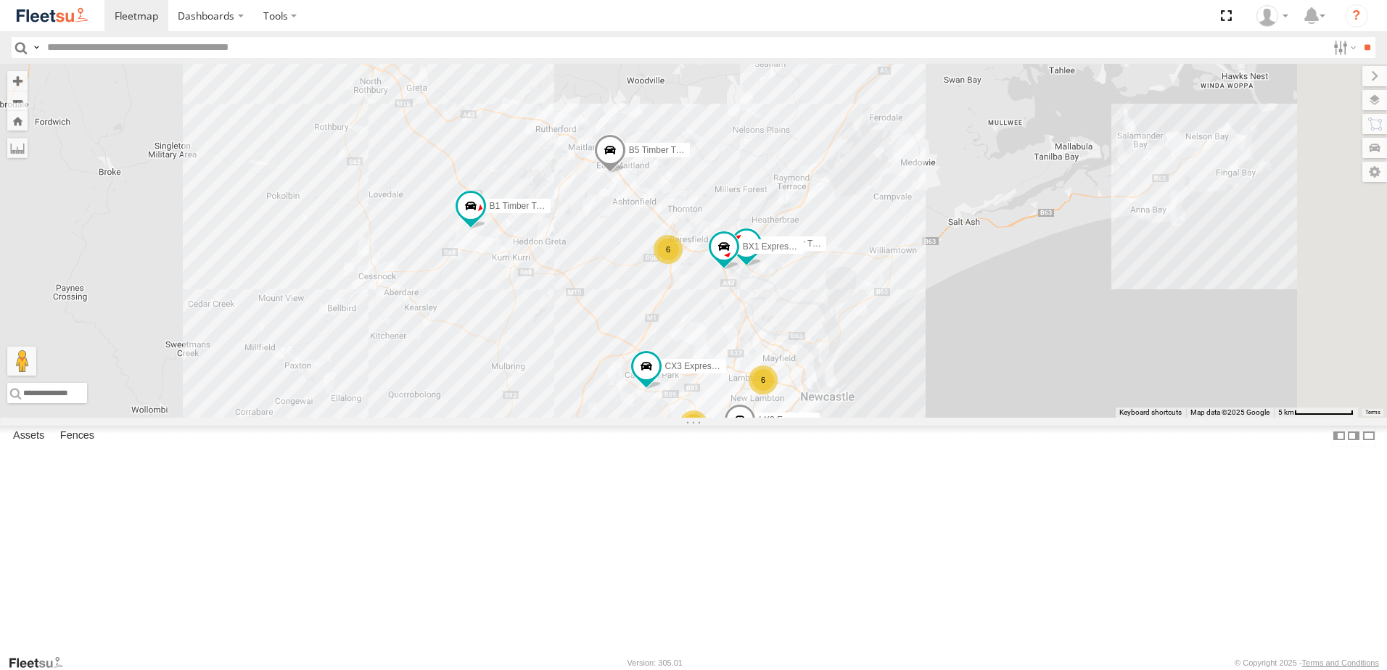
drag, startPoint x: 815, startPoint y: 436, endPoint x: 770, endPoint y: 419, distance: 48.0
click at [772, 418] on div "CX3 Express Ute B5 Timber Truck CX2 Express Ute LX3 Express Ute B1 Timber Truck…" at bounding box center [693, 241] width 1387 height 354
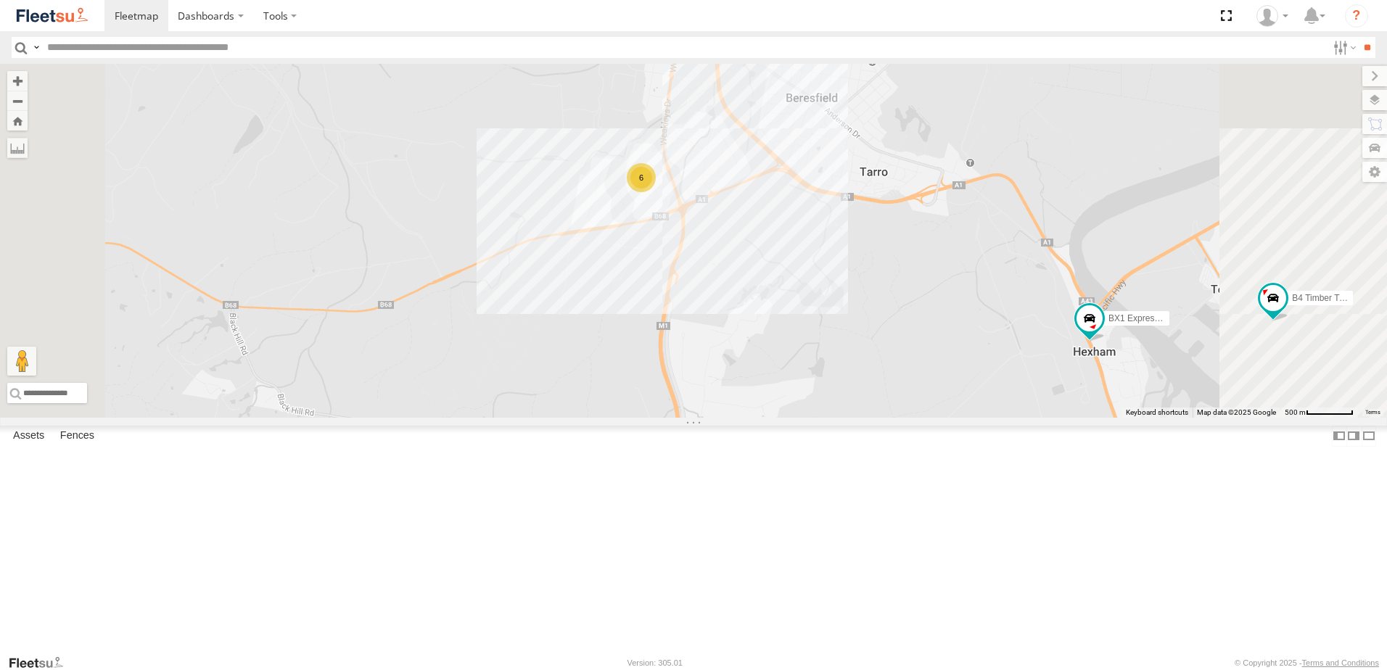
drag, startPoint x: 899, startPoint y: 353, endPoint x: 891, endPoint y: 390, distance: 38.0
click at [891, 384] on div "CX3 Express Ute B5 Timber Truck CX2 Express Ute LX3 Express Ute B1 Timber Truck…" at bounding box center [693, 241] width 1387 height 354
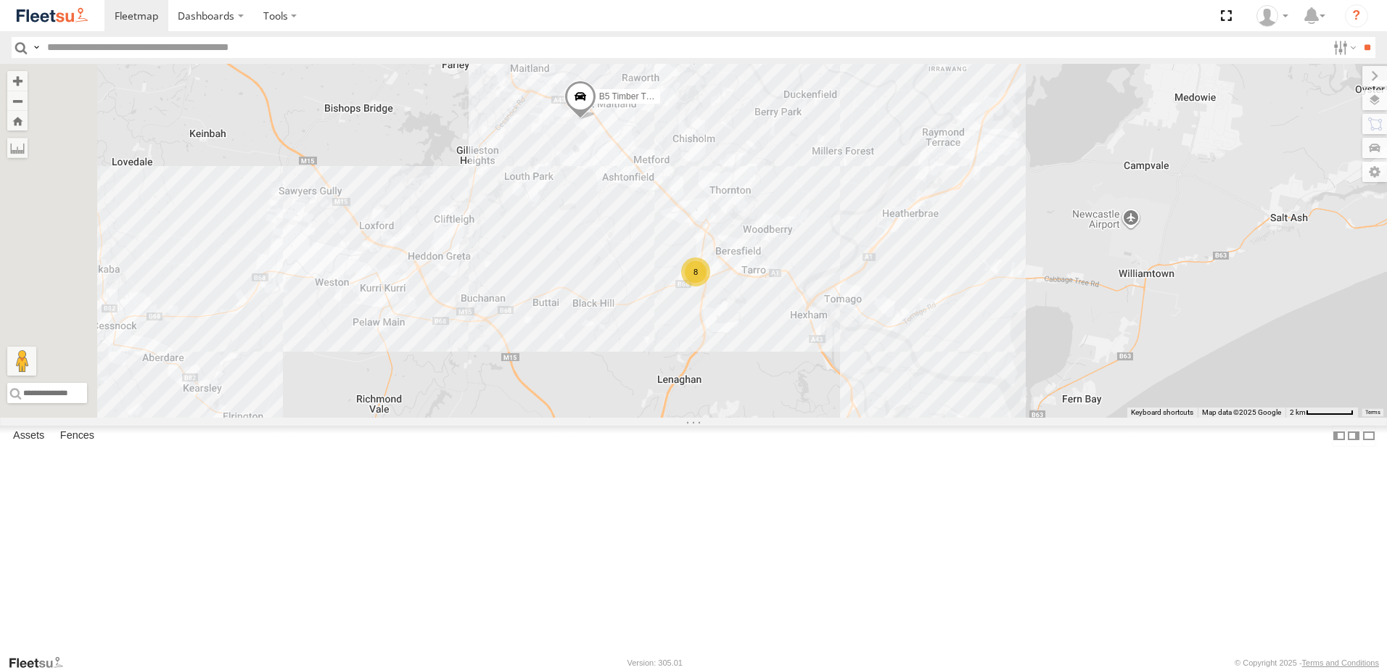
drag, startPoint x: 797, startPoint y: 281, endPoint x: 799, endPoint y: 294, distance: 13.1
click at [799, 294] on div "BX1 Express Ute B5 Timber Truck CX2 Express Ute C4 Timber Truck 8 7 9" at bounding box center [693, 241] width 1387 height 354
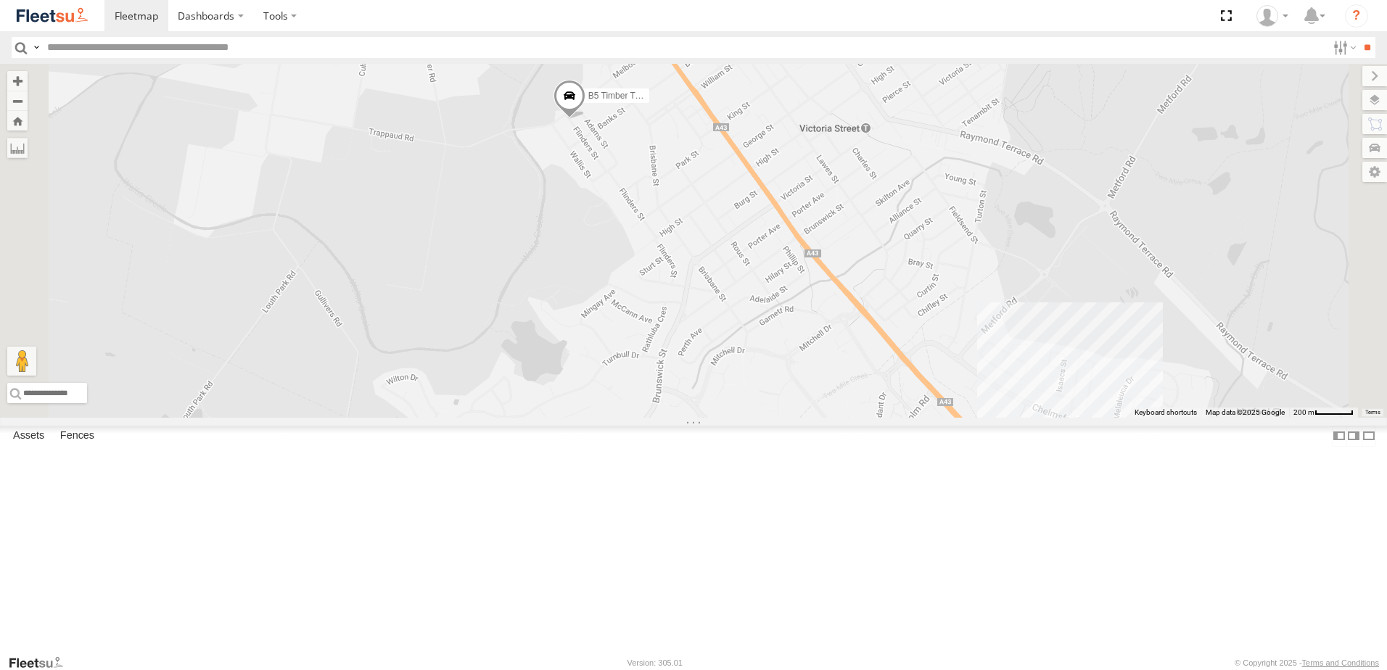
drag, startPoint x: 780, startPoint y: 275, endPoint x: 784, endPoint y: 301, distance: 26.4
click at [784, 301] on div "BX1 Express Ute B5 Timber Truck CX2 Express Ute C4 Timber Truck" at bounding box center [693, 241] width 1387 height 354
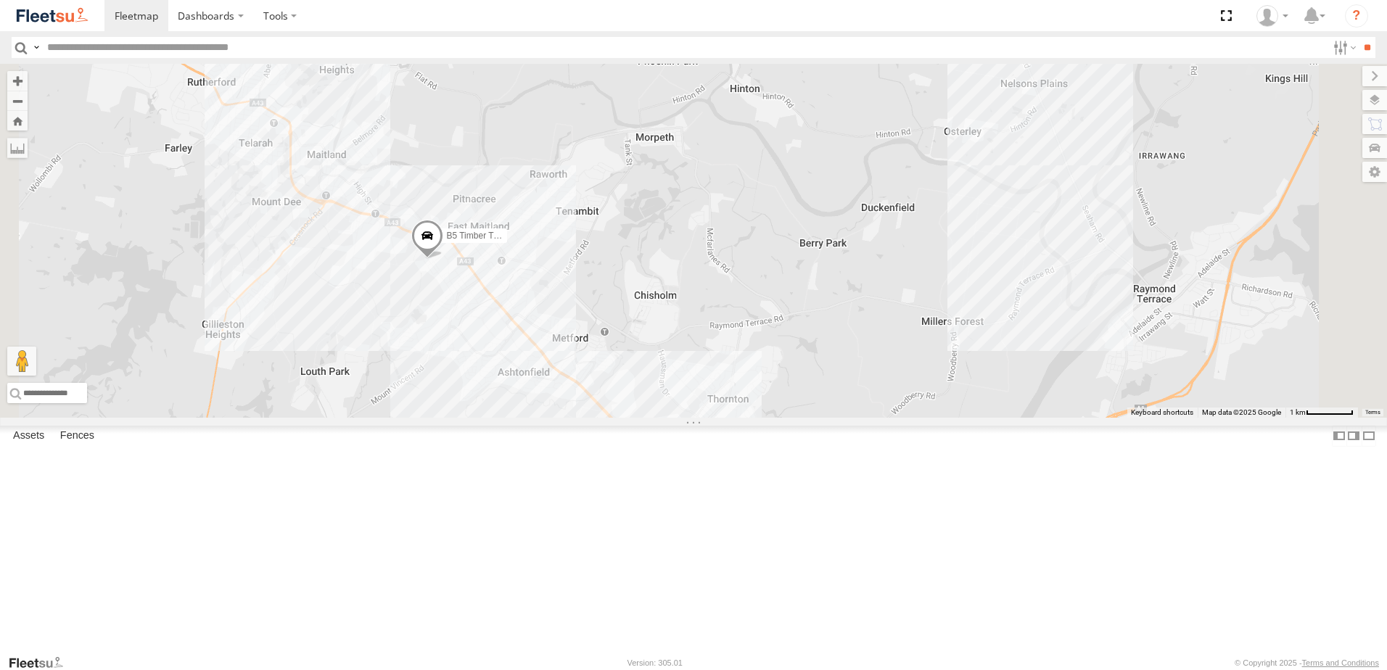
drag, startPoint x: 630, startPoint y: 529, endPoint x: 525, endPoint y: 323, distance: 231.6
click at [525, 323] on div "B5 Timber Truck" at bounding box center [693, 241] width 1387 height 354
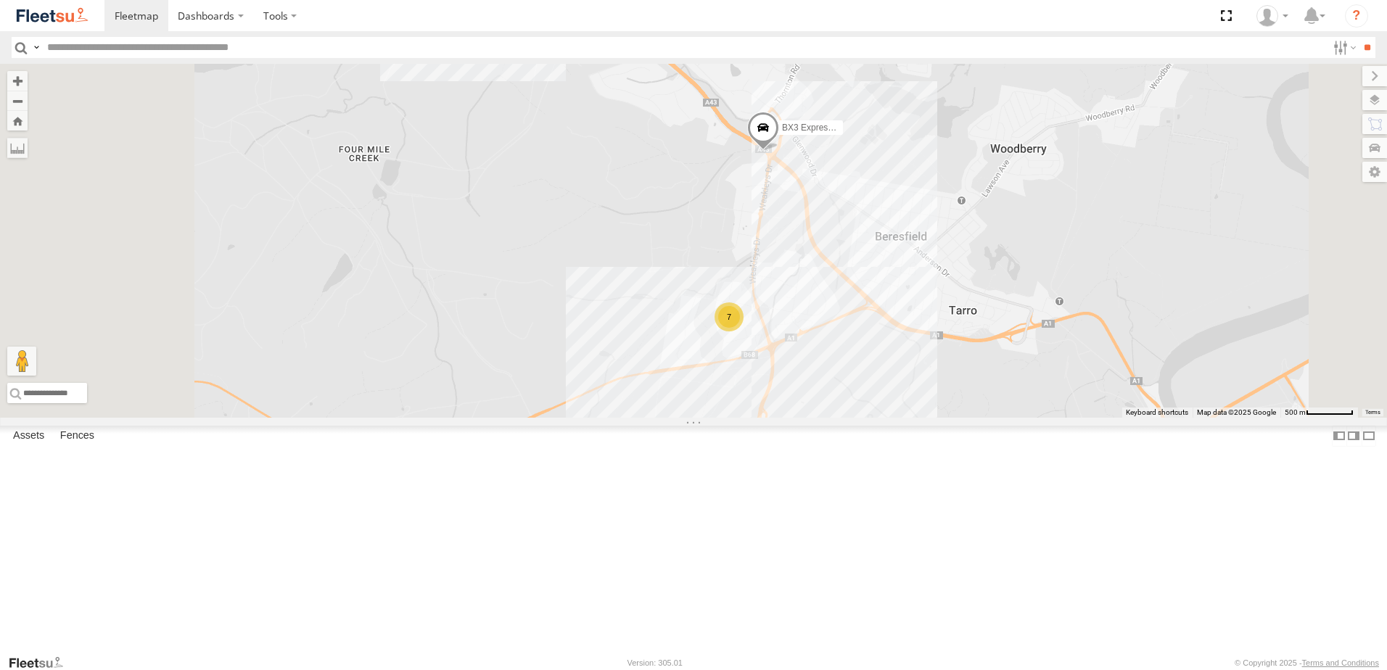
drag, startPoint x: 805, startPoint y: 429, endPoint x: 951, endPoint y: 305, distance: 191.4
click at [951, 305] on div "B5 Timber Truck BX3 Express Ute 7" at bounding box center [693, 241] width 1387 height 354
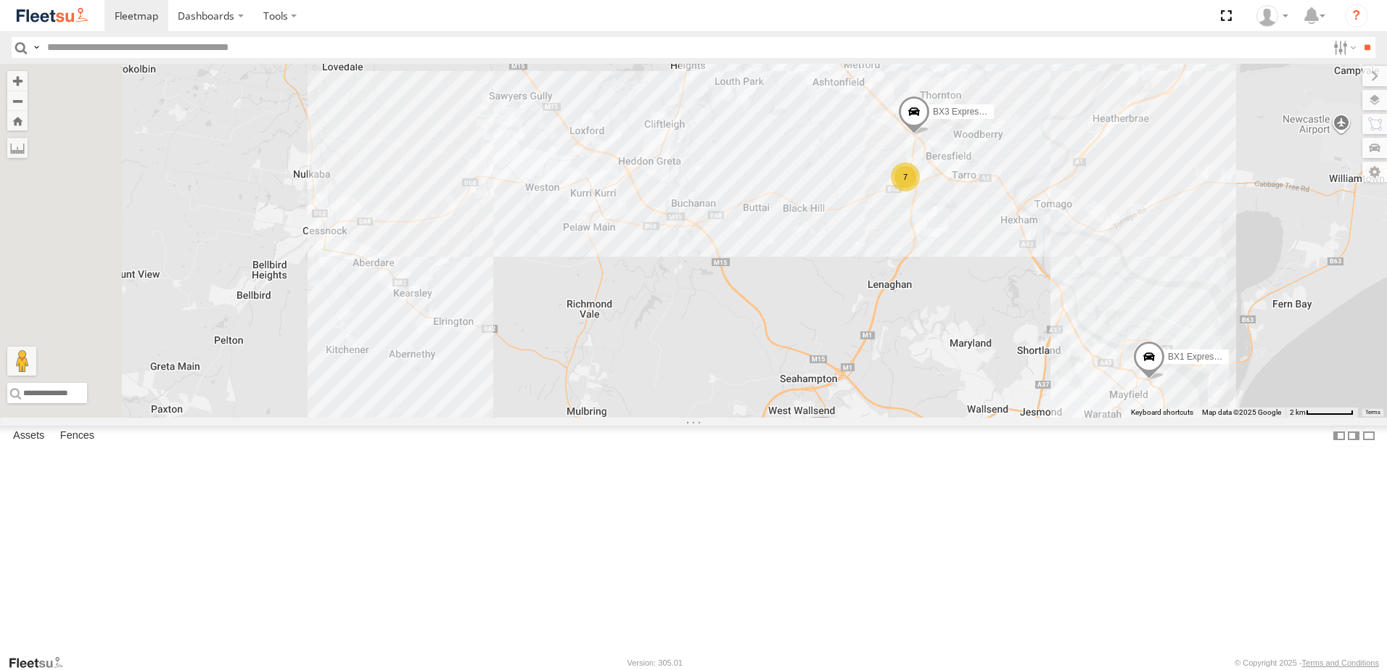
drag, startPoint x: 689, startPoint y: 385, endPoint x: 711, endPoint y: 392, distance: 22.7
click at [710, 392] on div "B5 Timber Truck BX3 Express Ute 7 BX1 Express Ute 7 8" at bounding box center [693, 241] width 1387 height 354
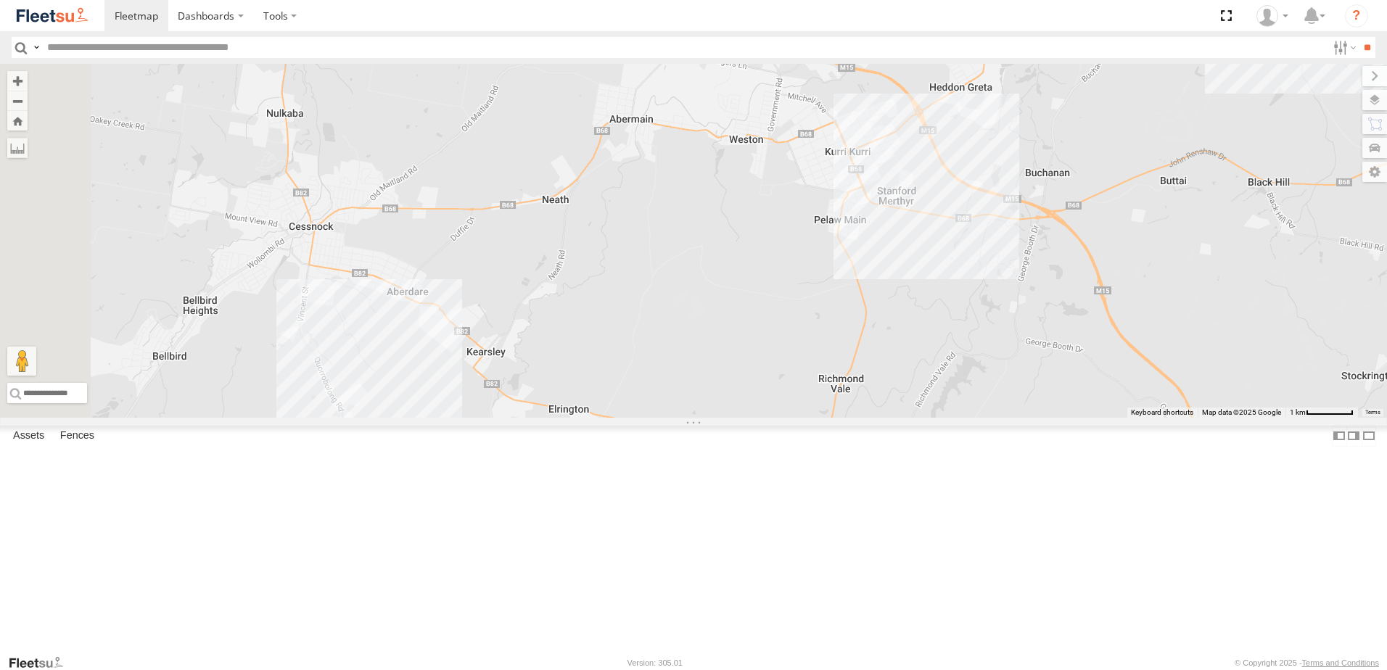
drag, startPoint x: 646, startPoint y: 316, endPoint x: 654, endPoint y: 350, distance: 35.0
click at [654, 350] on div "B5 Timber Truck BX3 Express Ute BX1 Express Ute" at bounding box center [693, 241] width 1387 height 354
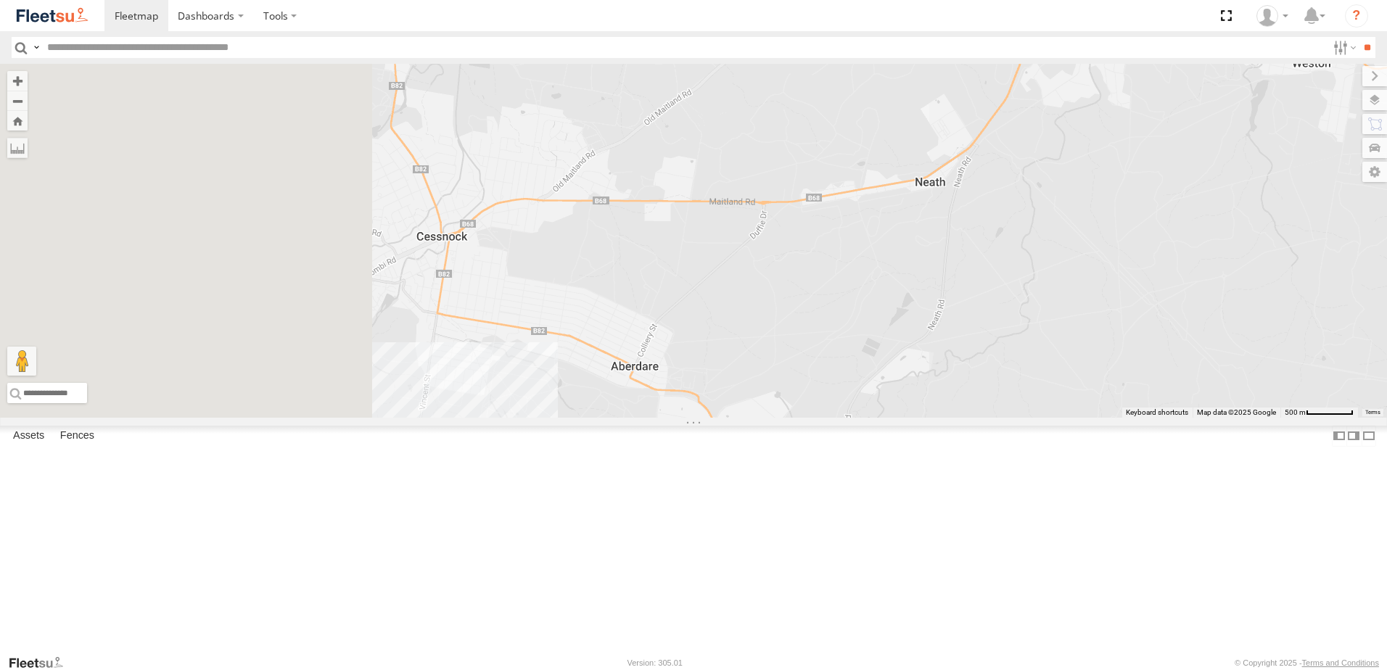
drag, startPoint x: 549, startPoint y: 376, endPoint x: 722, endPoint y: 348, distance: 175.5
click at [841, 375] on div "B5 Timber Truck BX3 Express Ute BX1 Express Ute" at bounding box center [693, 241] width 1387 height 354
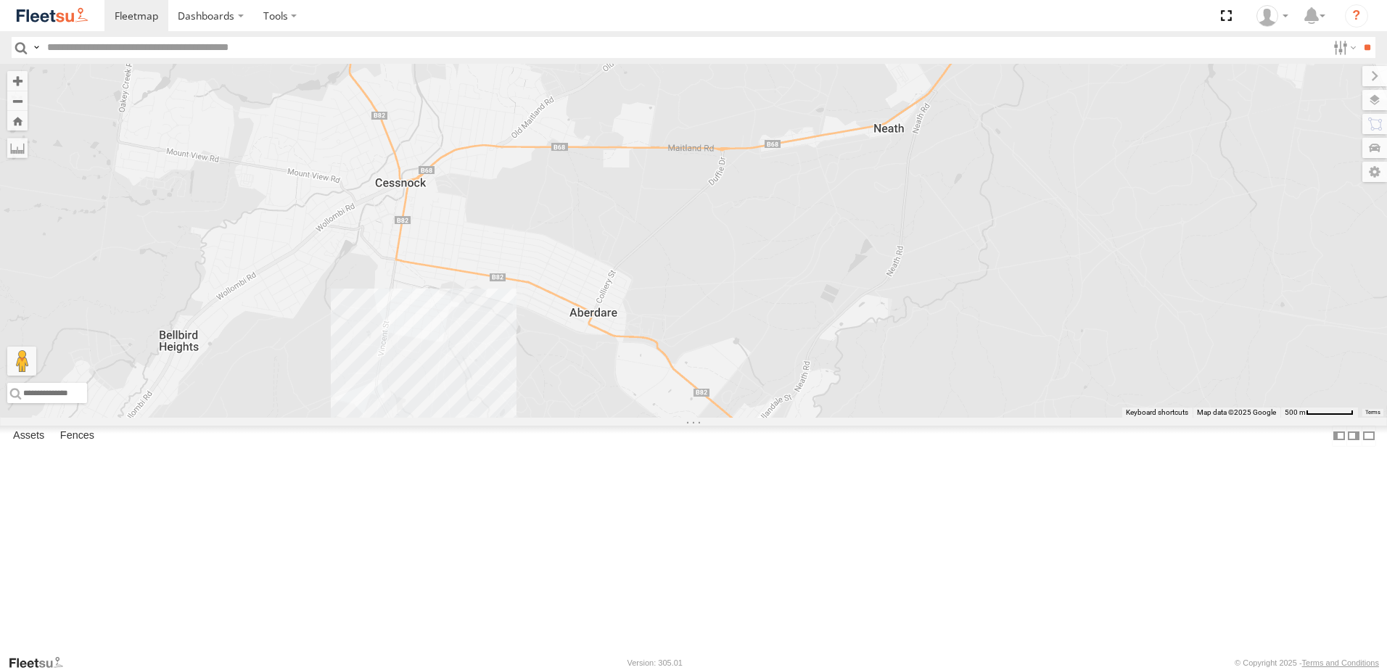
drag, startPoint x: 959, startPoint y: 458, endPoint x: 867, endPoint y: 377, distance: 122.8
click at [867, 377] on div "B5 Timber Truck BX3 Express Ute BX1 Express Ute" at bounding box center [693, 241] width 1387 height 354
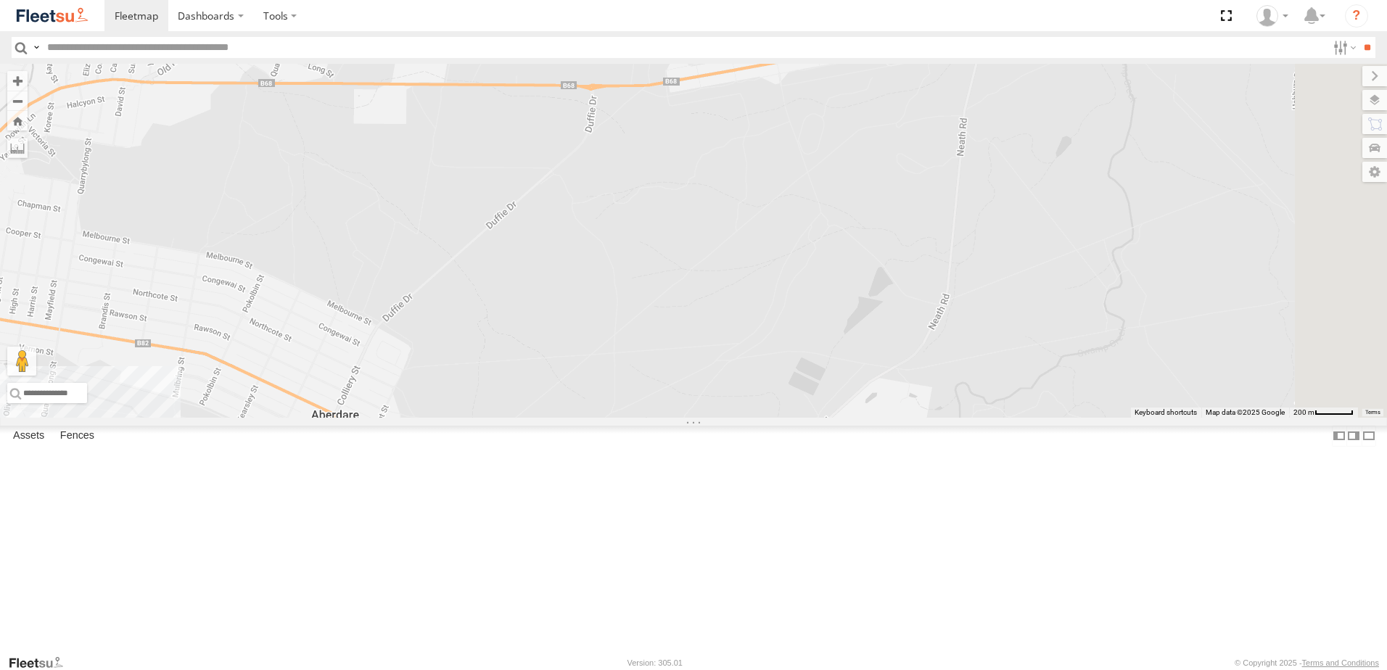
drag, startPoint x: 889, startPoint y: 161, endPoint x: 677, endPoint y: 428, distance: 340.3
click at [677, 418] on div "B5 Timber Truck BX3 Express Ute BX1 Express Ute" at bounding box center [693, 241] width 1387 height 354
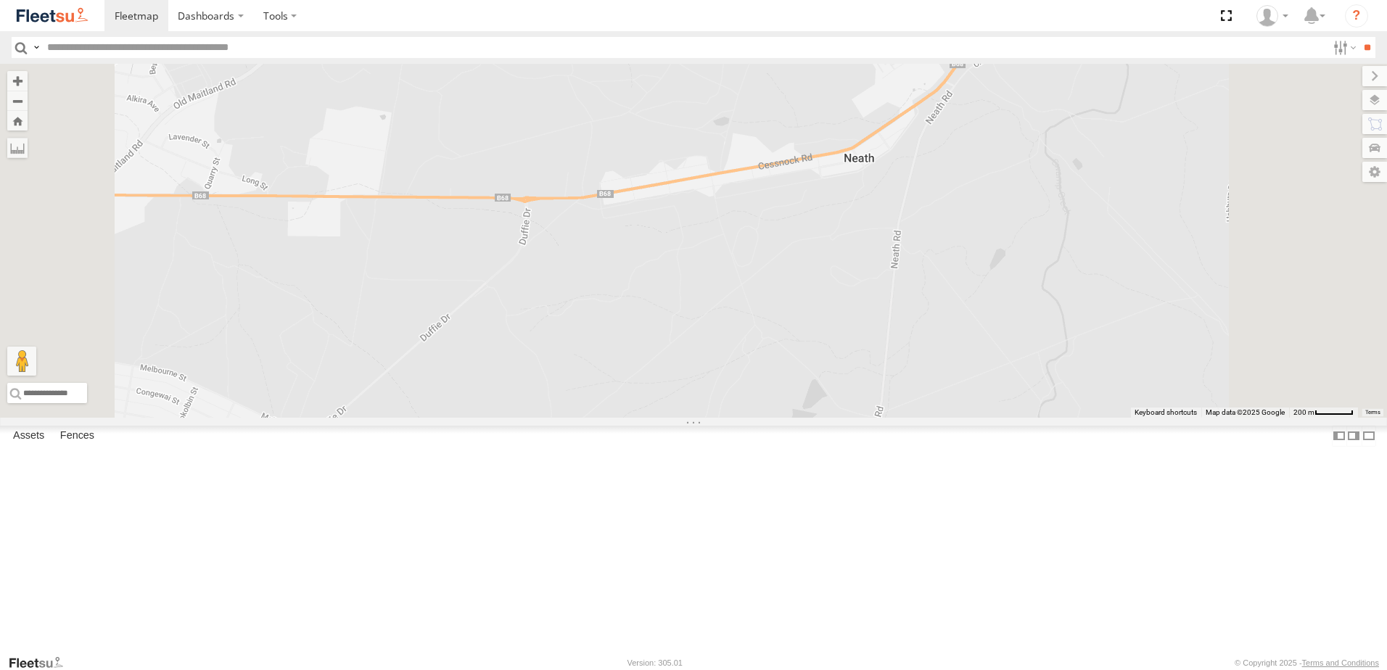
drag, startPoint x: 1046, startPoint y: 329, endPoint x: 1041, endPoint y: 342, distance: 14.7
click at [1041, 342] on div "B5 Timber Truck BX3 Express Ute BX1 Express Ute" at bounding box center [693, 241] width 1387 height 354
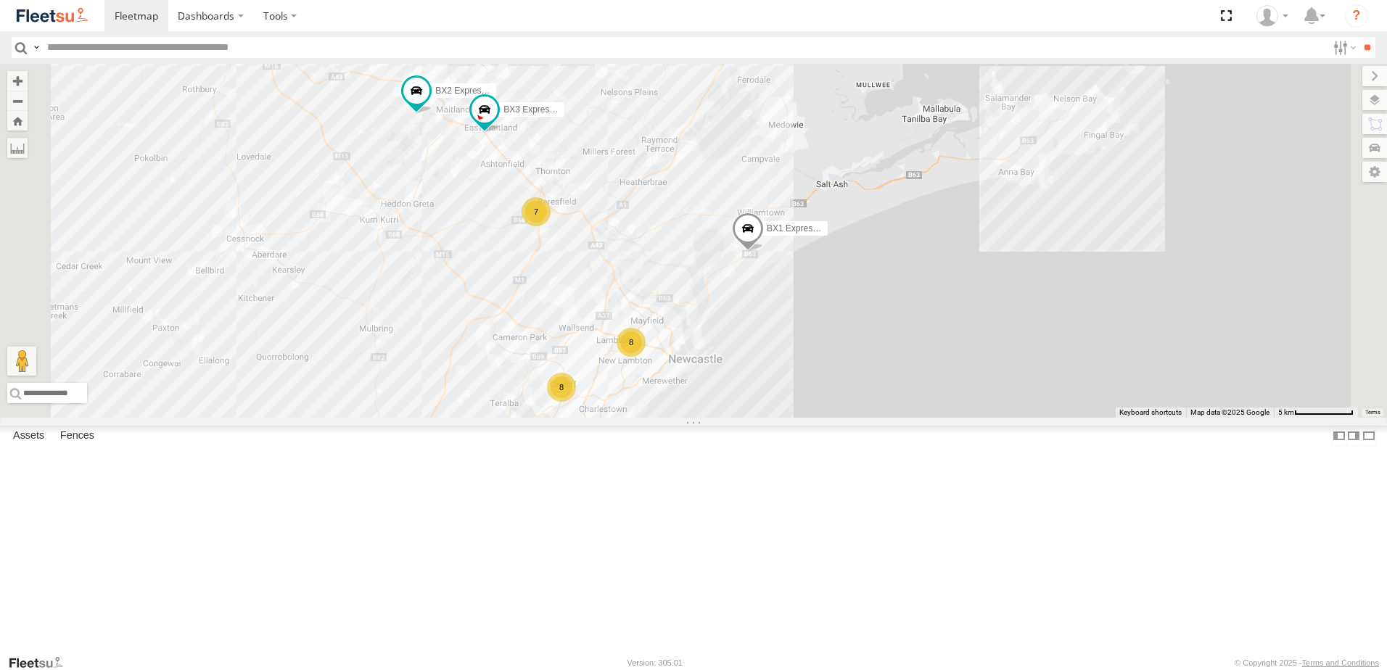
drag, startPoint x: 629, startPoint y: 286, endPoint x: 533, endPoint y: 318, distance: 101.2
click at [533, 318] on div "BX1 Express Ute CX3 Express Ute C4 Timber Truck BX2 Express Ute BX3 Express Ute…" at bounding box center [693, 241] width 1387 height 354
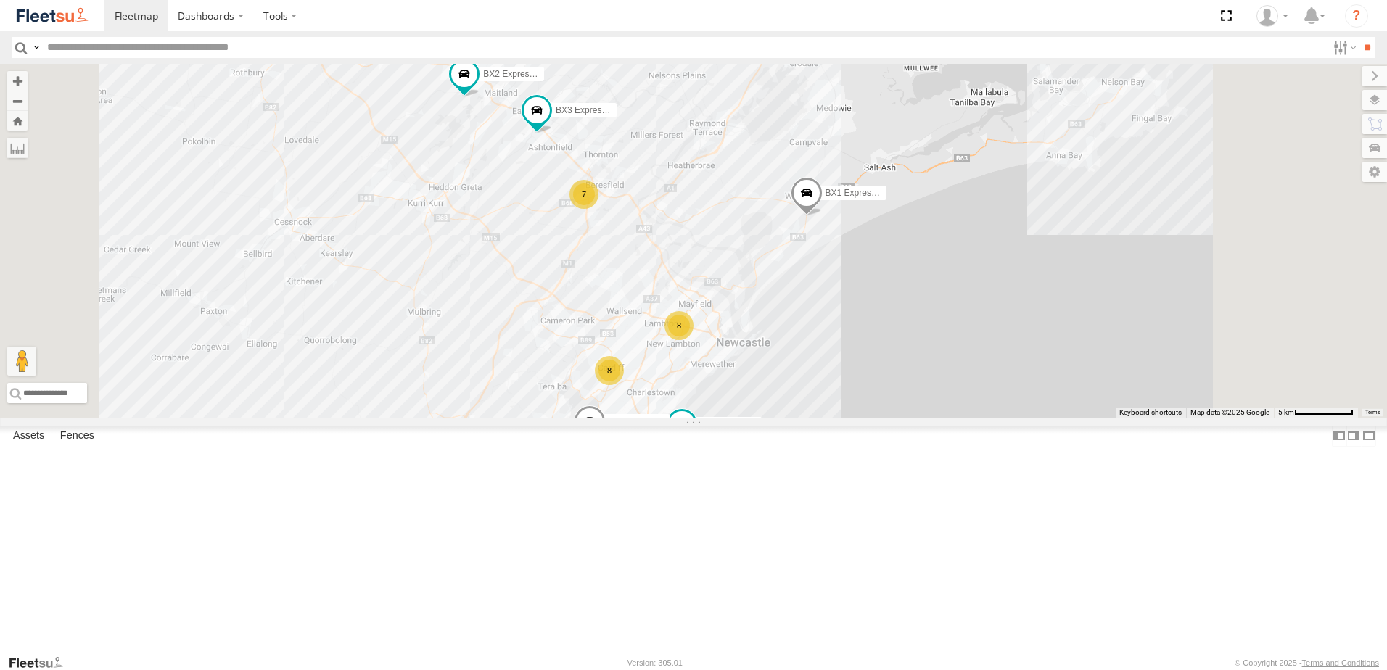
drag, startPoint x: 859, startPoint y: 425, endPoint x: 827, endPoint y: 375, distance: 59.7
click at [827, 375] on div "7 BX1 Express Ute 8 8 CX3 Express Ute C4 Timber Truck BX2 Express Ute BX3 Expre…" at bounding box center [693, 241] width 1387 height 354
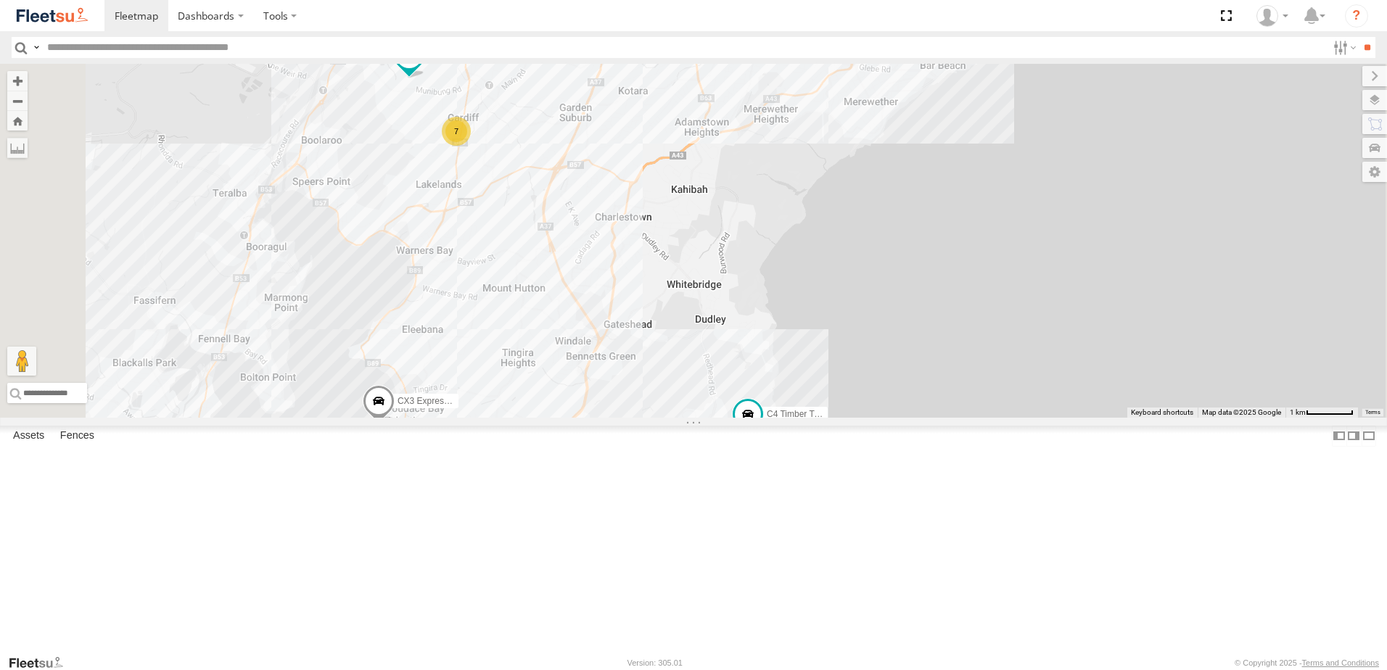
drag, startPoint x: 722, startPoint y: 475, endPoint x: 738, endPoint y: 424, distance: 53.9
click at [738, 418] on div "BX1 Express Ute CX3 Express Ute C4 Timber Truck BX2 Express Ute BX3 Express Ute…" at bounding box center [693, 241] width 1387 height 354
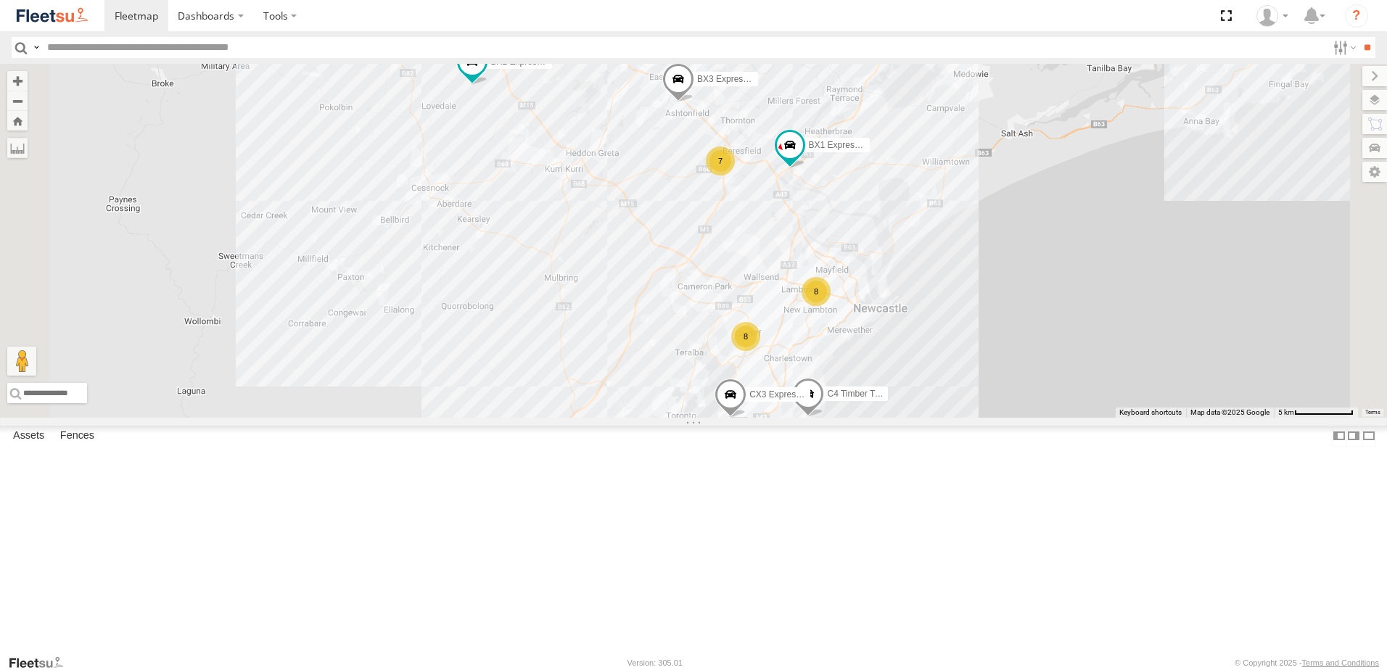
drag, startPoint x: 786, startPoint y: 361, endPoint x: 809, endPoint y: 471, distance: 112.1
click at [809, 418] on div "BX1 Express Ute CX3 Express Ute C4 Timber Truck BX2 Express Ute BX3 Express Ute…" at bounding box center [693, 241] width 1387 height 354
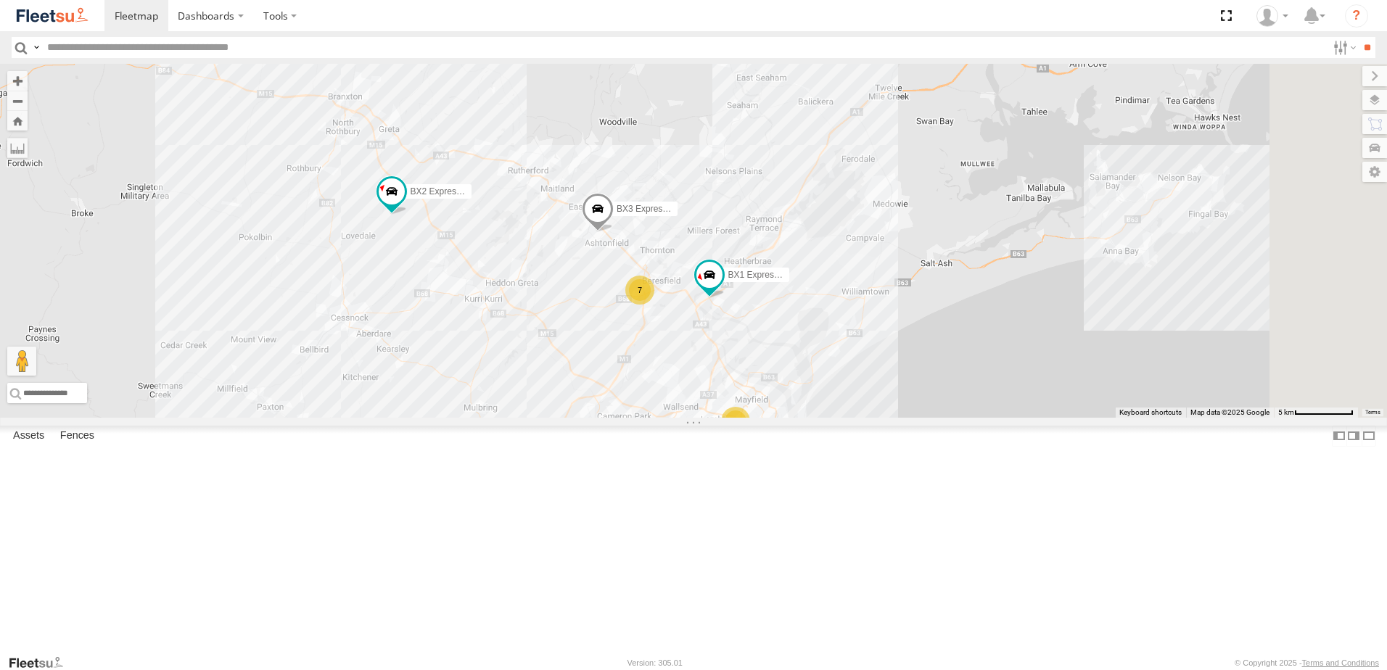
drag, startPoint x: 868, startPoint y: 442, endPoint x: 836, endPoint y: 413, distance: 42.6
click at [787, 416] on div "BX1 Express Ute CX3 Express Ute C4 Timber Truck BX2 Express Ute BX3 Express Ute…" at bounding box center [693, 241] width 1387 height 354
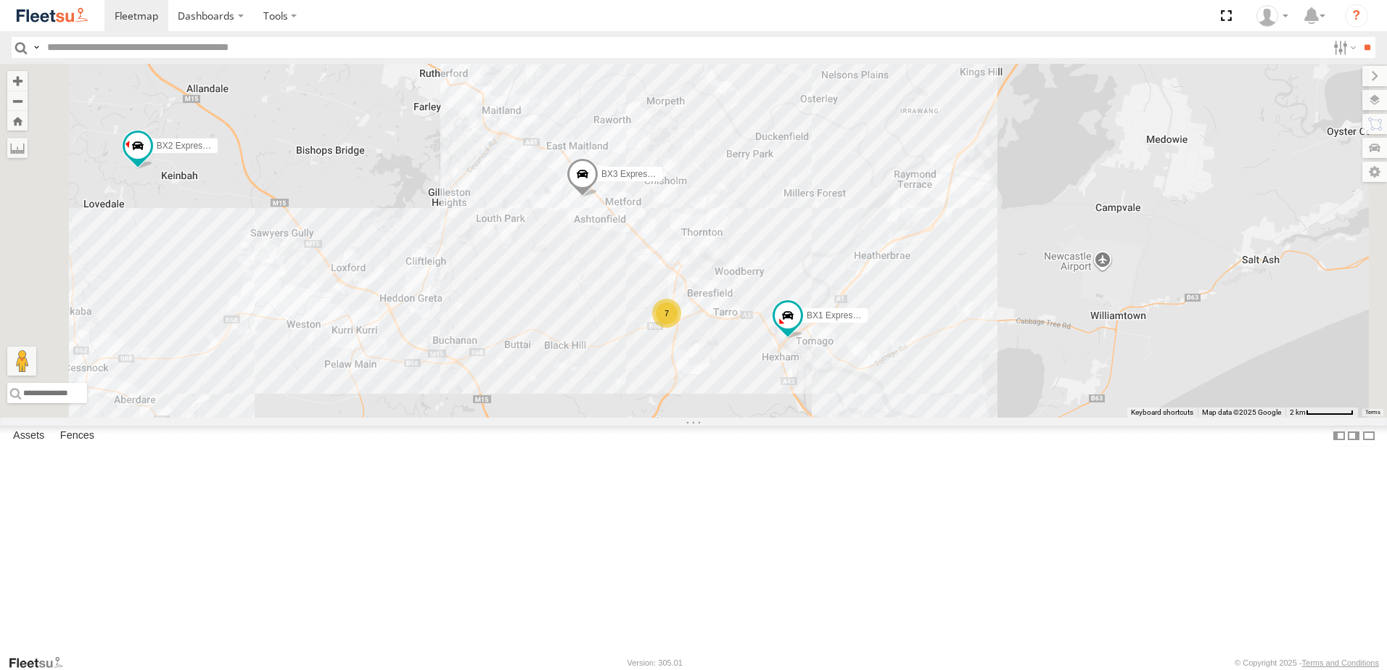
drag, startPoint x: 881, startPoint y: 477, endPoint x: 782, endPoint y: 321, distance: 184.3
click at [782, 322] on div "BX1 Express Ute CX3 Express Ute C4 Timber Truck BX2 Express Ute BX3 Express Ute…" at bounding box center [693, 241] width 1387 height 354
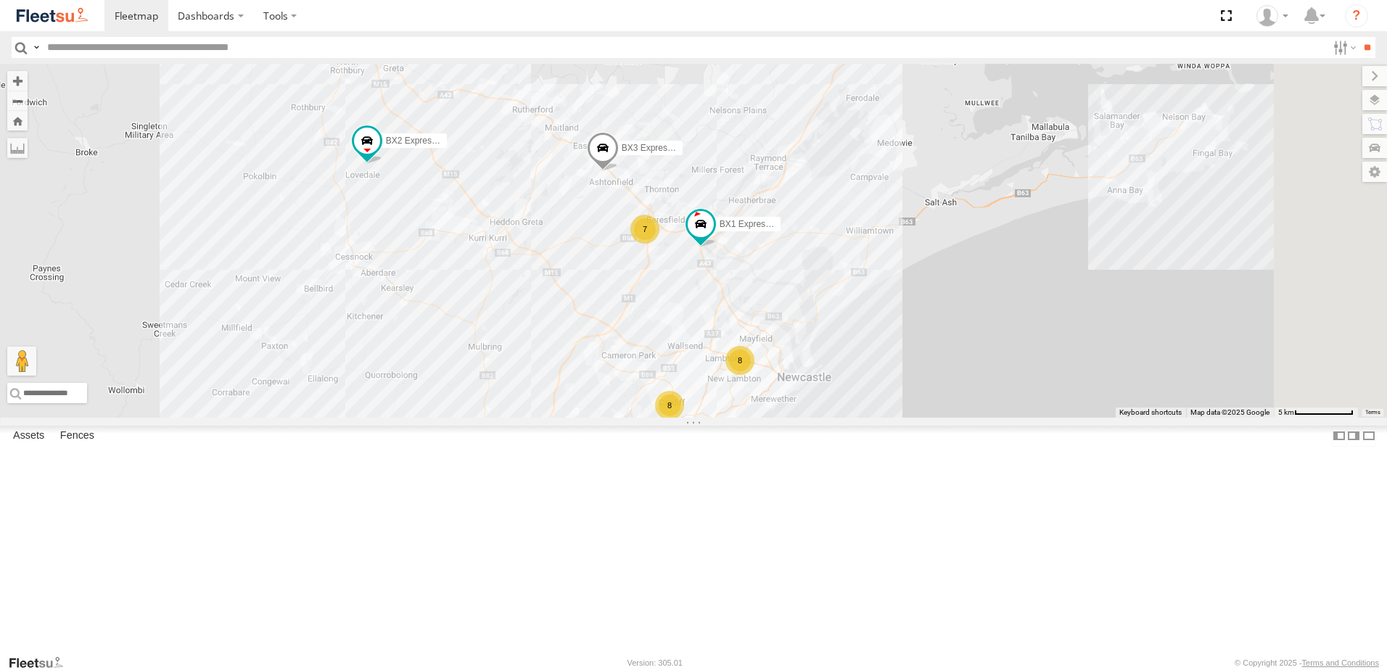
drag, startPoint x: 890, startPoint y: 437, endPoint x: 804, endPoint y: 350, distance: 122.6
click at [809, 355] on div "BX1 Express Ute CX3 Express Ute C4 Timber Truck BX2 Express Ute BX3 Express Ute…" at bounding box center [693, 241] width 1387 height 354
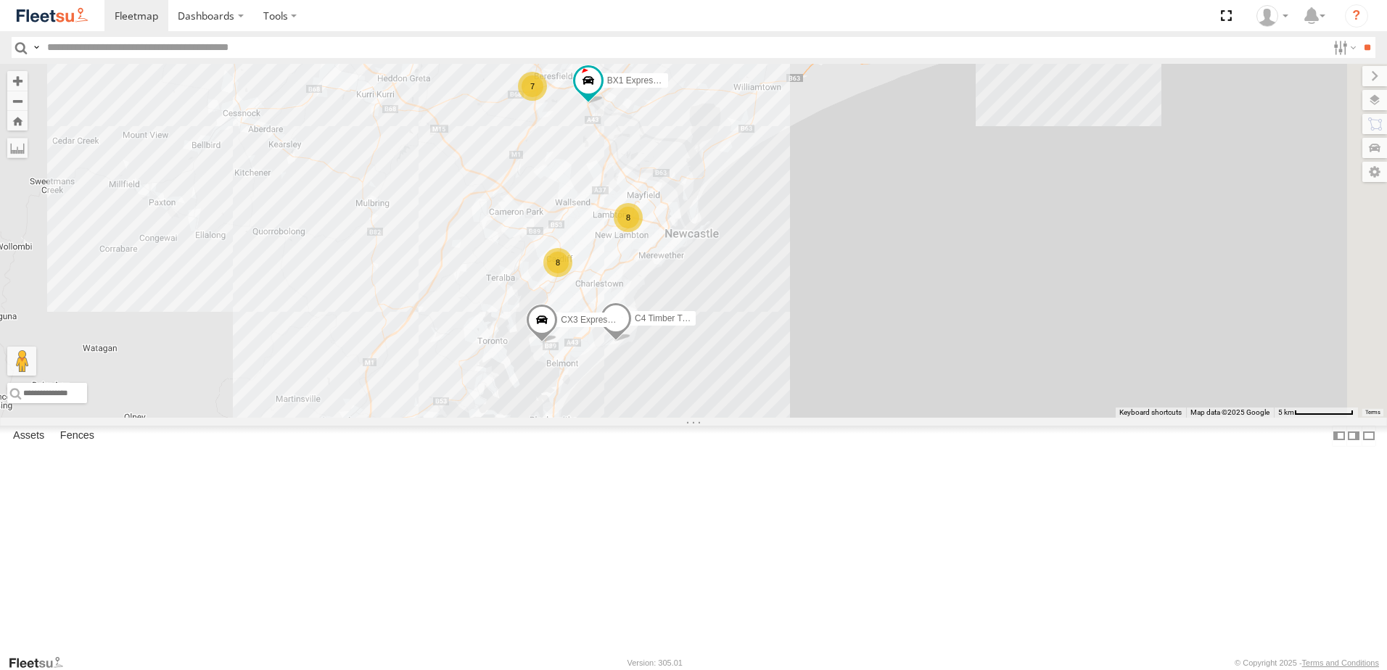
drag, startPoint x: 576, startPoint y: 484, endPoint x: 687, endPoint y: 489, distance: 111.1
click at [685, 418] on div "BX1 Express Ute CX3 Express Ute C4 Timber Truck BX2 Express Ute BX3 Express Ute…" at bounding box center [693, 241] width 1387 height 354
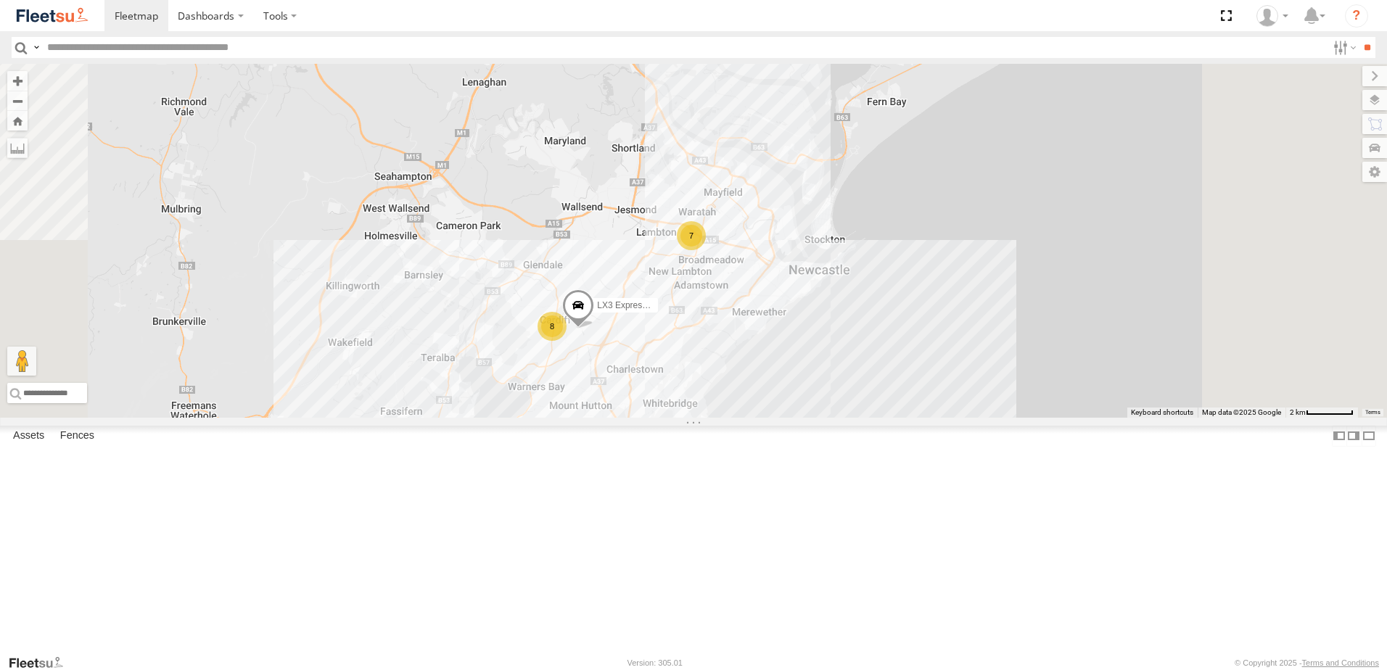
click at [741, 299] on div "CX3 Express Ute C4 Timber Truck BX2 Express Ute BX3 Express Ute 8 7 8 LX3 Expre…" at bounding box center [693, 241] width 1387 height 354
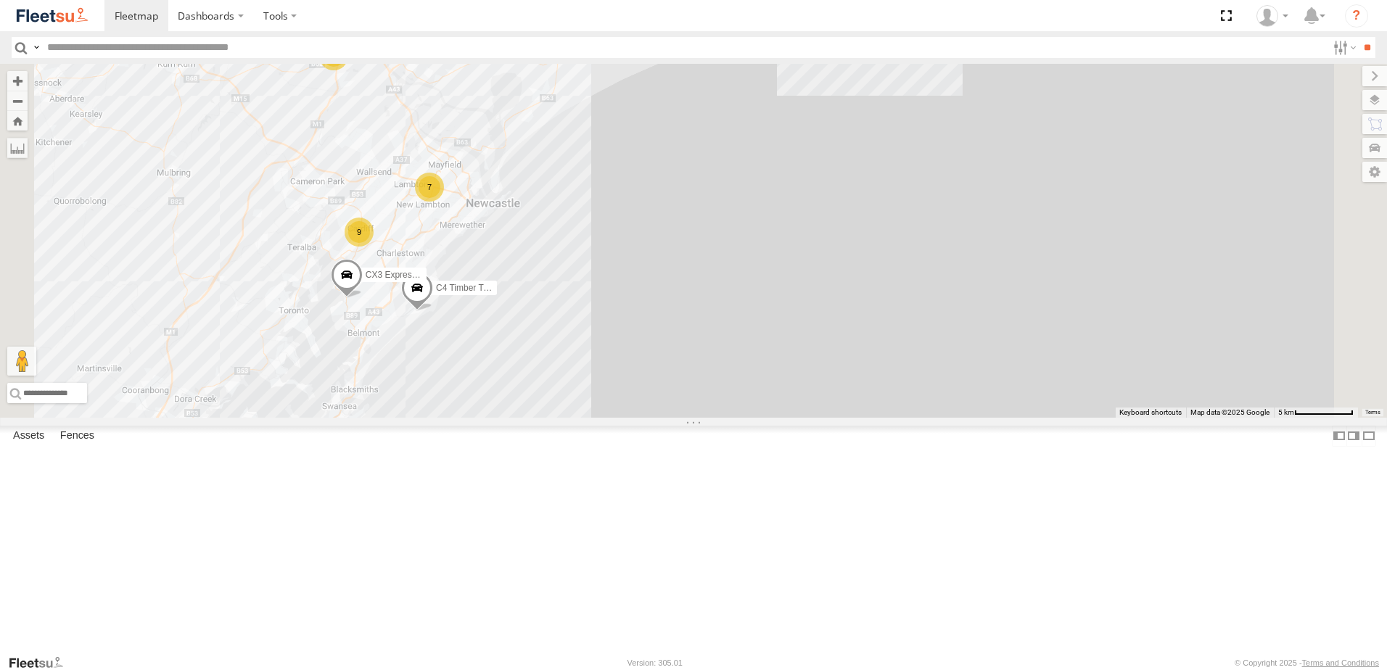
drag, startPoint x: 504, startPoint y: 216, endPoint x: 606, endPoint y: 300, distance: 131.4
click at [605, 300] on div "CX3 Express Ute C4 Timber Truck BX2 Express Ute BX3 Express Ute 8 7 9" at bounding box center [693, 241] width 1387 height 354
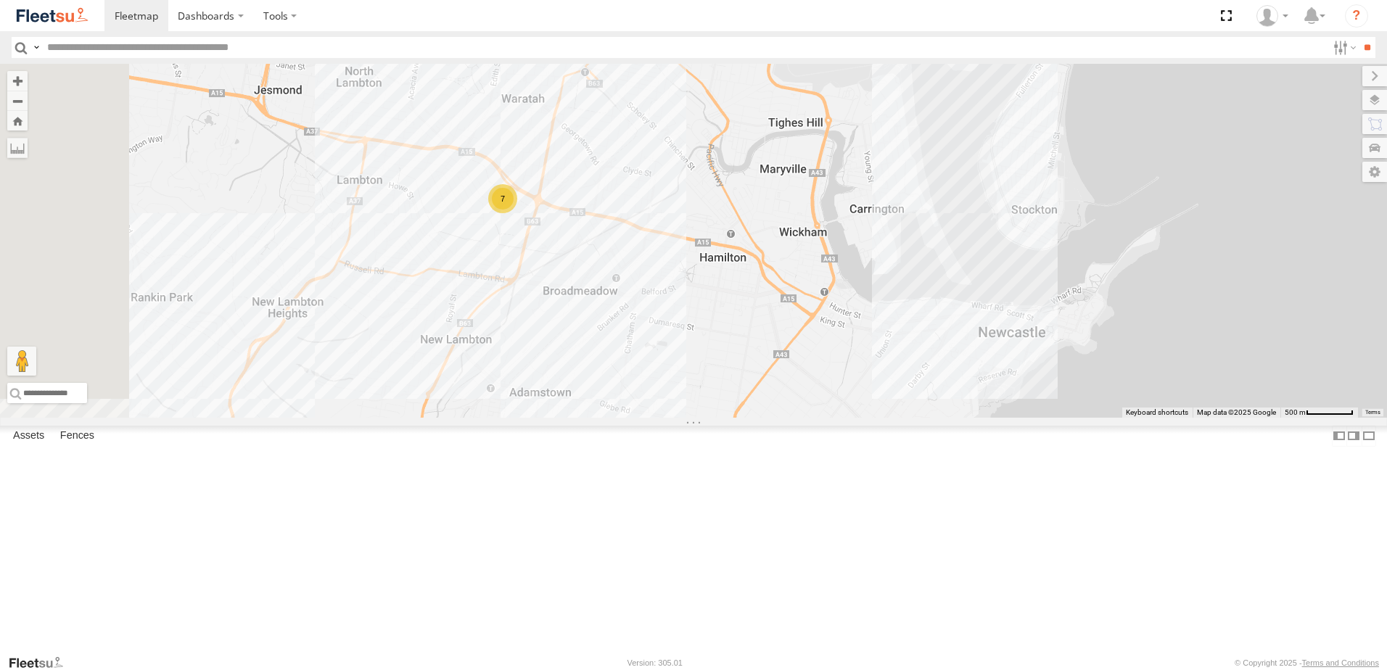
drag, startPoint x: 562, startPoint y: 251, endPoint x: 624, endPoint y: 323, distance: 95.1
click at [624, 323] on div "BX2 Express Ute LX3 Express Ute 7" at bounding box center [693, 241] width 1387 height 354
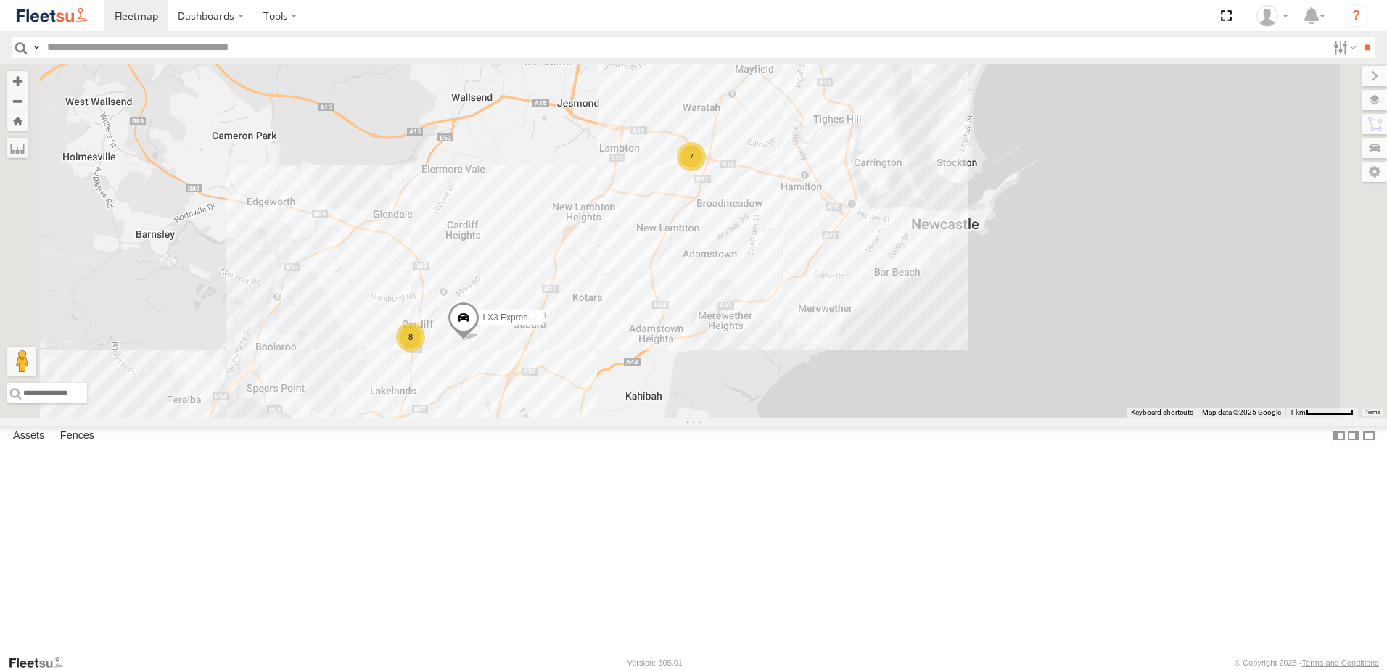
drag, startPoint x: 590, startPoint y: 433, endPoint x: 598, endPoint y: 393, distance: 40.7
click at [598, 395] on div "BX2 Express Ute LX3 Express Ute 7 8" at bounding box center [693, 241] width 1387 height 354
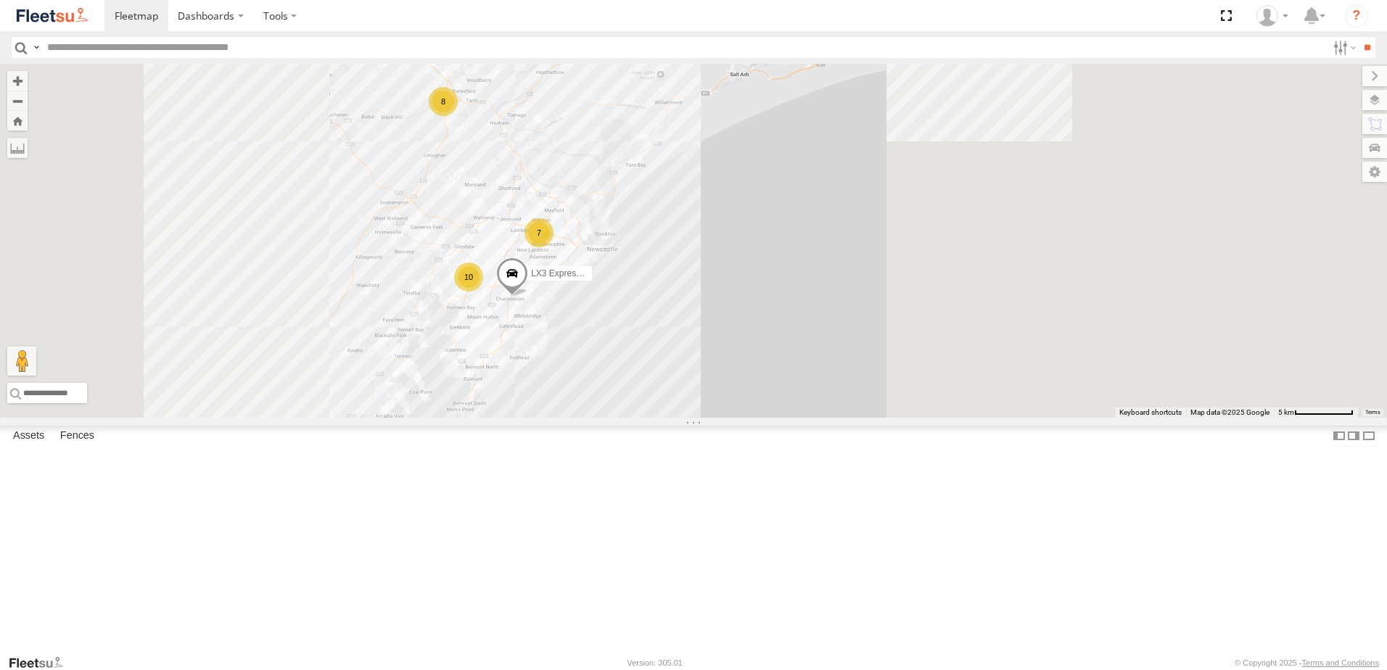
drag, startPoint x: 499, startPoint y: 539, endPoint x: 736, endPoint y: 392, distance: 279.2
click at [0, 0] on label at bounding box center [0, 0] width 0 height 0
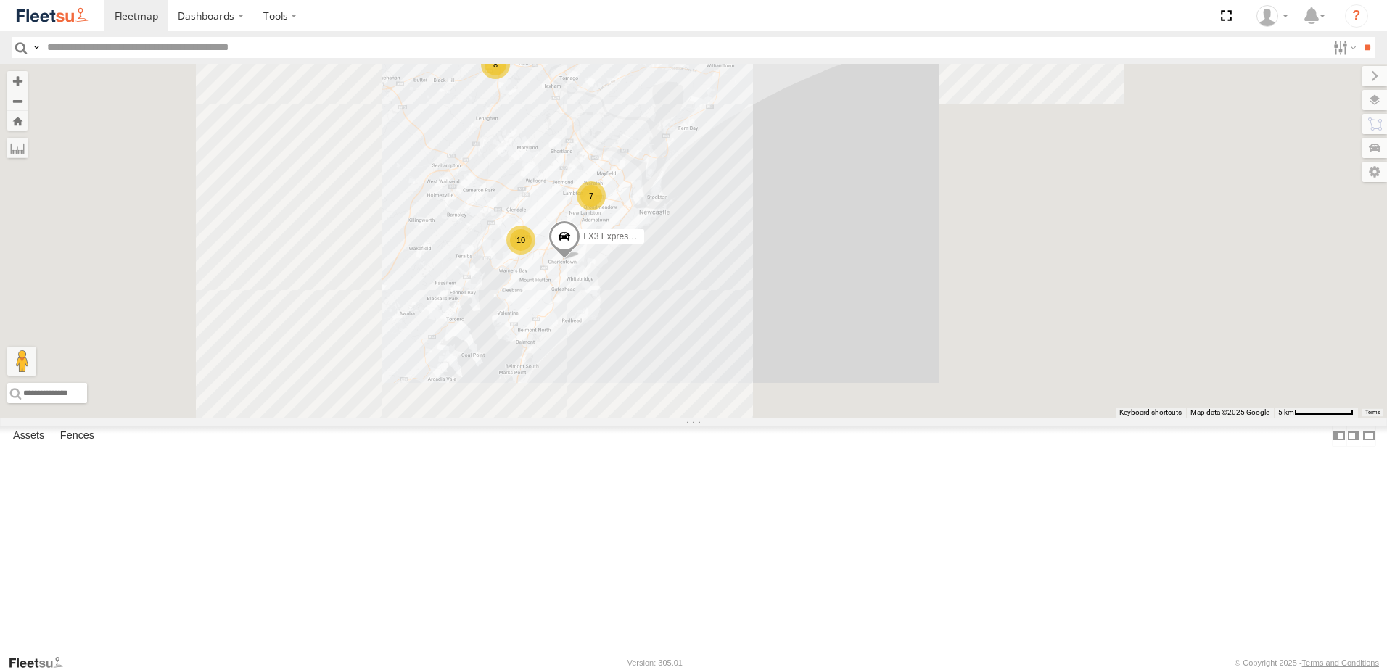
drag, startPoint x: 585, startPoint y: 364, endPoint x: 686, endPoint y: 273, distance: 136.1
click at [686, 273] on div "LX3 Express Ute 8 7 10" at bounding box center [693, 241] width 1387 height 354
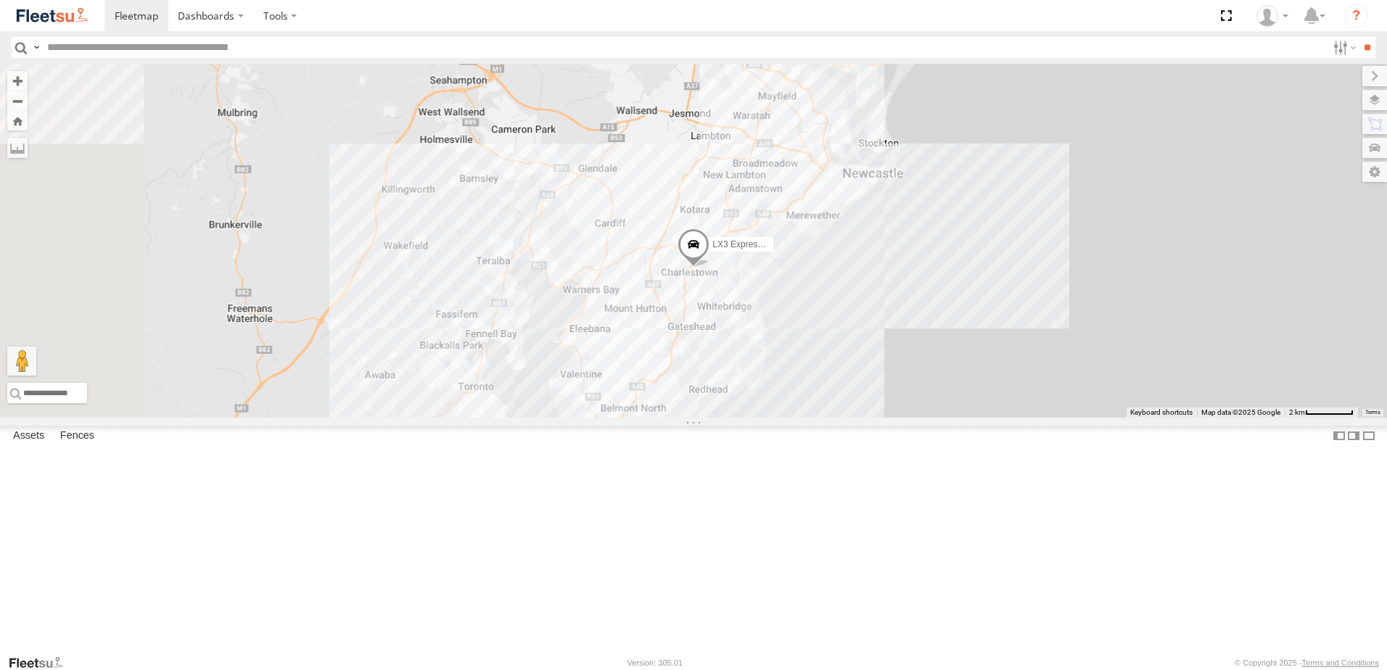
drag, startPoint x: 948, startPoint y: 173, endPoint x: 853, endPoint y: 425, distance: 269.0
click at [854, 418] on div "LX3 Express Ute" at bounding box center [693, 241] width 1387 height 354
